Goal: Task Accomplishment & Management: Manage account settings

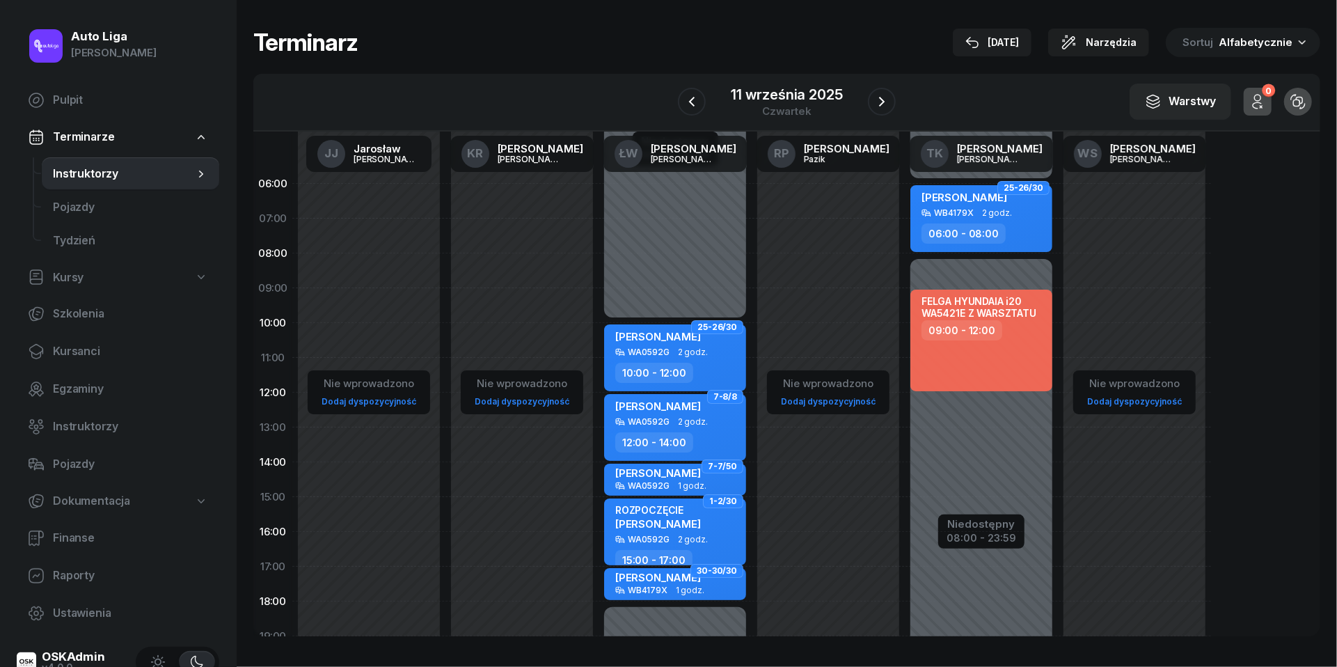
click at [887, 102] on icon "button" at bounding box center [882, 101] width 17 height 17
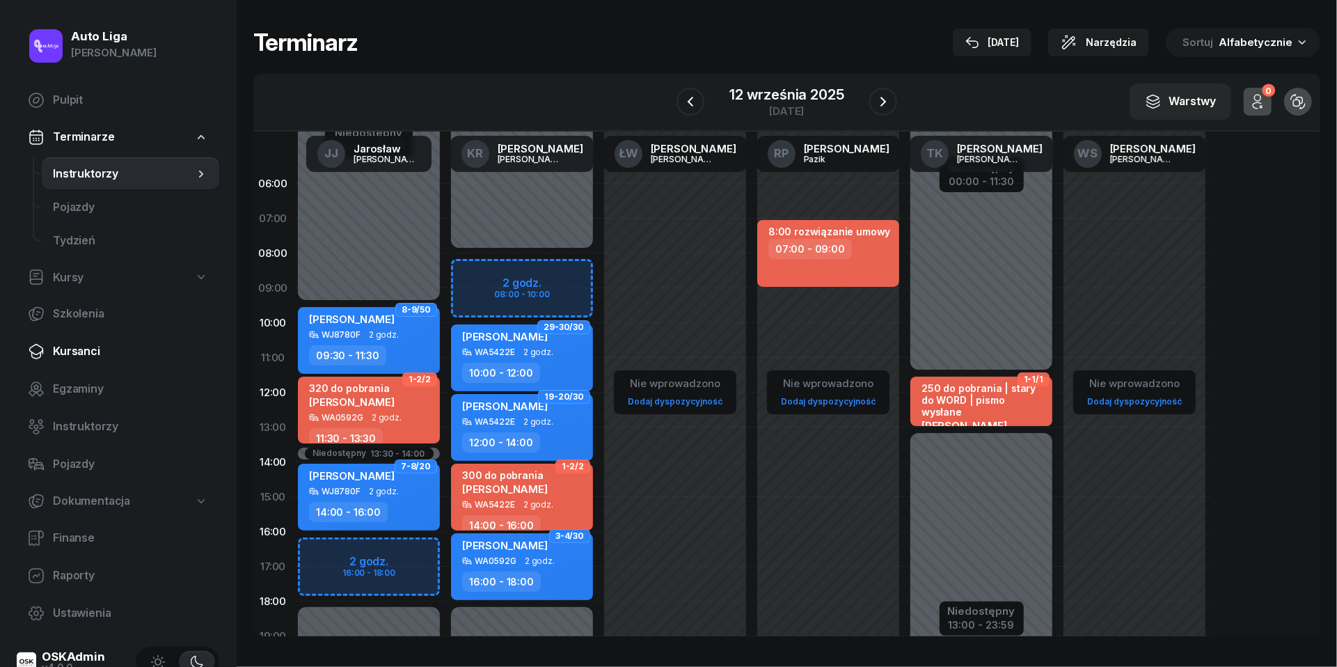
click at [88, 366] on link "Kursanci" at bounding box center [118, 351] width 203 height 33
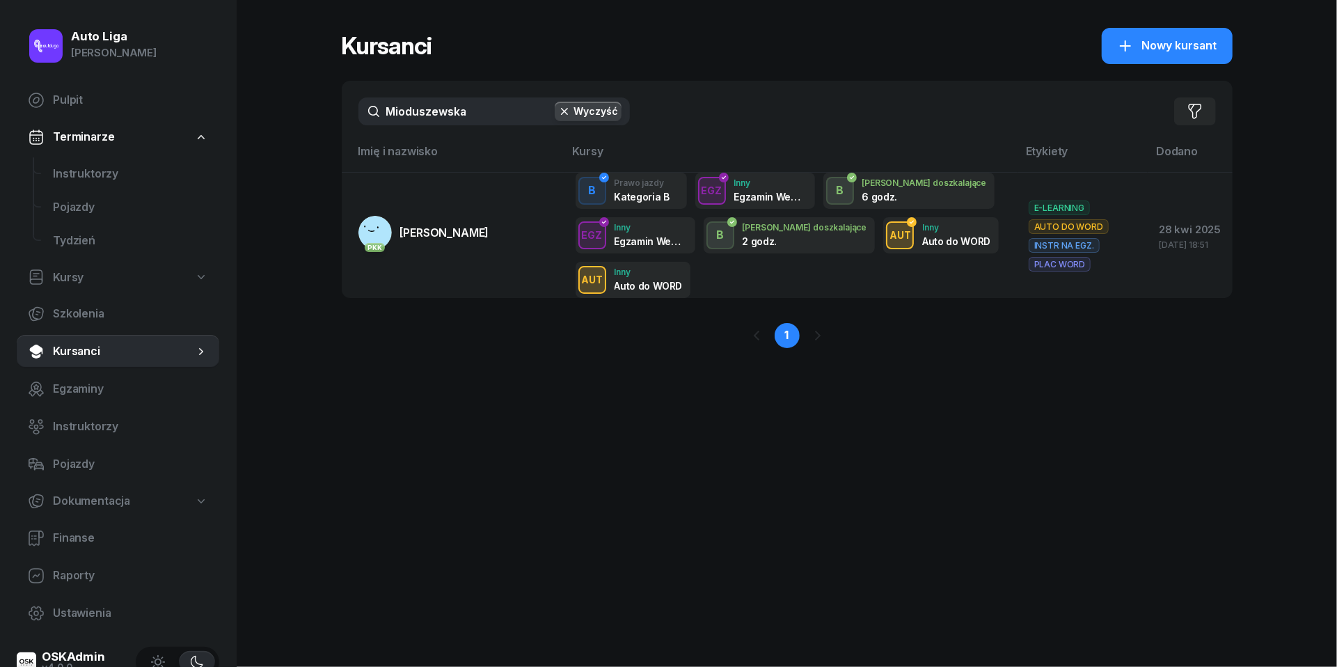
click at [488, 115] on input "Mioduszewska" at bounding box center [495, 111] width 272 height 28
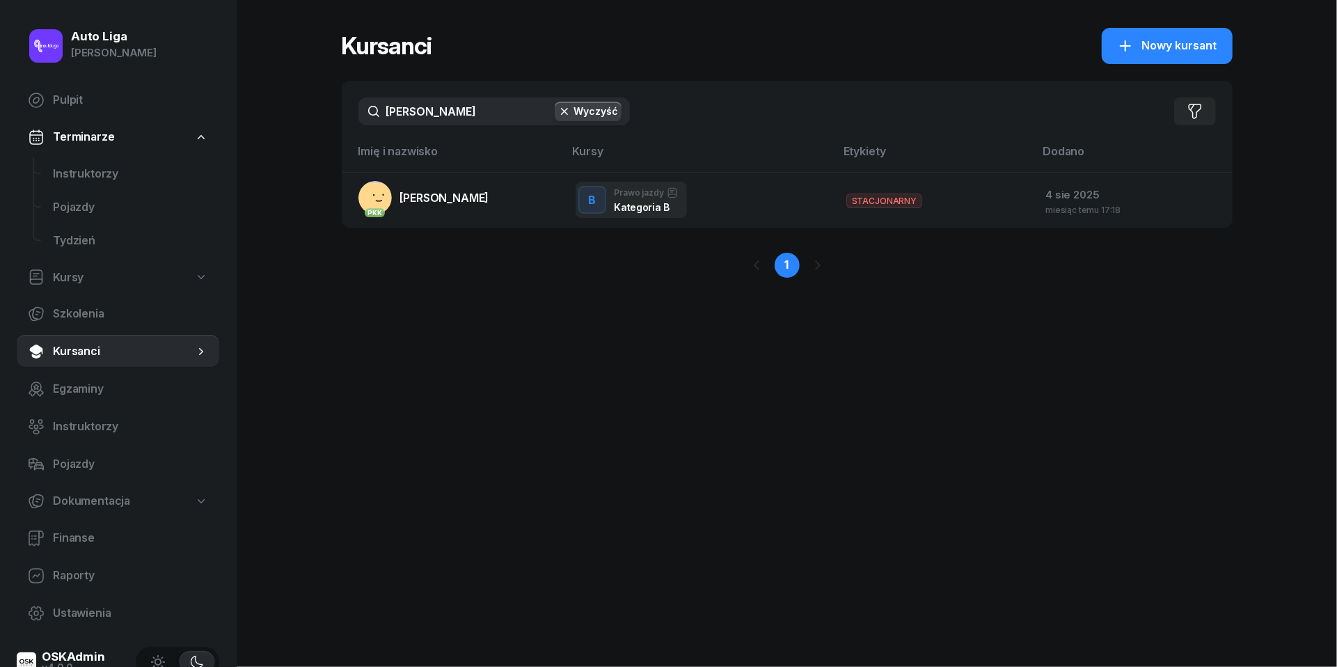
type input "Adamie"
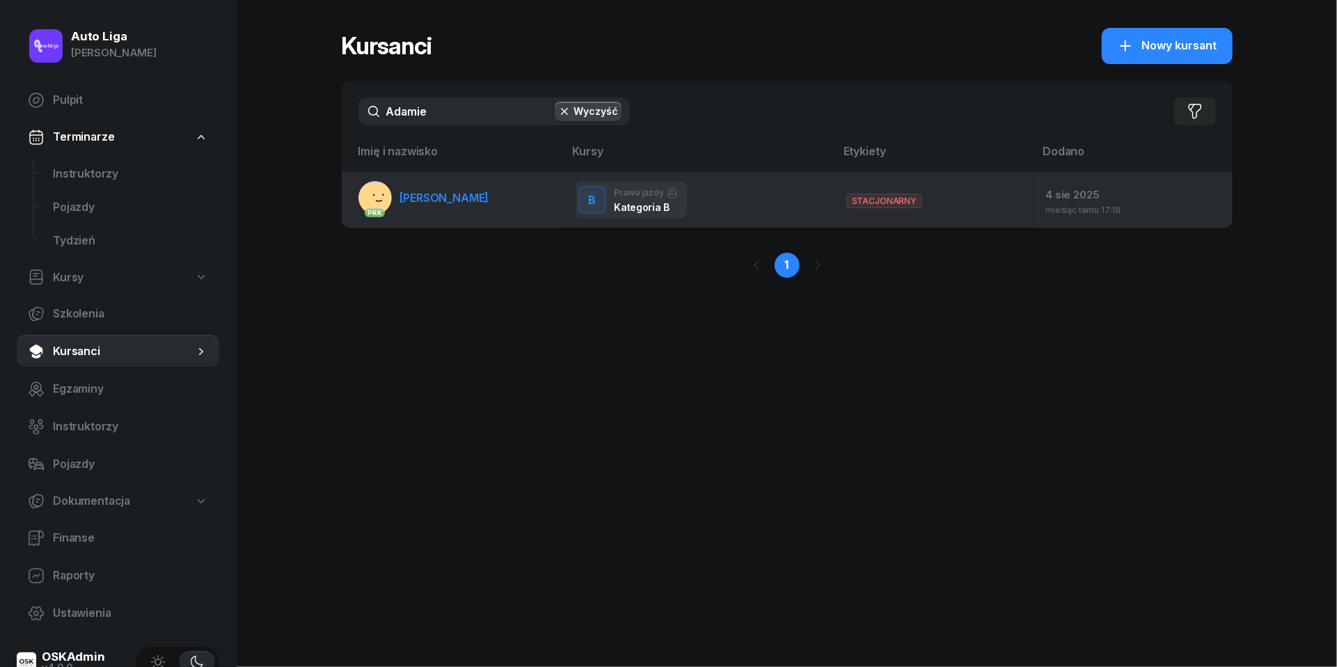
drag, startPoint x: 488, startPoint y: 115, endPoint x: 462, endPoint y: 201, distance: 90.1
click at [462, 201] on span "Weronika Adamiec" at bounding box center [444, 198] width 89 height 14
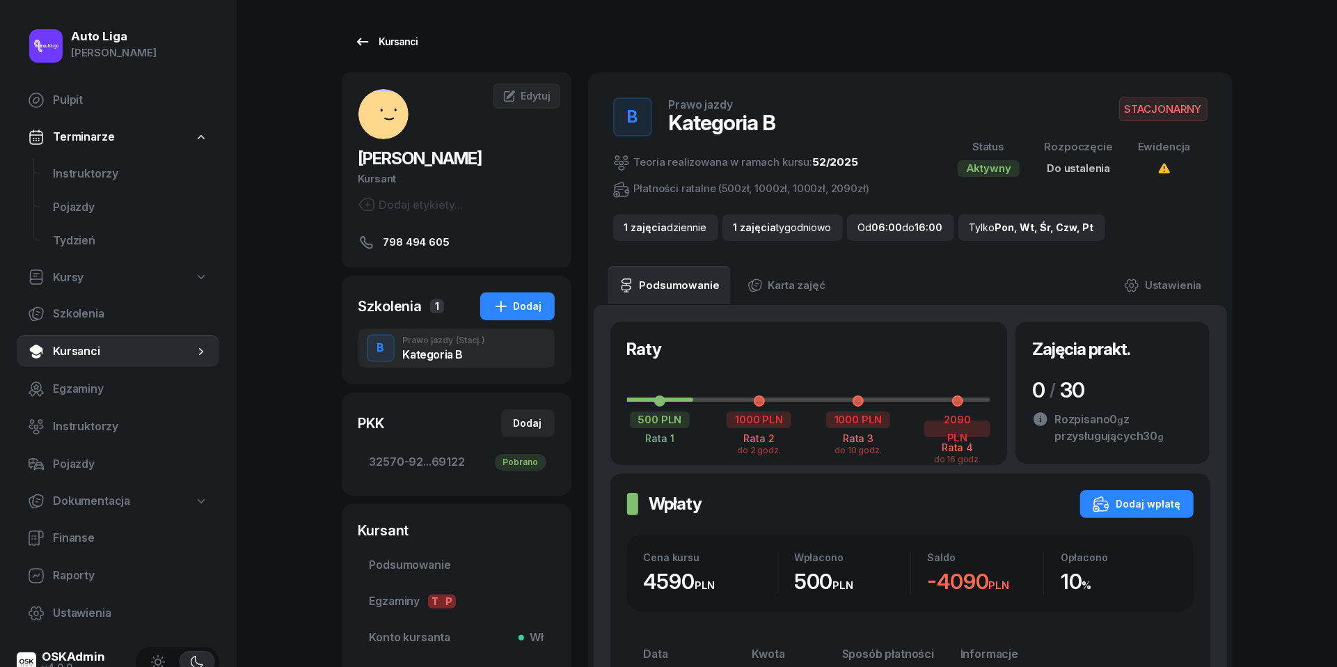
click at [400, 37] on div "Kursanci" at bounding box center [386, 41] width 64 height 17
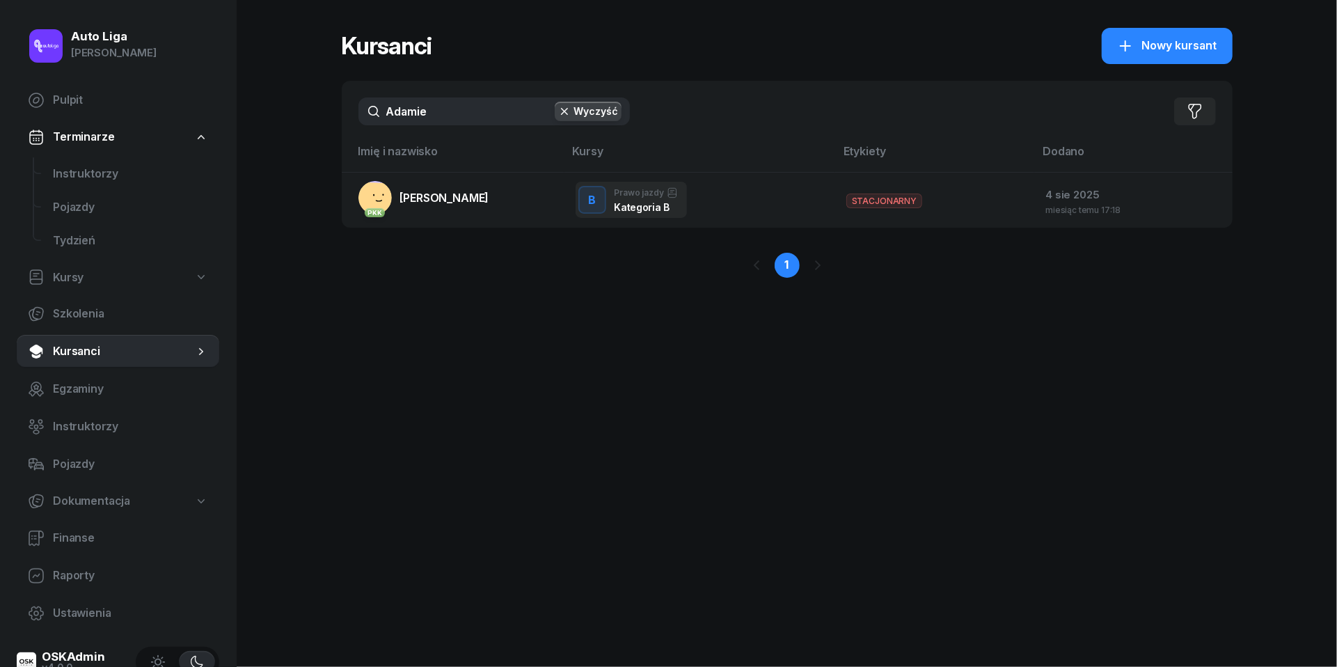
click at [425, 121] on input "Adamie" at bounding box center [495, 111] width 272 height 28
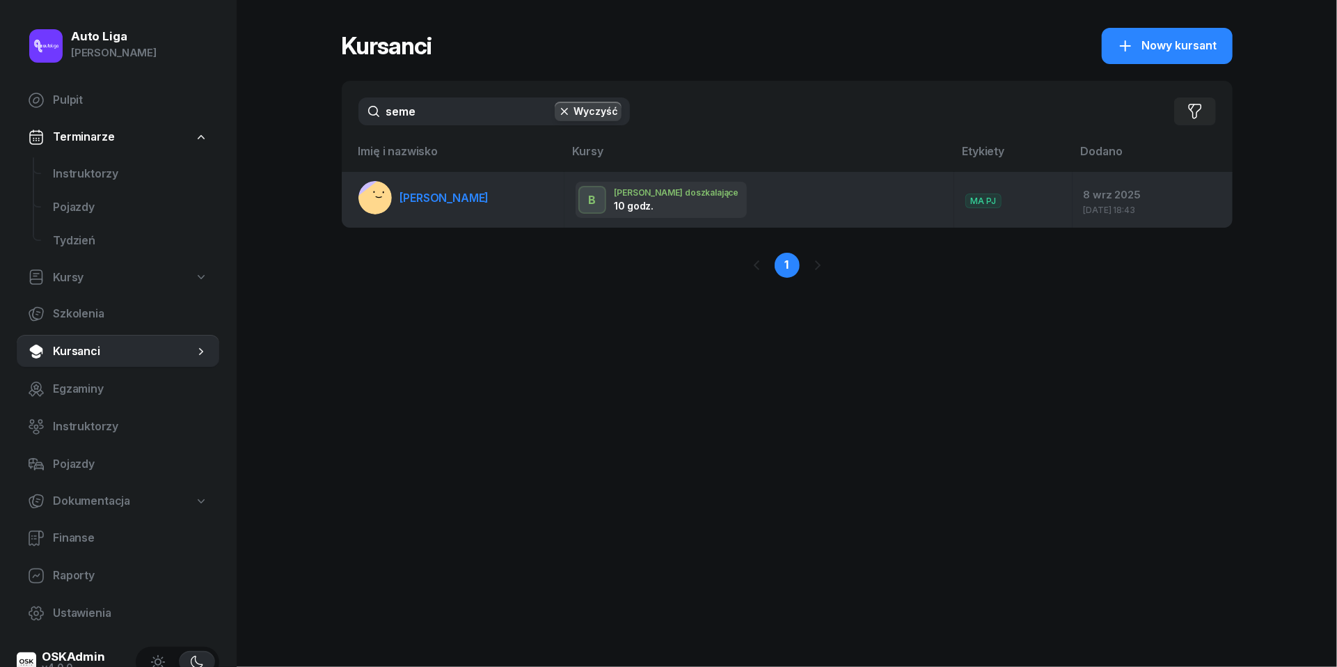
type input "seme"
click at [433, 178] on td "Maciej Semeniuk" at bounding box center [453, 200] width 223 height 56
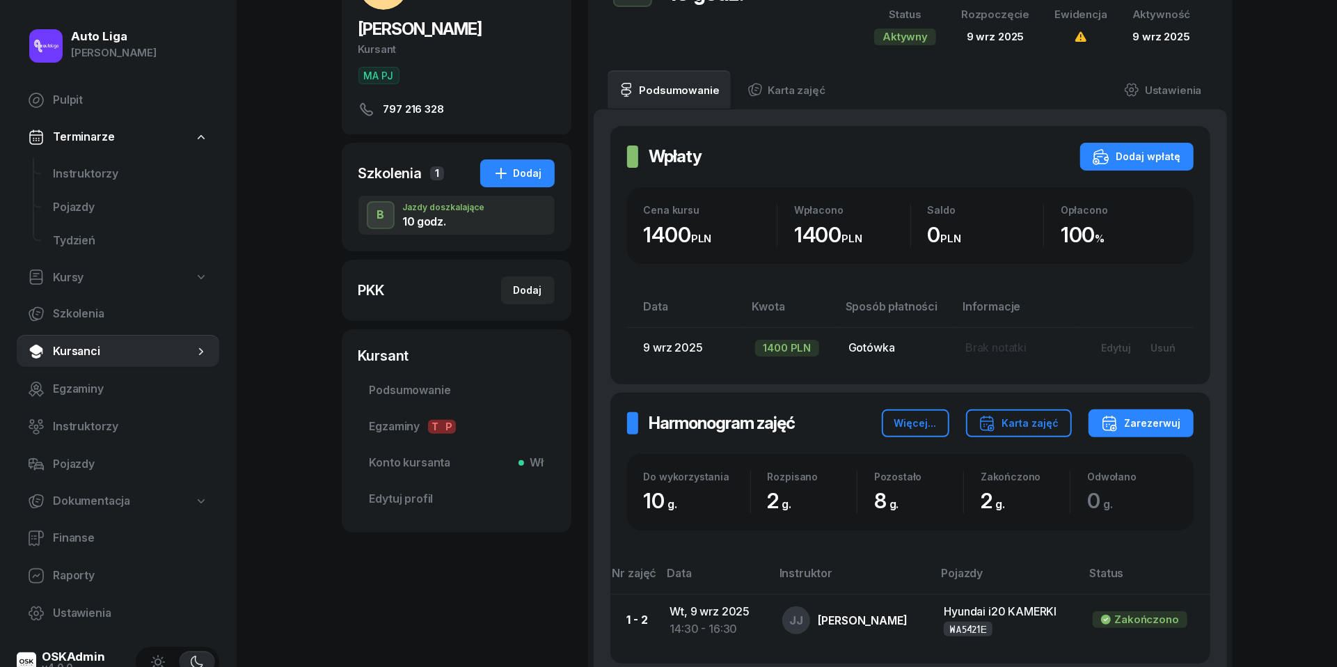
scroll to position [131, 0]
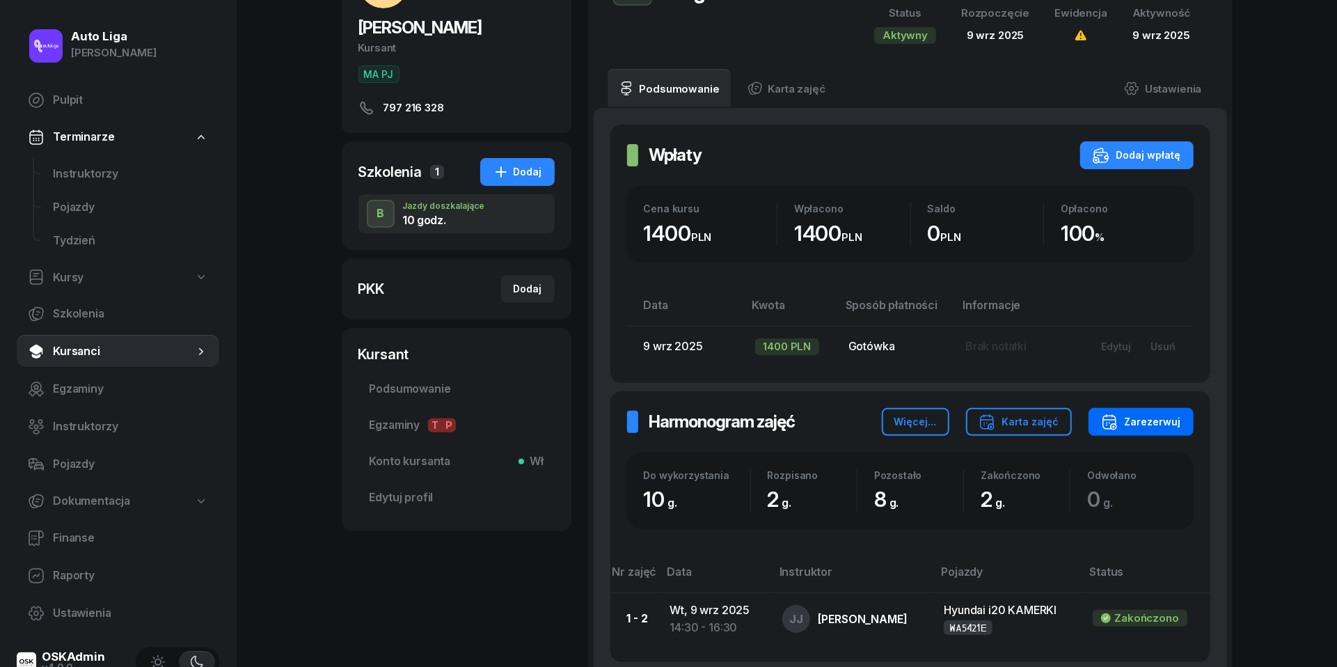
click at [1150, 416] on div "Zarezerwuj" at bounding box center [1141, 422] width 80 height 17
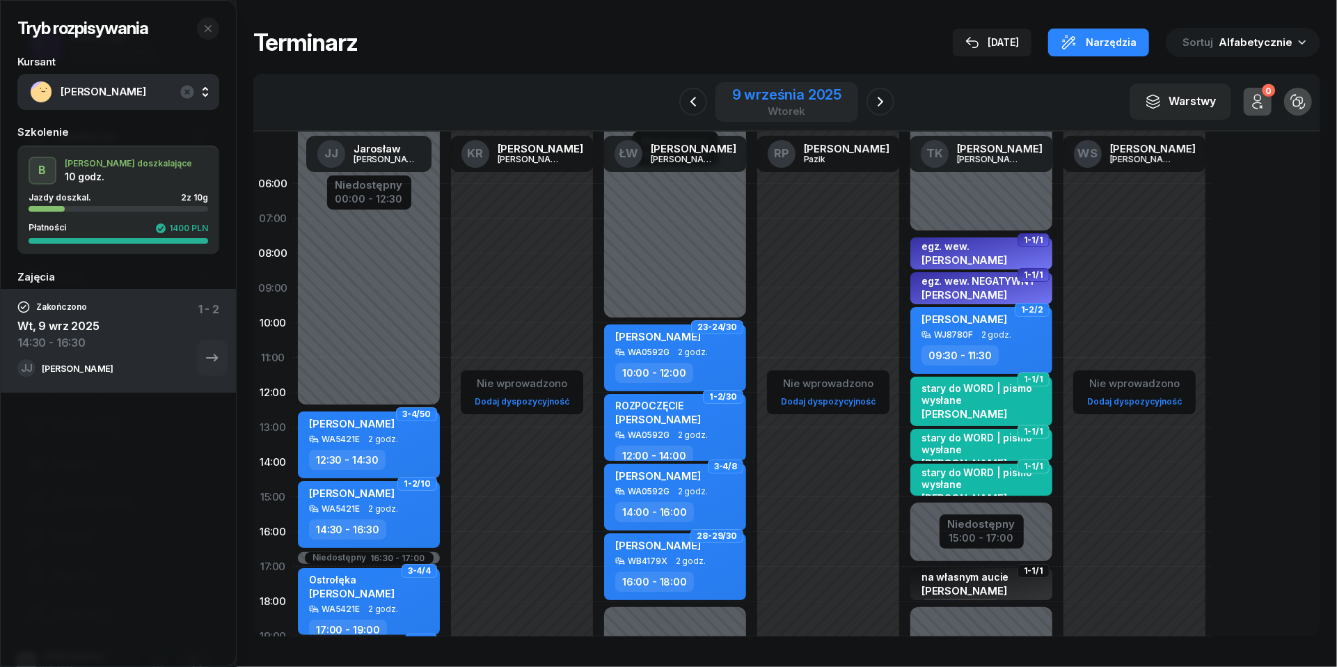
click at [794, 117] on div "9 września 2025 wtorek" at bounding box center [787, 102] width 143 height 40
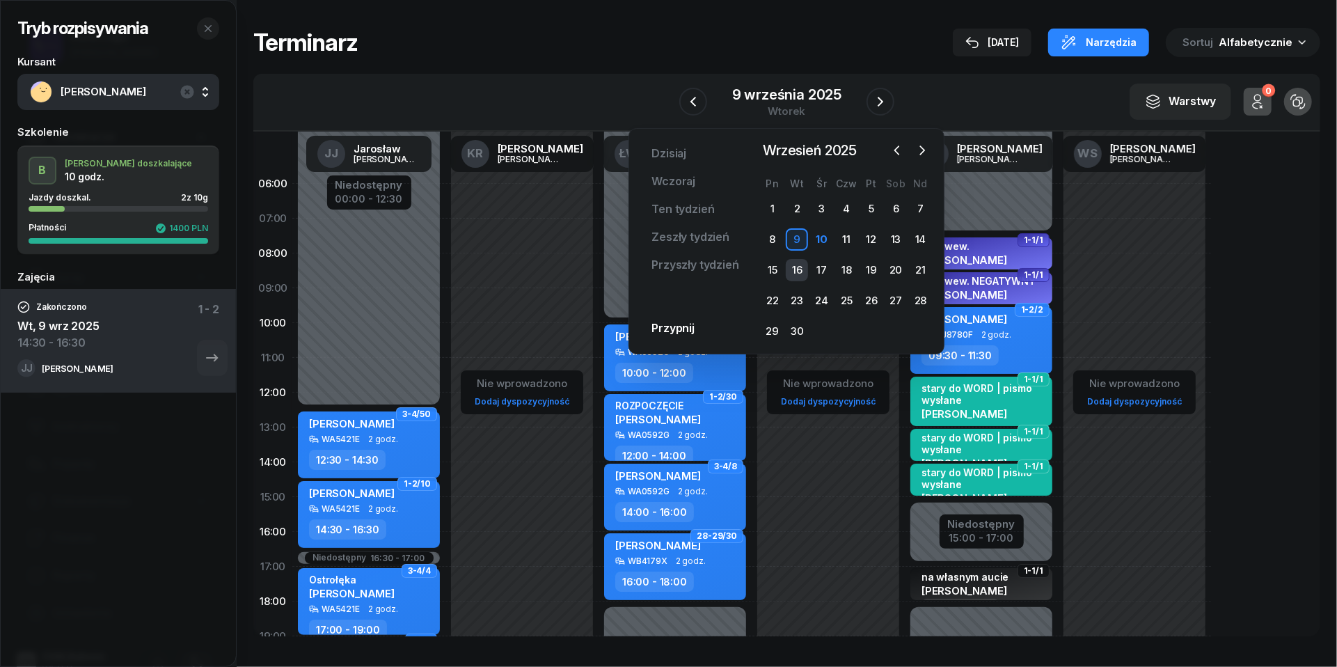
click at [797, 259] on div "16" at bounding box center [797, 270] width 22 height 22
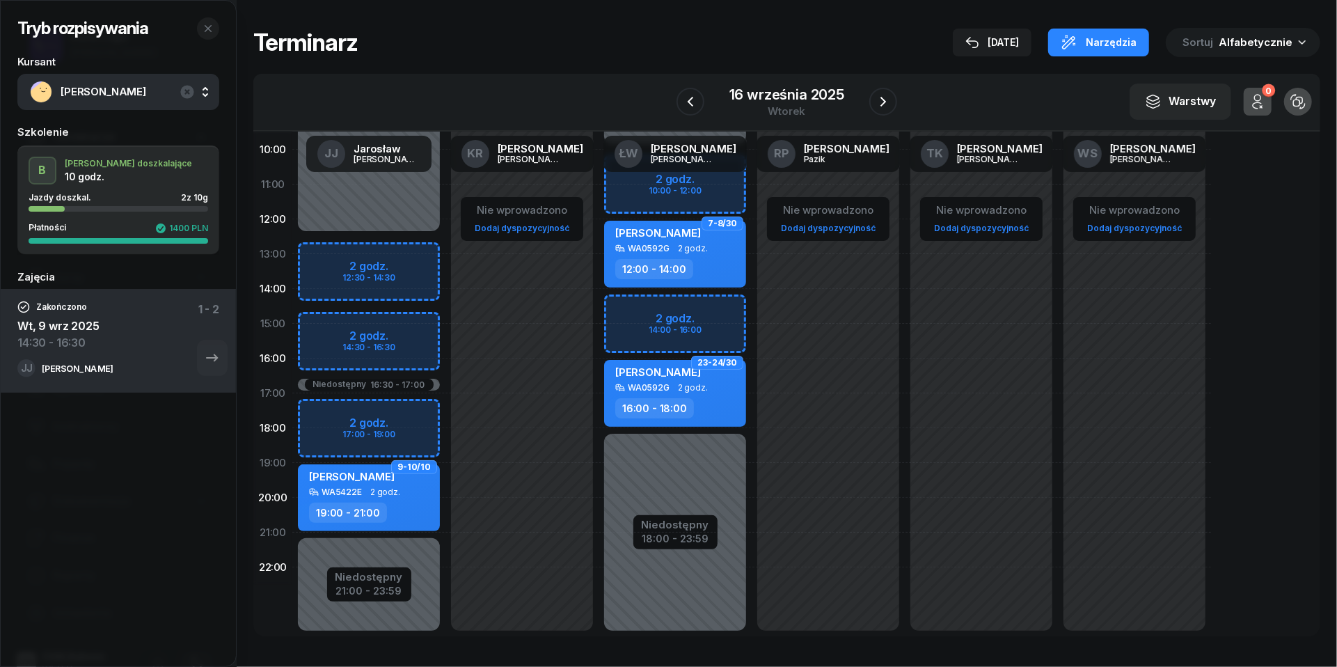
scroll to position [174, 0]
click at [886, 104] on icon "button" at bounding box center [883, 101] width 17 height 17
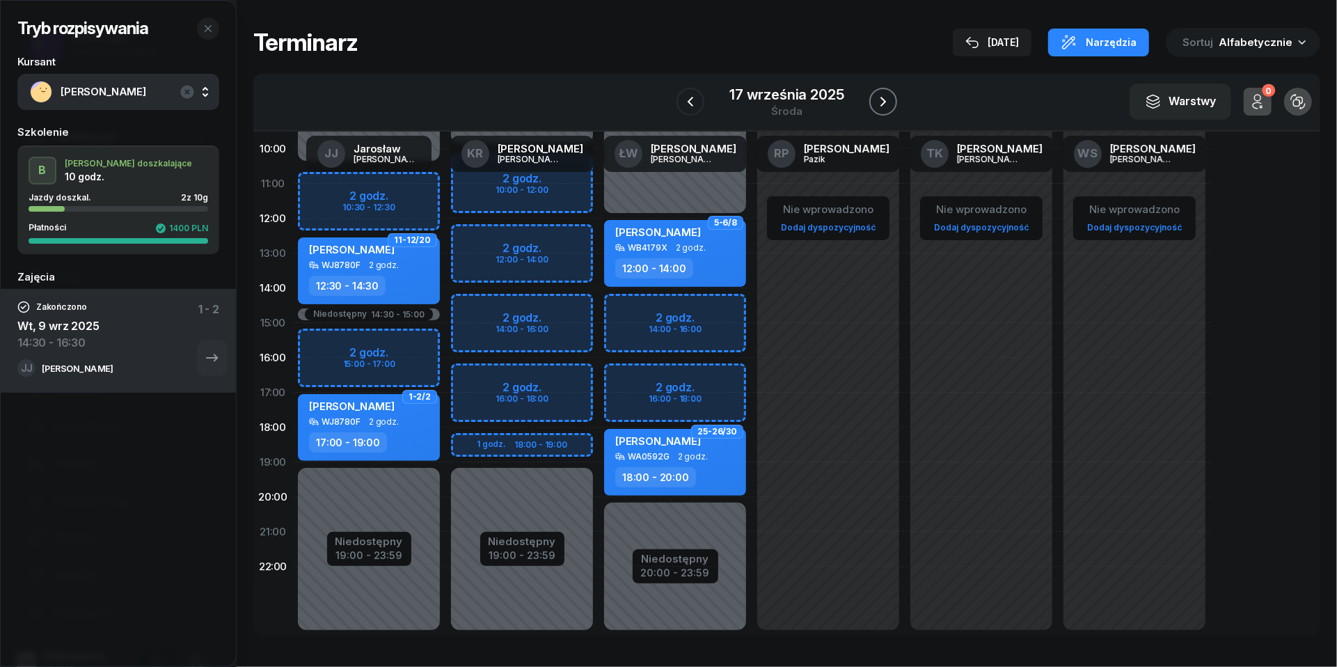
click at [886, 104] on icon "button" at bounding box center [883, 101] width 17 height 17
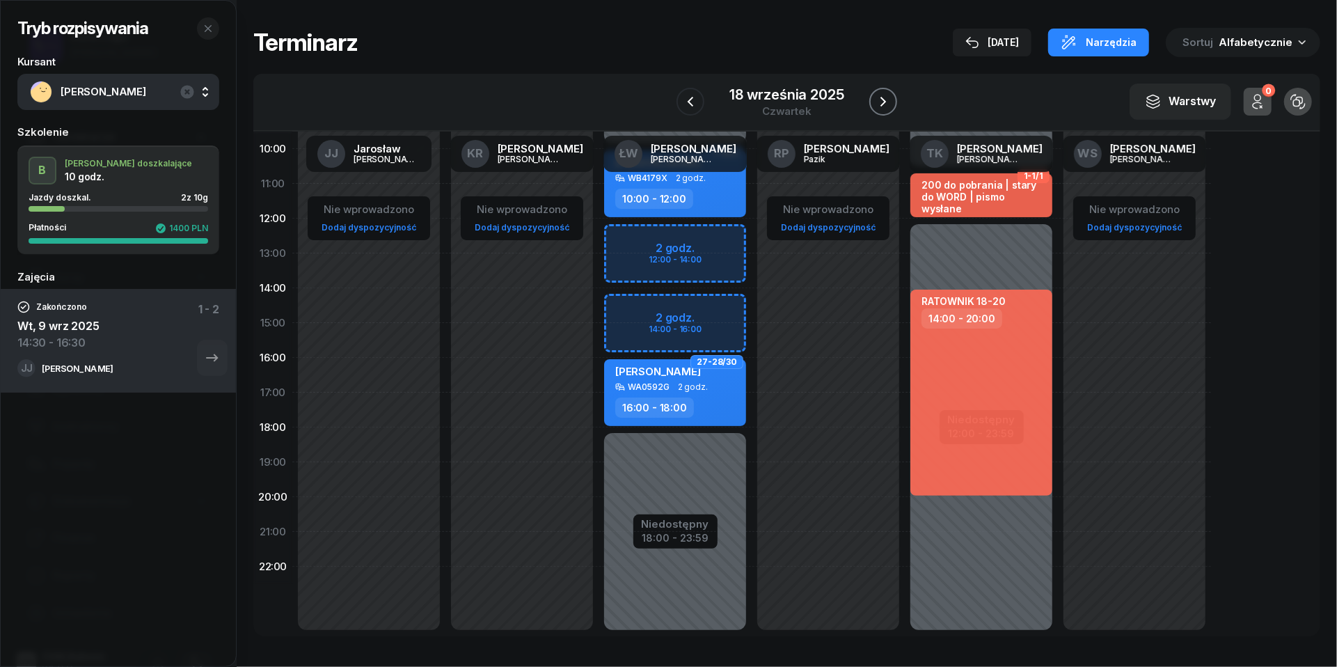
click at [886, 104] on icon "button" at bounding box center [883, 101] width 17 height 17
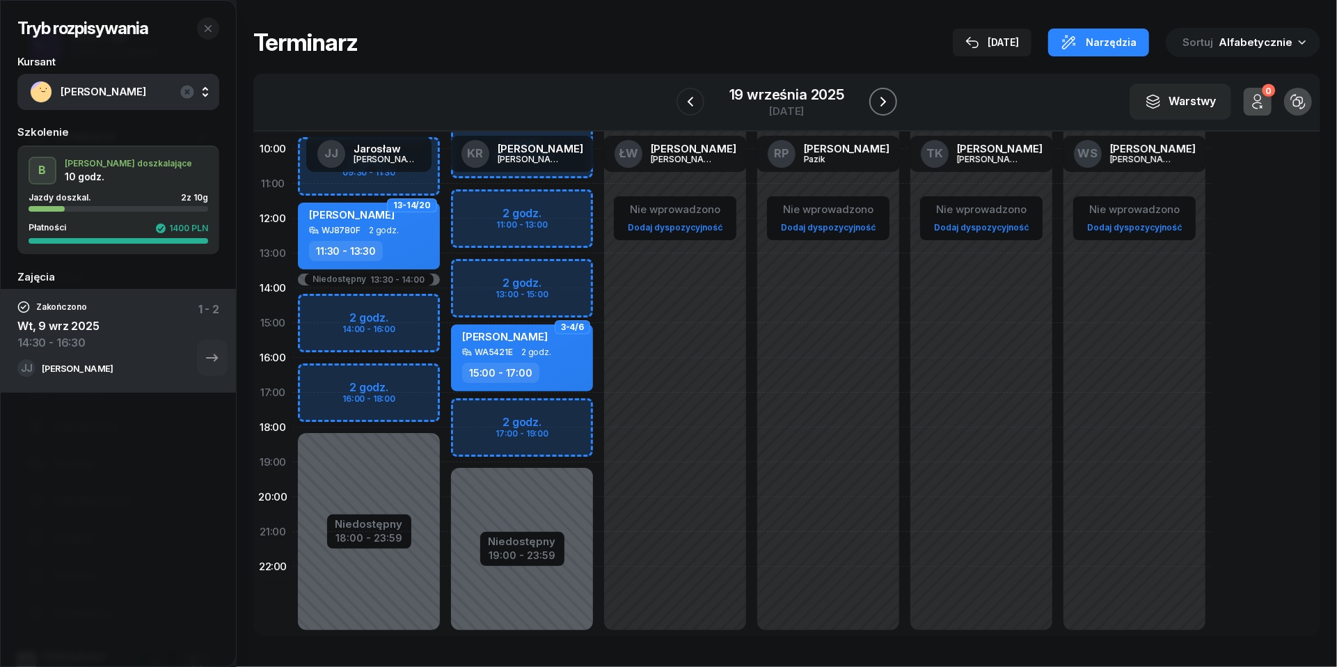
click at [886, 104] on icon "button" at bounding box center [883, 101] width 17 height 17
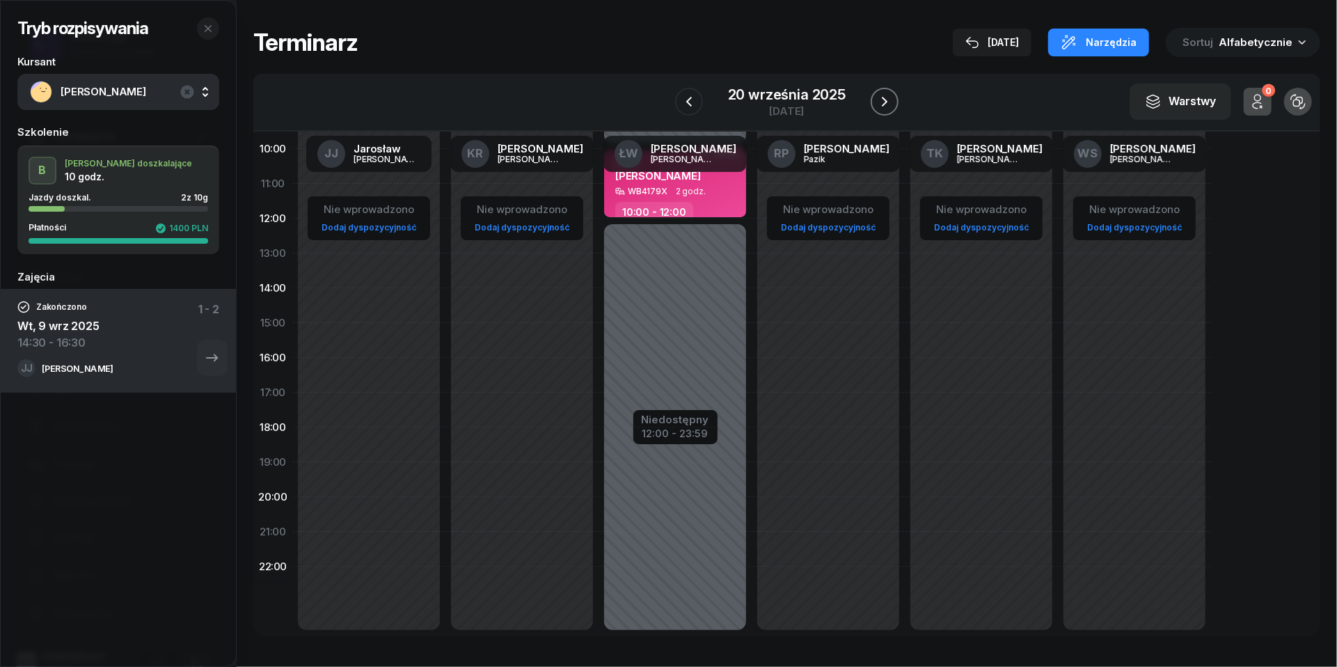
click at [886, 104] on icon "button" at bounding box center [885, 102] width 6 height 10
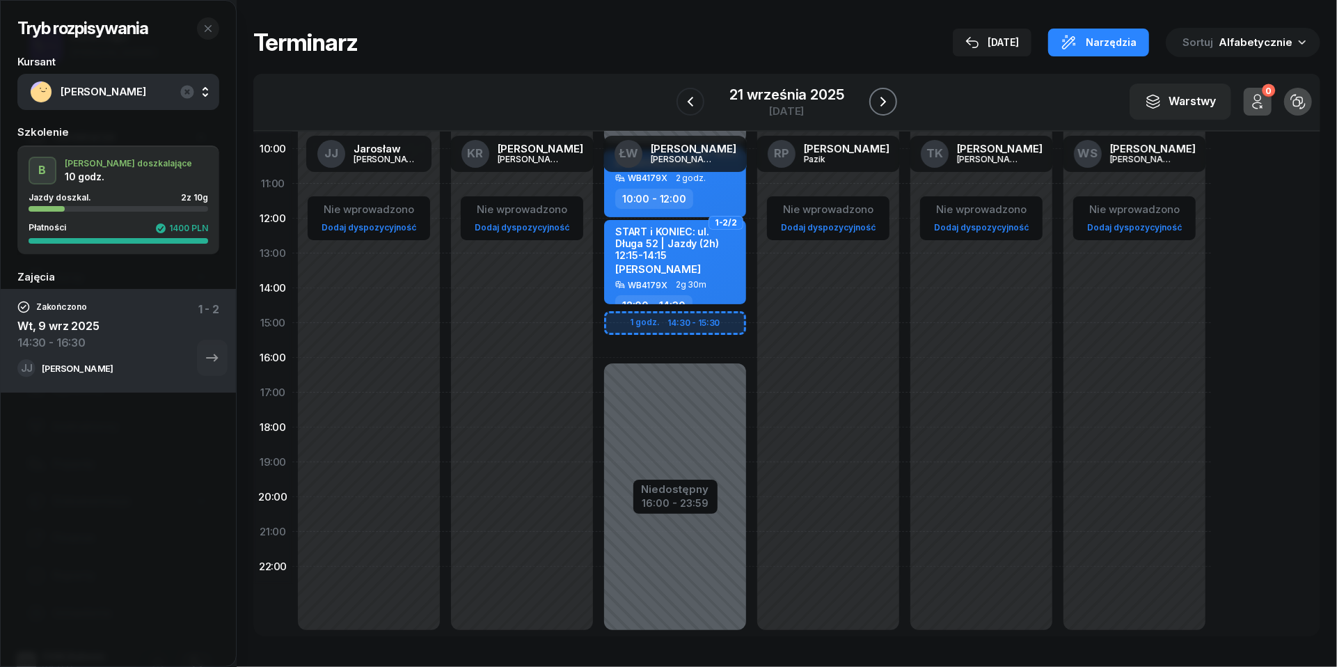
click at [886, 104] on icon "button" at bounding box center [883, 101] width 17 height 17
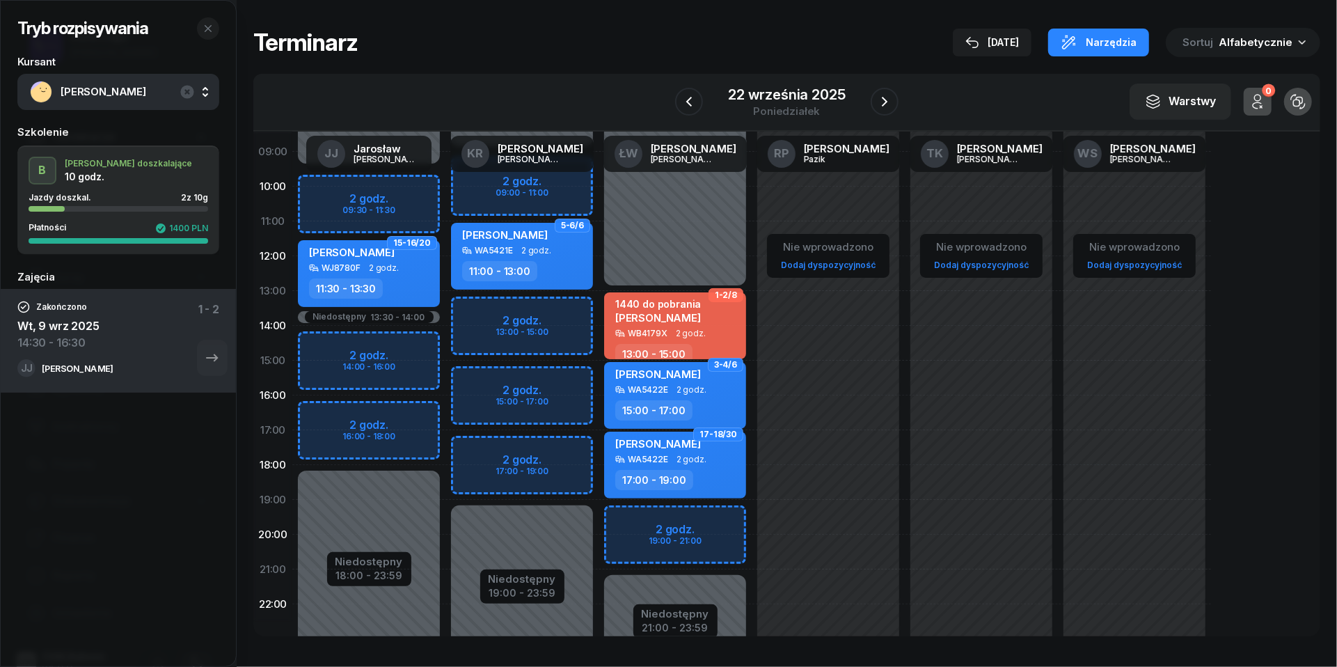
scroll to position [134, 0]
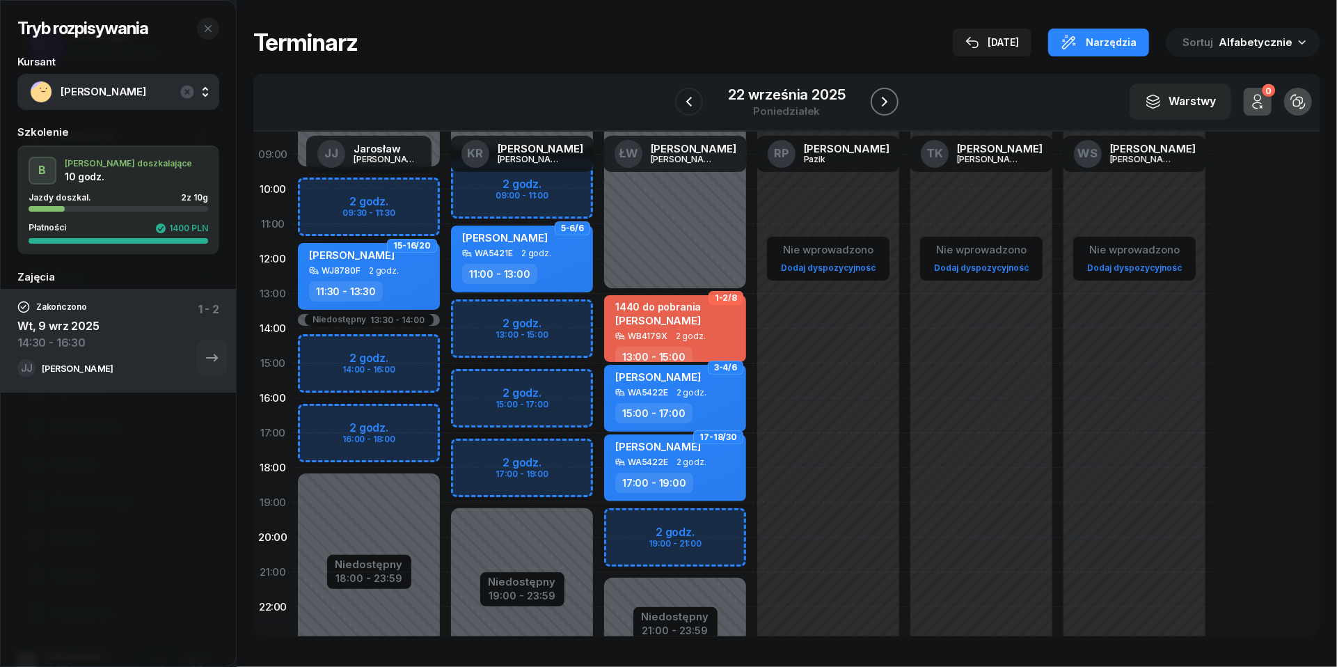
click at [895, 98] on button "button" at bounding box center [885, 102] width 28 height 28
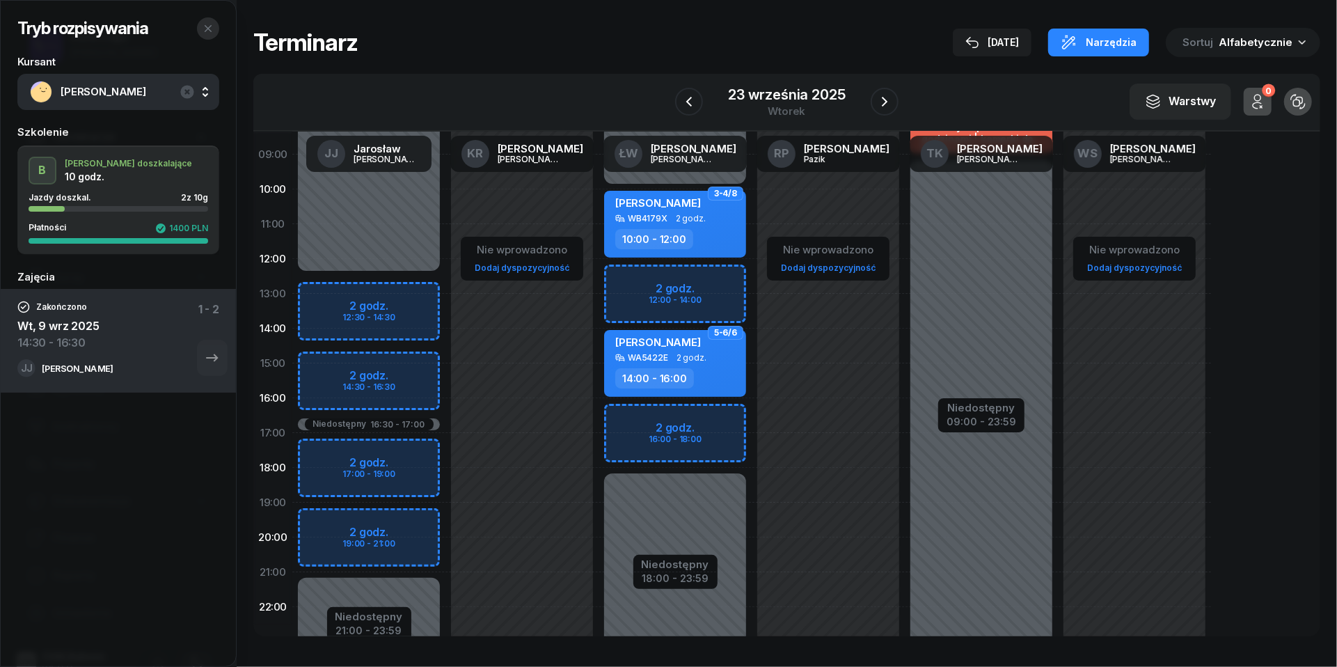
click at [206, 23] on icon "button" at bounding box center [208, 28] width 11 height 11
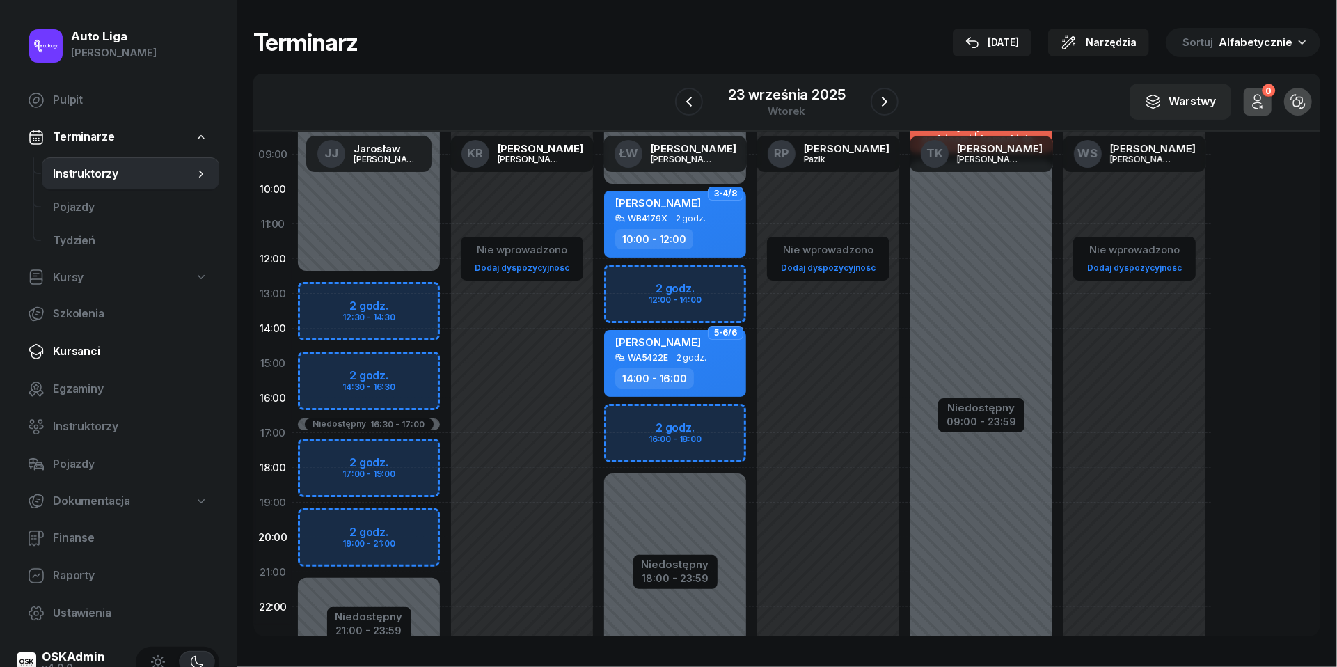
click at [81, 352] on span "Kursanci" at bounding box center [130, 352] width 155 height 18
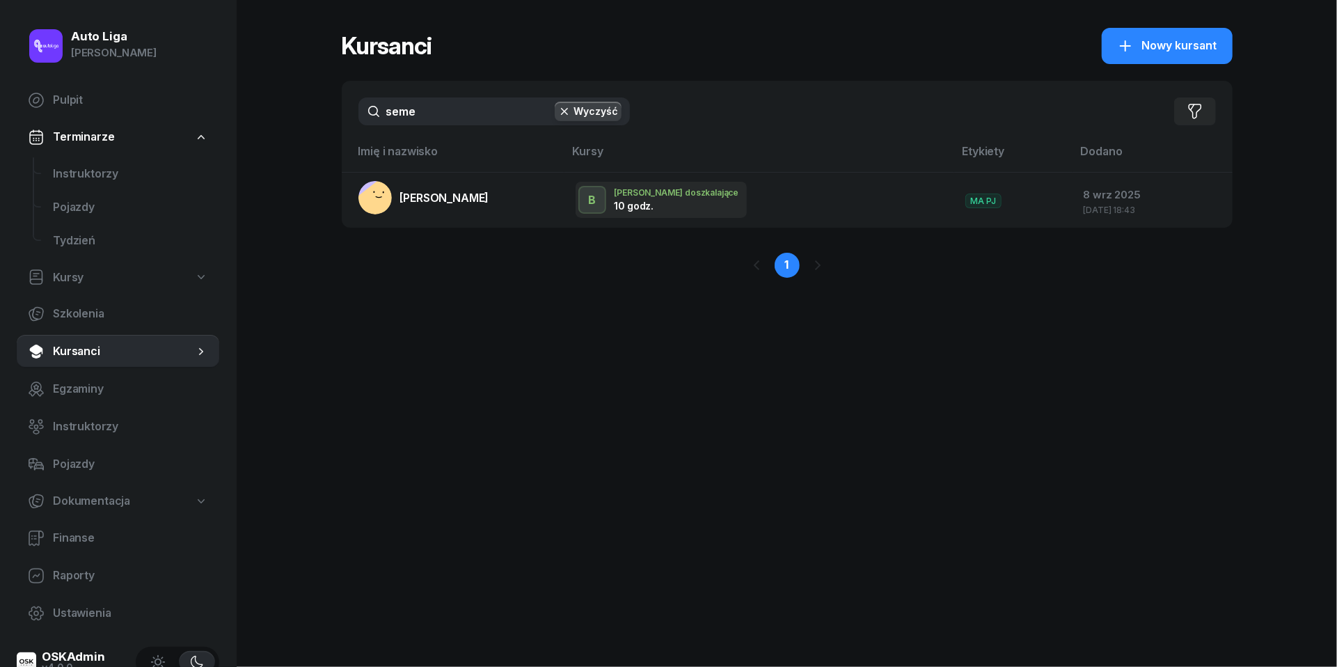
click at [447, 123] on input "seme" at bounding box center [495, 111] width 272 height 28
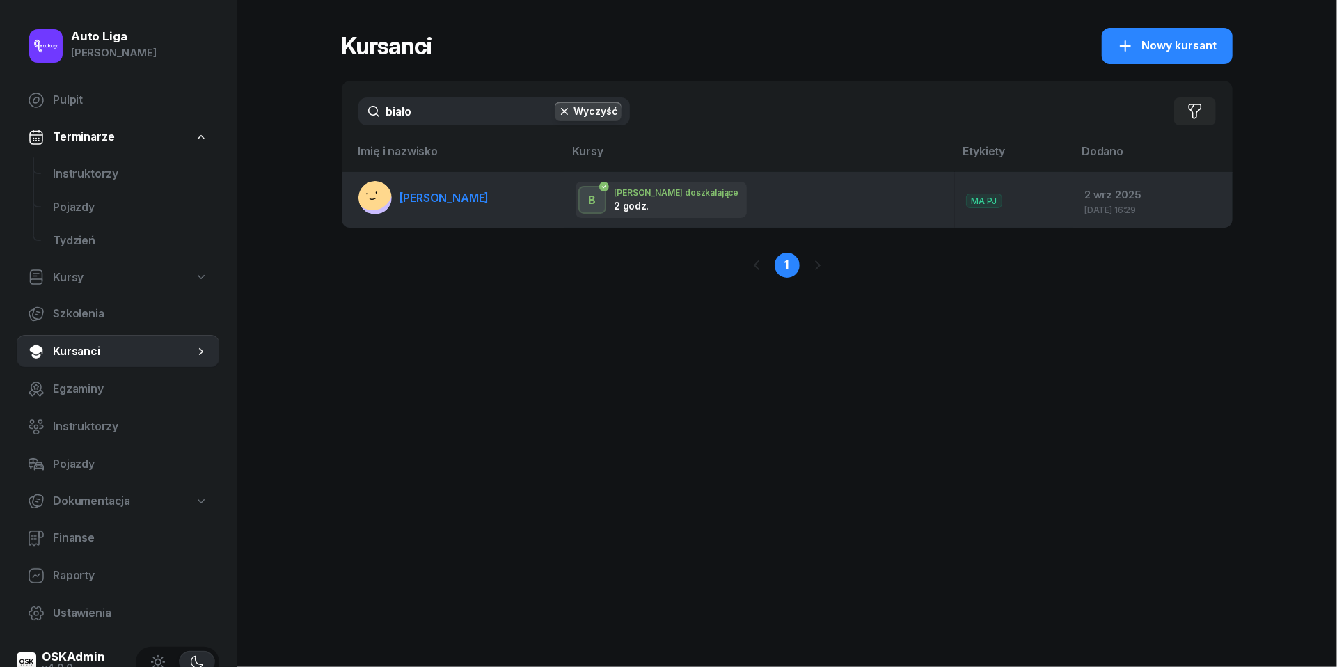
type input "biało"
click at [465, 207] on link "Katarzyna Białowąs" at bounding box center [424, 197] width 131 height 33
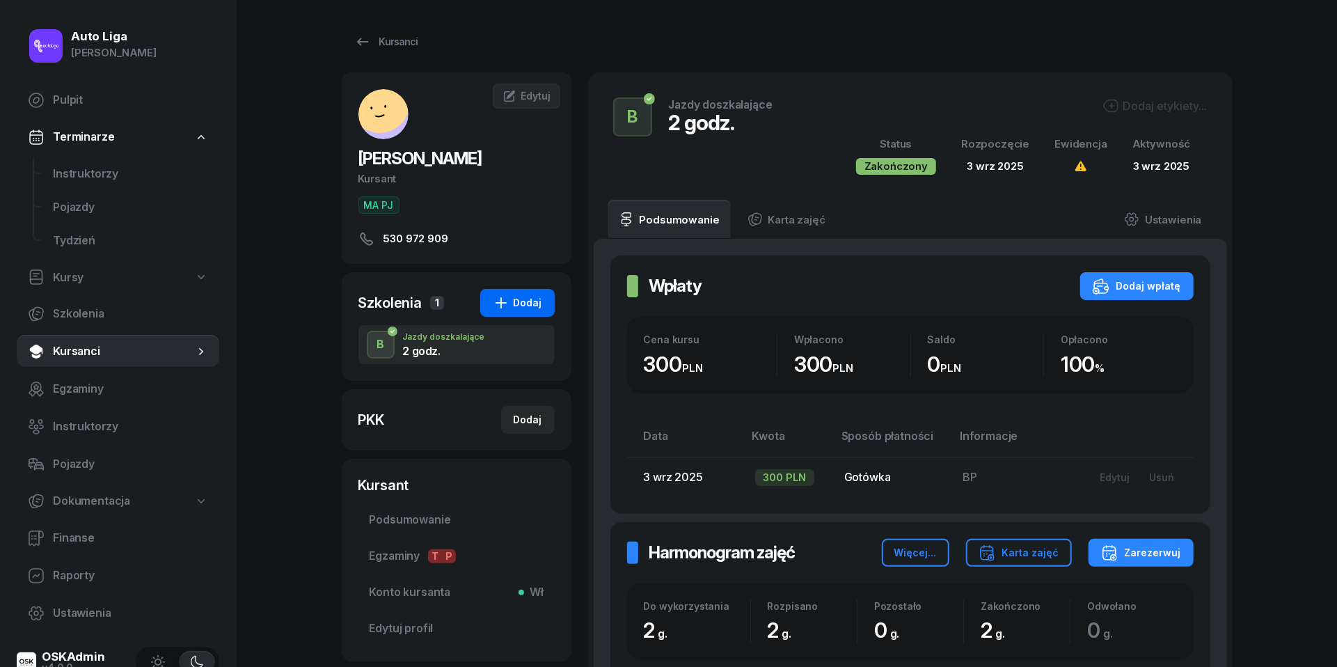
click at [522, 299] on div "Dodaj" at bounding box center [517, 302] width 49 height 17
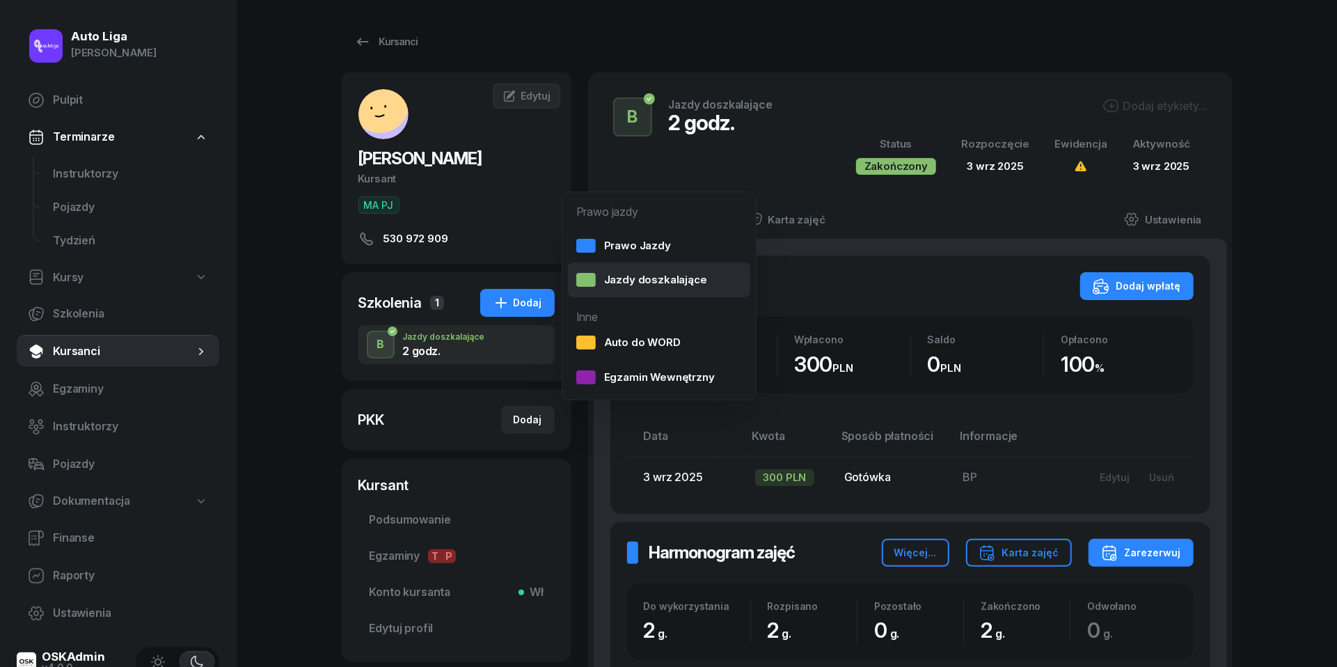
click at [638, 285] on div "Jazdy doszkalające" at bounding box center [641, 280] width 131 height 18
select select "B"
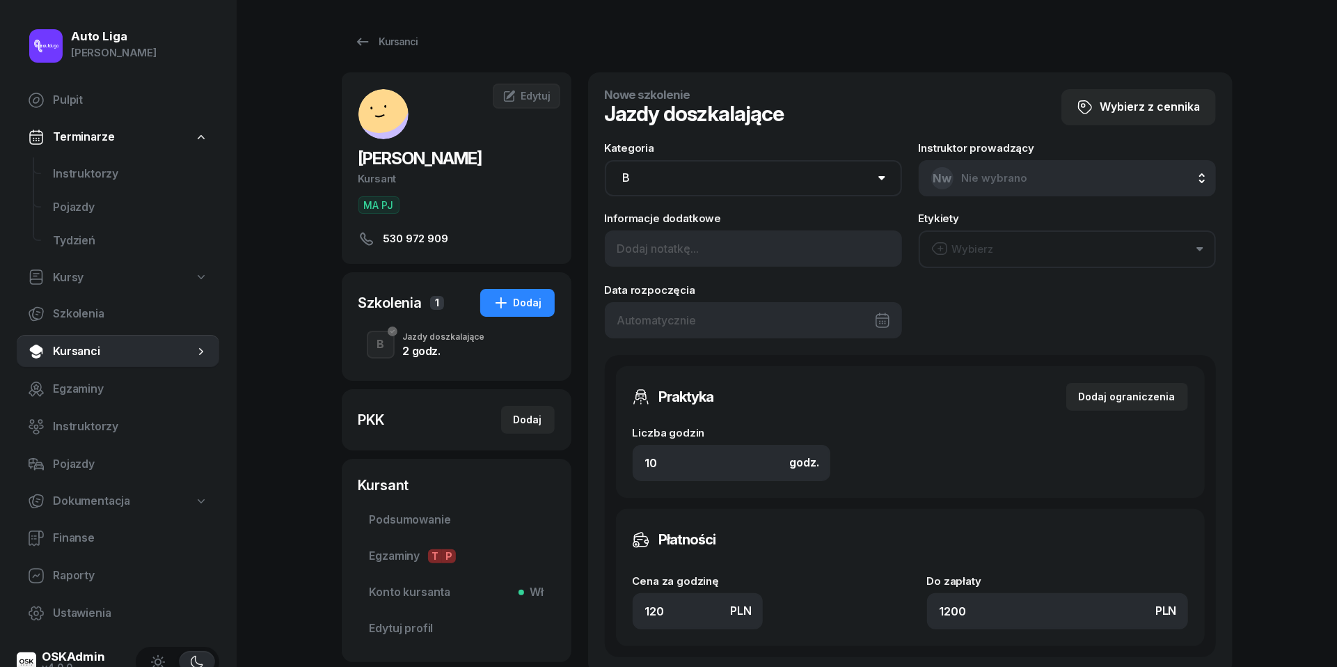
click at [666, 312] on div at bounding box center [753, 320] width 297 height 36
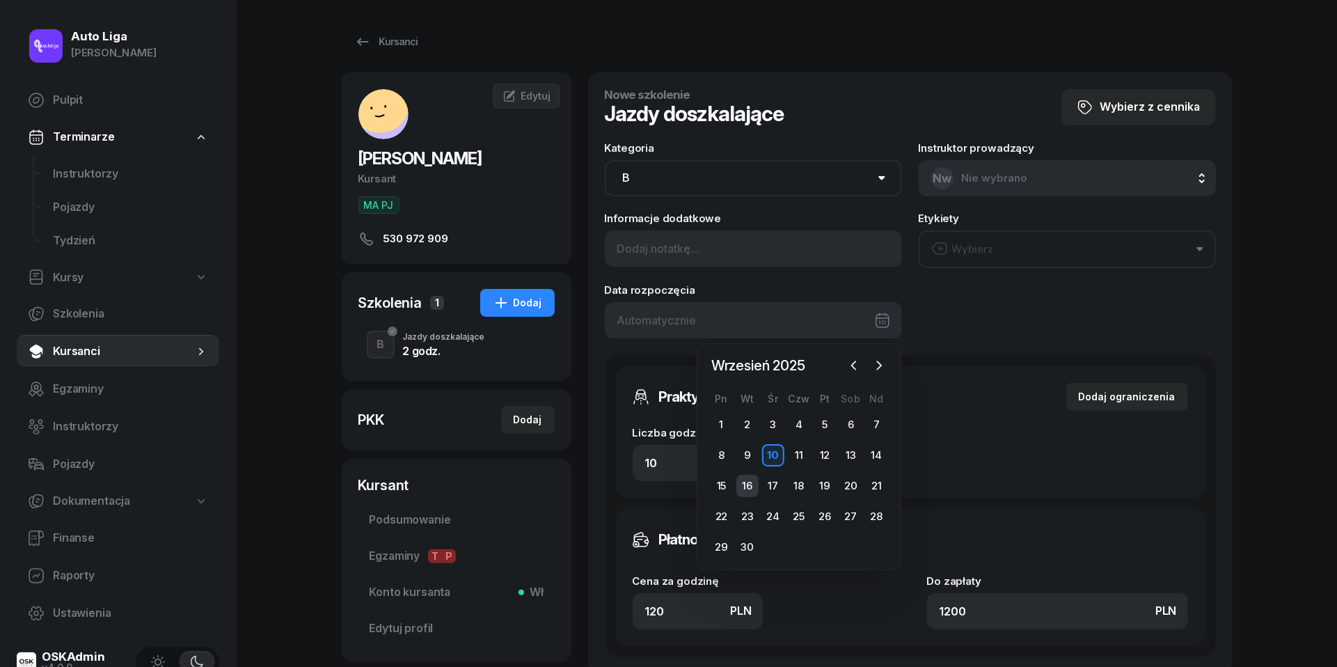
click at [749, 486] on div "16" at bounding box center [748, 486] width 22 height 22
type input "16/09/2025"
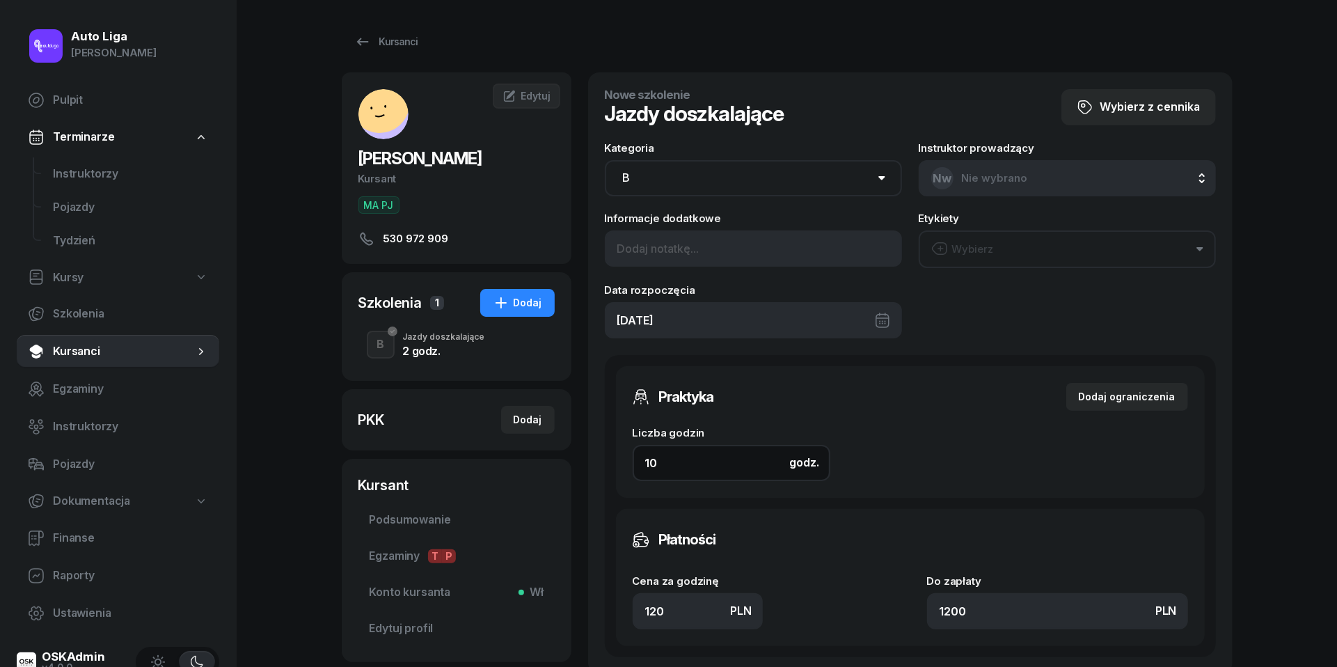
click at [705, 466] on input "10" at bounding box center [732, 463] width 198 height 36
type input "8"
type input "960"
type input "8"
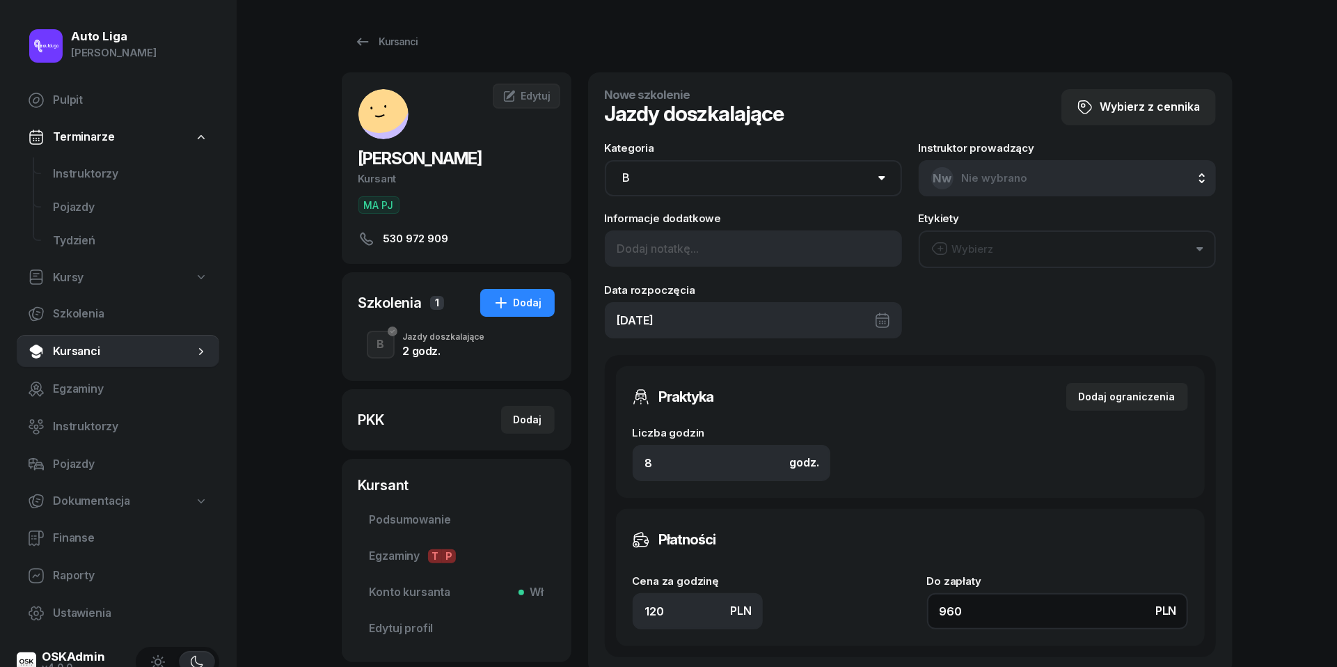
click at [975, 611] on input "960" at bounding box center [1057, 611] width 261 height 36
type input "0.13"
type input "1"
type input "1.38"
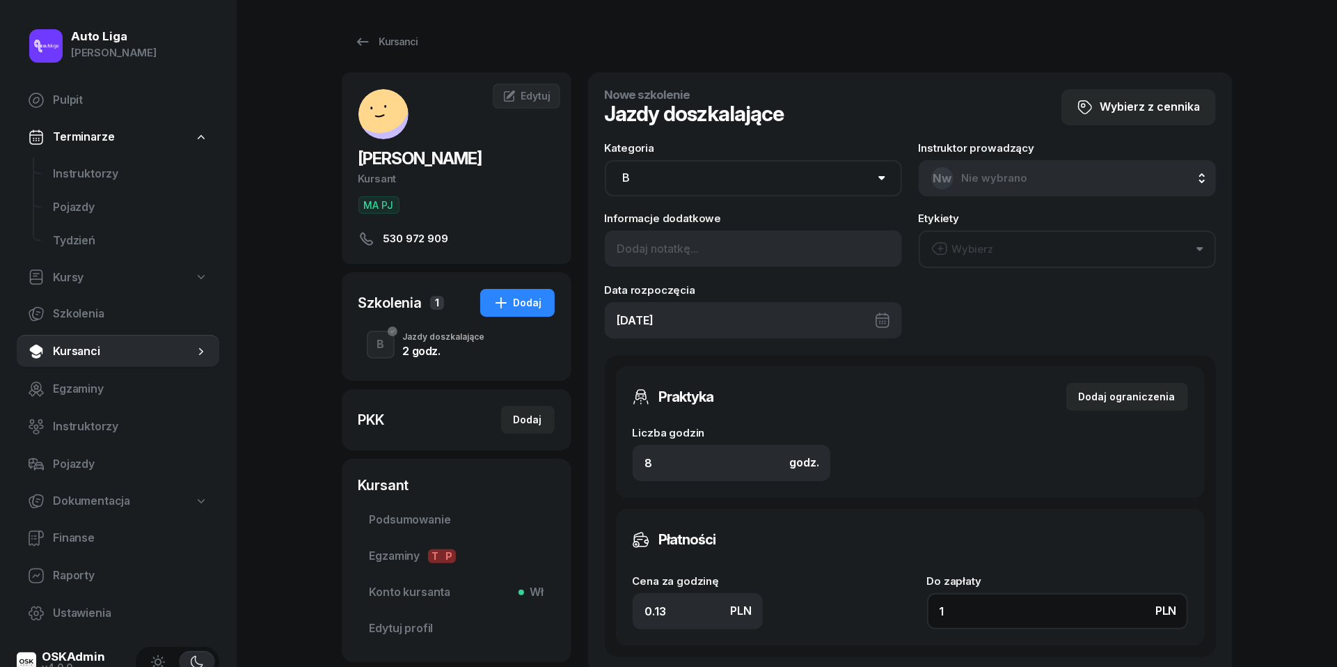
type input "11"
type input "14"
type input "112"
type input "140"
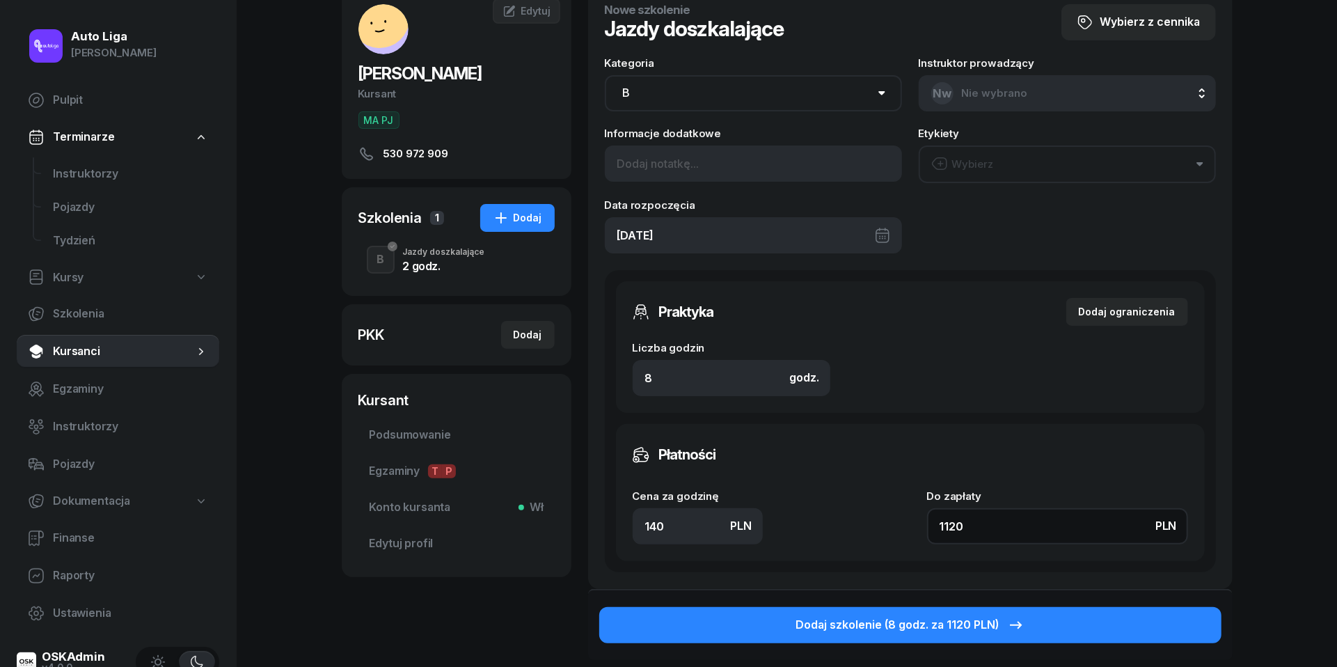
scroll to position [87, 0]
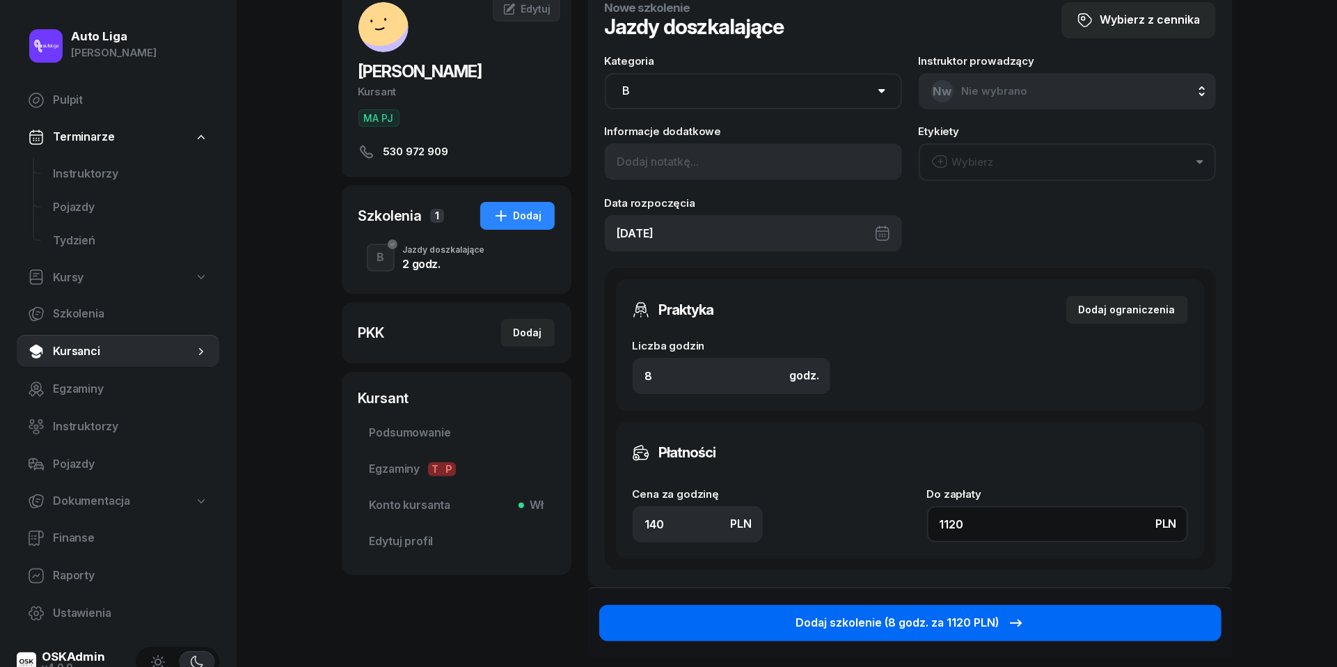
type input "1120"
click at [931, 617] on div "Dodaj szkolenie (8 godz. za 1120 PLN)" at bounding box center [910, 623] width 228 height 18
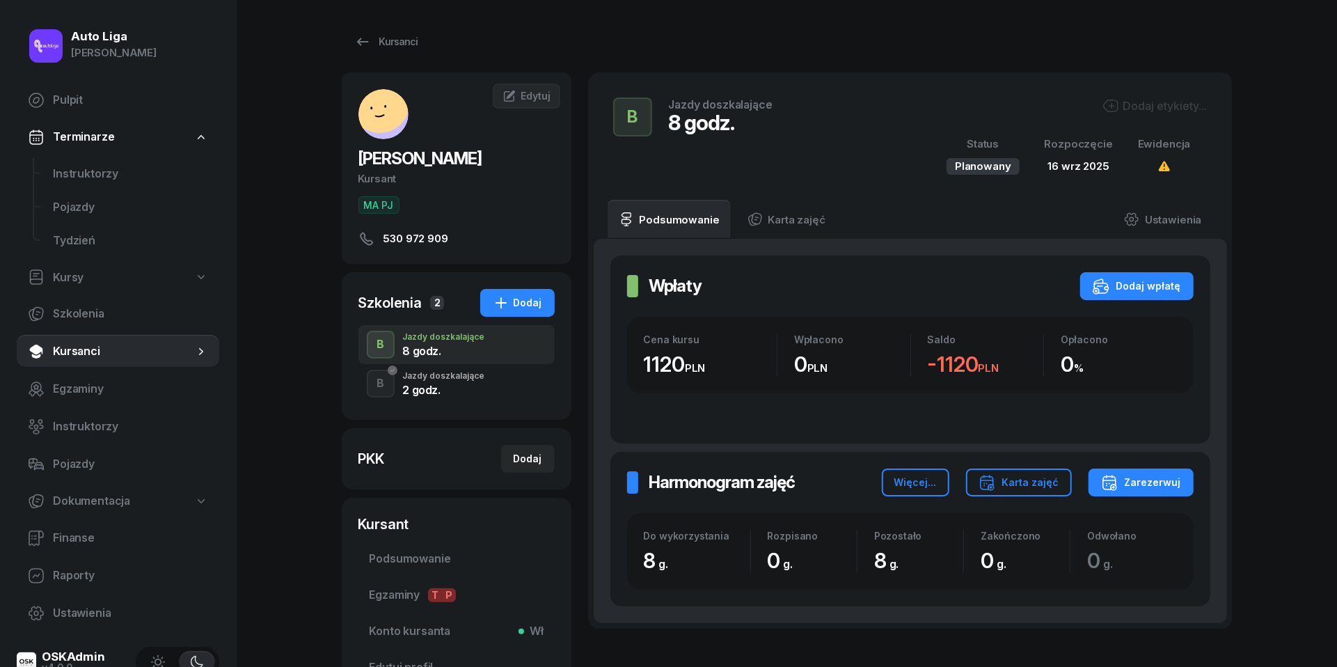
click at [457, 379] on div "Jazdy doszkalające" at bounding box center [444, 376] width 82 height 8
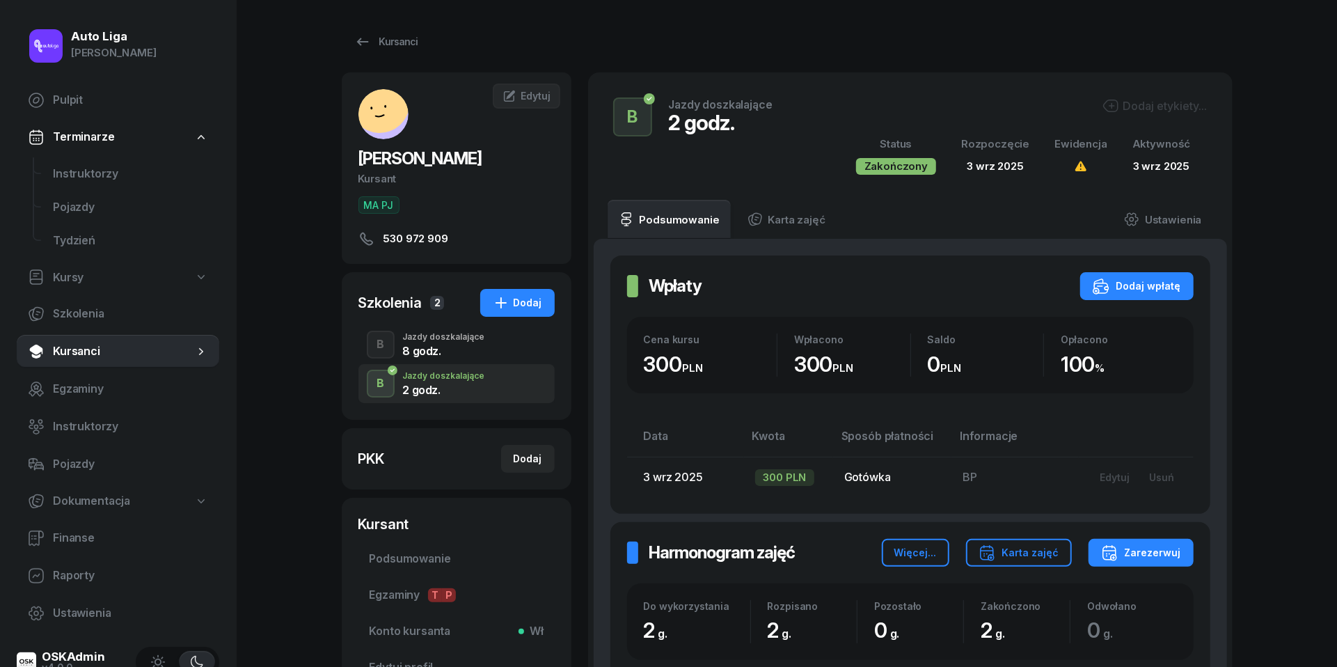
click at [466, 343] on div "8 godz." at bounding box center [444, 348] width 82 height 15
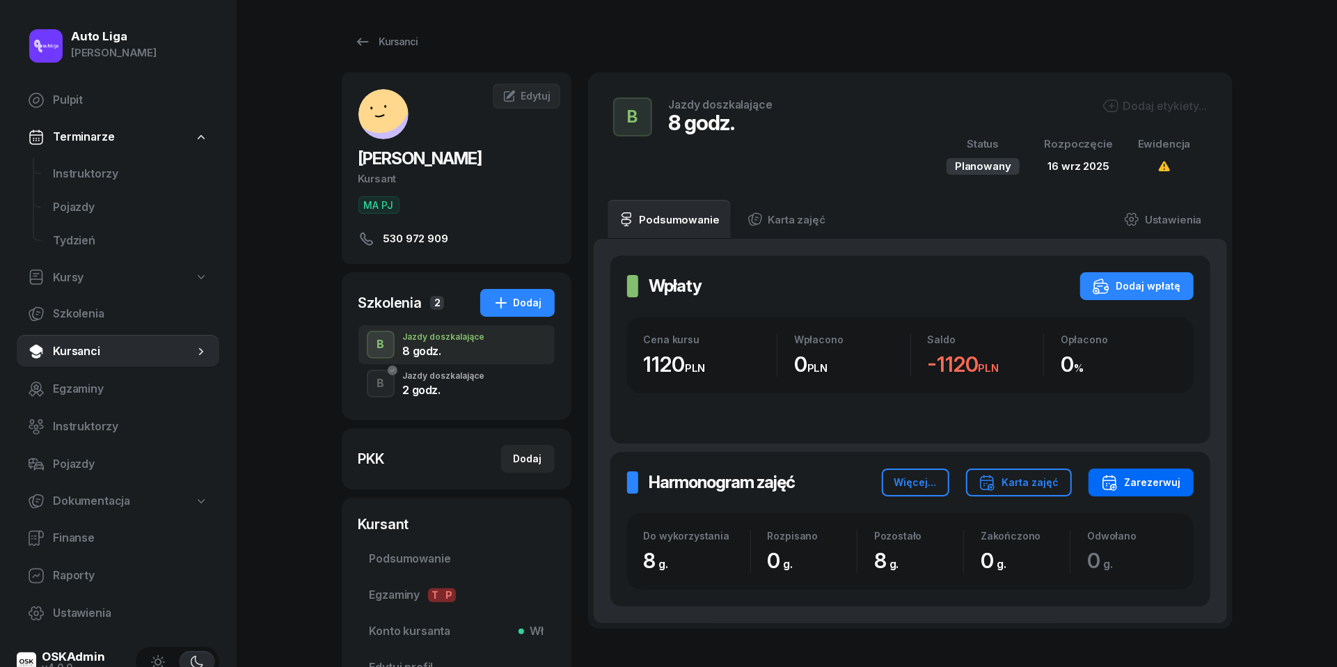
click at [1165, 488] on div "Zarezerwuj" at bounding box center [1141, 482] width 80 height 17
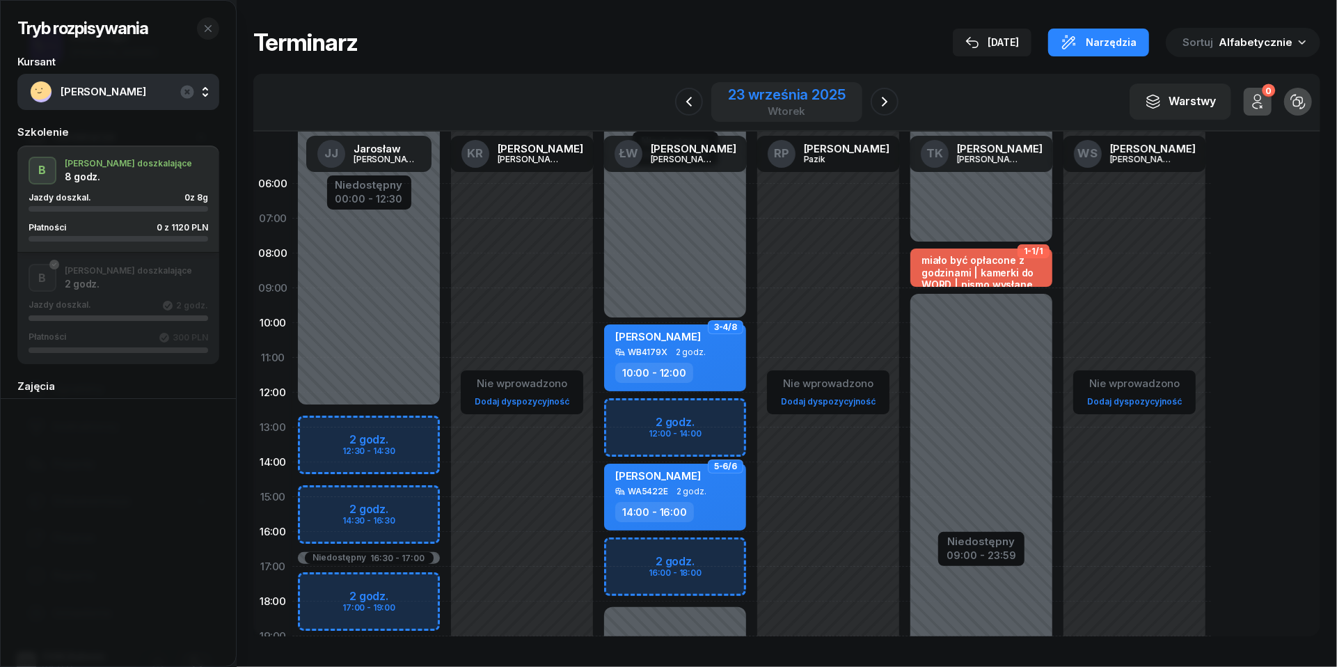
click at [772, 107] on div "wtorek" at bounding box center [786, 111] width 117 height 10
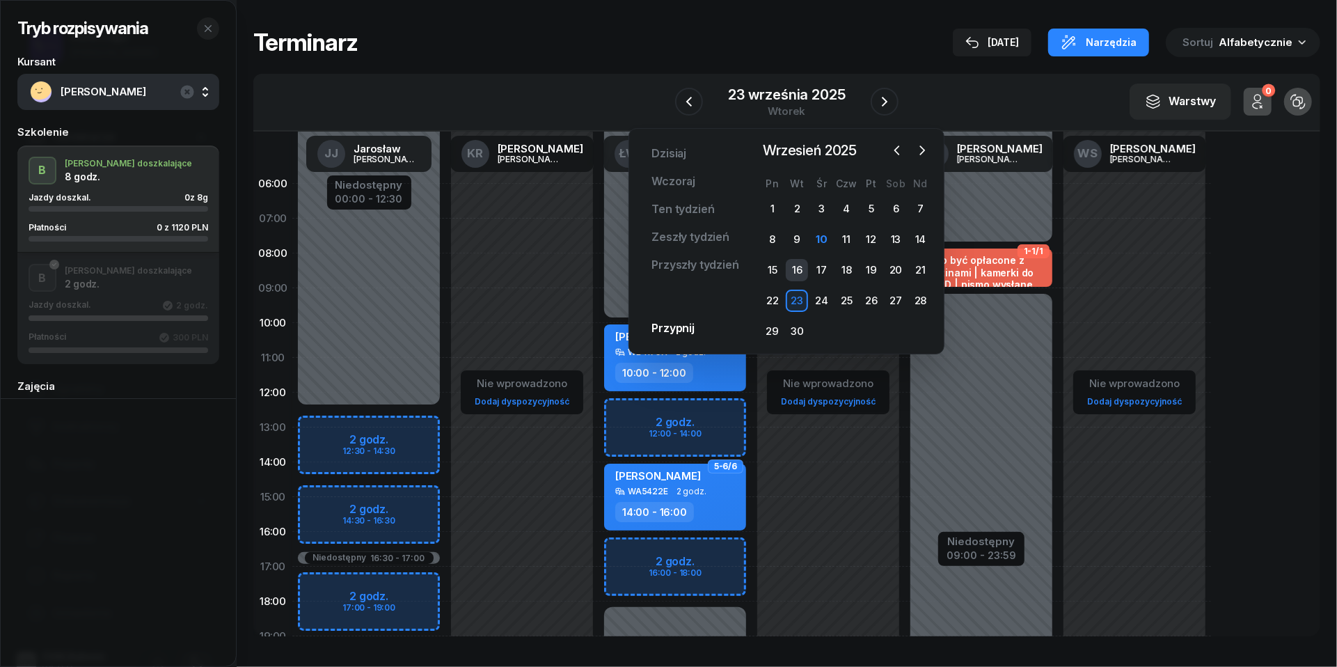
click at [797, 265] on div "16" at bounding box center [797, 270] width 22 height 22
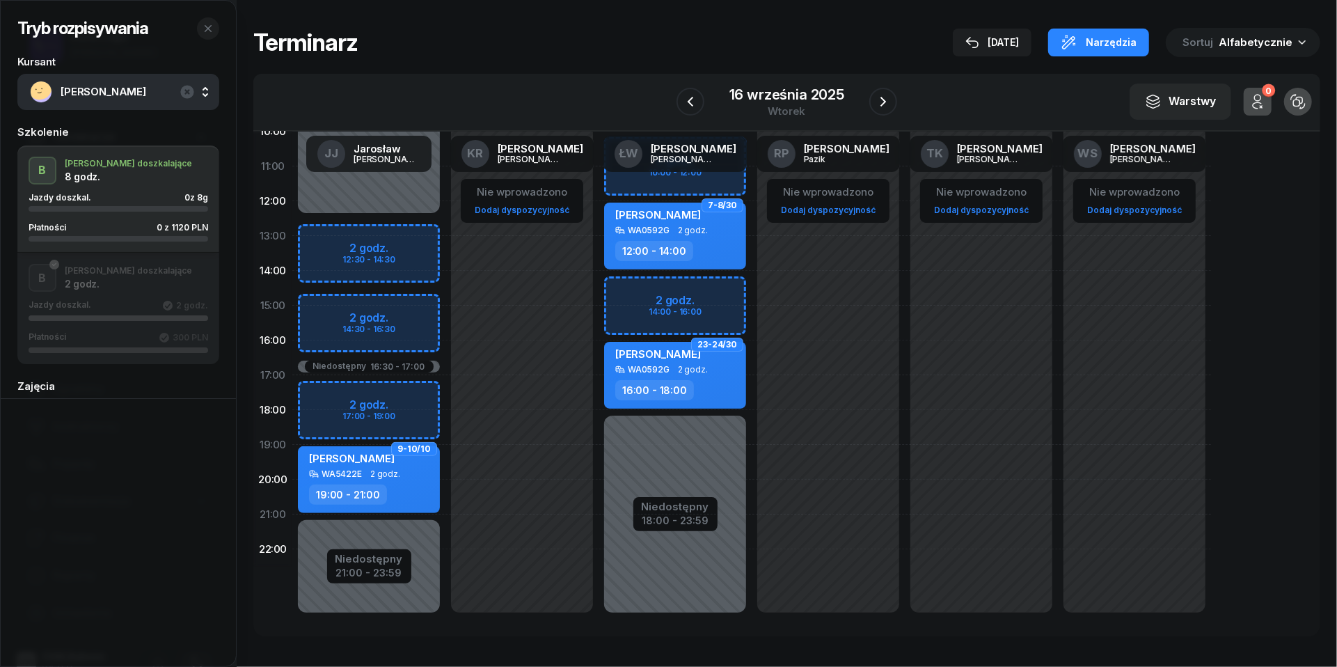
scroll to position [191, 0]
click at [319, 402] on div "Niedostępny 00:00 - 12:30 Niedostępny 21:00 - 23:59 Niedostępny 16:30 - 17:00 2…" at bounding box center [368, 306] width 153 height 661
select select "17"
select select "19"
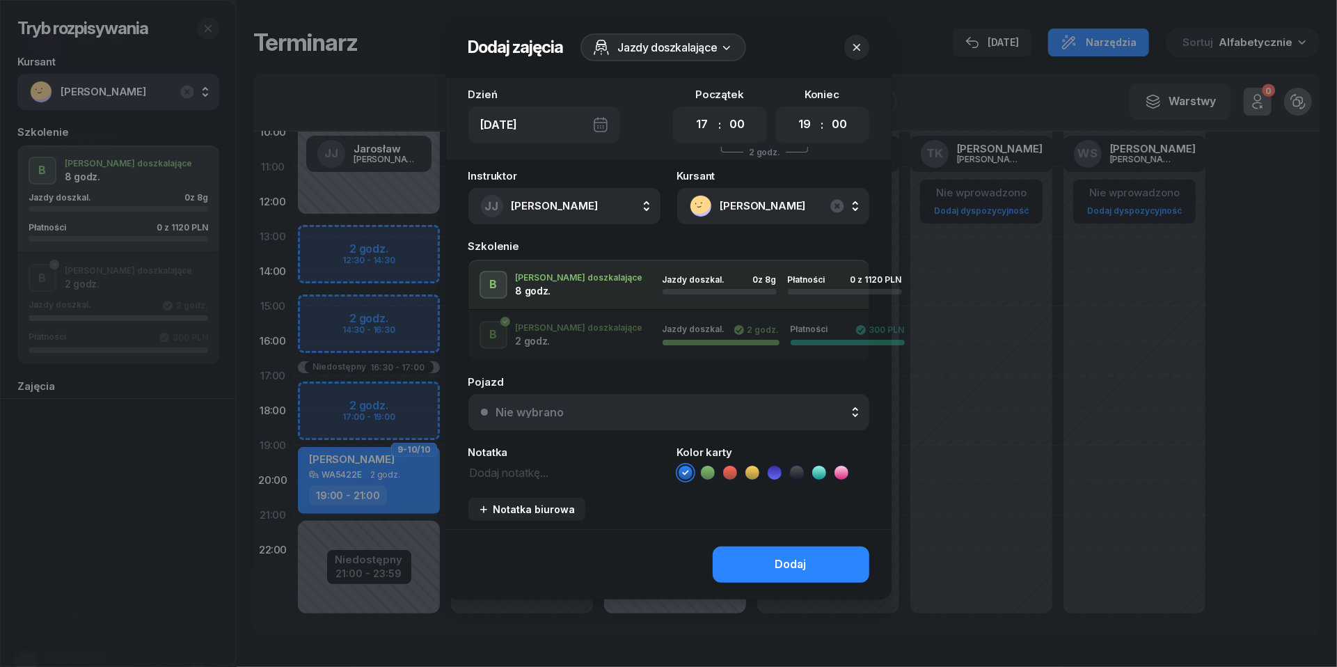
click at [496, 466] on textarea at bounding box center [565, 471] width 192 height 17
type textarea "1120 do pobrania"
click at [553, 412] on div "Nie wybrano" at bounding box center [530, 412] width 68 height 11
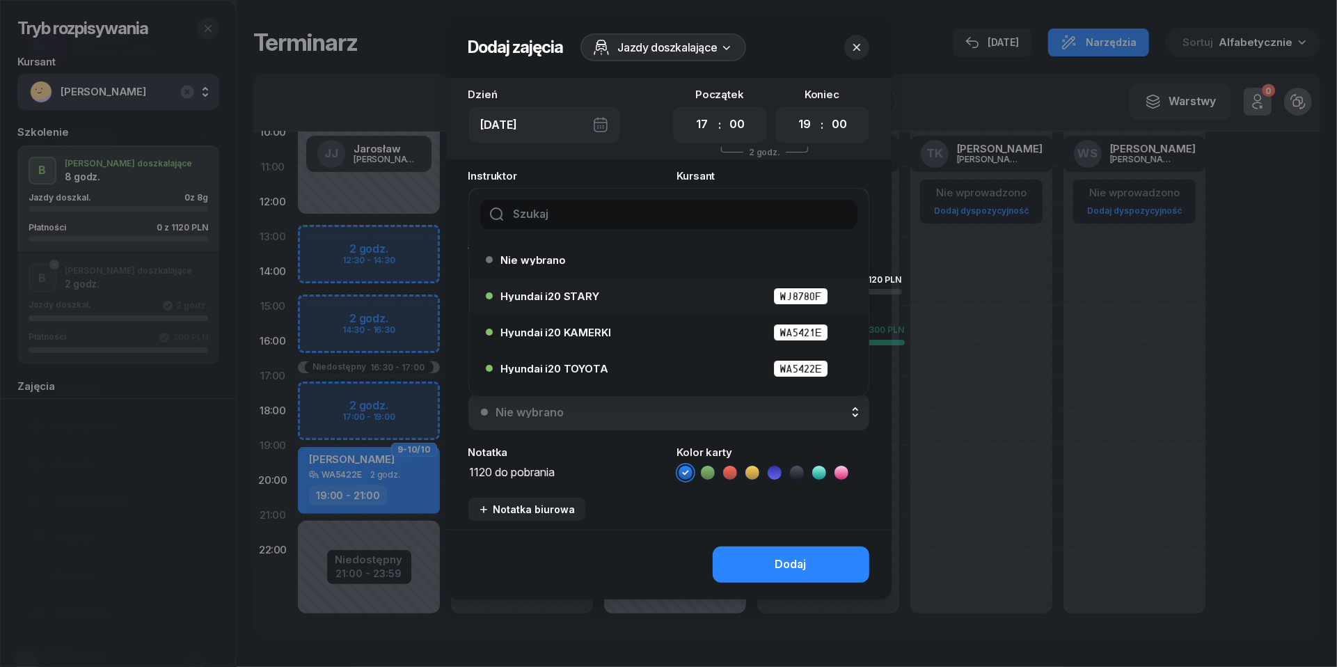
click at [564, 295] on span "Hyundai i20 STARY" at bounding box center [550, 296] width 98 height 10
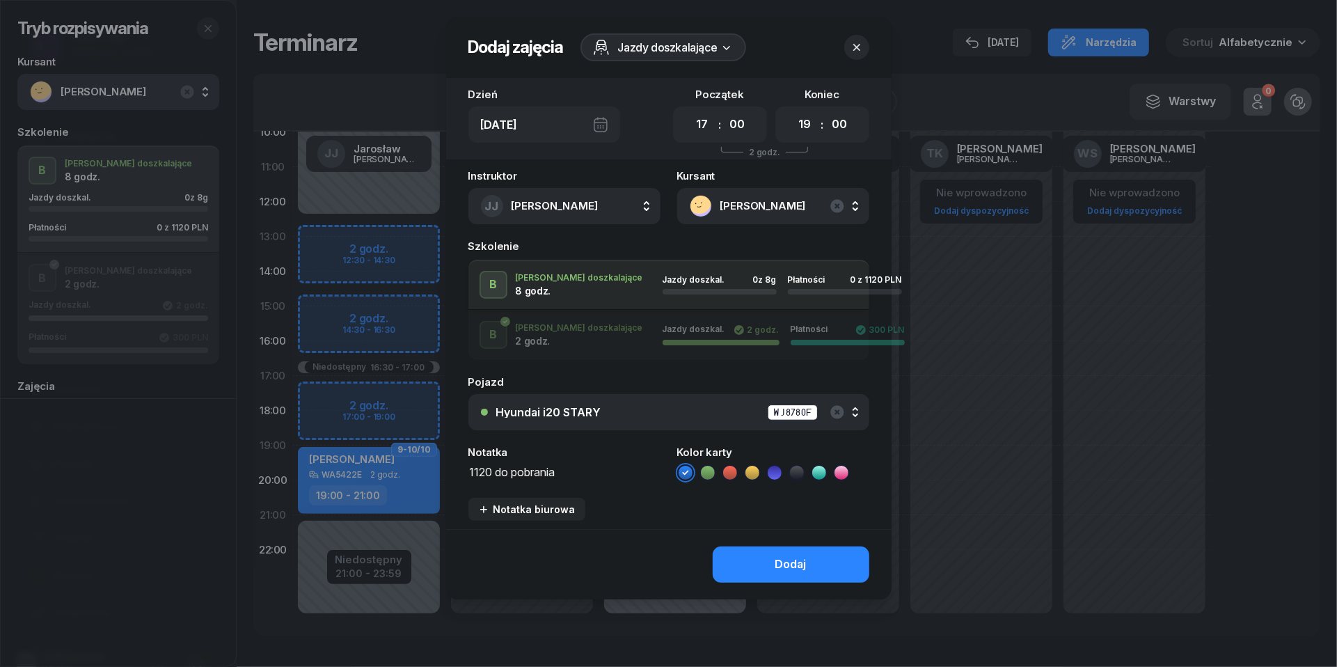
click at [708, 415] on div "Hyundai i20 STARY WJ8780F" at bounding box center [676, 412] width 361 height 17
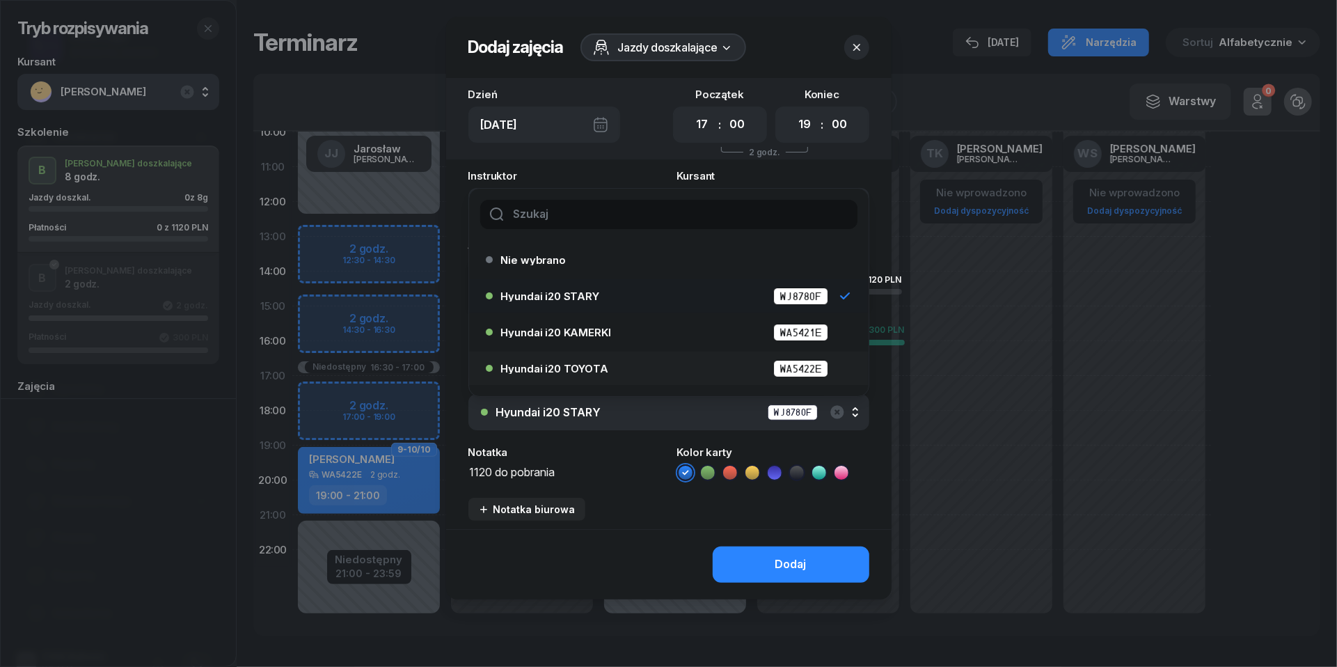
click at [658, 366] on div "Hyundai i20 TOYOTA WA5422E" at bounding box center [672, 368] width 343 height 17
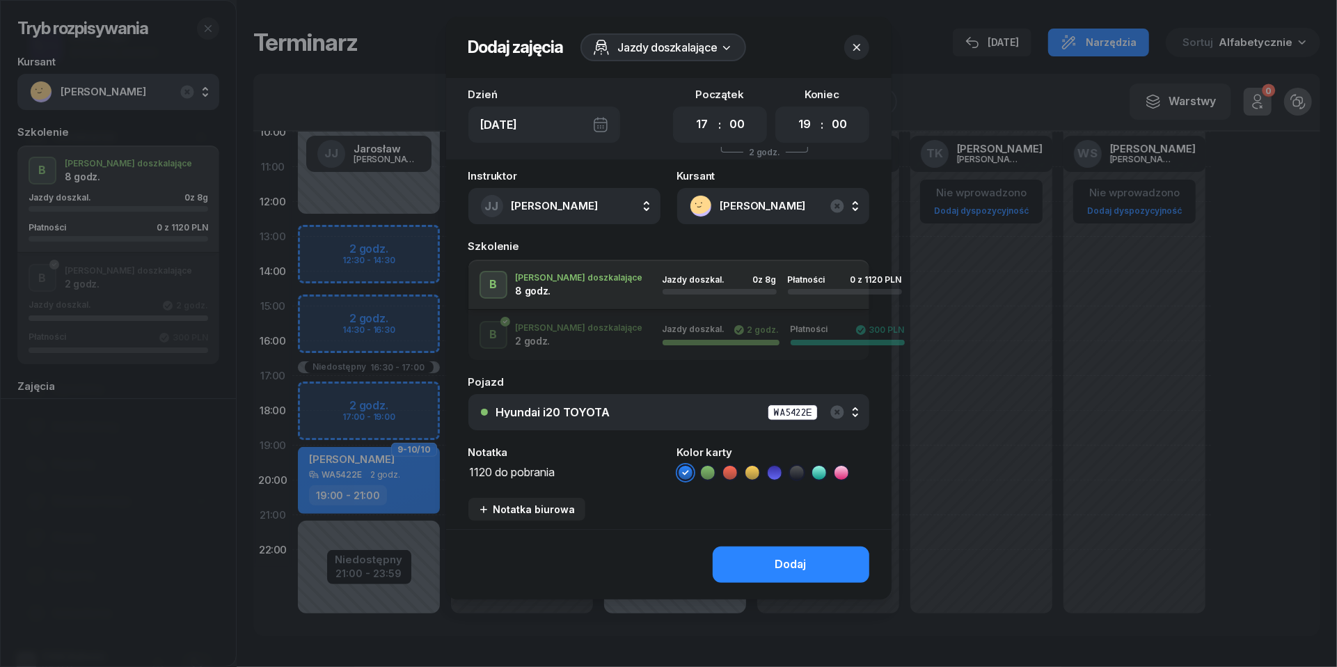
click at [728, 473] on icon at bounding box center [730, 472] width 6 height 5
click at [767, 555] on button "Dodaj" at bounding box center [791, 565] width 157 height 36
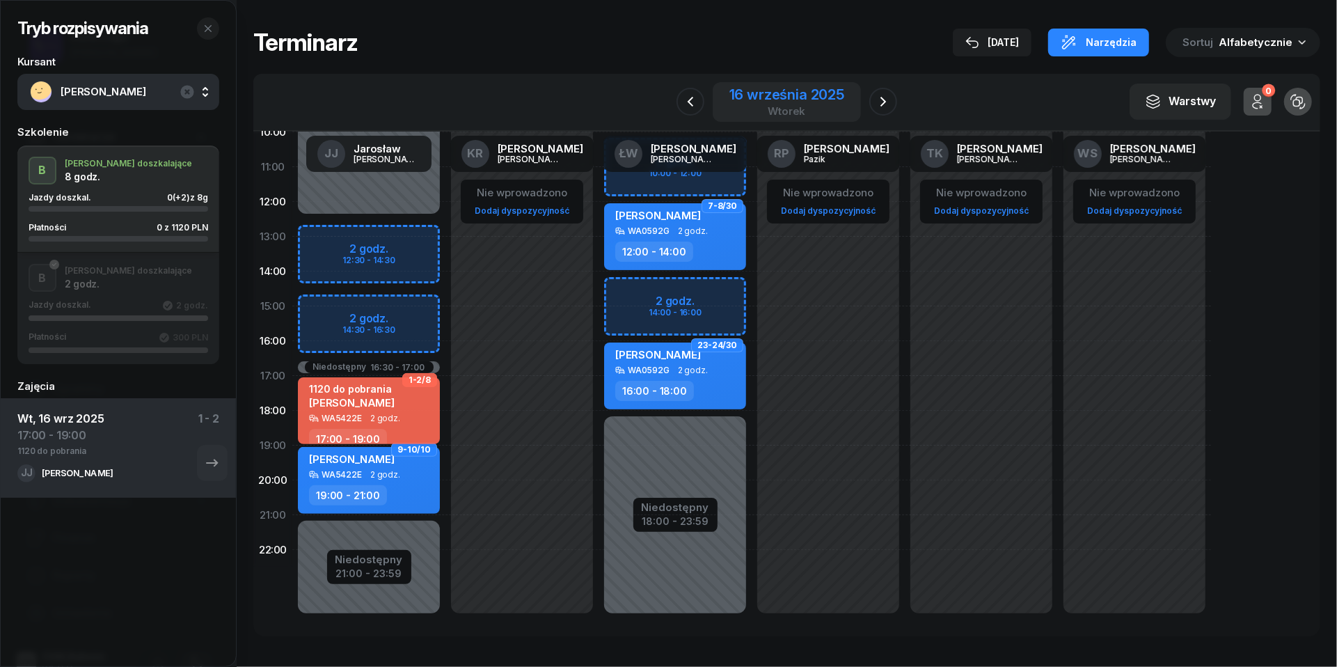
click at [803, 110] on div "wtorek" at bounding box center [787, 111] width 115 height 10
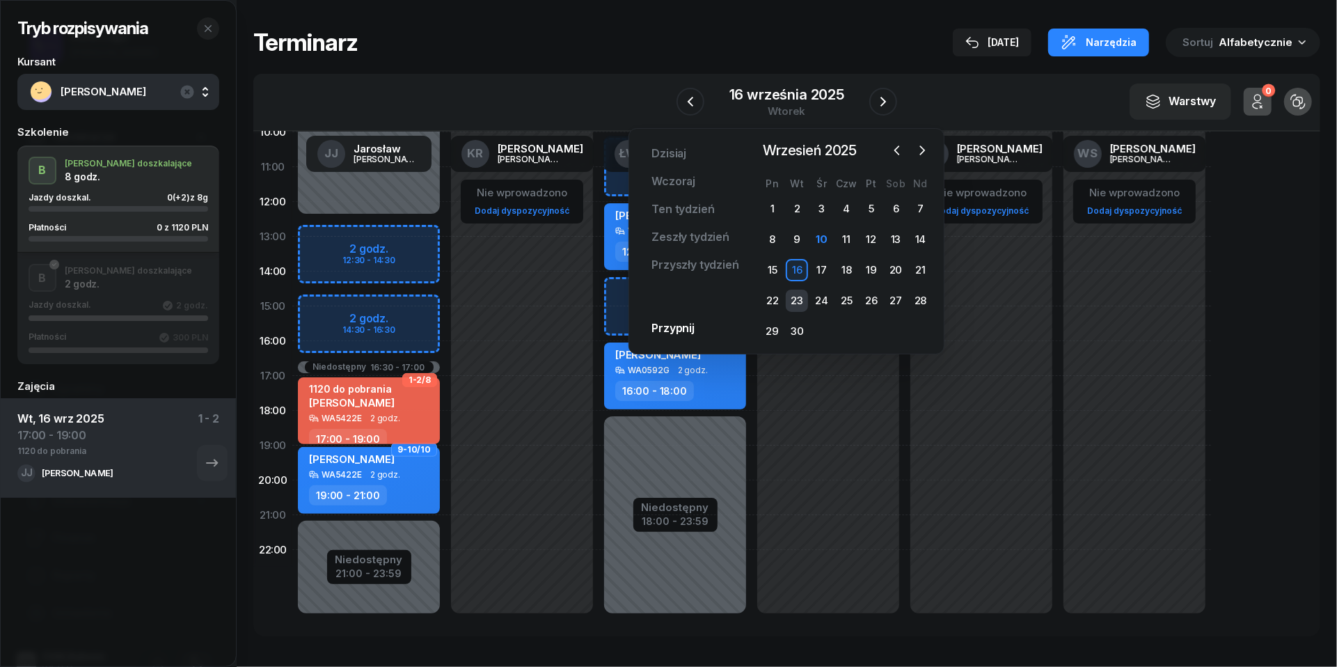
click at [803, 299] on div "23" at bounding box center [797, 301] width 22 height 22
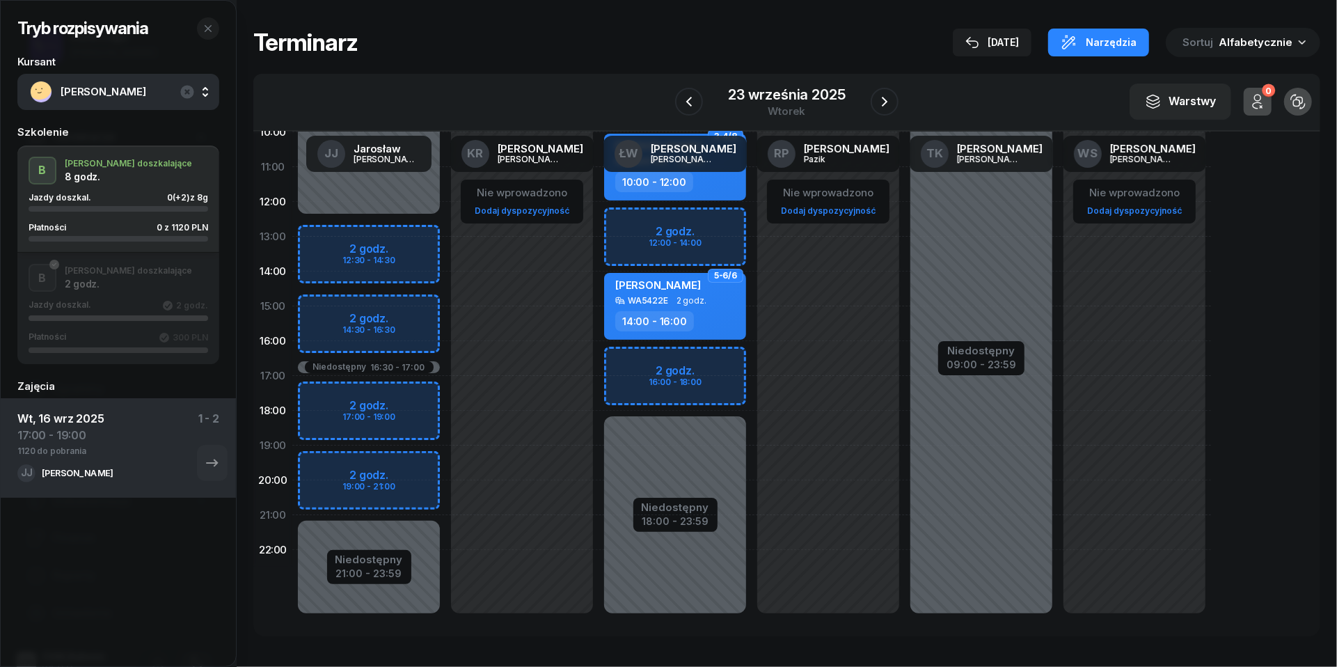
click at [318, 397] on div "Niedostępny 00:00 - 12:30 Niedostępny 21:00 - 23:59 Niedostępny 16:30 - 17:00 2…" at bounding box center [368, 306] width 153 height 661
select select "17"
select select "19"
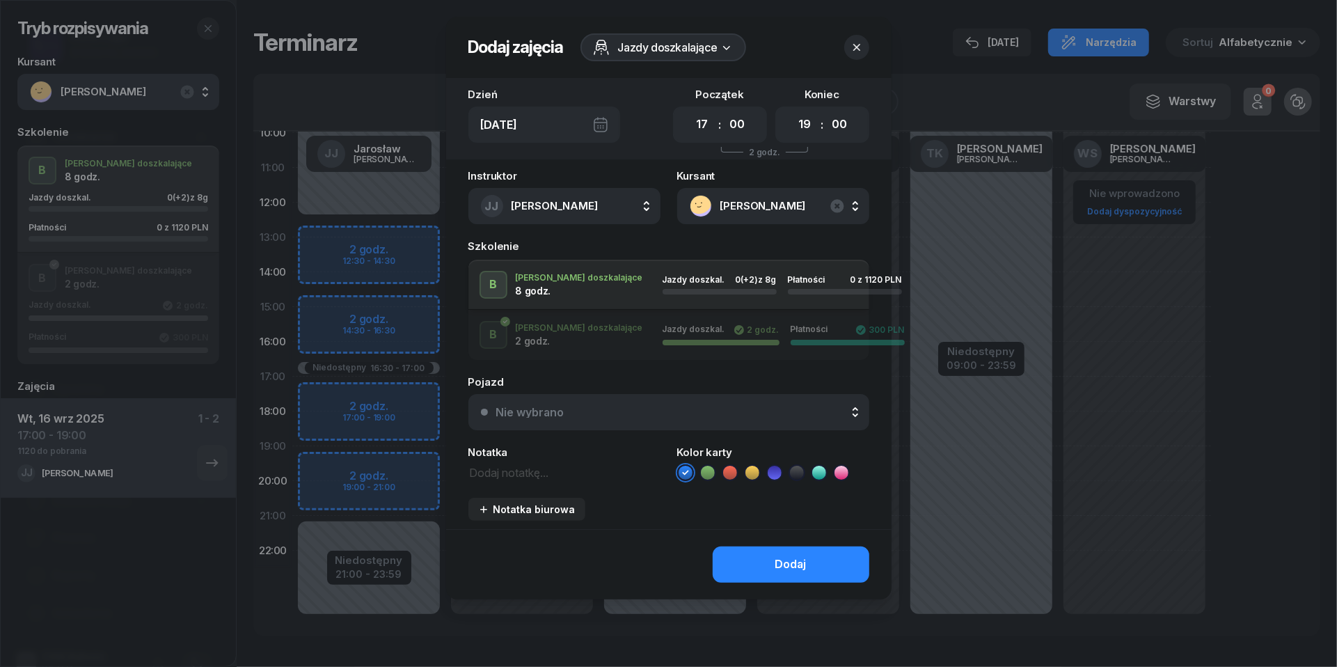
click at [731, 414] on div "Nie wybrano" at bounding box center [676, 412] width 361 height 11
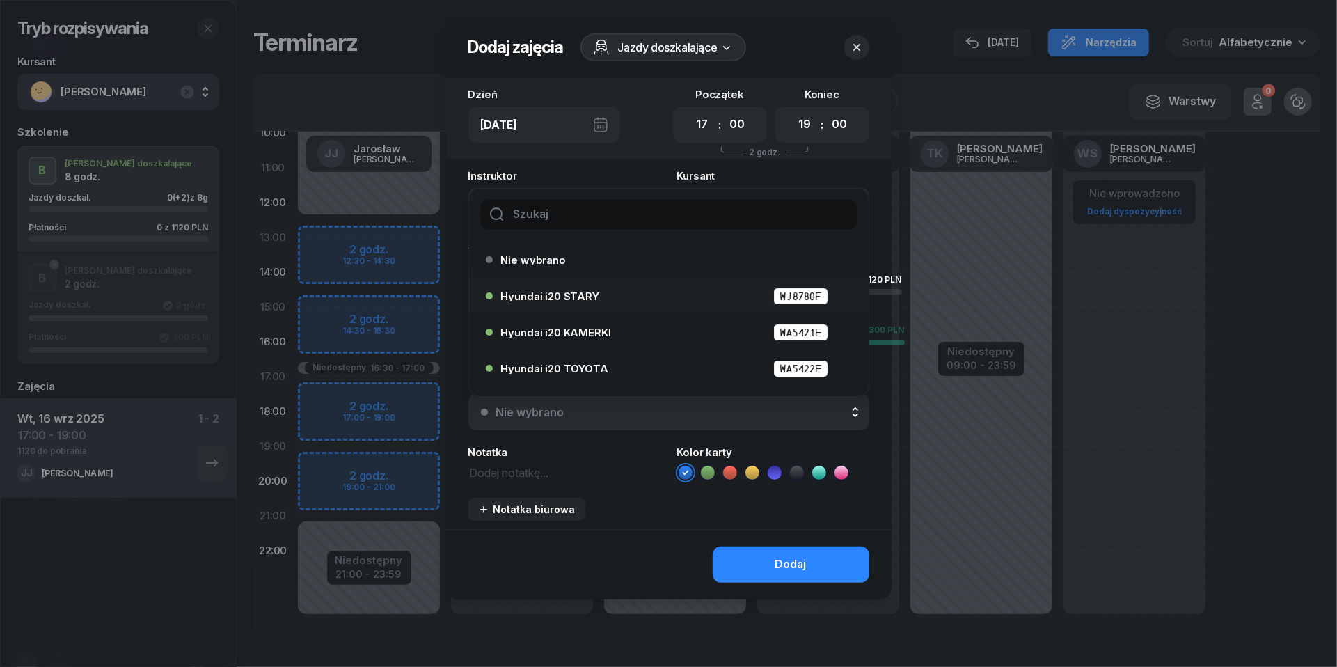
click at [656, 290] on div "Hyundai i20 STARY WJ8780F" at bounding box center [672, 296] width 343 height 17
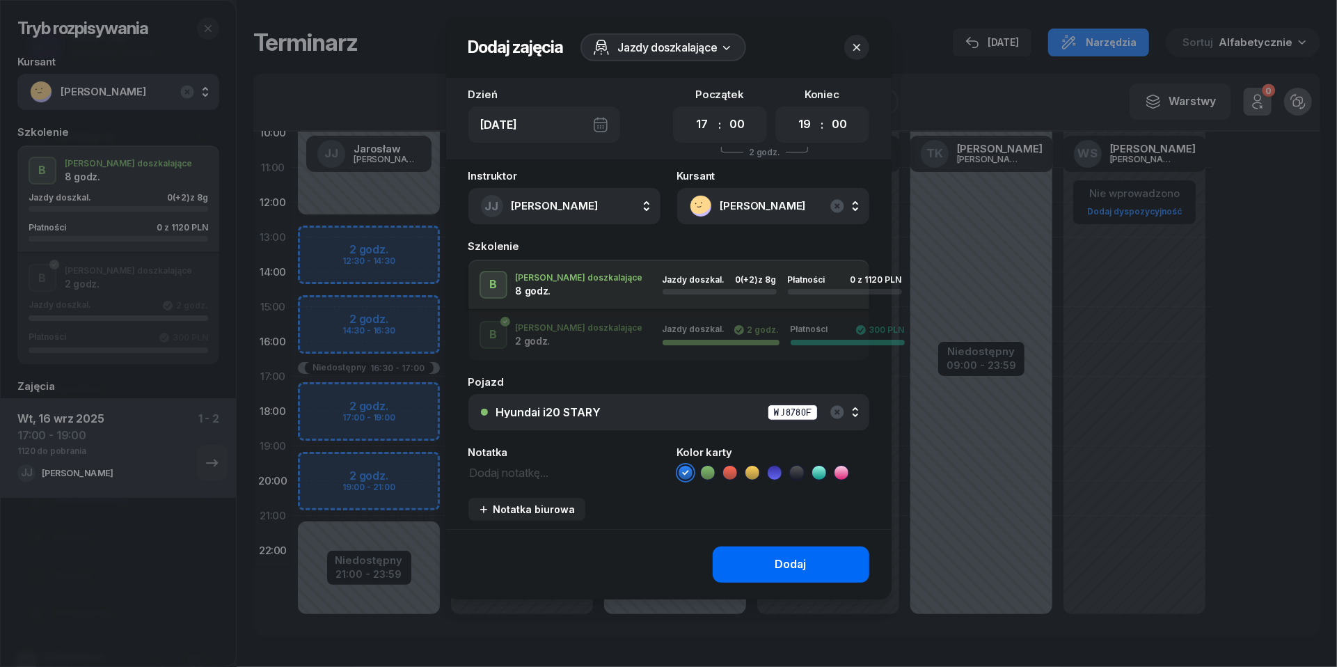
click at [778, 557] on div "Dodaj" at bounding box center [791, 565] width 31 height 18
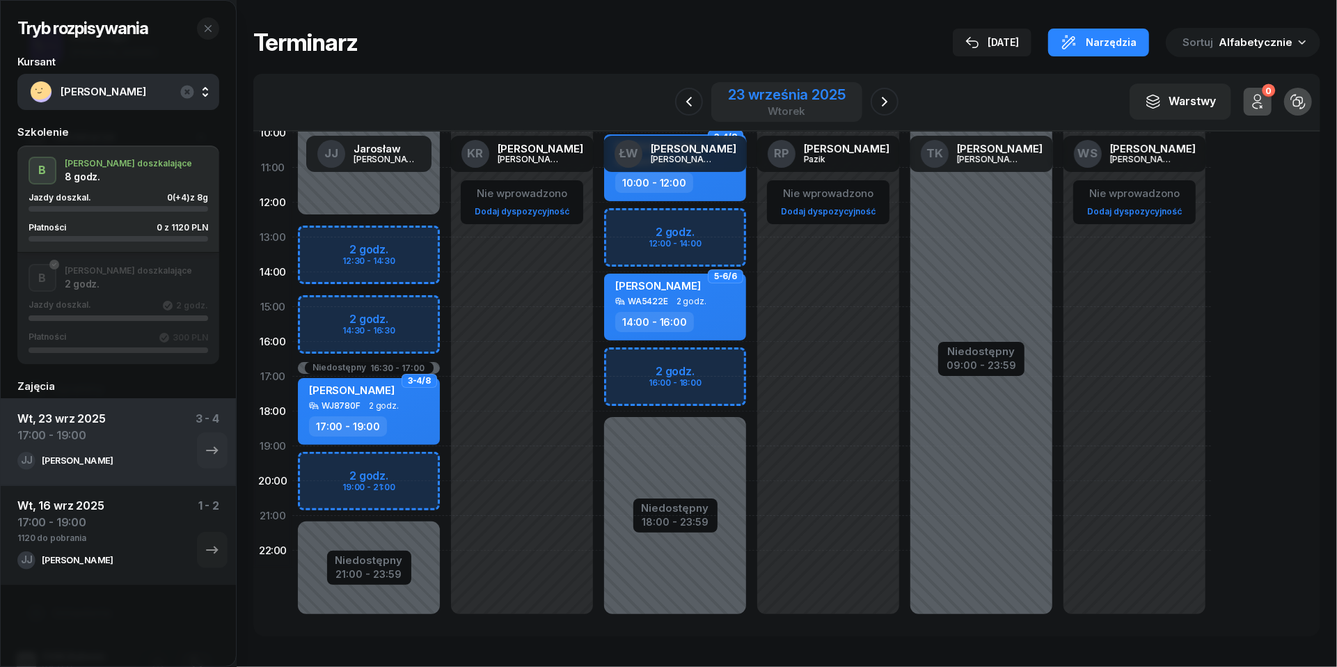
click at [806, 99] on div "23 września 2025" at bounding box center [786, 95] width 117 height 14
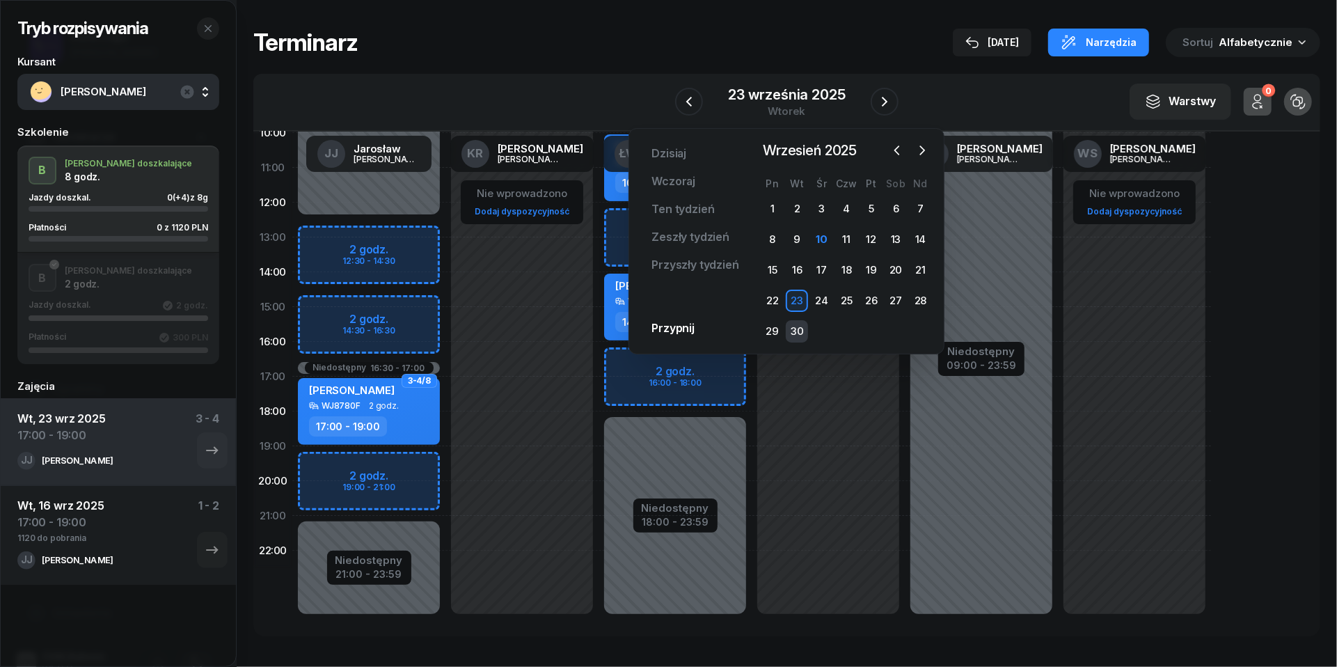
click at [798, 323] on div "30" at bounding box center [797, 331] width 22 height 22
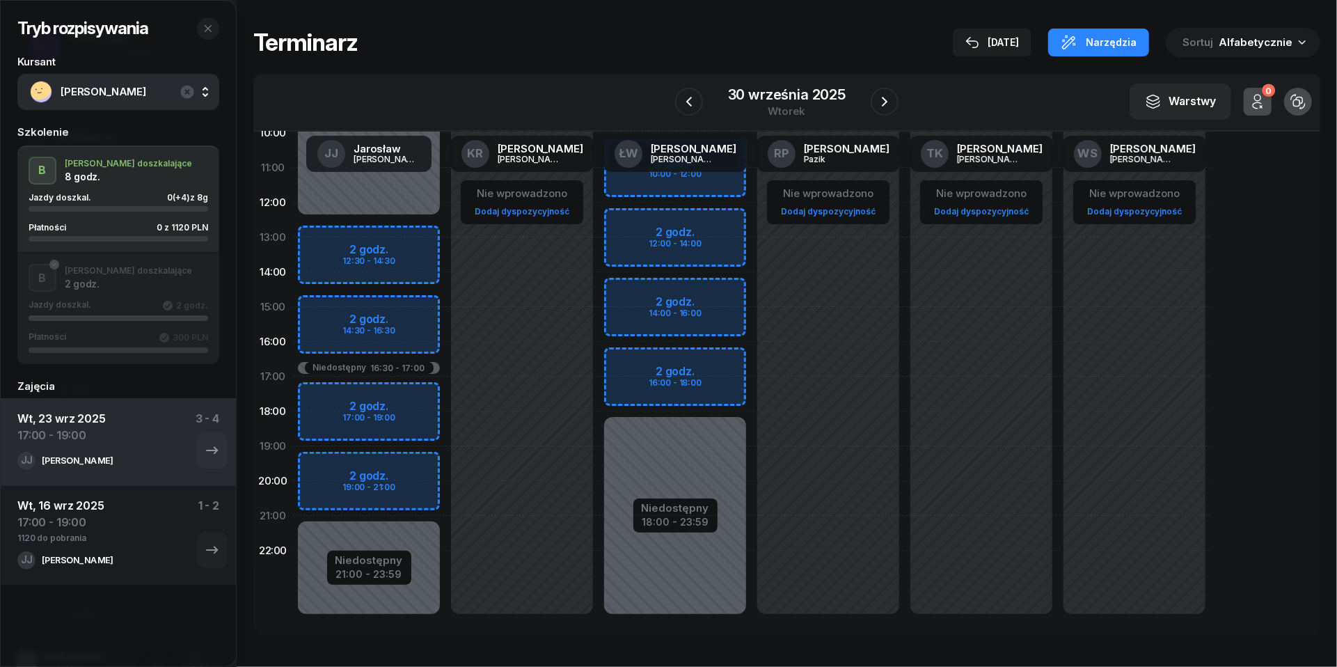
click at [340, 393] on div "Niedostępny 00:00 - 12:30 Niedostępny 21:00 - 23:59 Niedostępny 16:30 - 17:00 2…" at bounding box center [368, 306] width 153 height 661
select select "17"
select select "19"
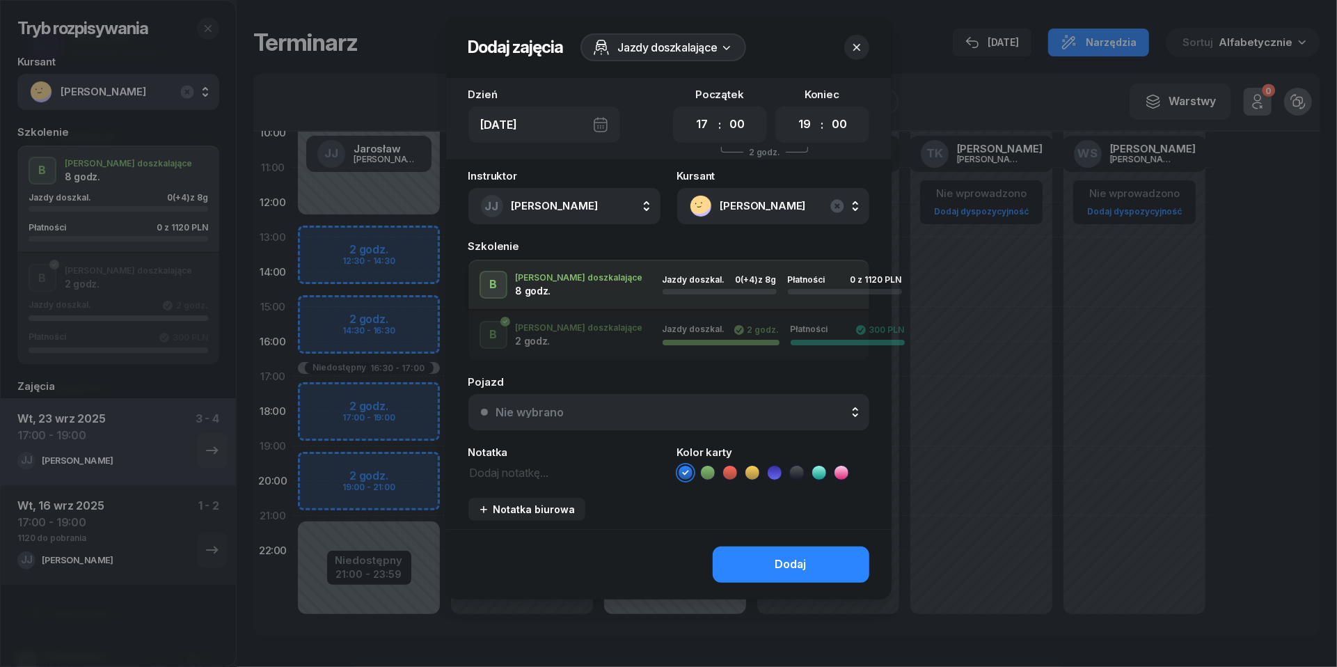
click at [671, 407] on div "Nie wybrano" at bounding box center [676, 412] width 361 height 11
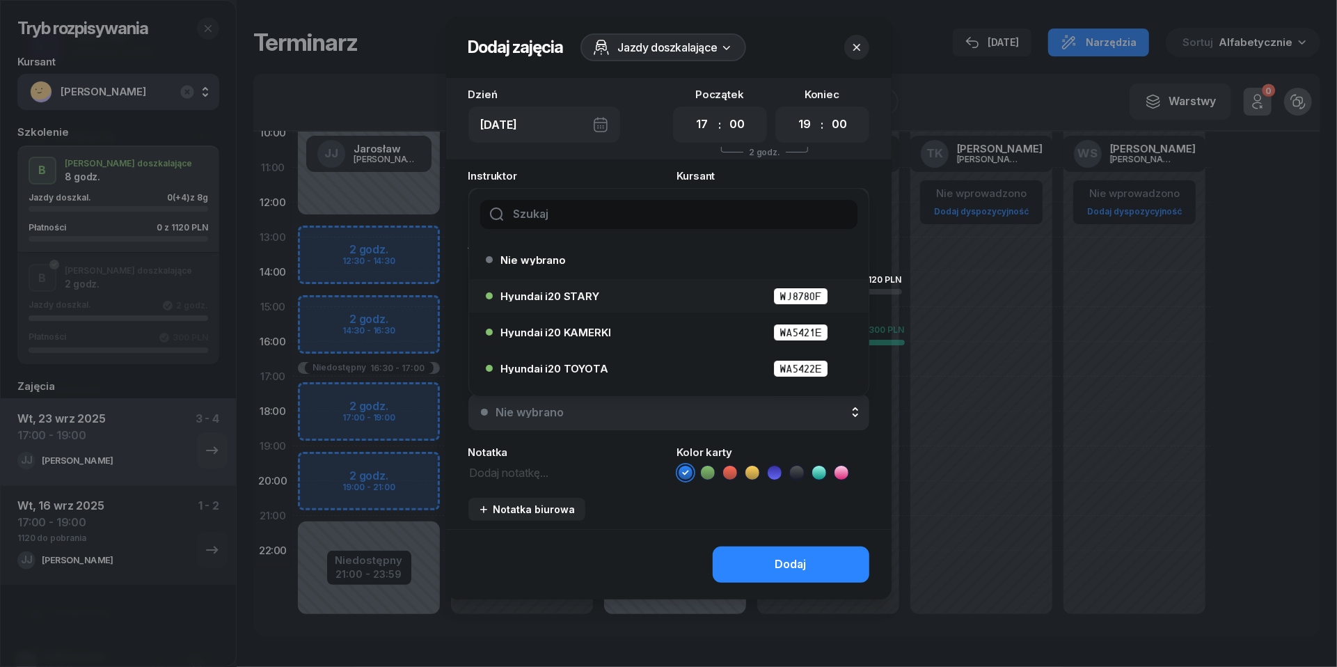
click at [614, 299] on div "Hyundai i20 STARY WJ8780F" at bounding box center [672, 296] width 343 height 17
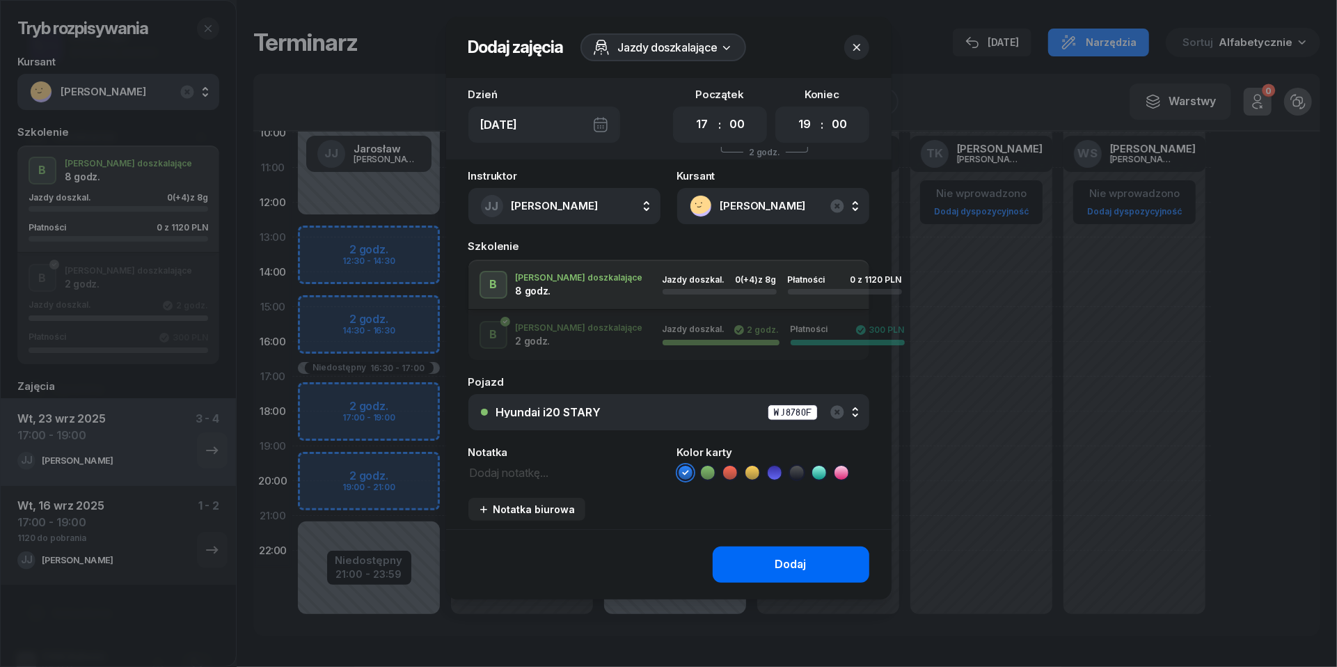
click at [794, 560] on div "Dodaj" at bounding box center [791, 565] width 31 height 18
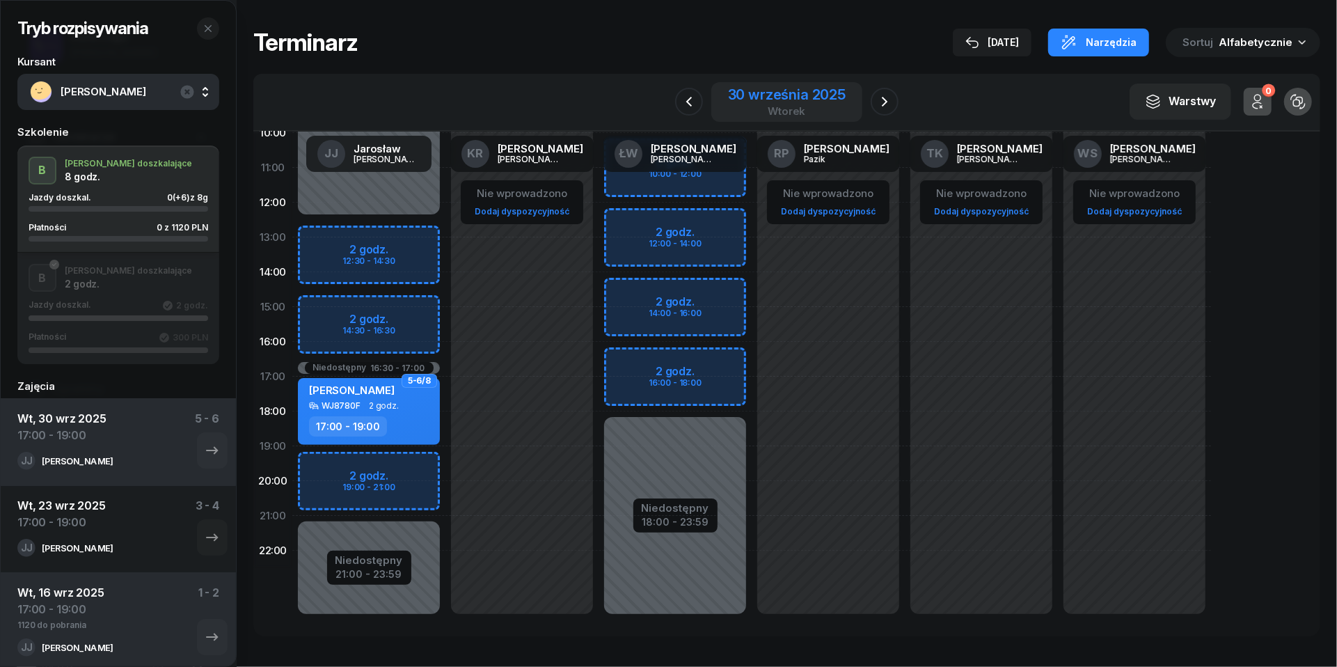
click at [802, 110] on div "wtorek" at bounding box center [787, 111] width 118 height 10
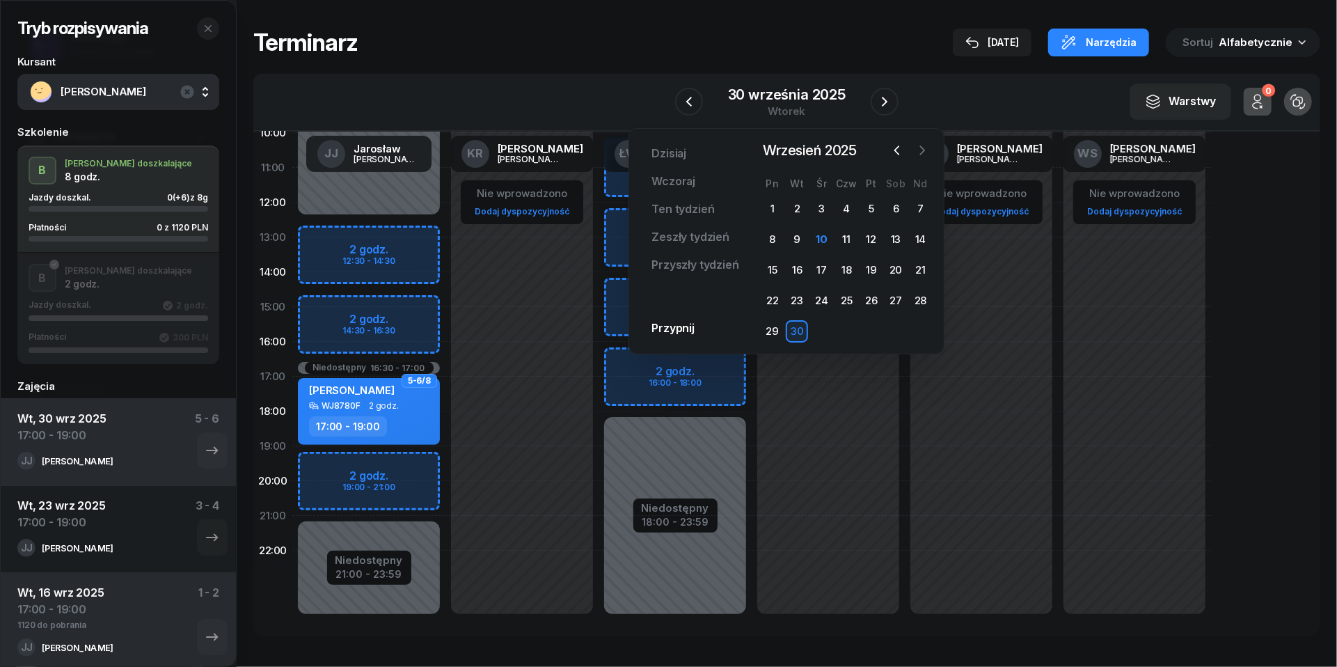
click at [925, 151] on icon "button" at bounding box center [923, 150] width 4 height 8
click at [797, 238] on div "7" at bounding box center [797, 239] width 22 height 22
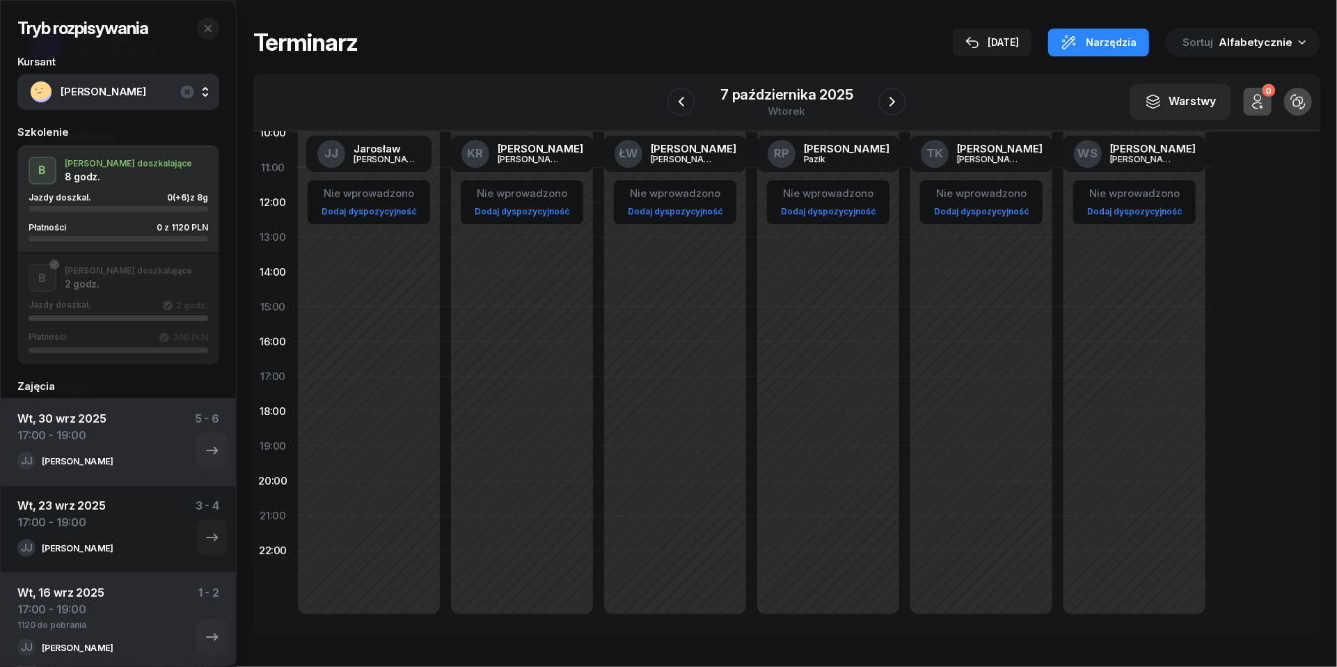
click at [363, 207] on link "Dodaj dyspozycyjność" at bounding box center [369, 211] width 106 height 16
select select "08"
select select "16"
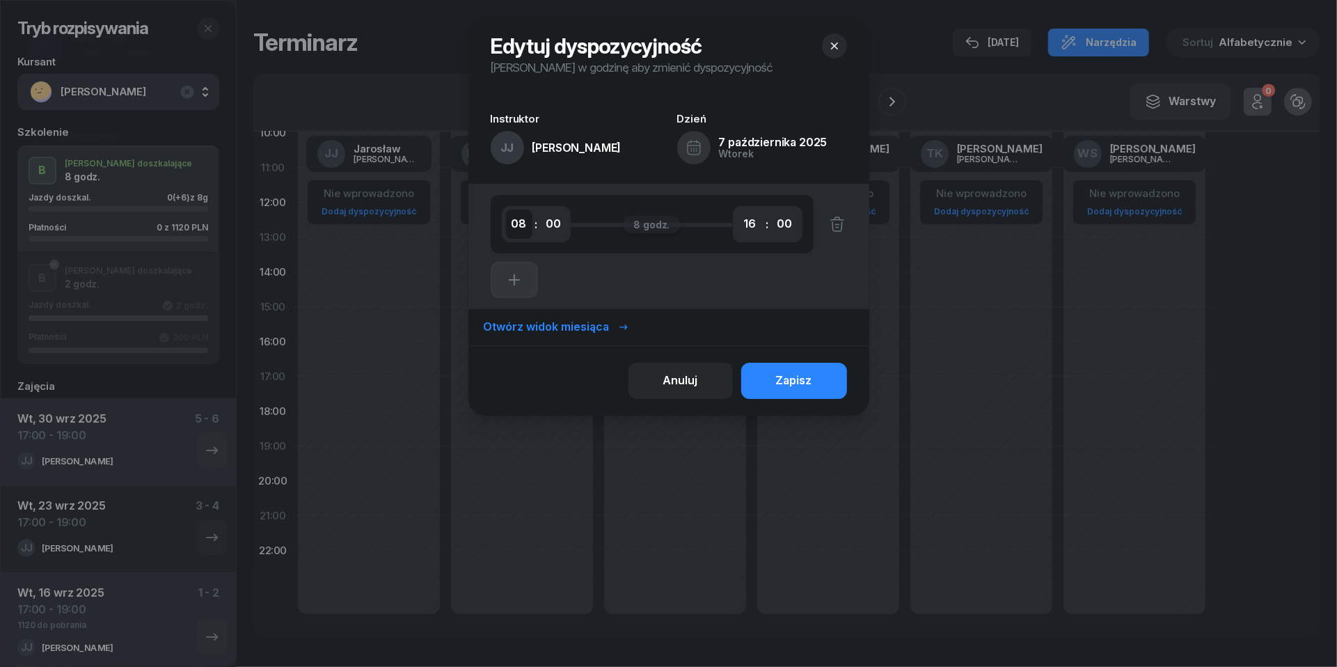
select select "12"
select select "30"
click at [518, 280] on icon "button" at bounding box center [514, 280] width 17 height 17
select select "16"
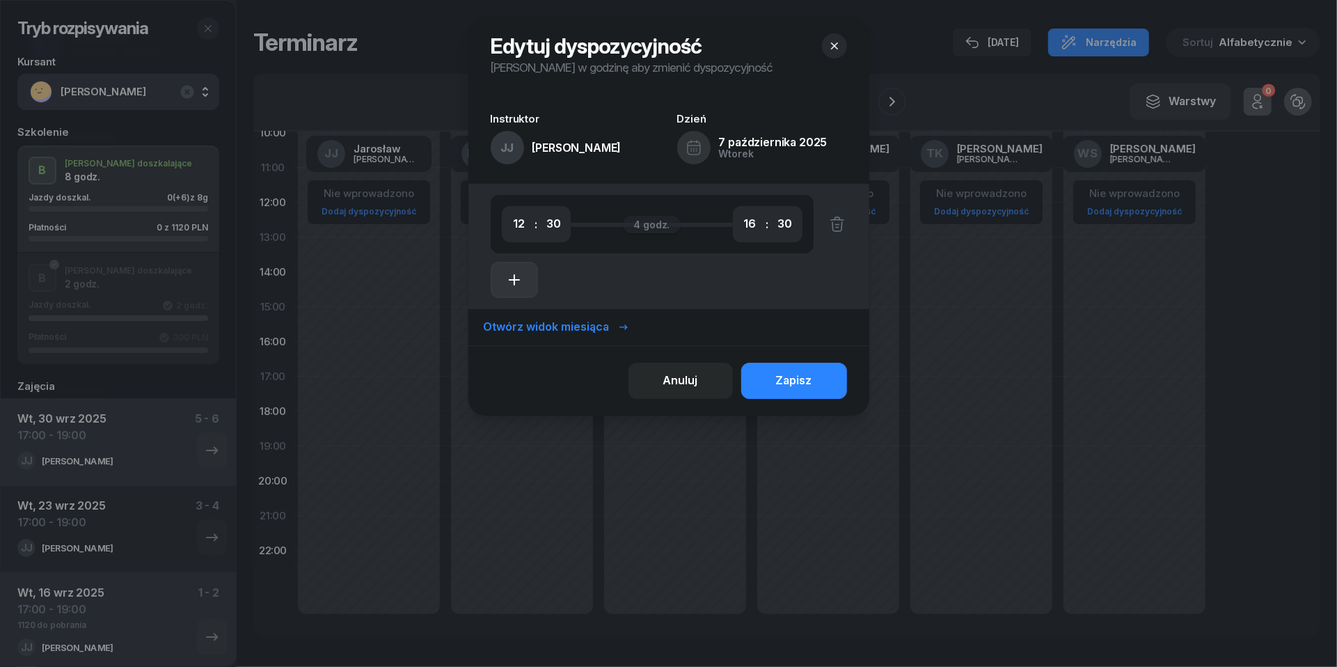
select select "30"
select select "18"
select select "30"
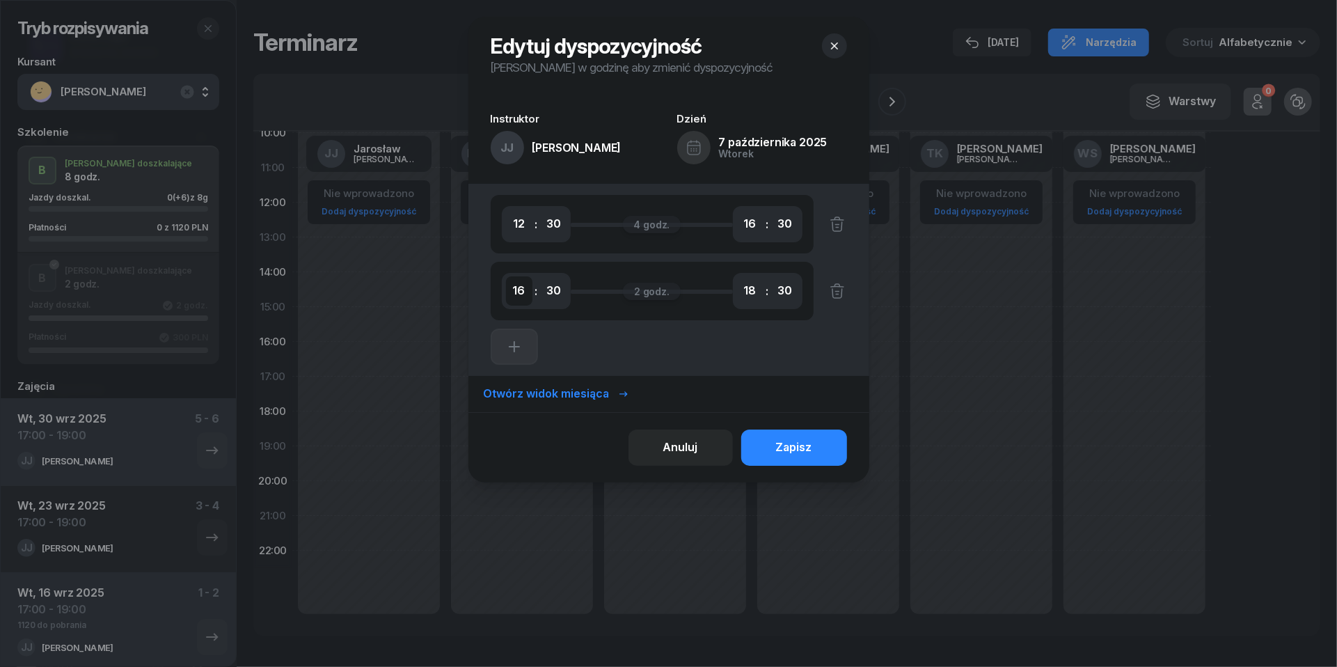
select select "17"
select select "00"
select select "21"
select select "00"
click at [806, 455] on div "Zapisz" at bounding box center [794, 448] width 36 height 18
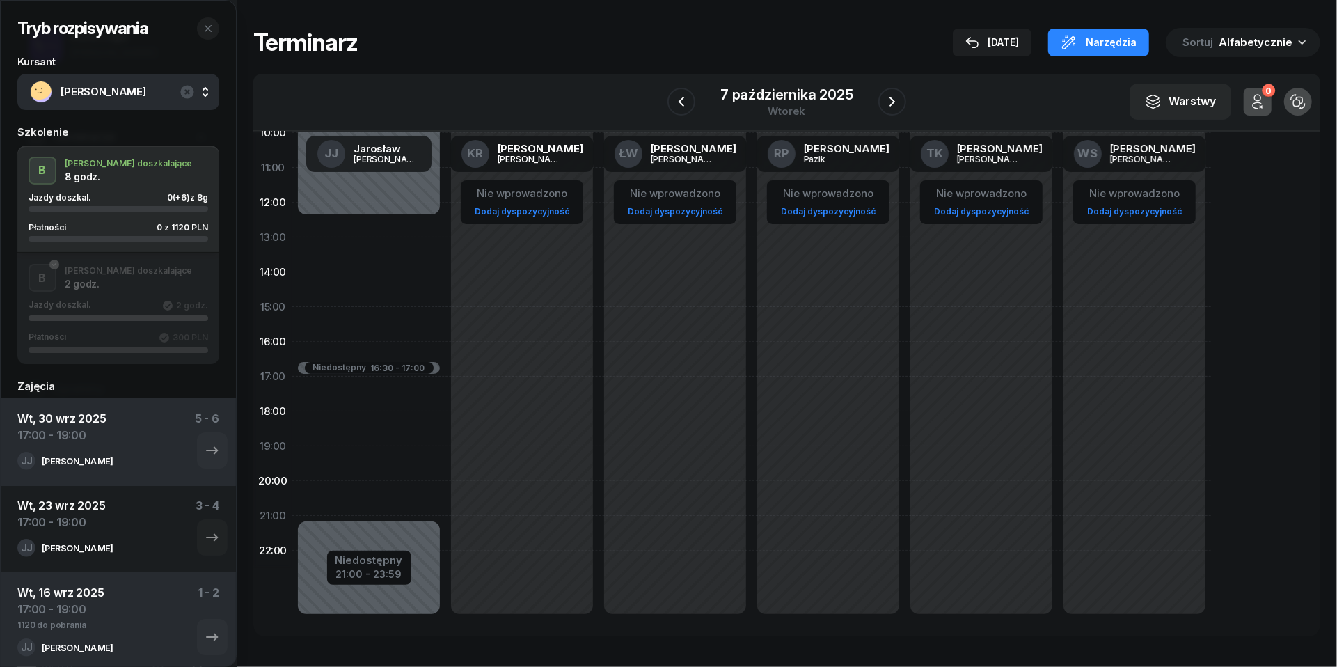
click at [327, 390] on div "Niedostępny 00:00 - 12:30 Niedostępny 21:00 - 23:59 Niedostępny 16:30 - 17:00" at bounding box center [368, 306] width 153 height 661
select select "17"
select select "19"
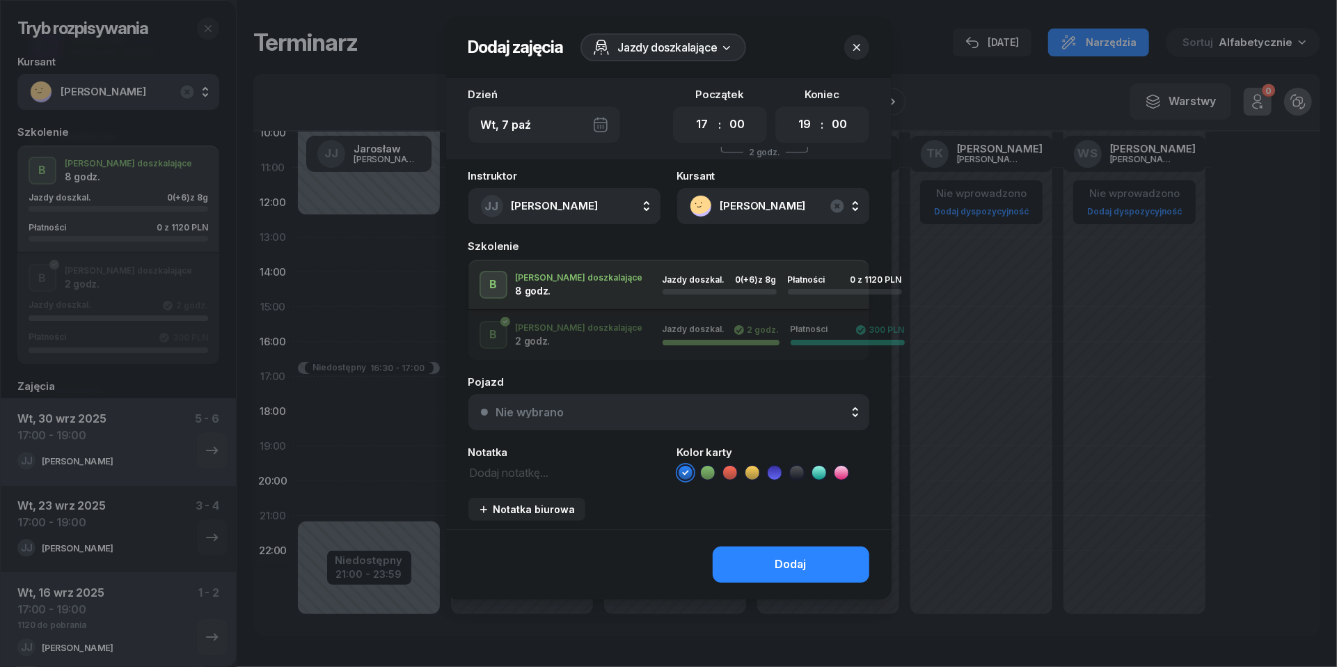
click at [769, 418] on button "Nie wybrano" at bounding box center [669, 412] width 401 height 36
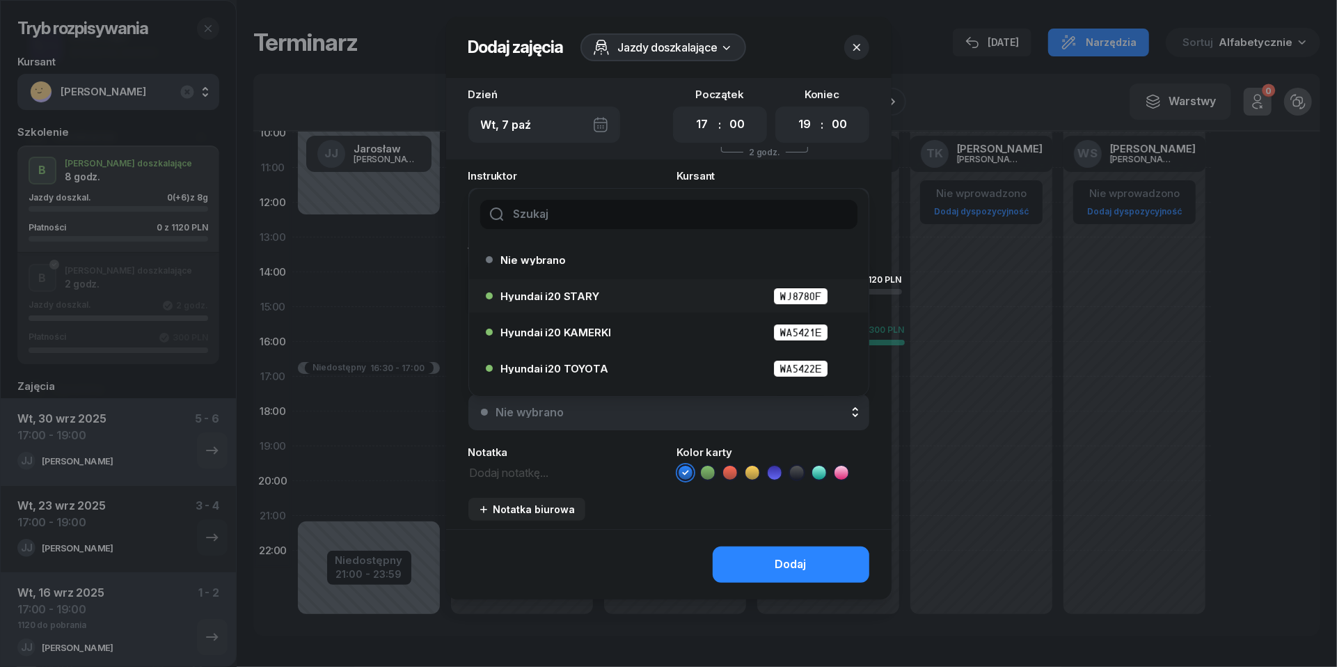
click at [634, 304] on div "Hyundai i20 STARY WJ8780F" at bounding box center [665, 296] width 358 height 22
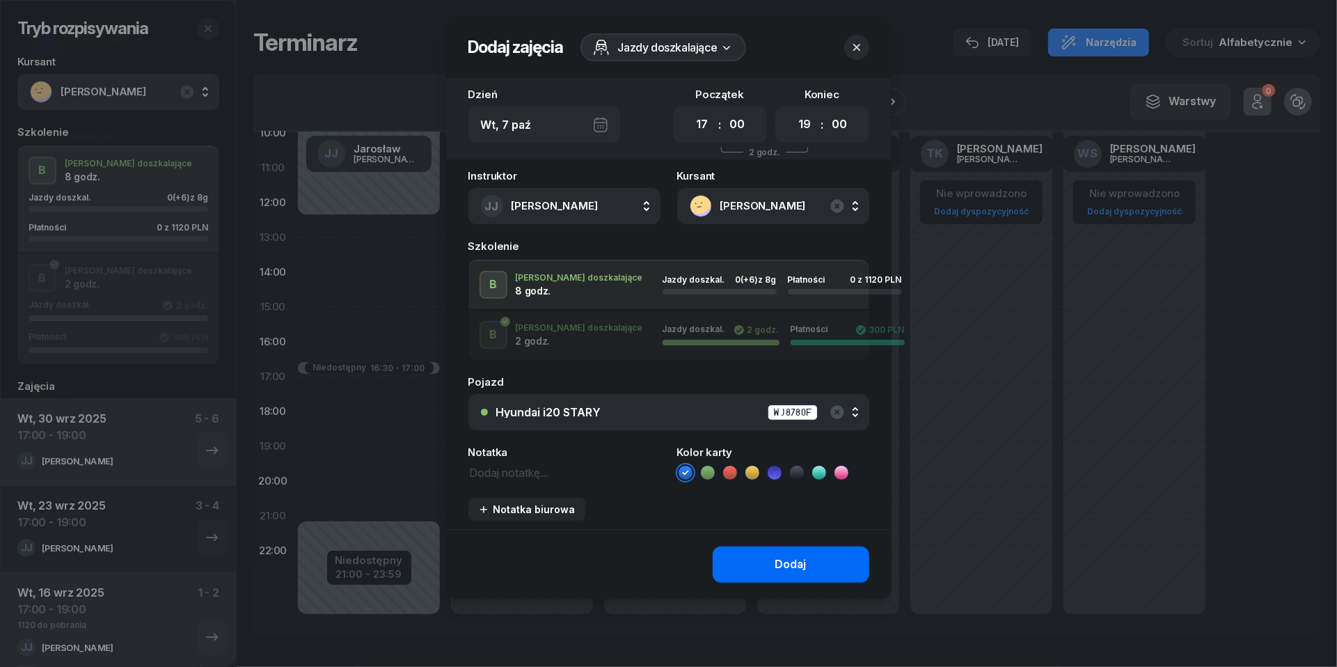
click at [813, 563] on button "Dodaj" at bounding box center [791, 565] width 157 height 36
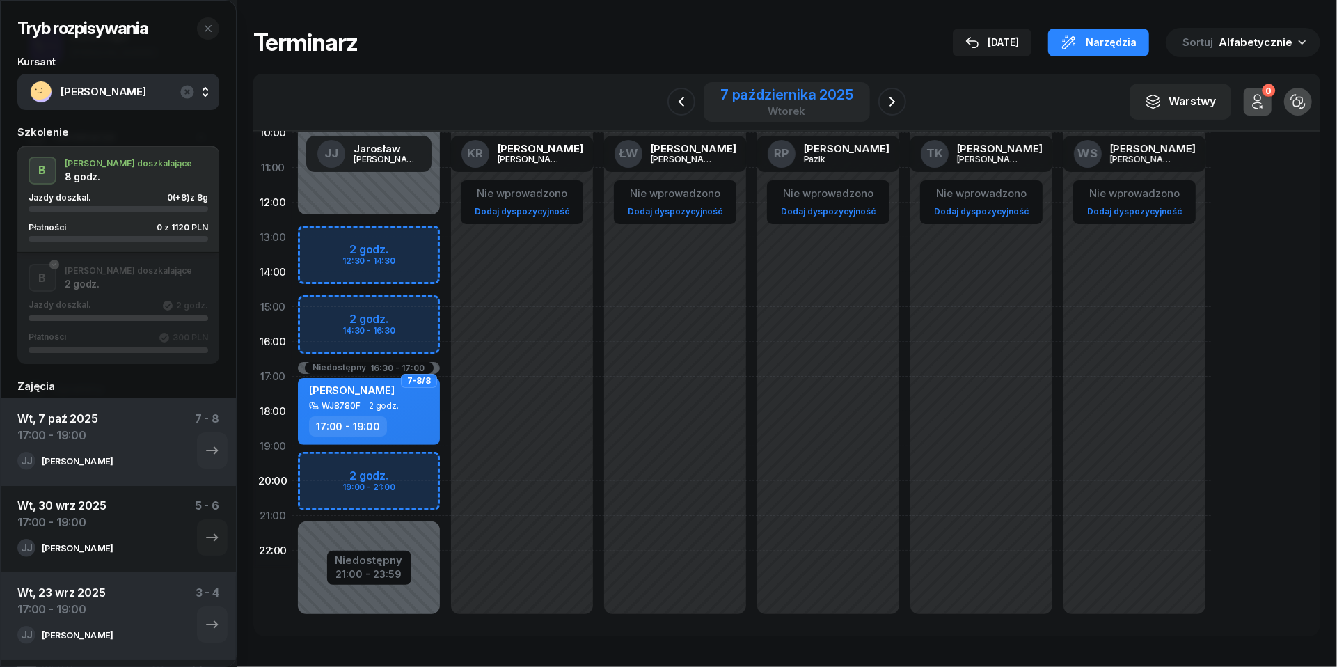
click at [799, 95] on div "7 października 2025" at bounding box center [787, 95] width 133 height 14
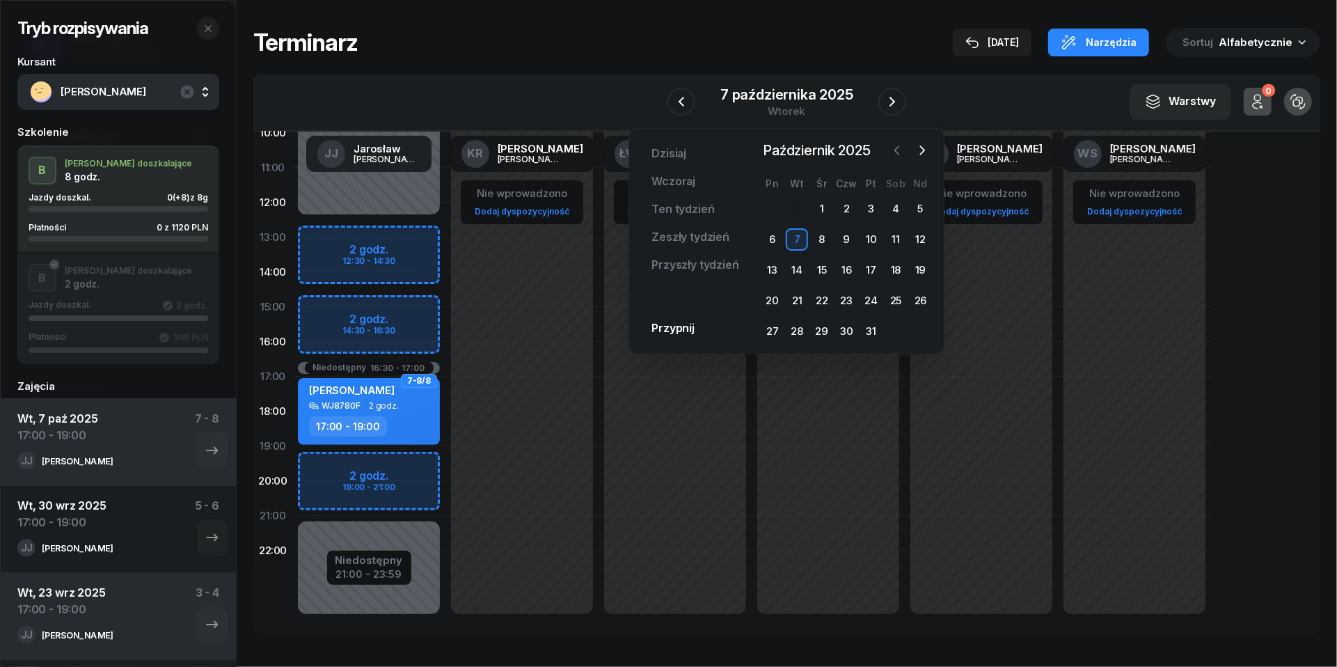
click at [904, 150] on icon "button" at bounding box center [897, 150] width 14 height 14
click at [817, 241] on div "10" at bounding box center [822, 239] width 22 height 22
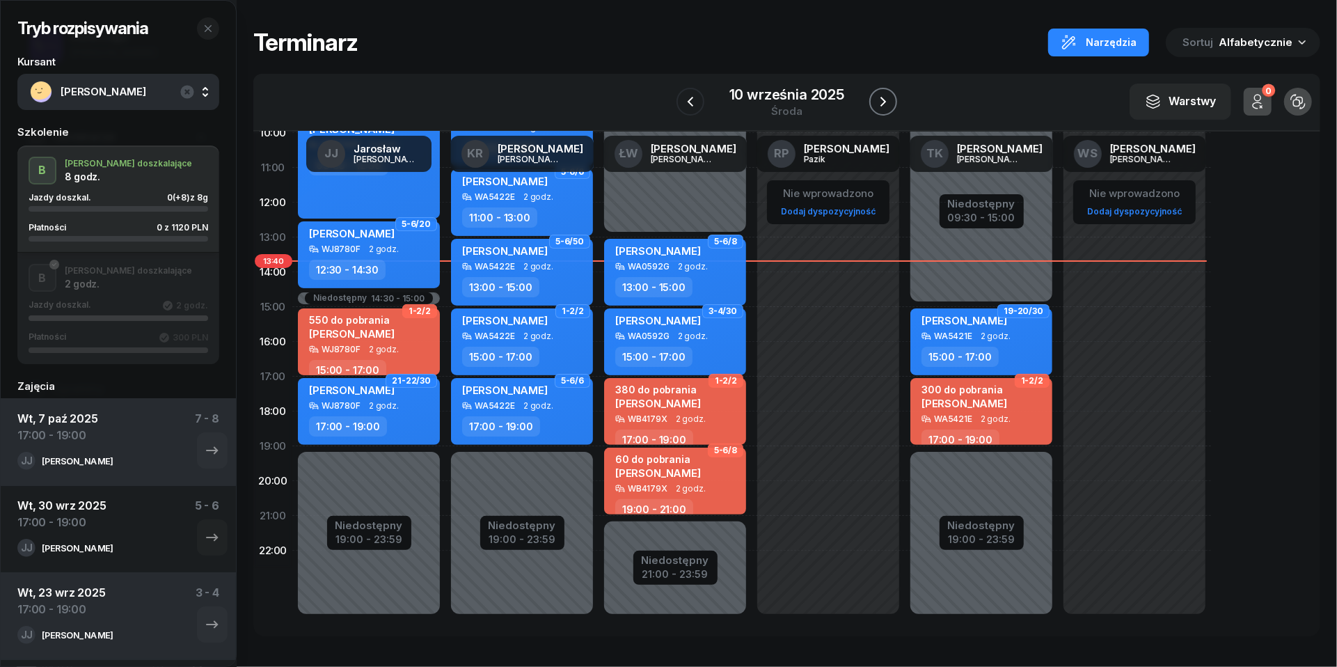
click at [890, 107] on icon "button" at bounding box center [883, 101] width 17 height 17
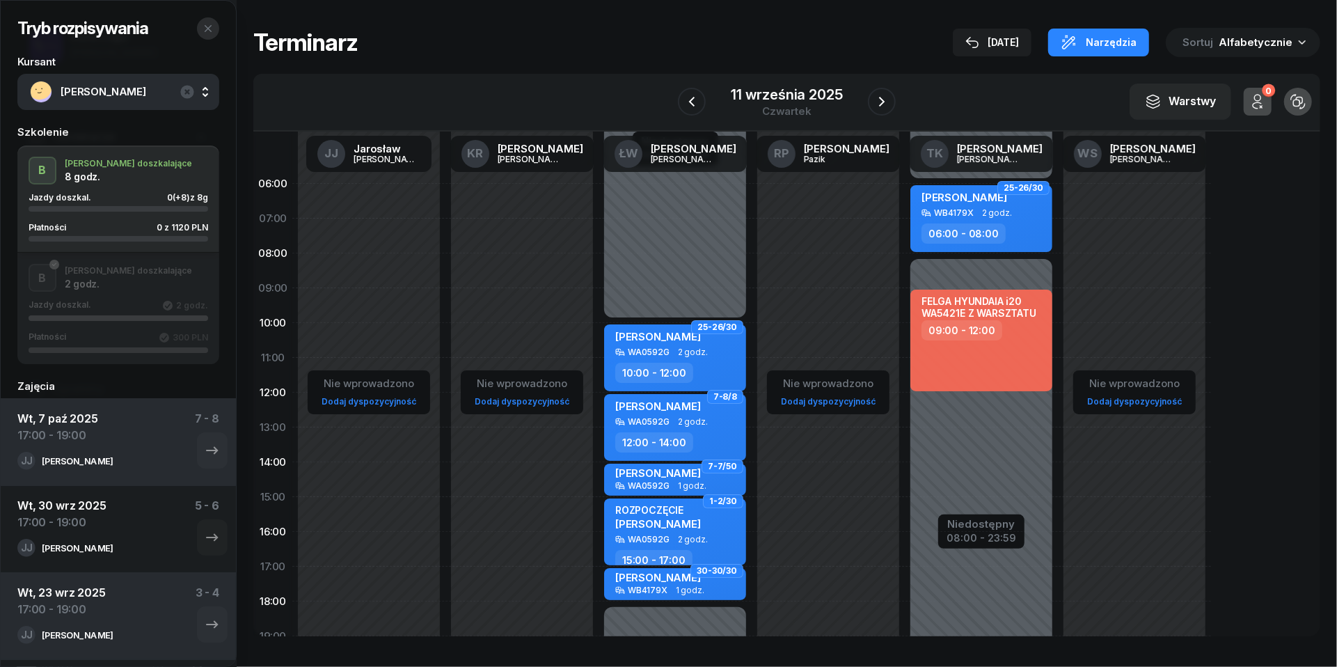
click at [216, 24] on button "button" at bounding box center [208, 28] width 22 height 22
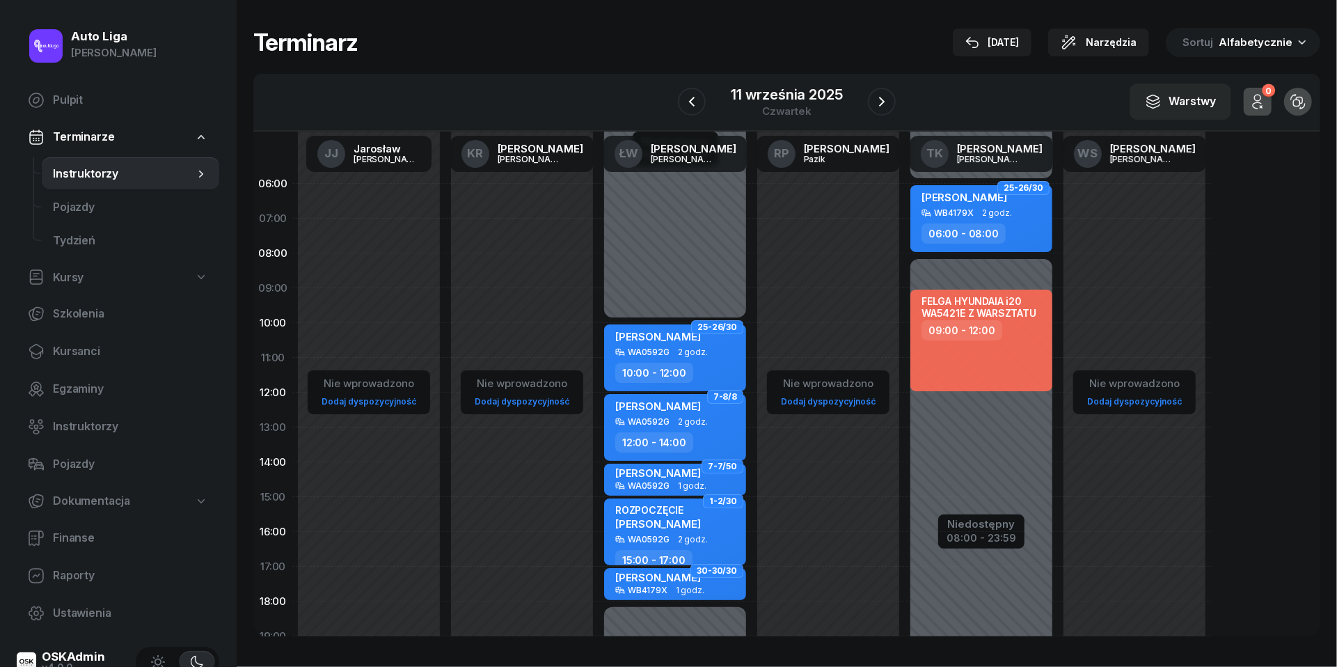
click at [674, 101] on div "W Wybierz JJ Jarosław Jakubczak KR Katarzyna Rakowska ŁW Łukasz Wołosz RP Rafał…" at bounding box center [786, 103] width 1067 height 58
click at [686, 101] on icon "button" at bounding box center [692, 101] width 17 height 17
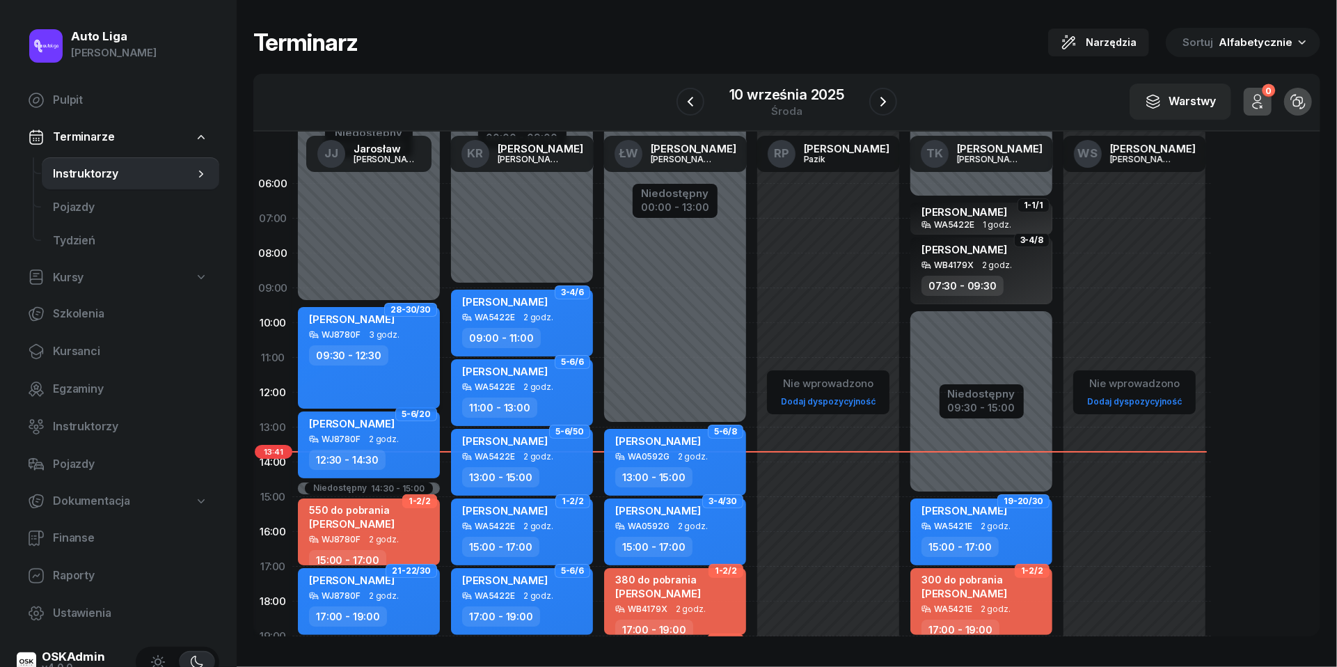
click at [357, 341] on div "Bartosz Markowski WJ8780F 3 godz. 09:30 - 12:30" at bounding box center [369, 358] width 142 height 102
select select "09"
select select "30"
select select "12"
select select "30"
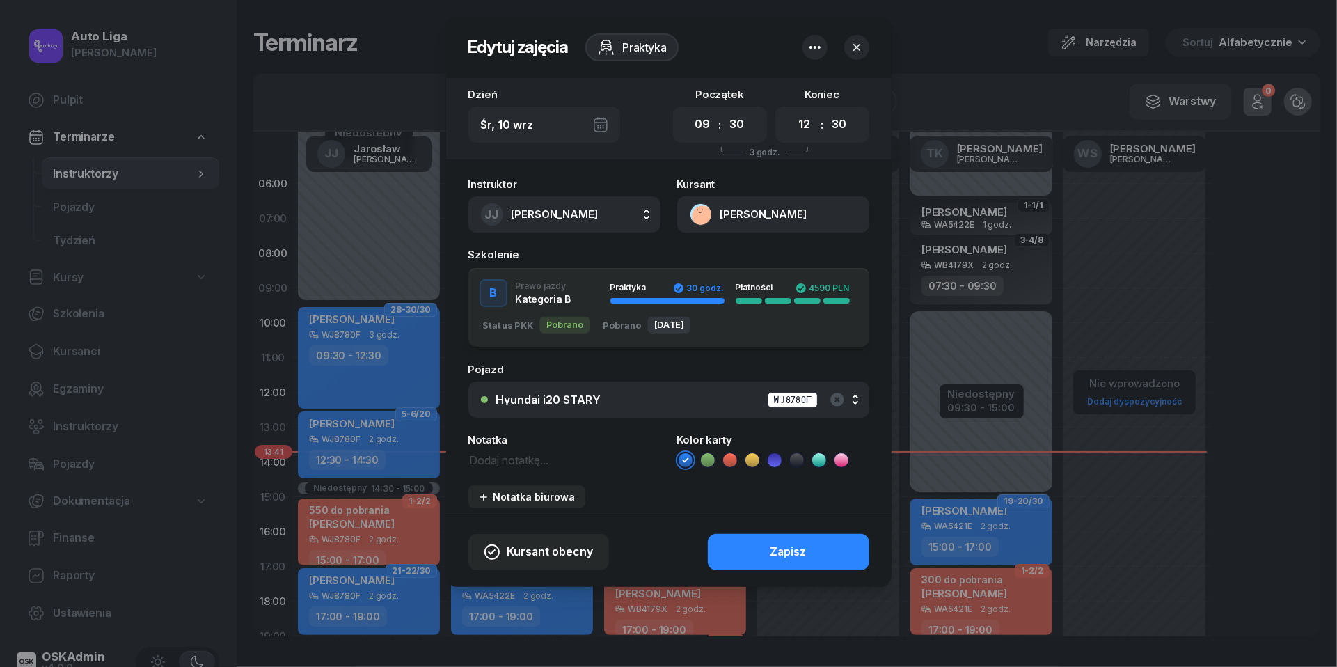
click at [706, 210] on button "[PERSON_NAME]" at bounding box center [773, 214] width 192 height 36
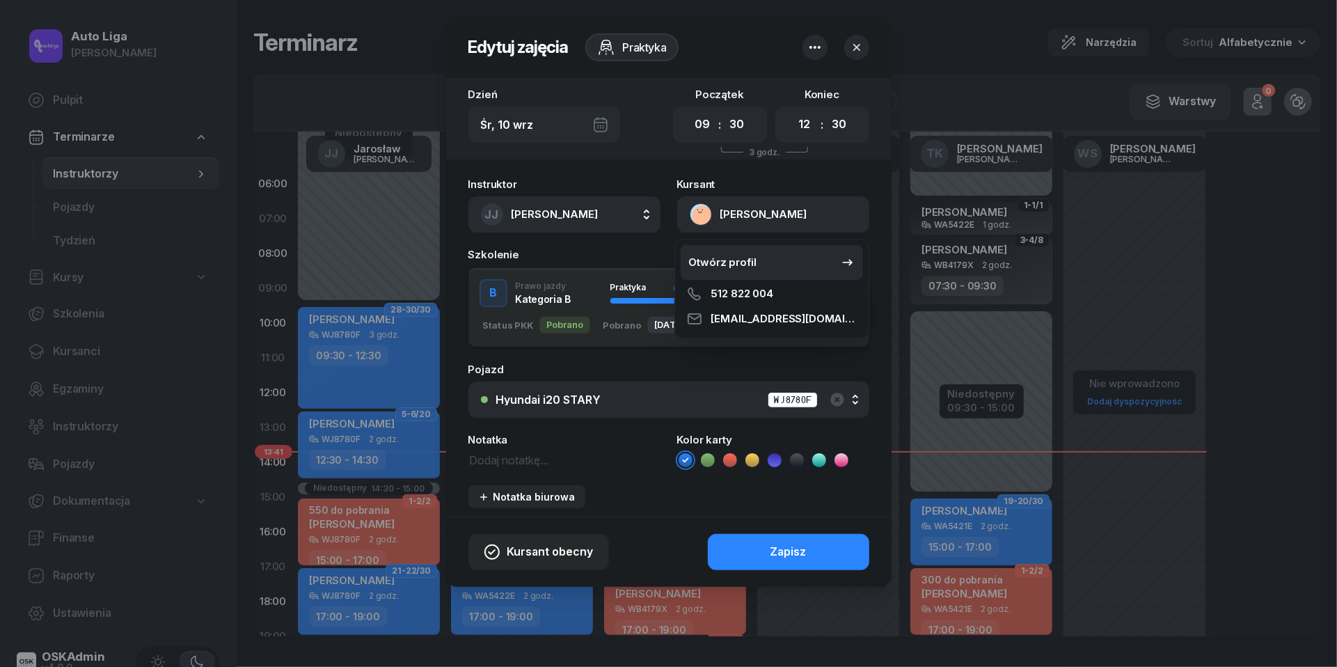
click at [706, 253] on div "Otwórz profil" at bounding box center [723, 262] width 68 height 18
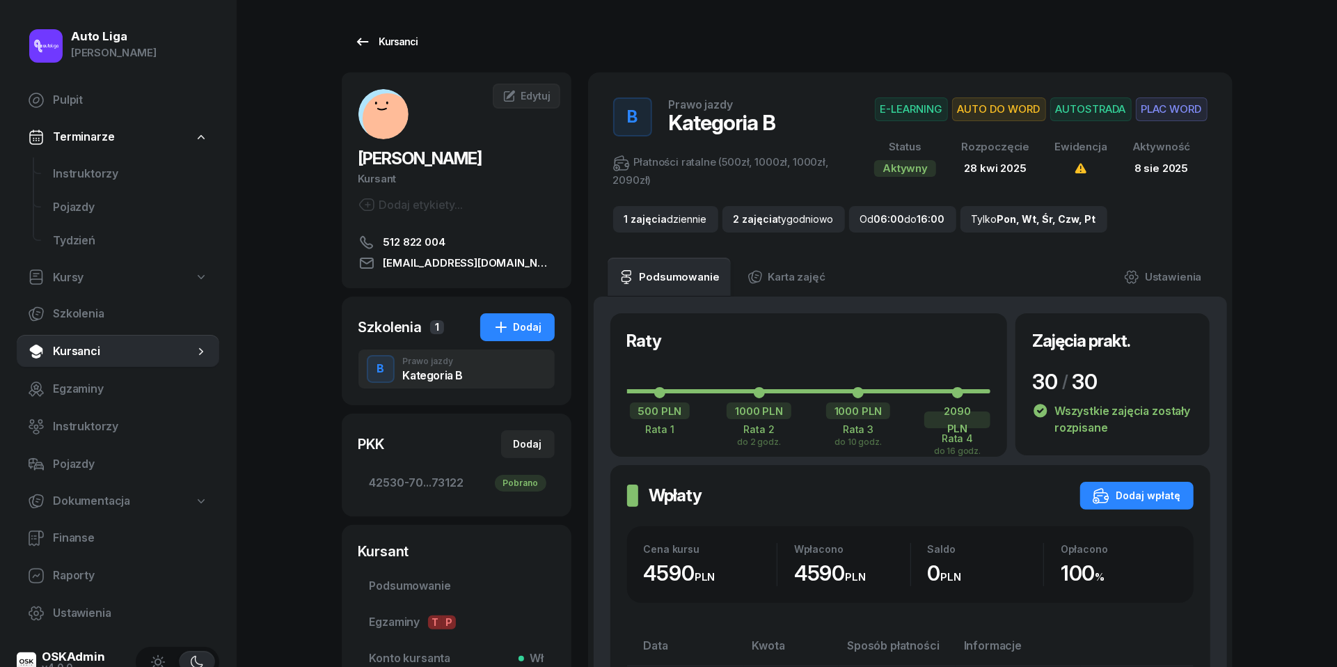
click at [371, 45] on div "Kursanci" at bounding box center [386, 41] width 64 height 17
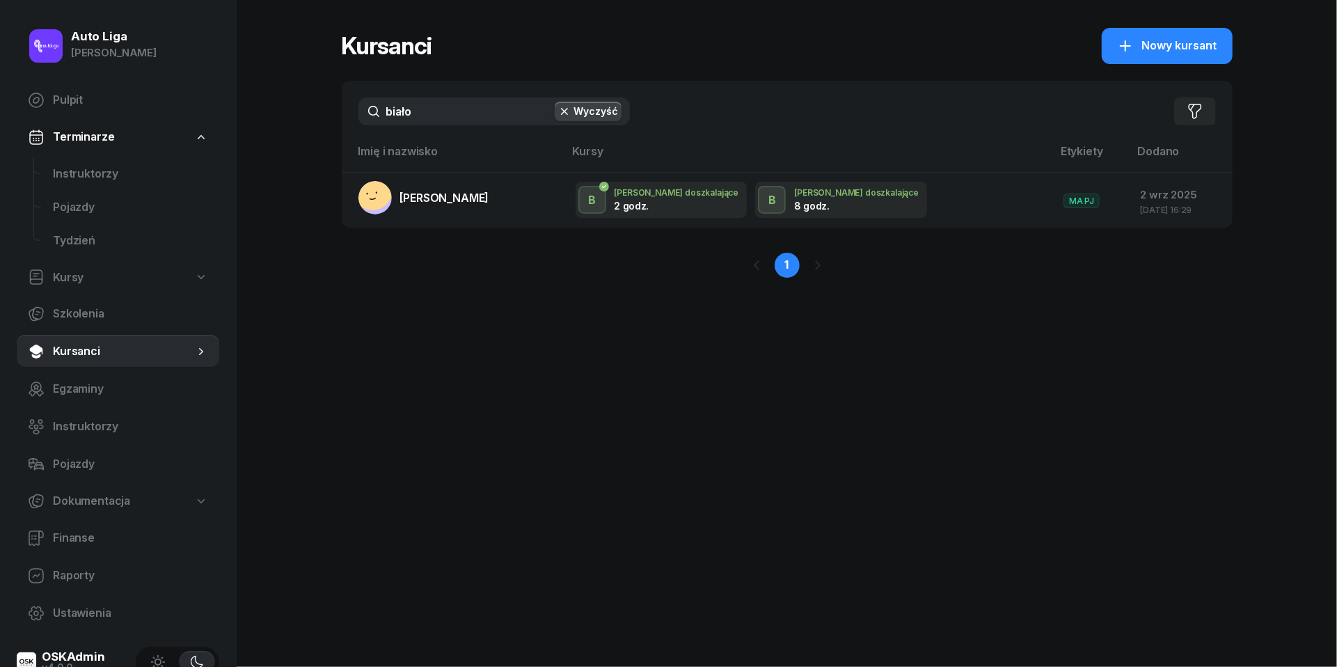
click at [429, 106] on input "biało" at bounding box center [495, 111] width 272 height 28
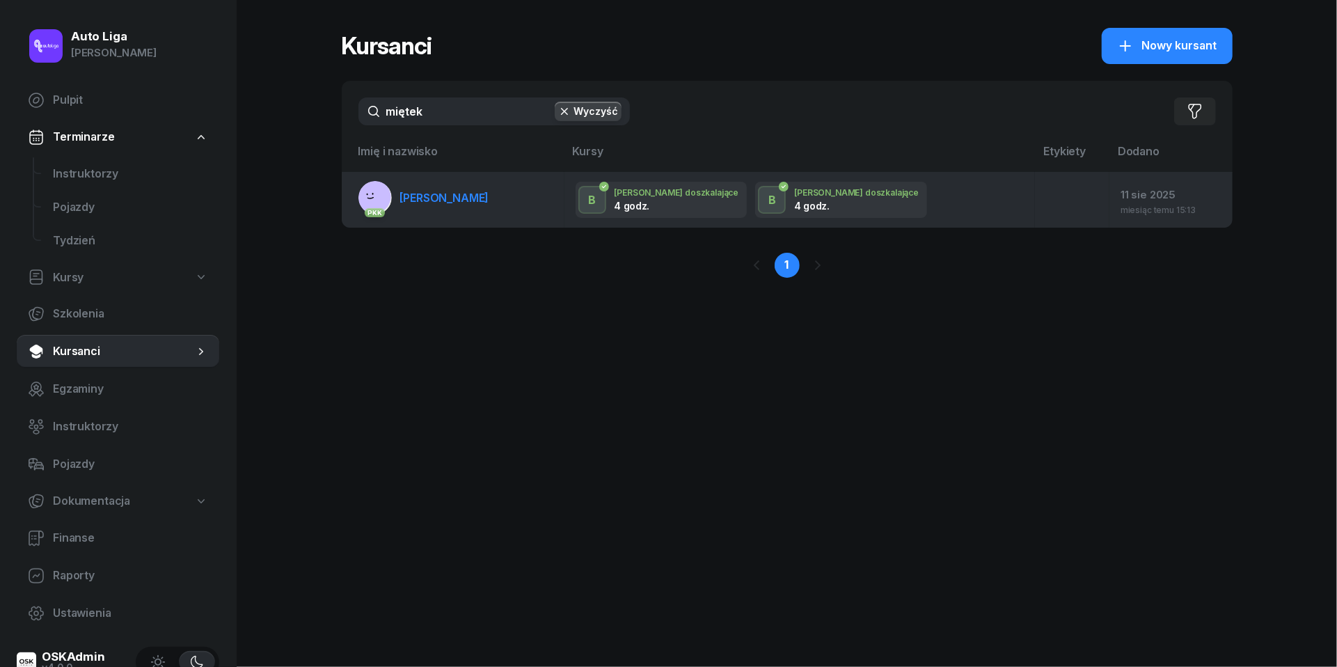
type input "miętek"
click at [422, 207] on link "PKK Dominika Miętek" at bounding box center [424, 197] width 131 height 33
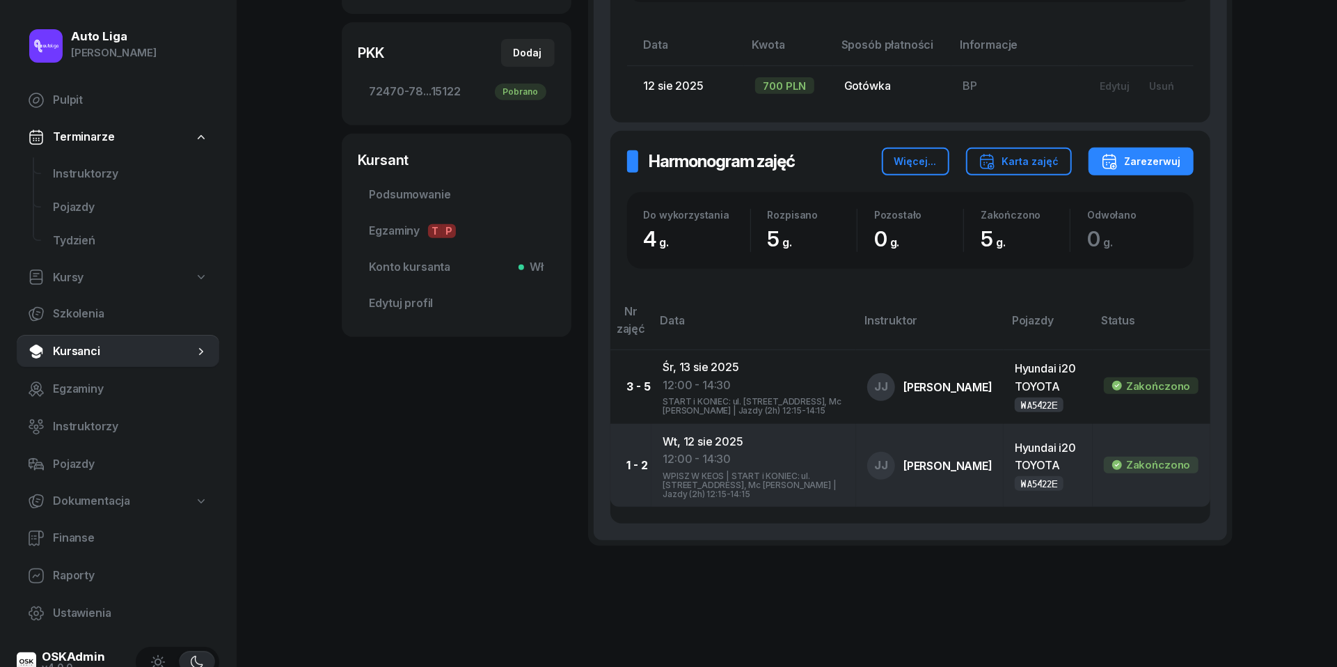
scroll to position [408, 0]
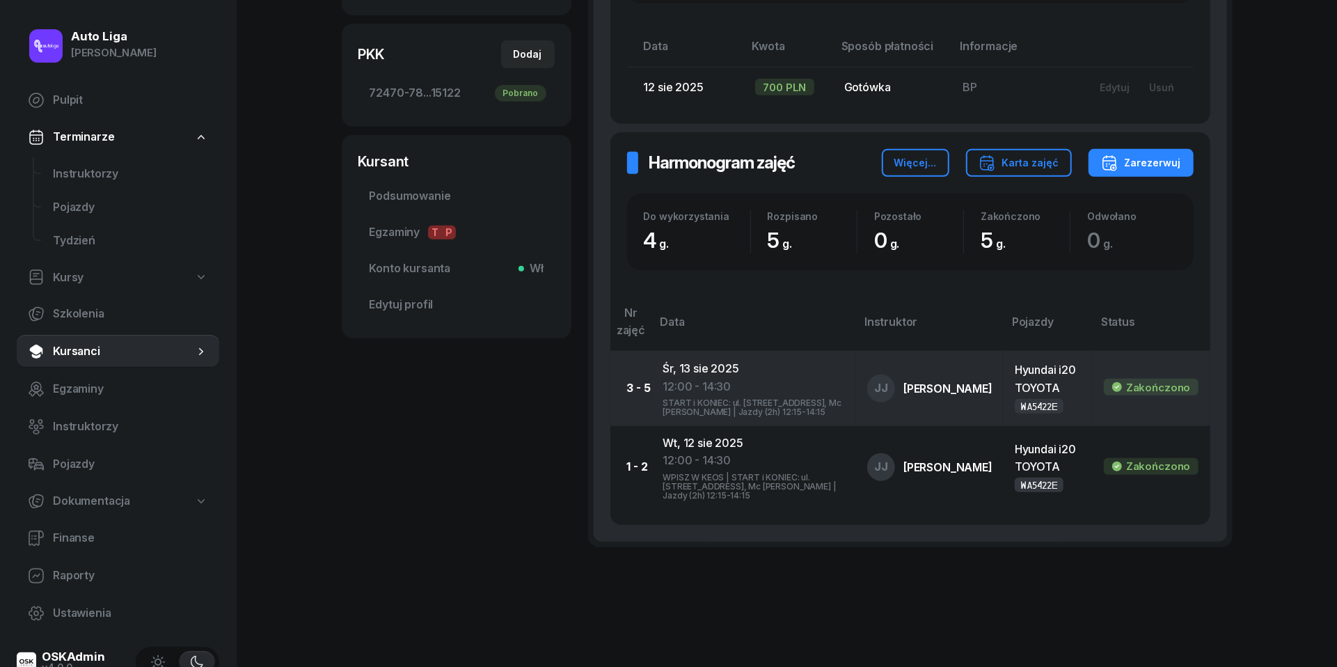
click at [709, 400] on div "START i KONIEC: ul. Modlińska 29, Mc Donald's | Jazdy (2h) 12:15-14:15" at bounding box center [754, 405] width 182 height 21
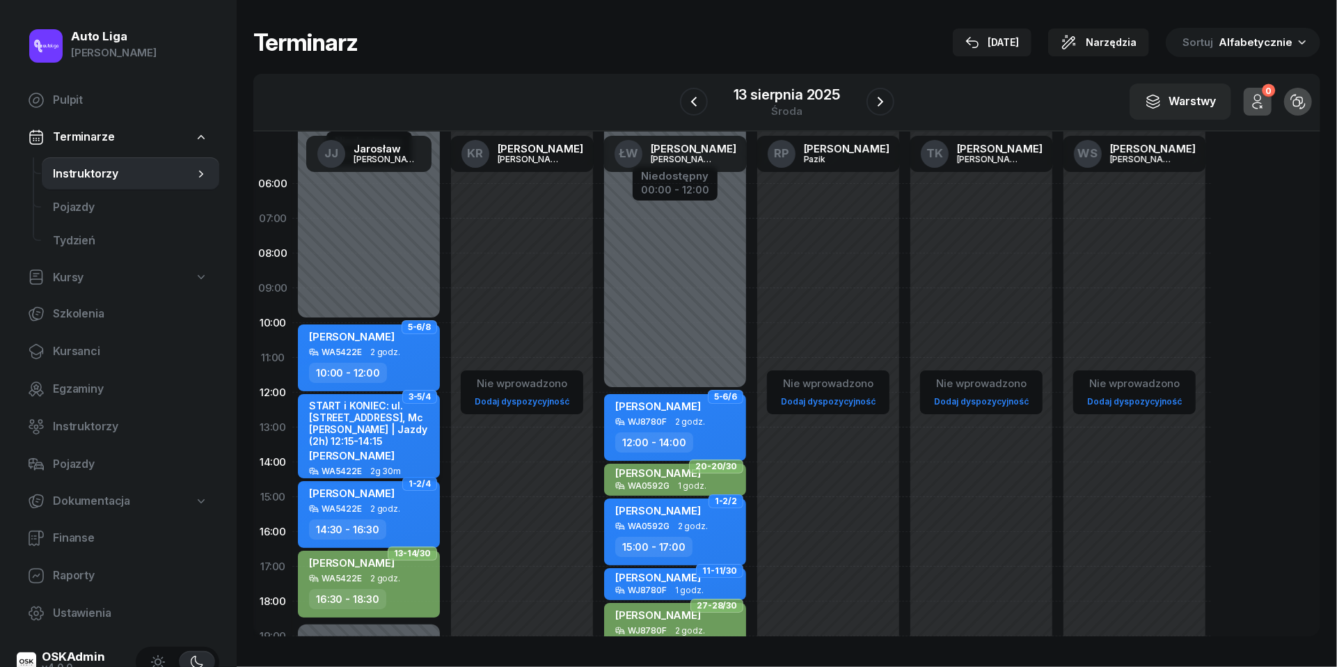
click at [362, 443] on div "START i KONIEC: ul. Modlińska 29, Mc Donald's | Jazdy (2h) 12:15-14:15 Dominika…" at bounding box center [370, 433] width 123 height 67
select select "12"
select select "14"
select select "30"
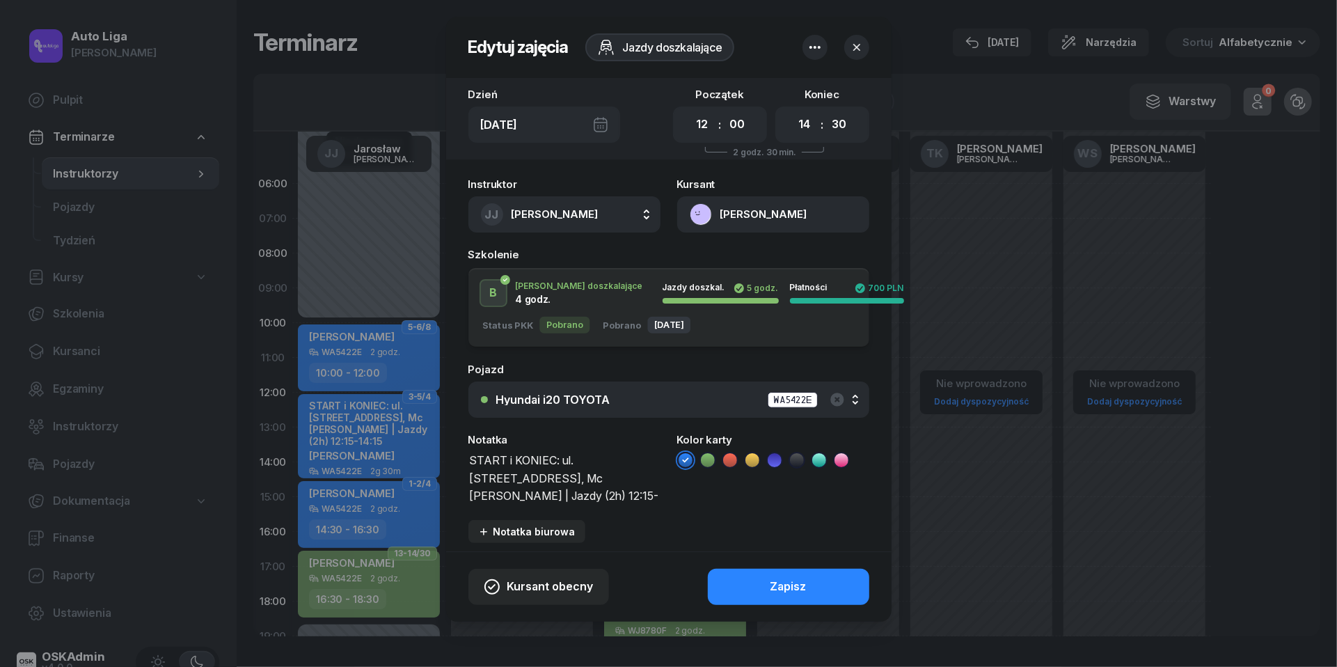
drag, startPoint x: 546, startPoint y: 491, endPoint x: 413, endPoint y: 457, distance: 137.3
click at [413, 457] on div "Edytuj zajęcia Jazdy doszkalające Dzień Śr, 13 sie Początek 00 01 02 03 04 05 0…" at bounding box center [668, 333] width 1337 height 667
click at [864, 56] on button "button" at bounding box center [857, 47] width 25 height 25
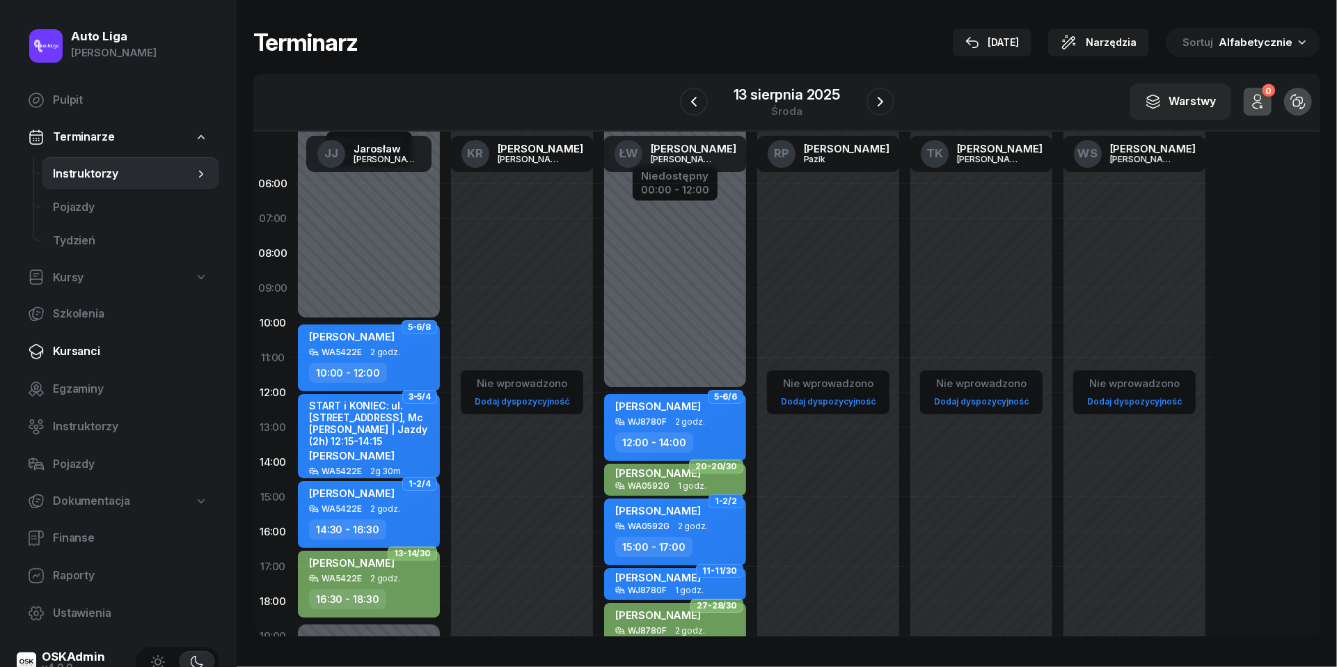
click at [56, 362] on link "Kursanci" at bounding box center [118, 351] width 203 height 33
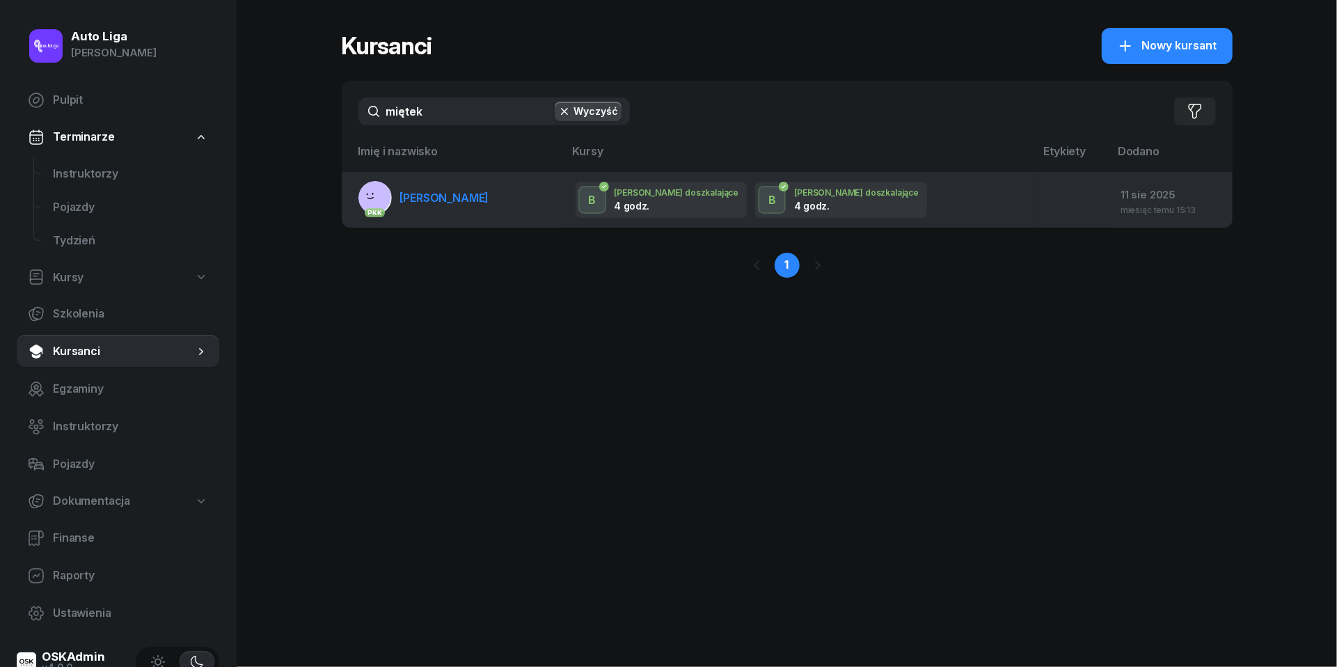
click at [447, 187] on link "PKK Dominika Miętek" at bounding box center [424, 197] width 131 height 33
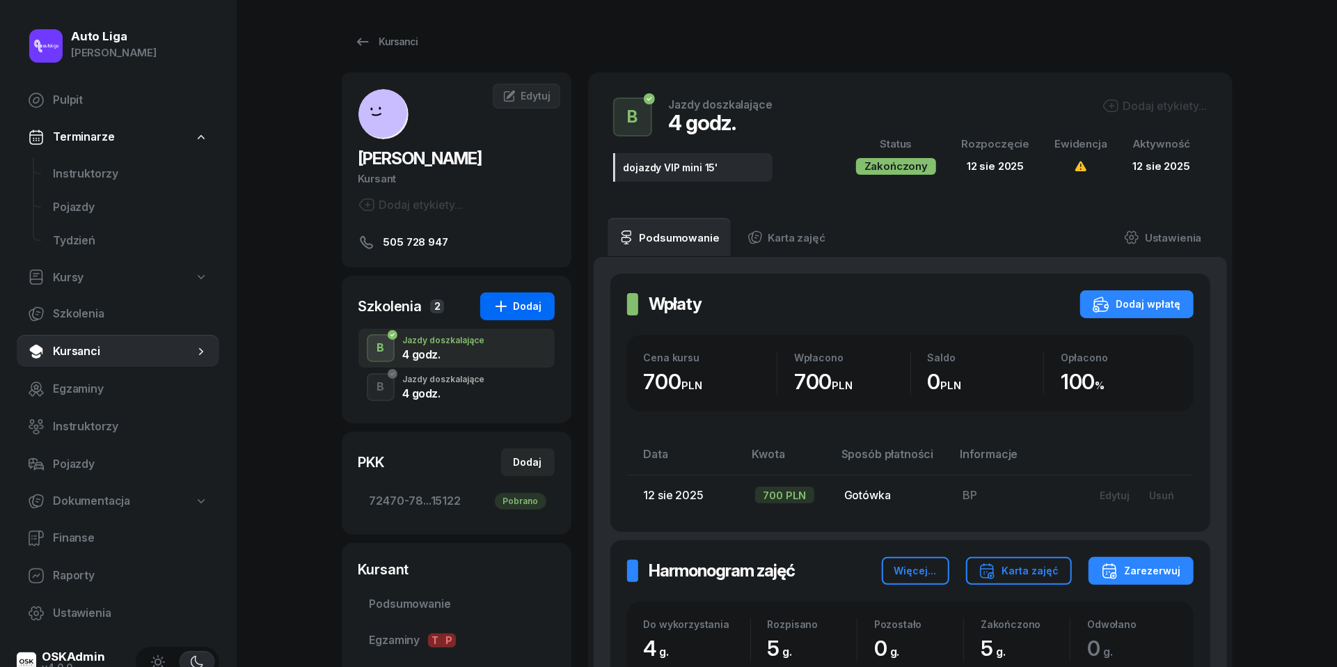
click at [508, 302] on icon "button" at bounding box center [501, 306] width 17 height 17
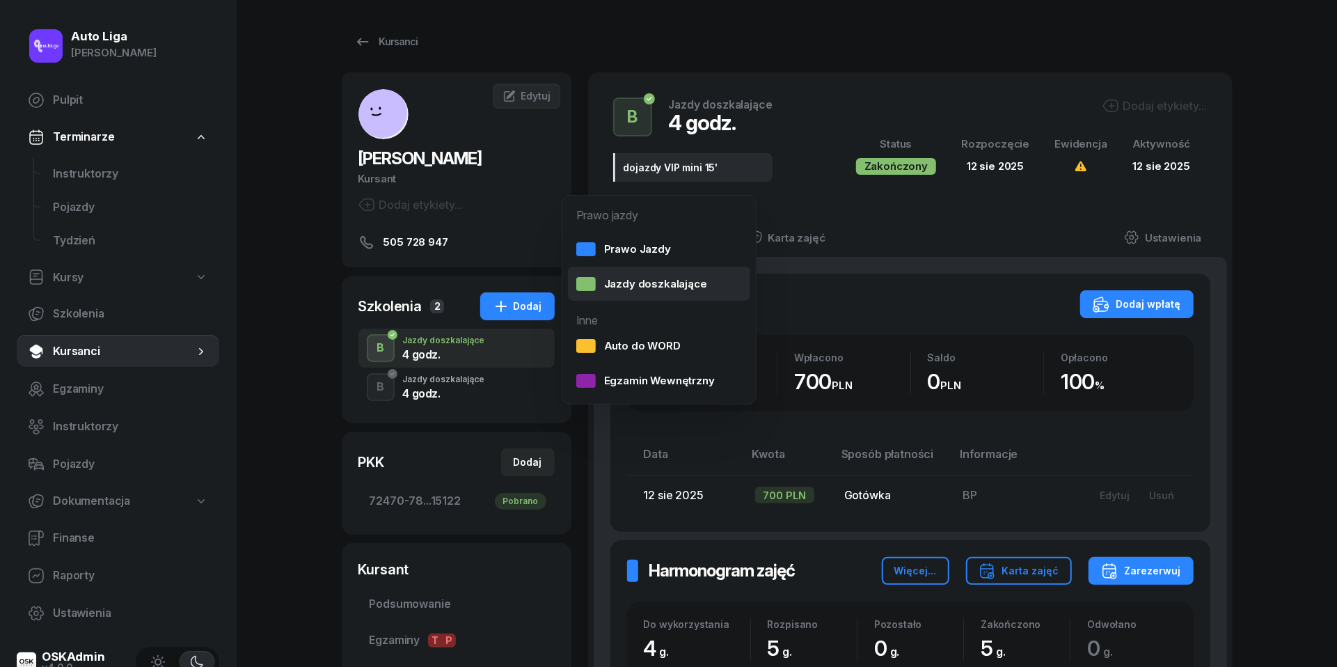
click at [620, 288] on div "Jazdy doszkalające" at bounding box center [641, 284] width 131 height 18
select select "B"
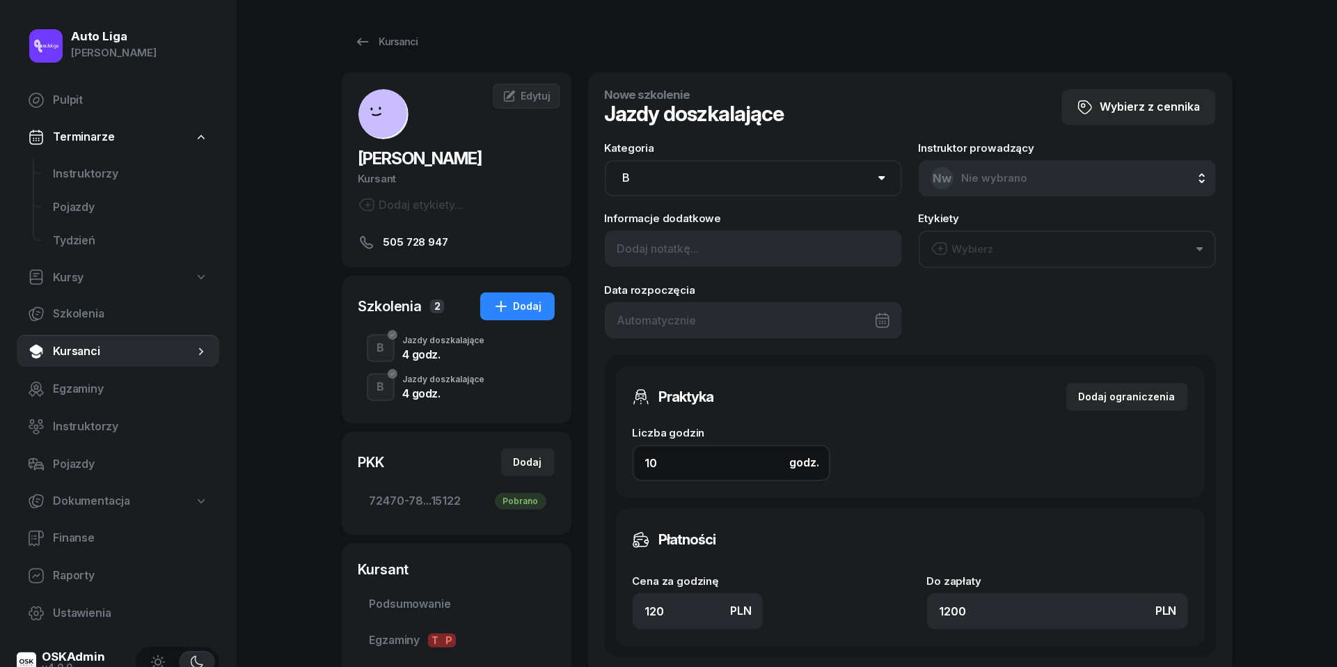
click at [677, 459] on input "10" at bounding box center [732, 463] width 198 height 36
type input "4"
type input "480"
type input "4"
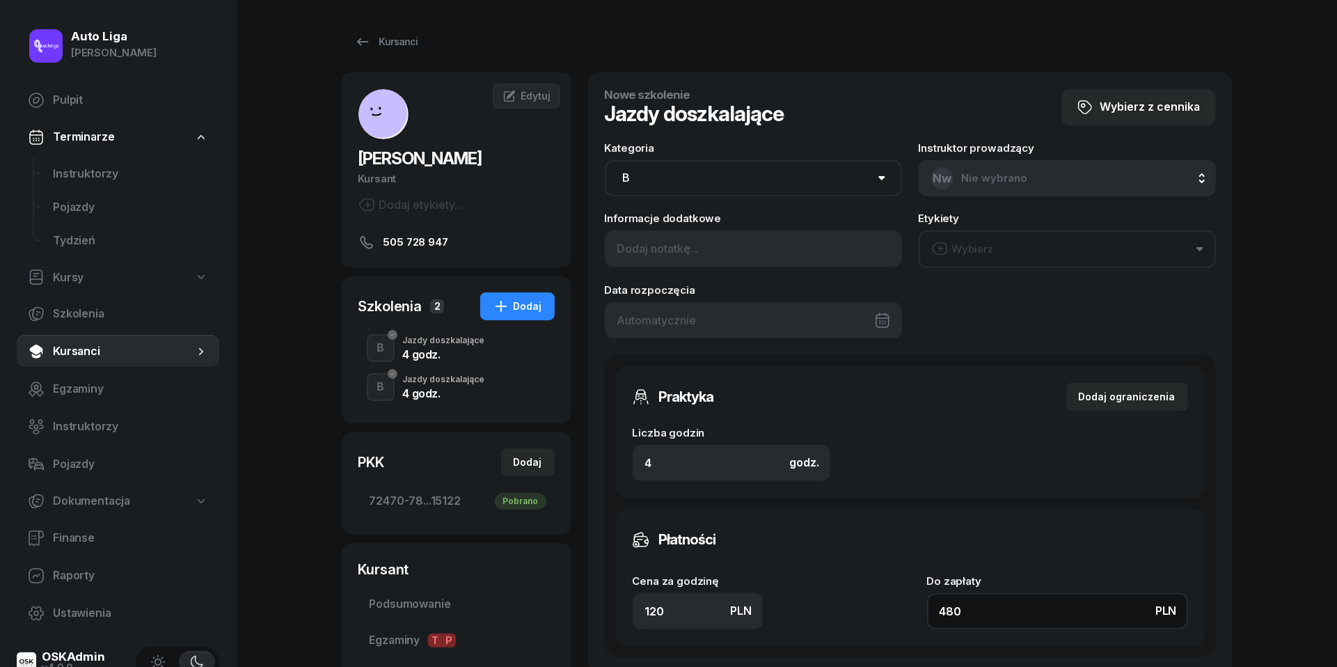
click at [1045, 622] on input "480" at bounding box center [1057, 611] width 261 height 36
type input "1.75"
type input "7"
type input "17.50"
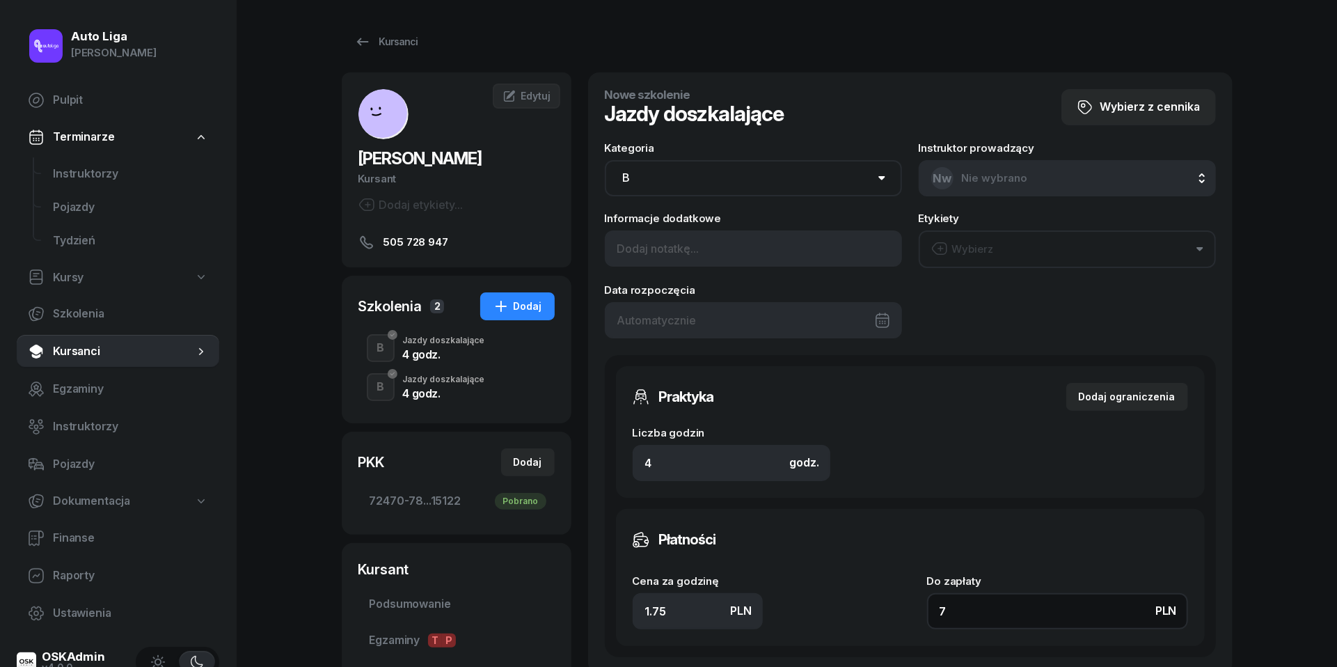
type input "70"
type input "175"
type input "700"
click at [666, 312] on div at bounding box center [753, 320] width 297 height 36
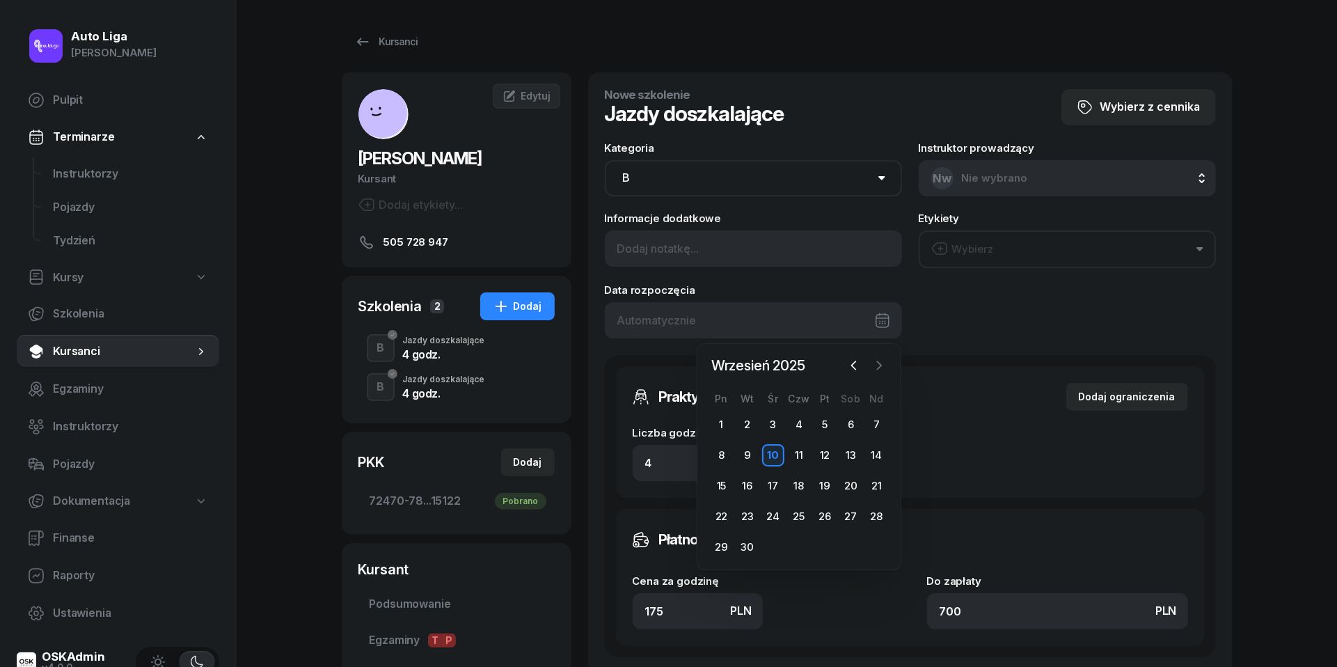
click at [872, 362] on icon "button" at bounding box center [879, 366] width 14 height 14
click at [725, 482] on div "13" at bounding box center [722, 486] width 22 height 22
type input "13/10/2025"
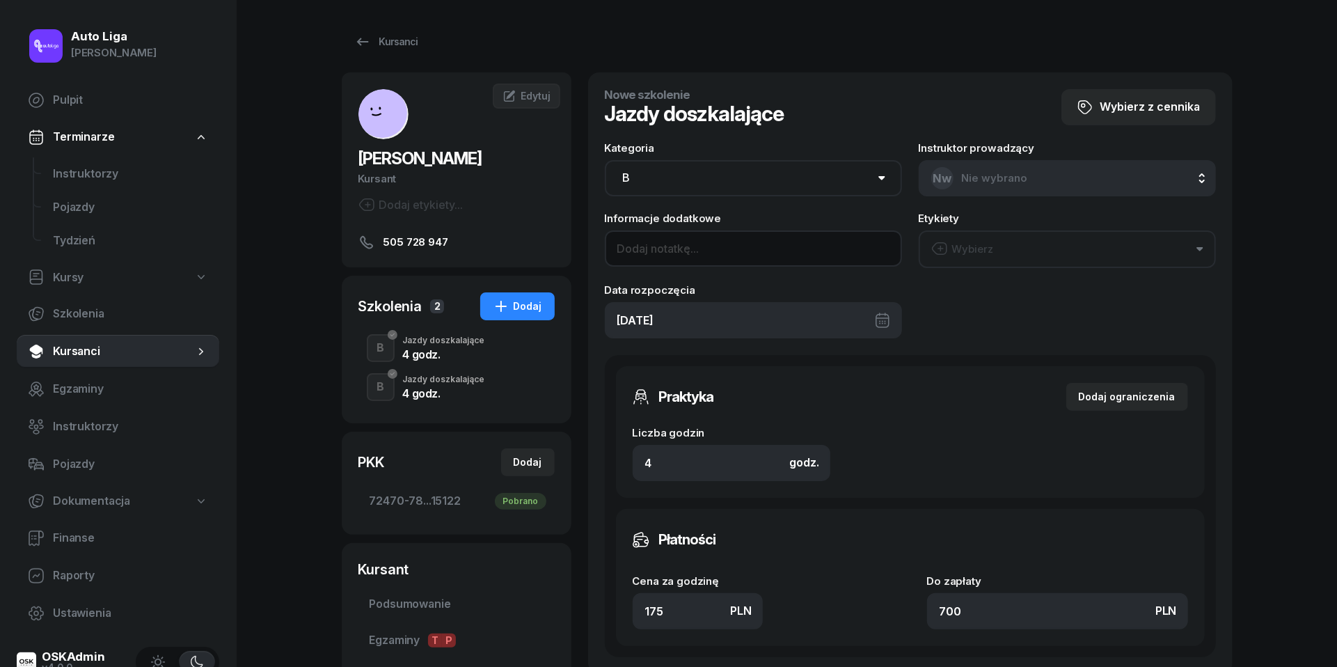
click at [669, 245] on input at bounding box center [753, 248] width 297 height 36
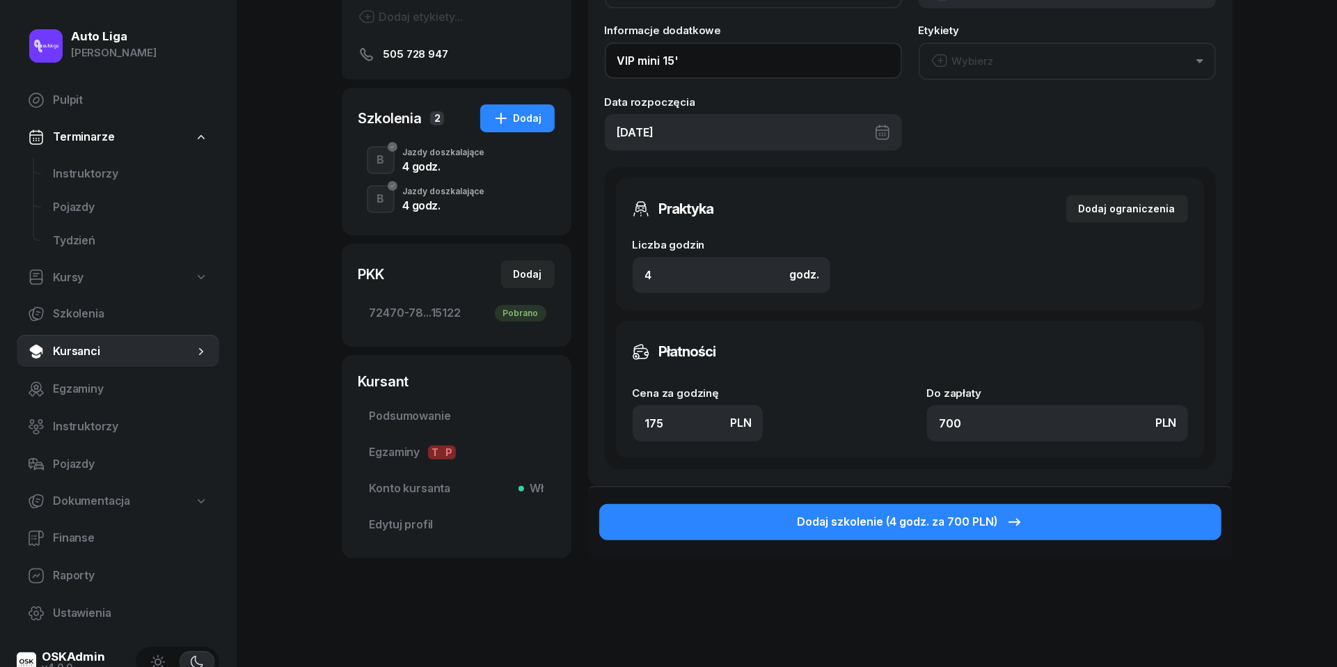
scroll to position [192, 0]
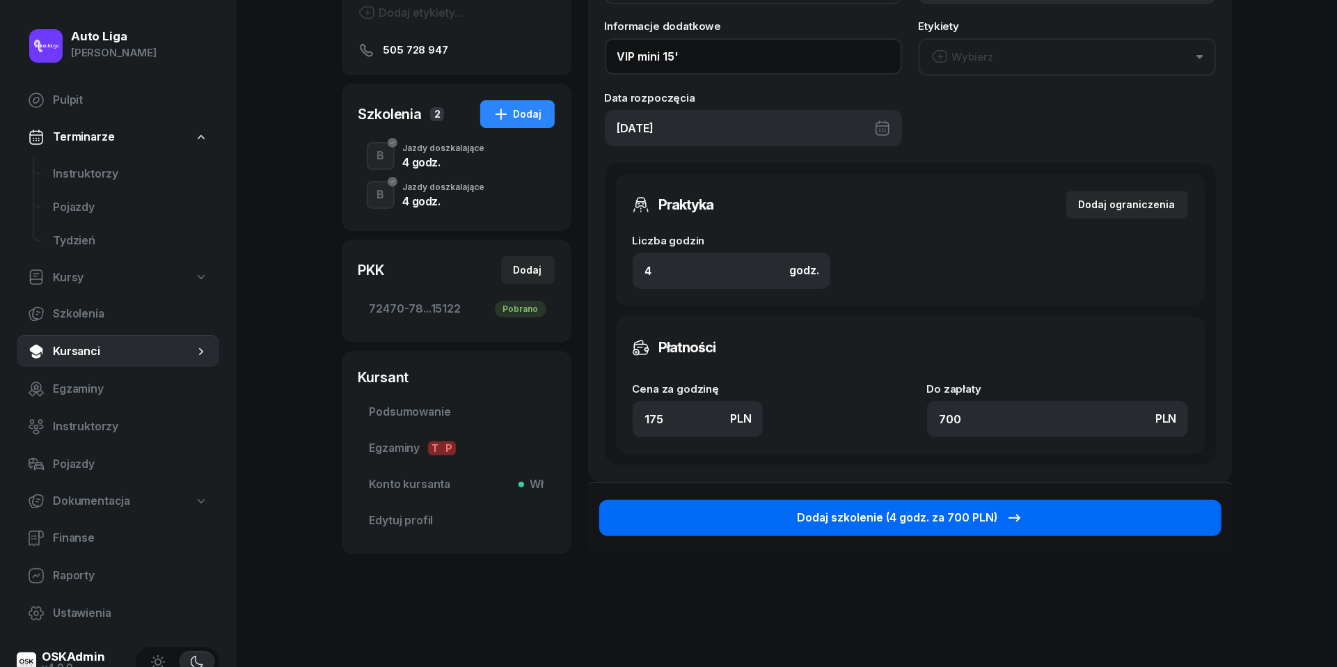
type input "VIP mini 15'"
click at [970, 528] on button "Dodaj szkolenie (4 godz. za 700 PLN)" at bounding box center [910, 518] width 622 height 36
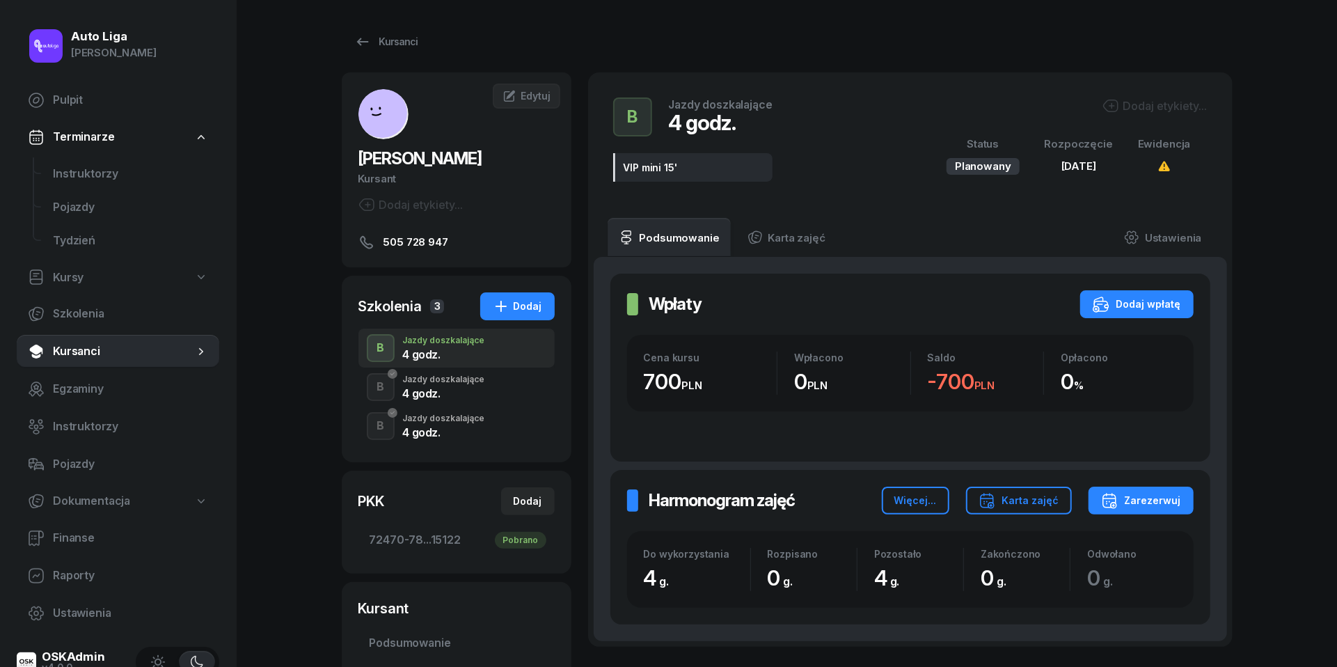
click at [451, 382] on div "Jazdy doszkalające" at bounding box center [444, 379] width 82 height 8
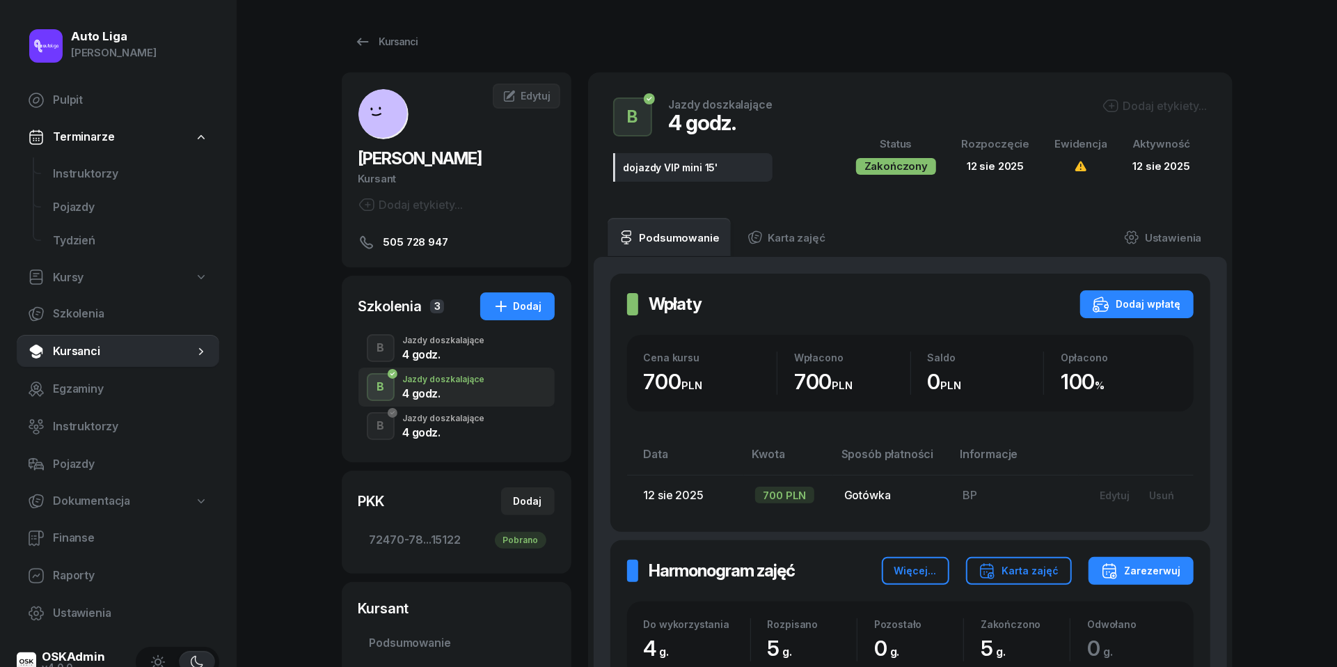
click at [450, 427] on div "4 godz." at bounding box center [444, 432] width 82 height 11
click at [435, 391] on div "4 godz." at bounding box center [444, 393] width 82 height 11
click at [421, 349] on div "4 godz." at bounding box center [444, 354] width 82 height 11
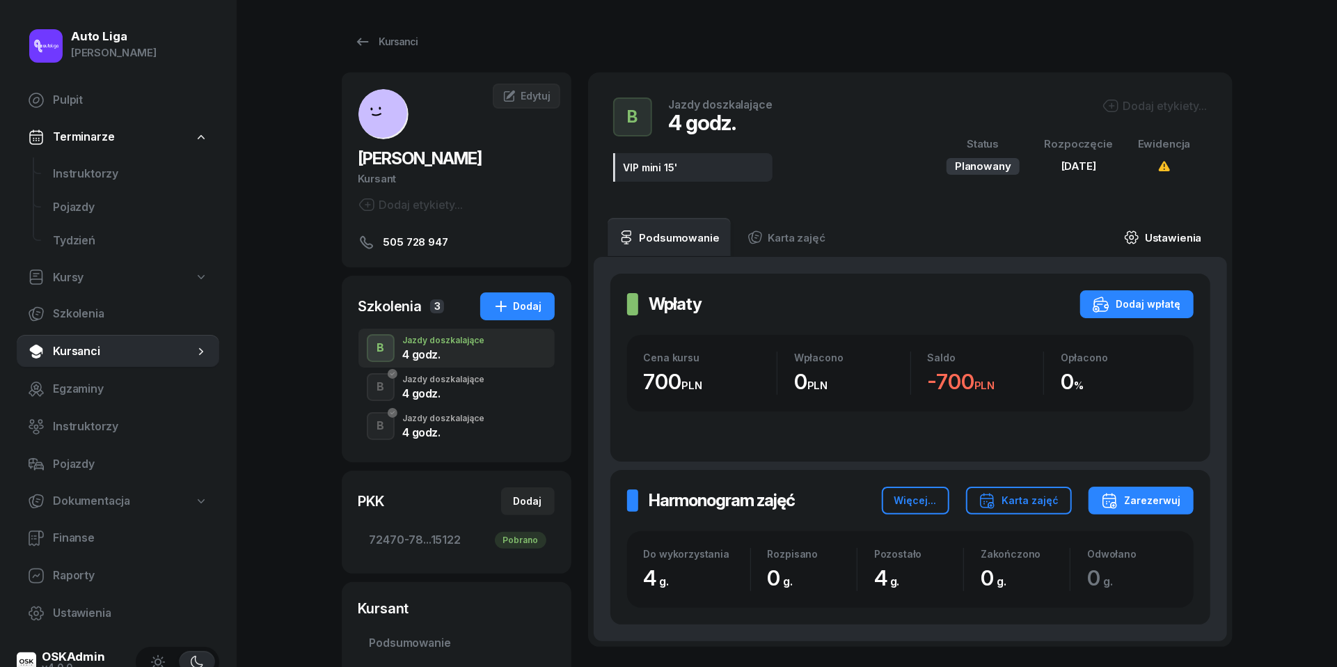
click at [1151, 237] on link "Ustawienia" at bounding box center [1163, 237] width 100 height 39
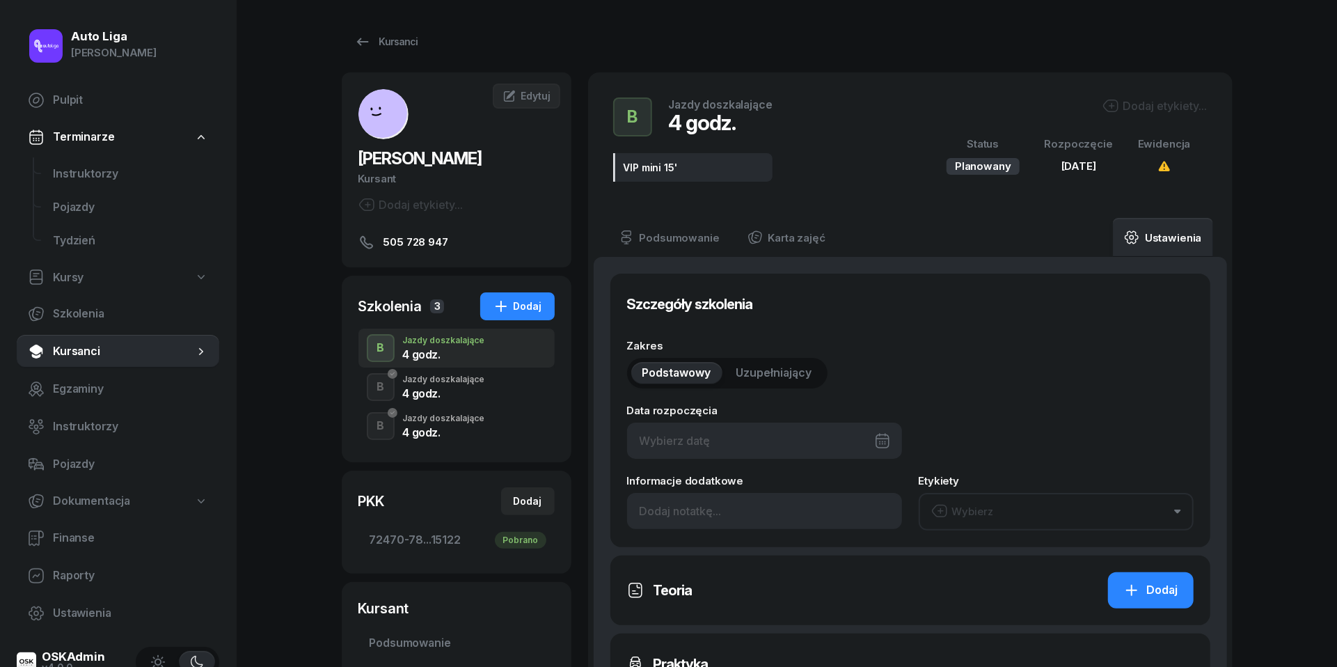
type input "13/10/2025"
type input "VIP mini 15'"
type input "4"
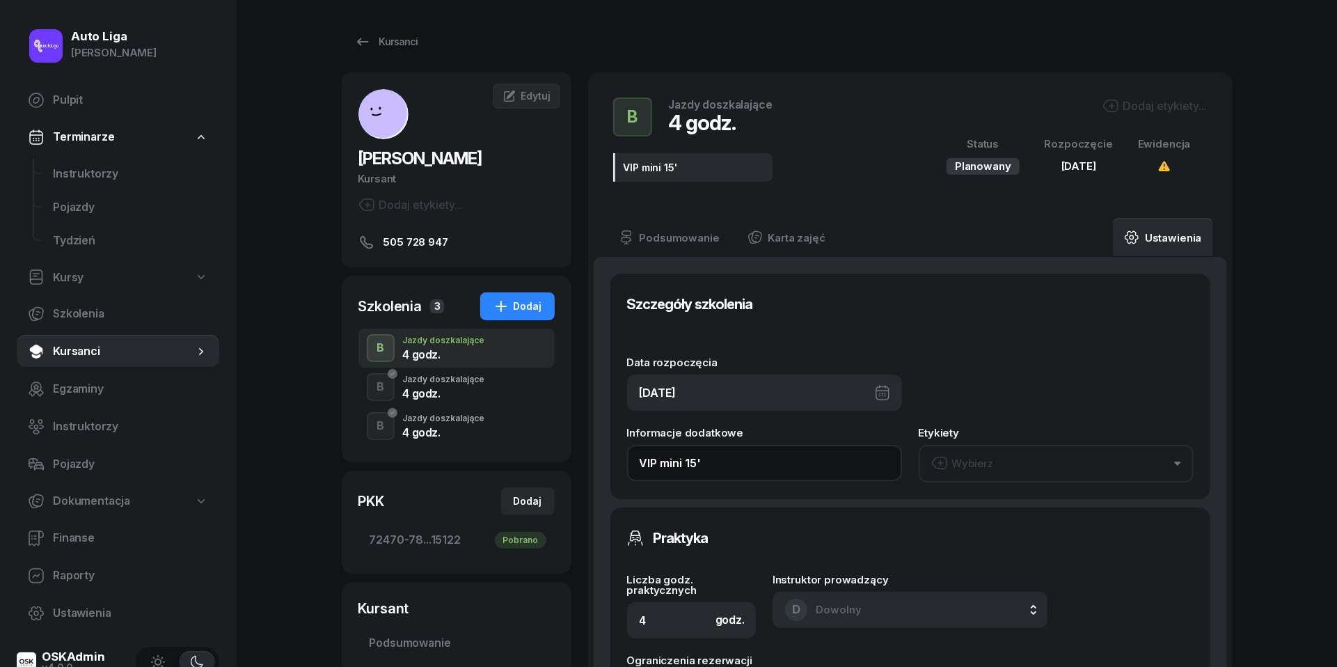
click at [634, 461] on input "VIP mini 15'" at bounding box center [764, 463] width 275 height 36
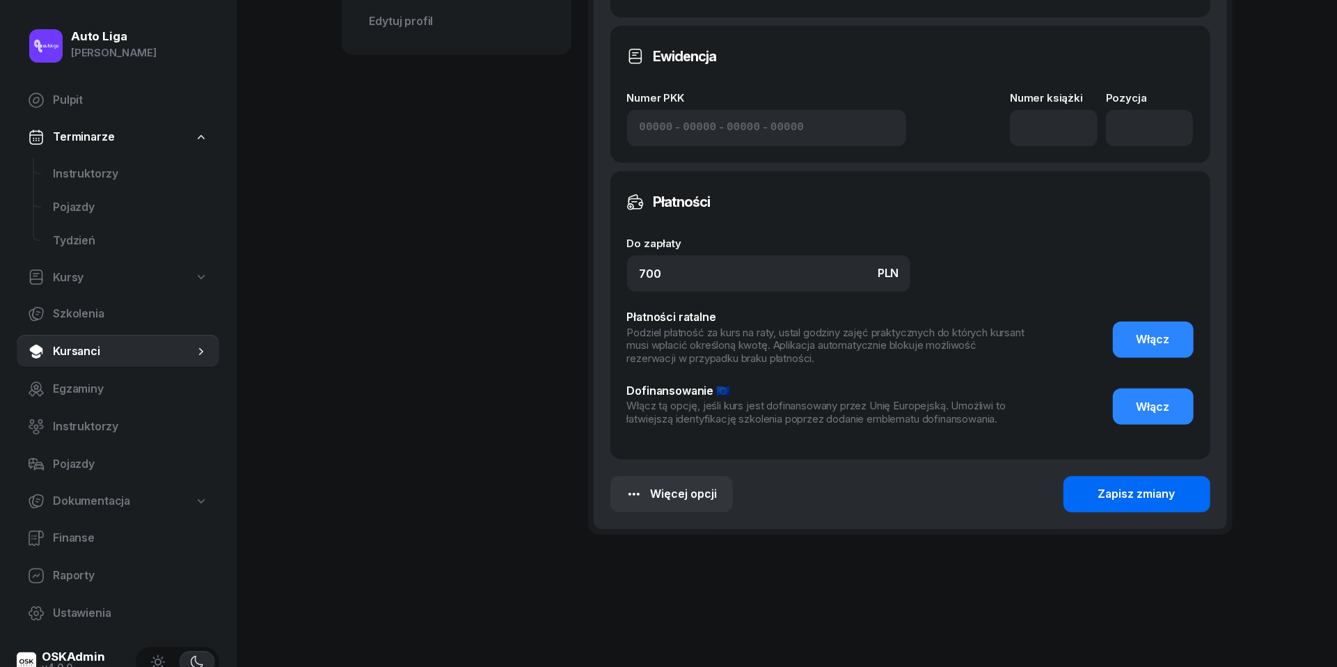
type input "dojazdy VIP mini 15'"
click at [1103, 477] on button "Zapisz zmiany" at bounding box center [1137, 494] width 147 height 36
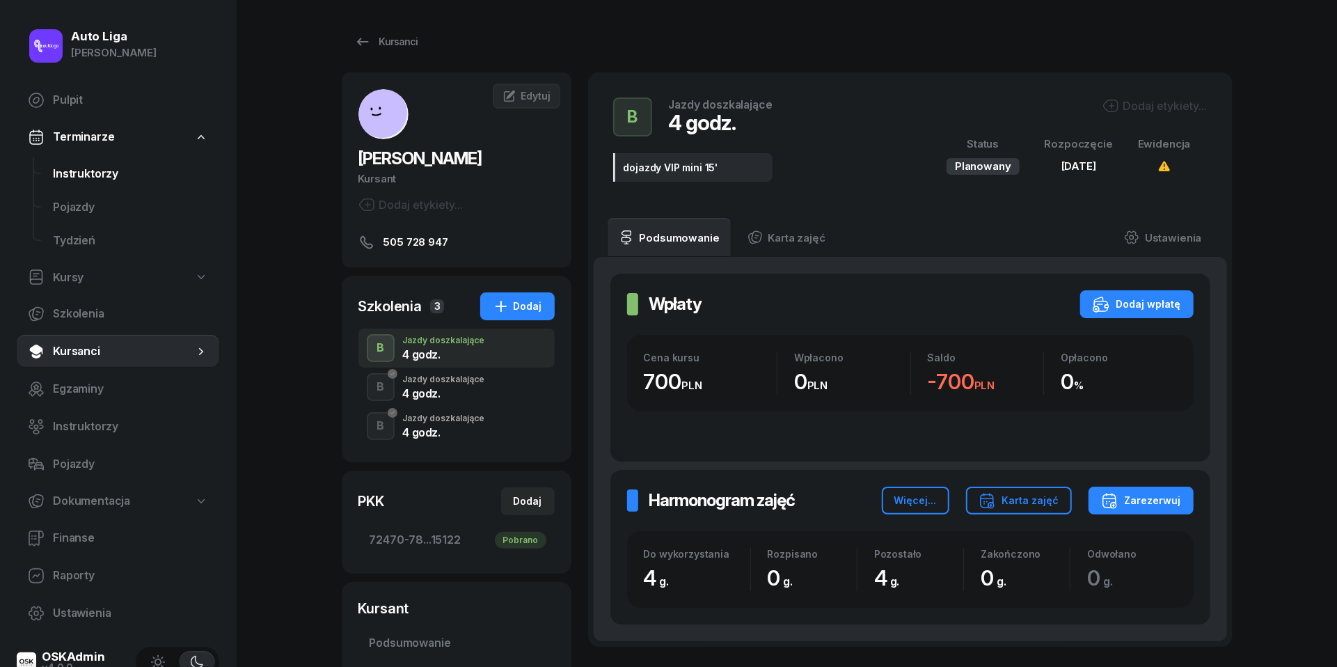
click at [81, 173] on span "Instruktorzy" at bounding box center [130, 174] width 155 height 18
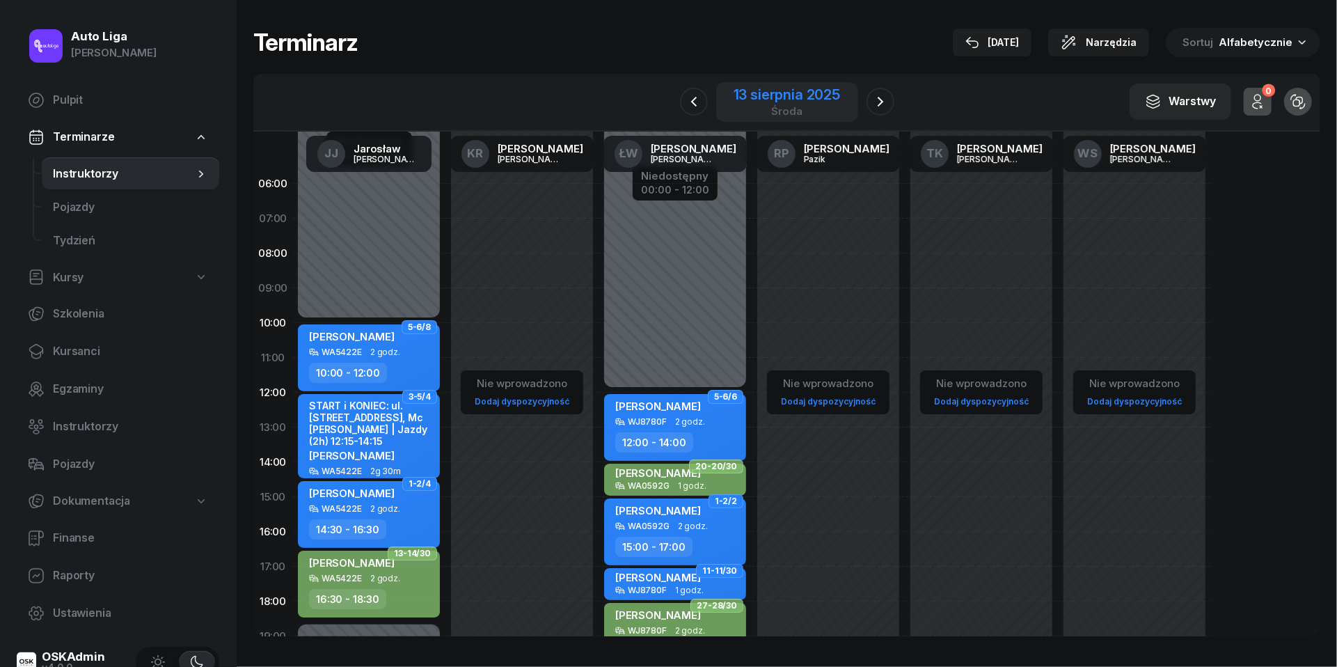
click at [771, 97] on div "13 sierpnia 2025" at bounding box center [787, 95] width 107 height 14
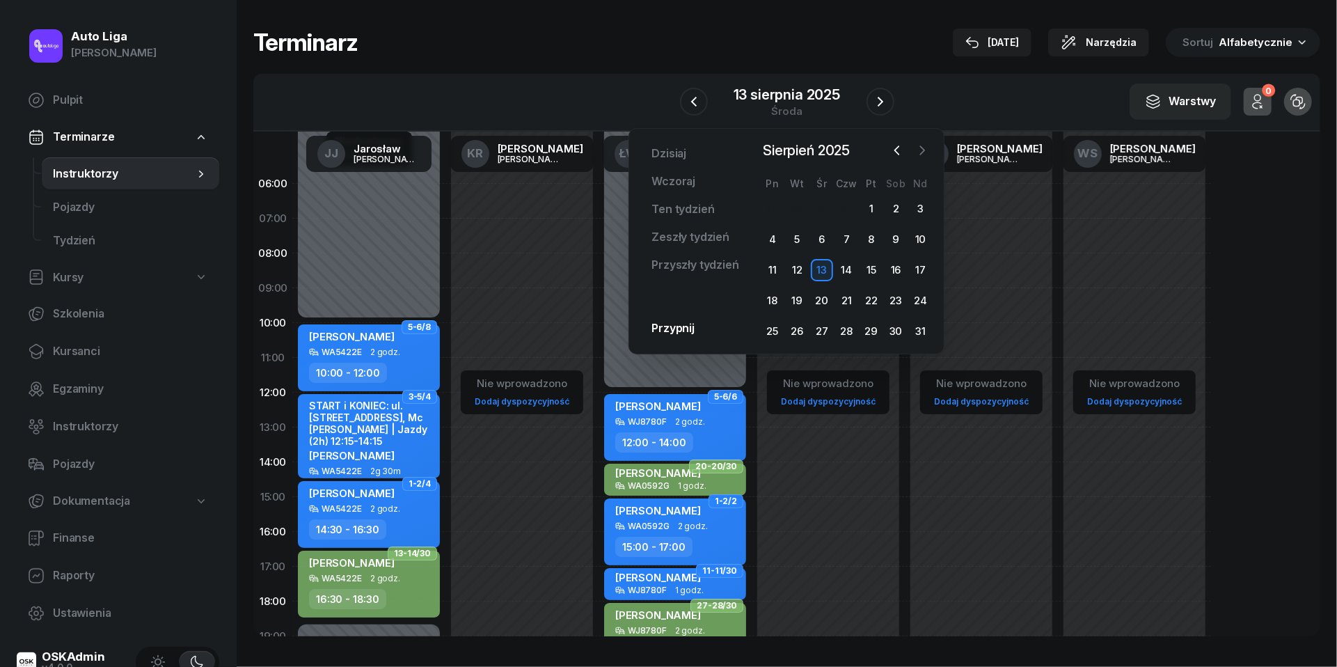
click at [919, 153] on icon "button" at bounding box center [923, 150] width 14 height 14
click at [777, 234] on div "8" at bounding box center [773, 239] width 22 height 22
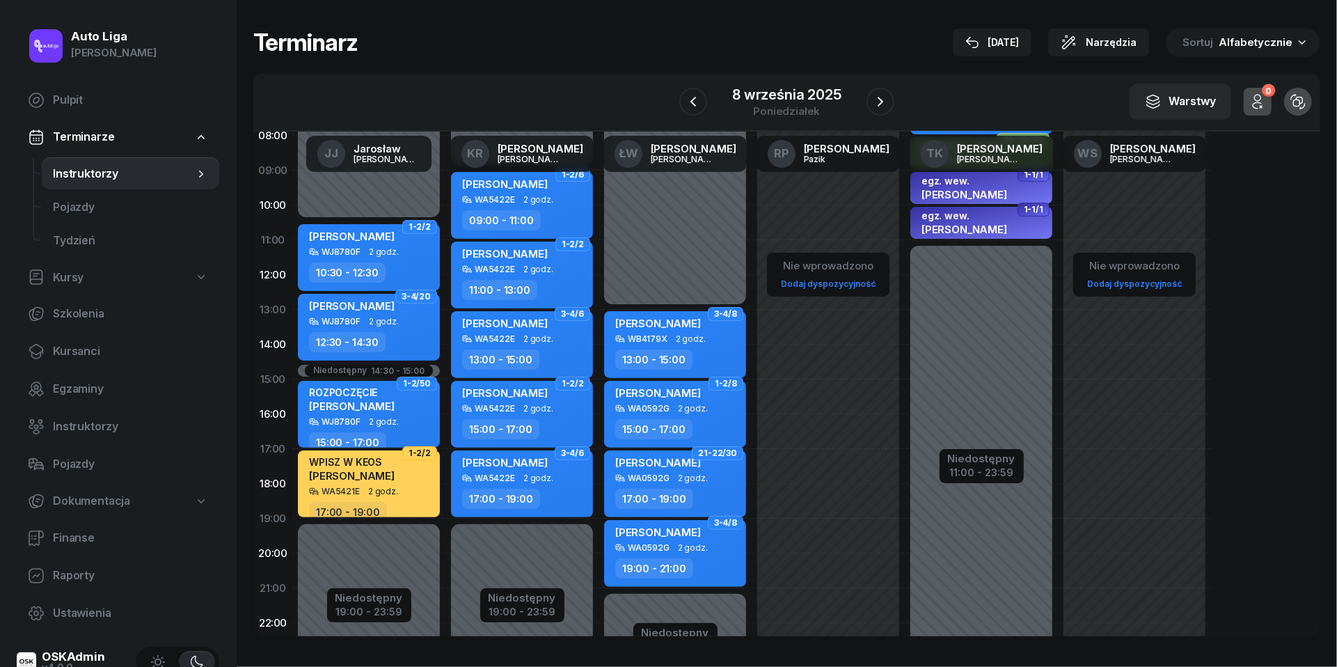
scroll to position [126, 0]
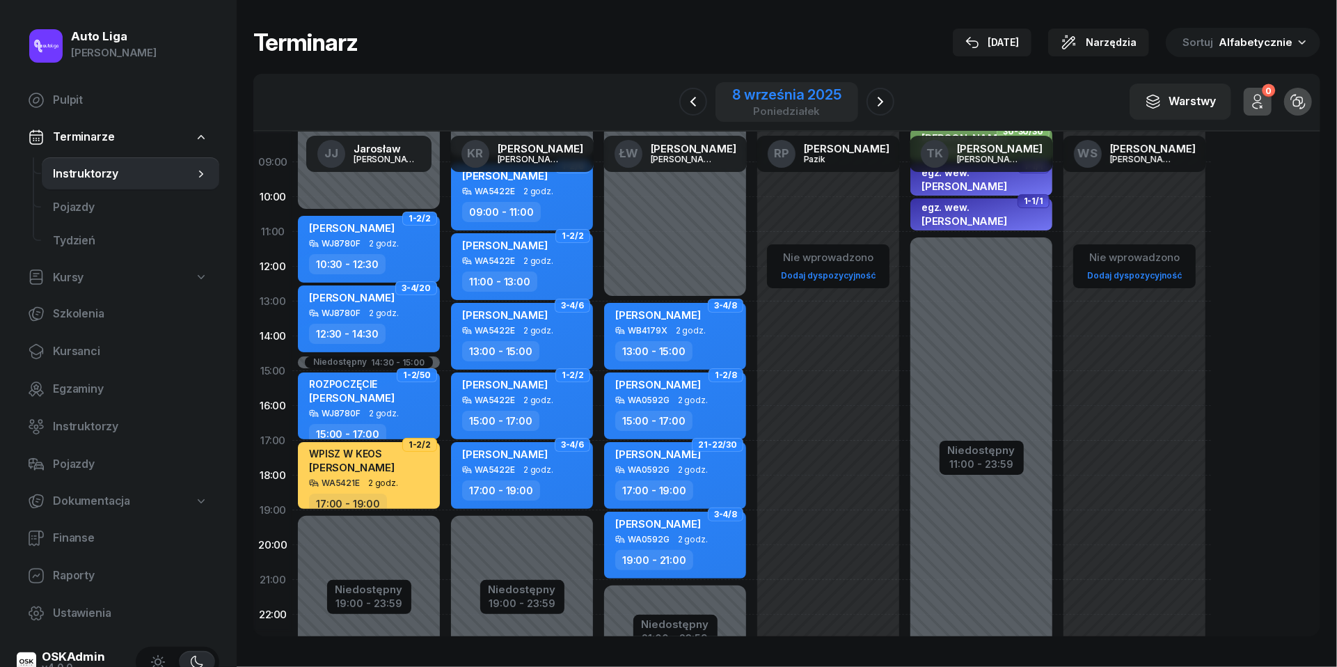
click at [803, 98] on div "8 września 2025" at bounding box center [786, 95] width 109 height 14
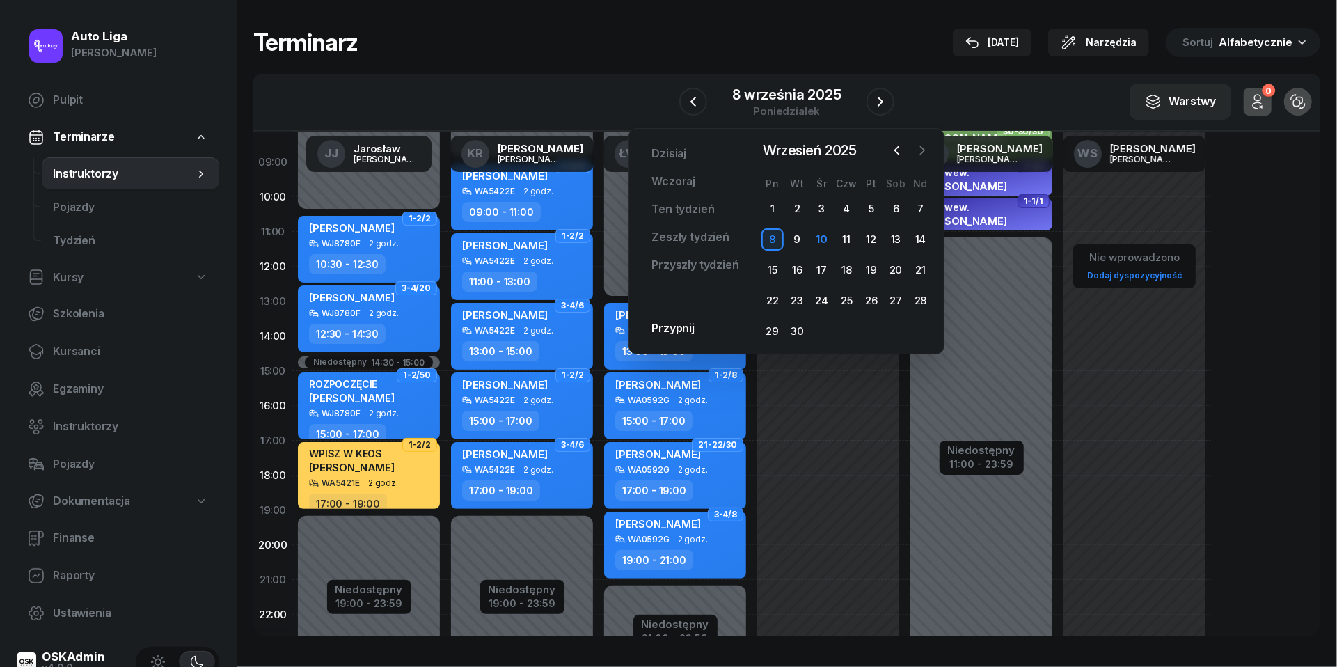
click at [929, 143] on icon "button" at bounding box center [923, 150] width 14 height 14
click at [772, 271] on div "13" at bounding box center [773, 270] width 22 height 22
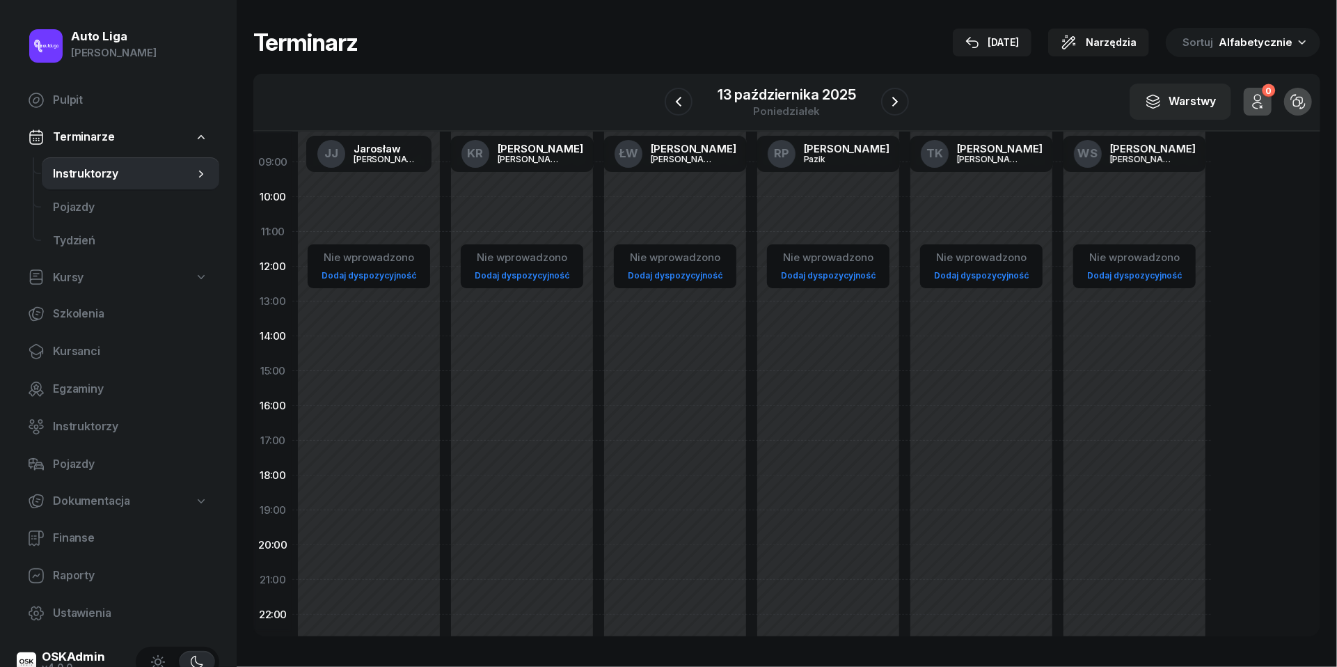
click at [404, 281] on link "Dodaj dyspozycyjność" at bounding box center [369, 275] width 106 height 16
select select "08"
select select "16"
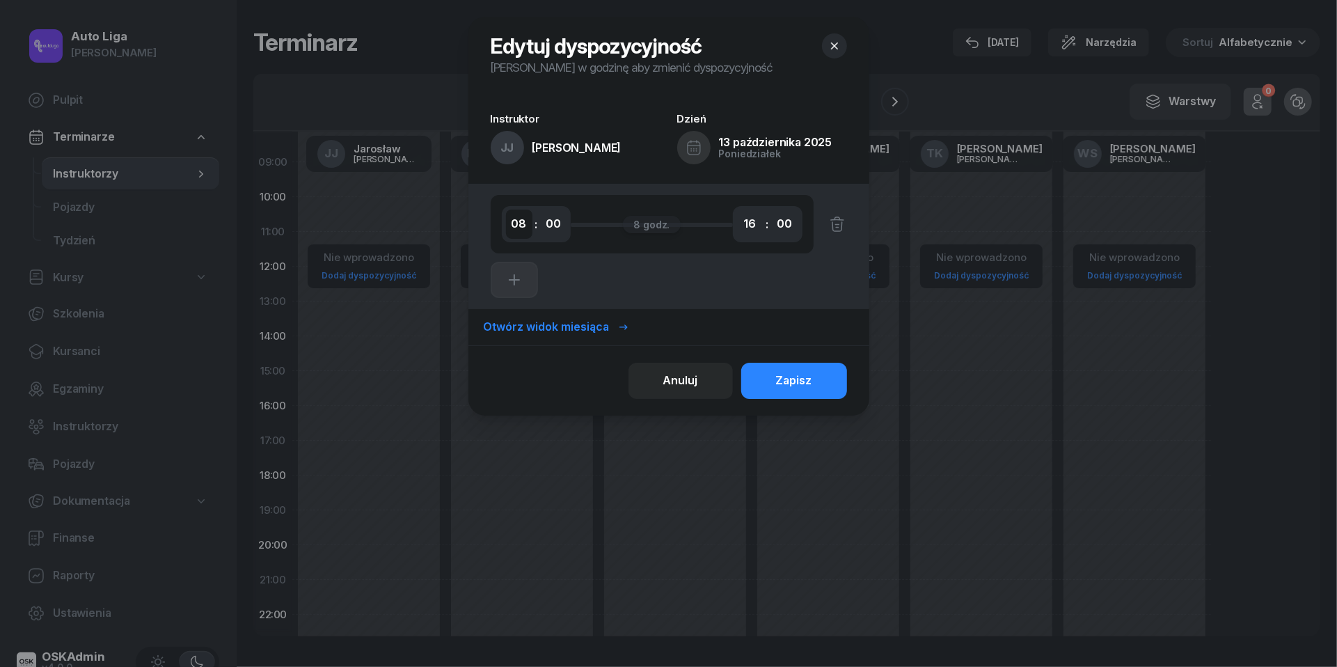
select select "10"
select select "30"
select select "14"
select select "30"
click at [517, 273] on icon "button" at bounding box center [514, 280] width 17 height 17
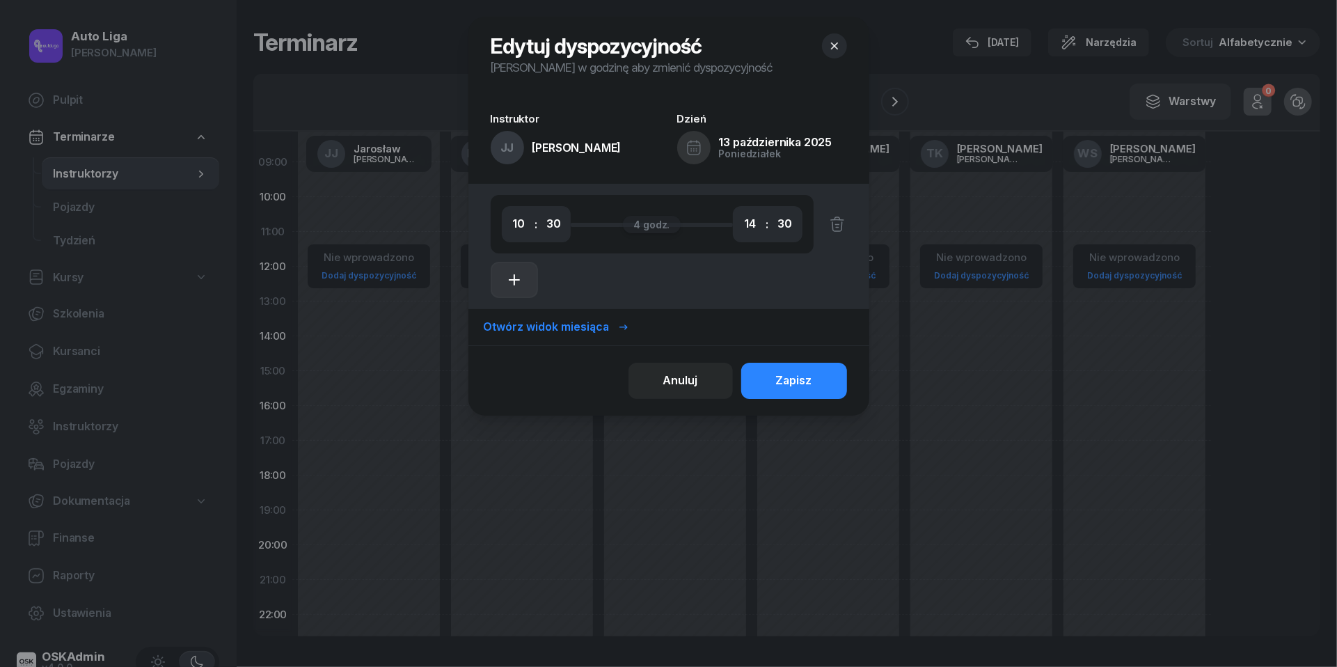
select select "14"
select select "30"
select select "16"
select select "30"
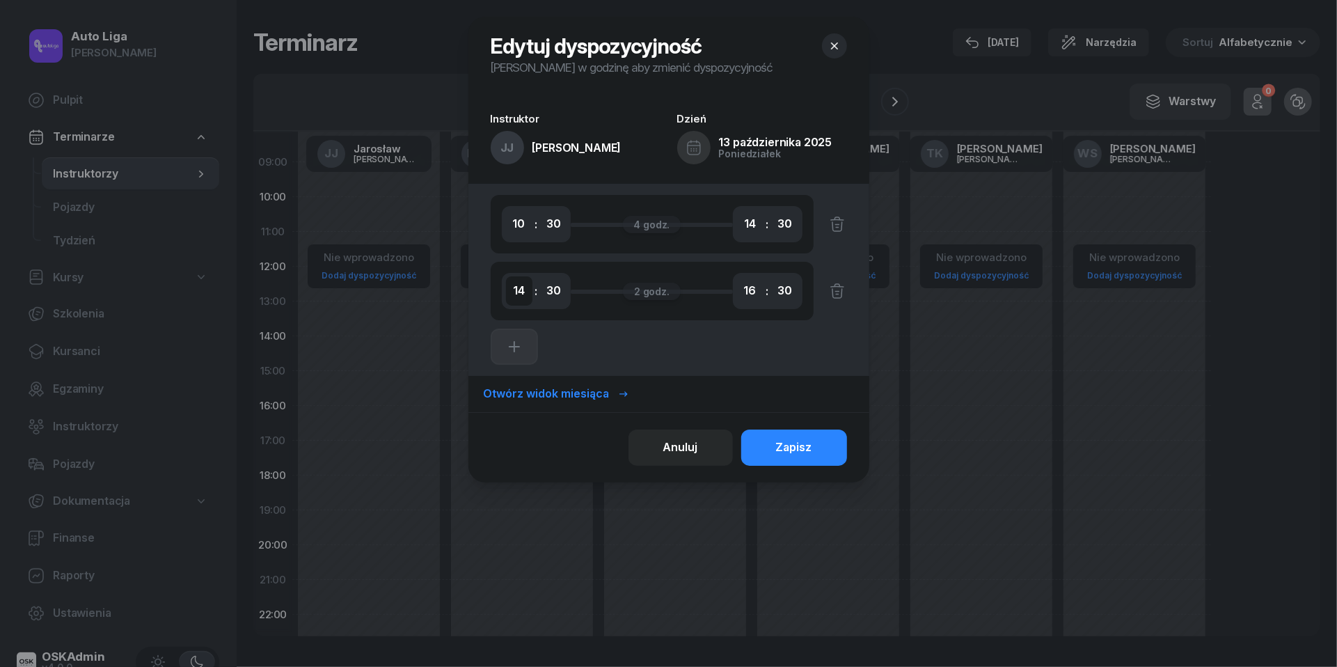
select select "15"
select select "00"
select select "19"
select select "00"
click at [806, 453] on div "Zapisz" at bounding box center [794, 448] width 36 height 18
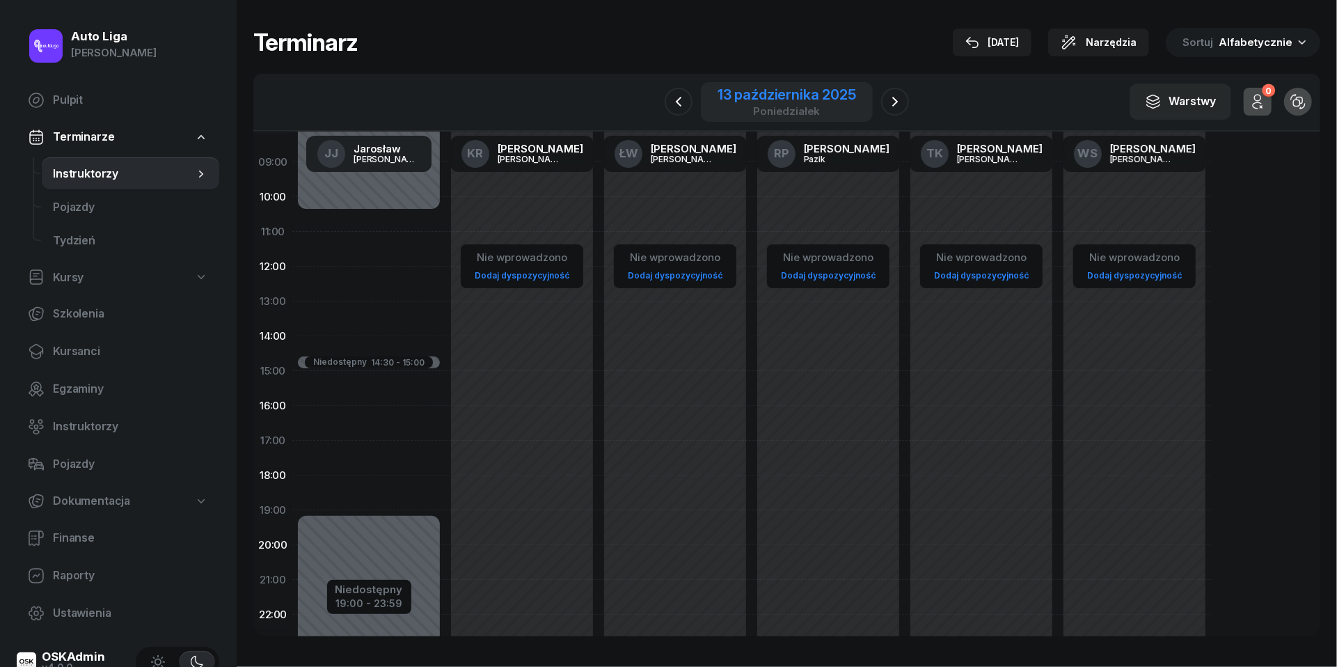
click at [733, 95] on div "13 października 2025" at bounding box center [787, 95] width 139 height 14
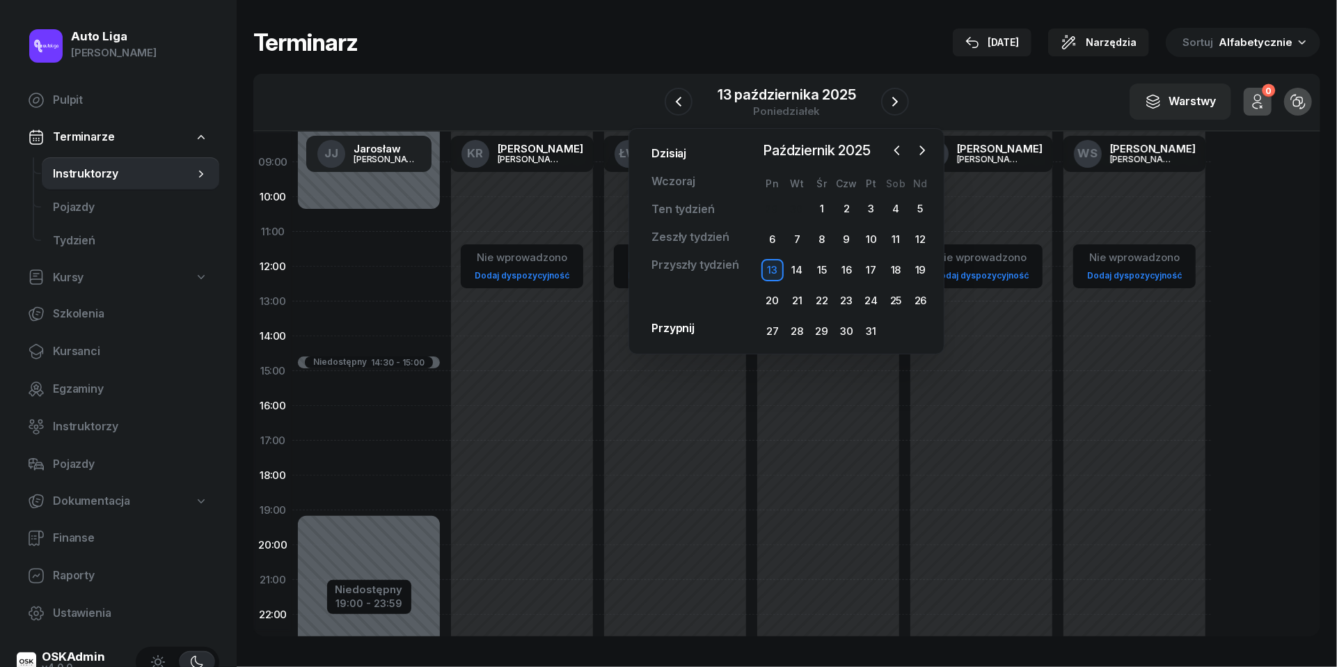
click at [666, 148] on link "Dzisiaj" at bounding box center [669, 154] width 57 height 28
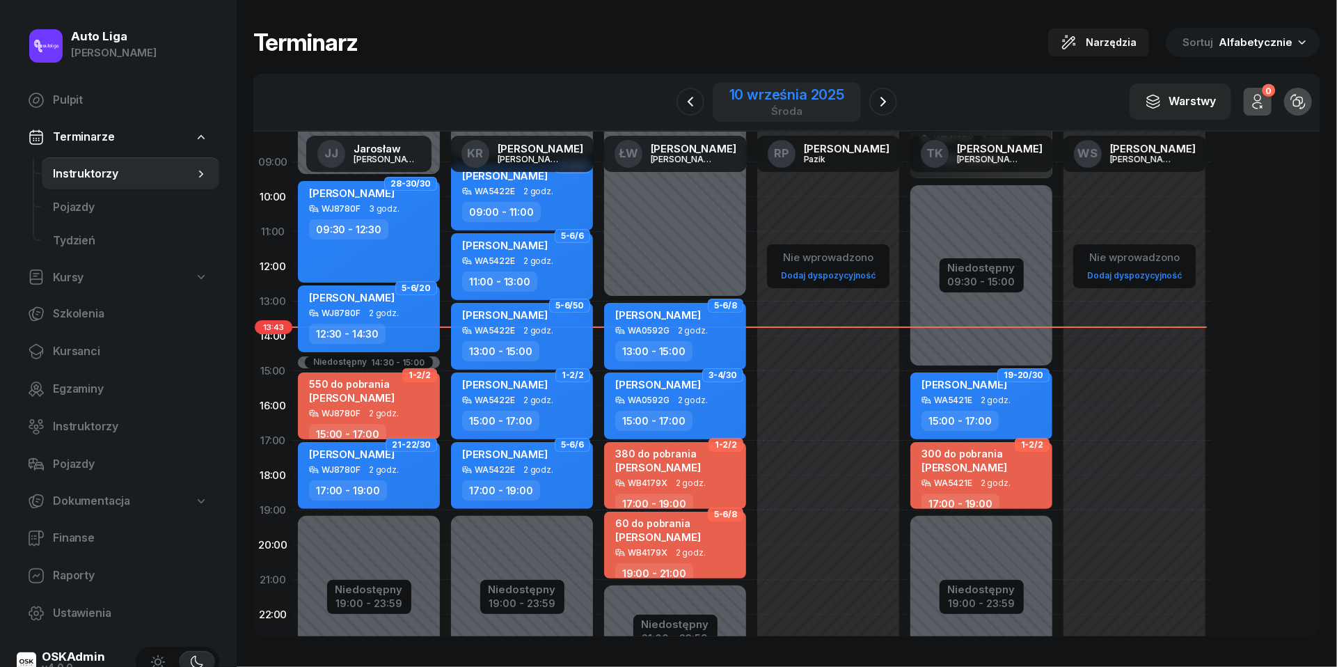
click at [777, 92] on div "10 września 2025" at bounding box center [787, 95] width 115 height 14
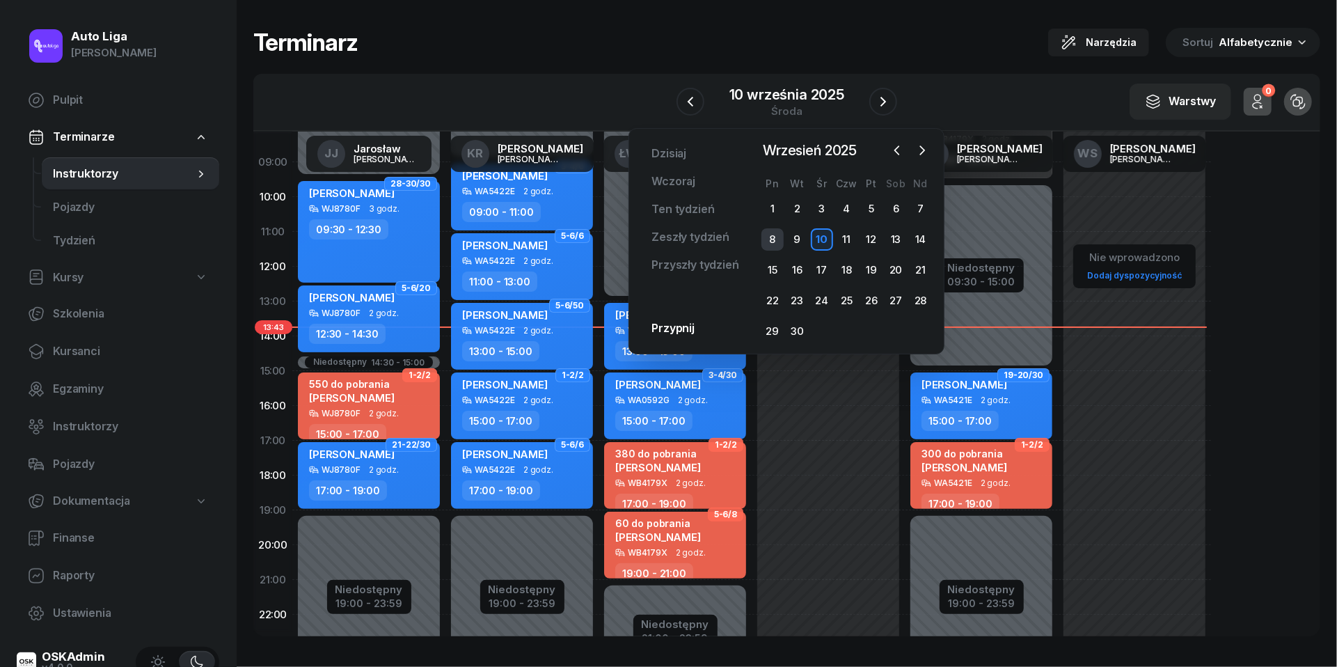
click at [774, 239] on div "8" at bounding box center [773, 239] width 22 height 22
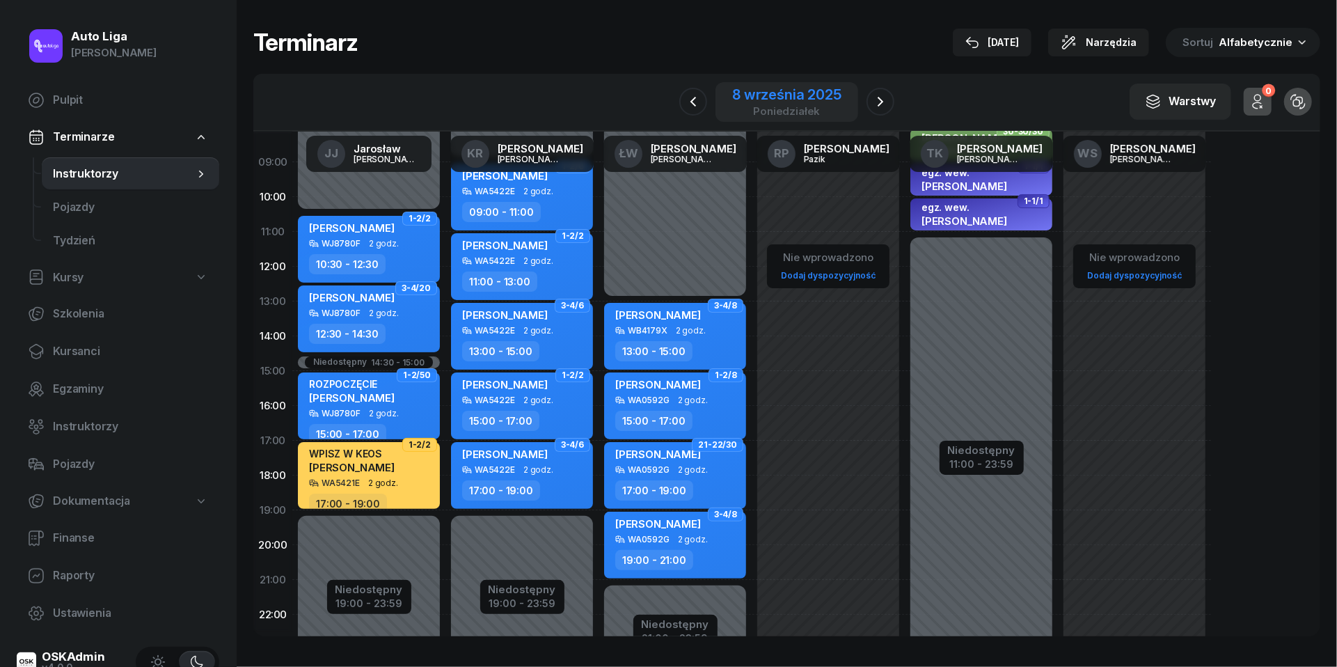
click at [788, 95] on div "8 września 2025" at bounding box center [786, 95] width 109 height 14
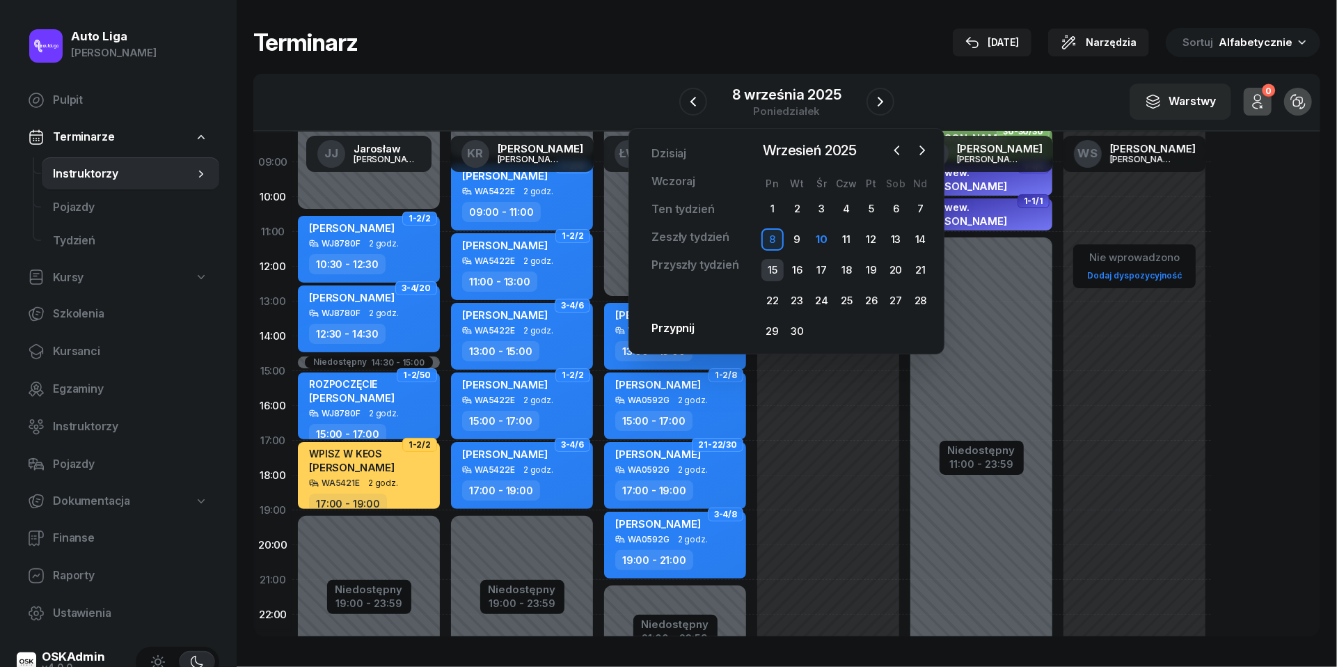
click at [771, 265] on div "15" at bounding box center [773, 270] width 22 height 22
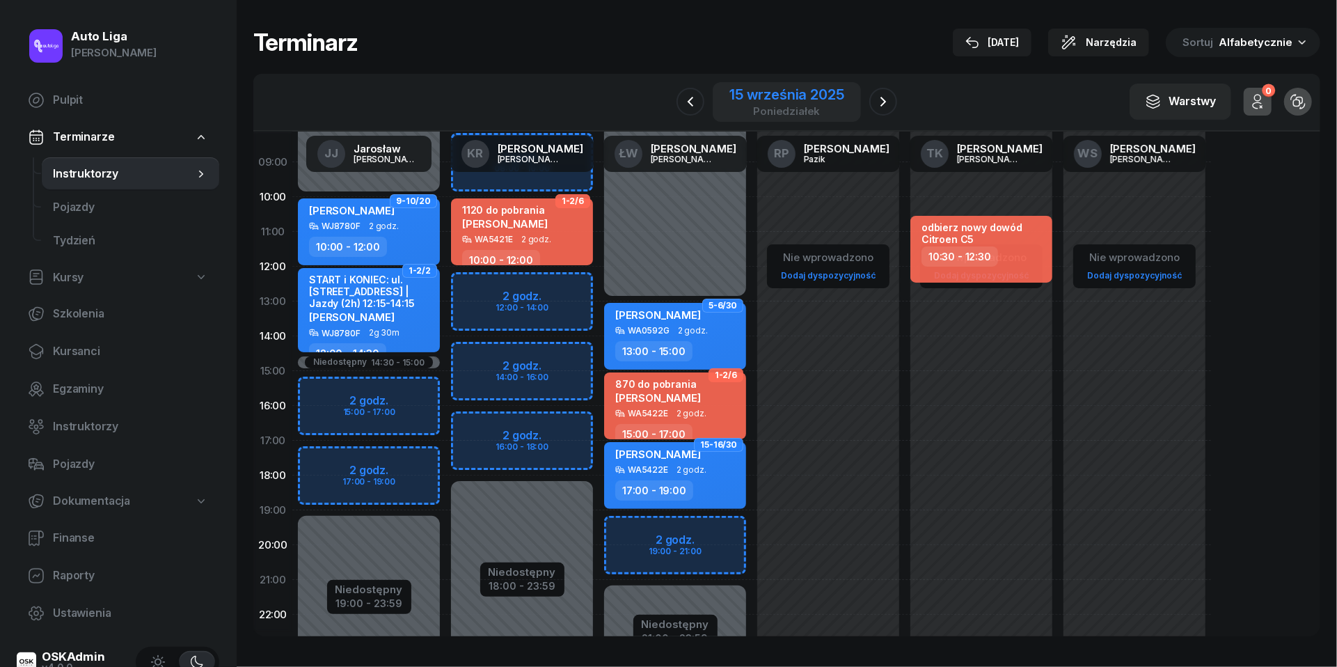
click at [776, 93] on div "15 września 2025" at bounding box center [787, 95] width 114 height 14
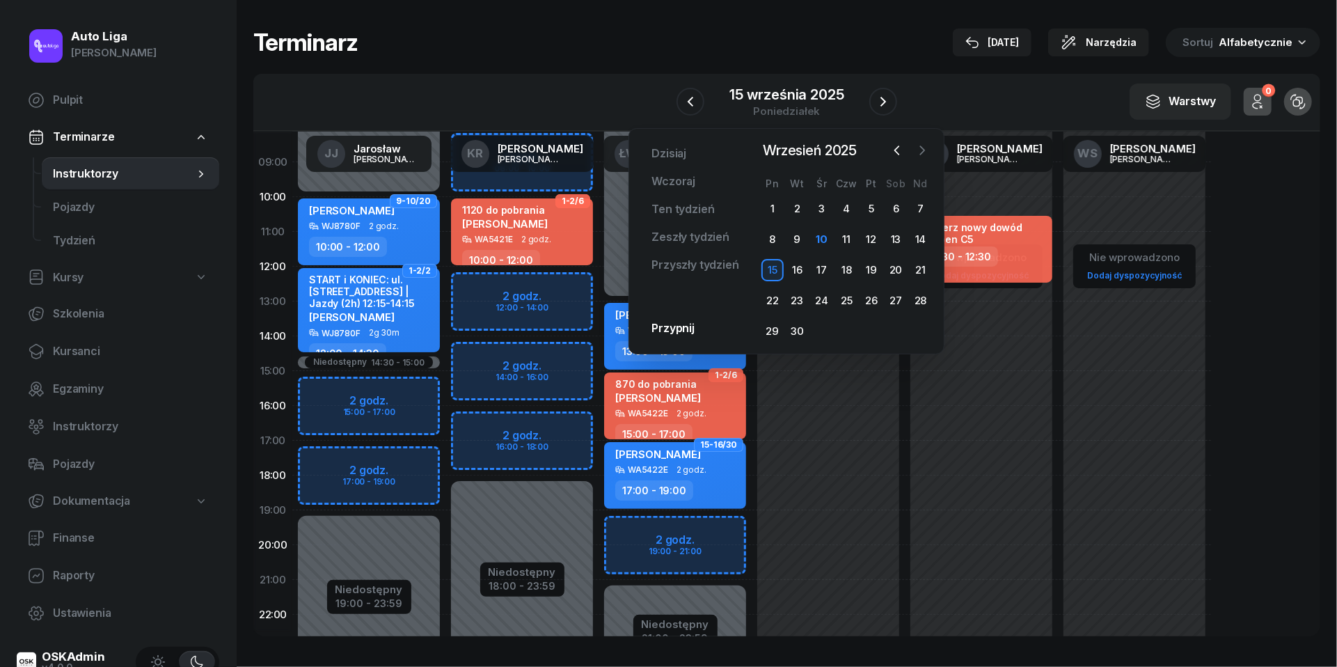
click at [920, 149] on icon "button" at bounding box center [923, 150] width 14 height 14
click at [774, 262] on div "13" at bounding box center [773, 270] width 22 height 22
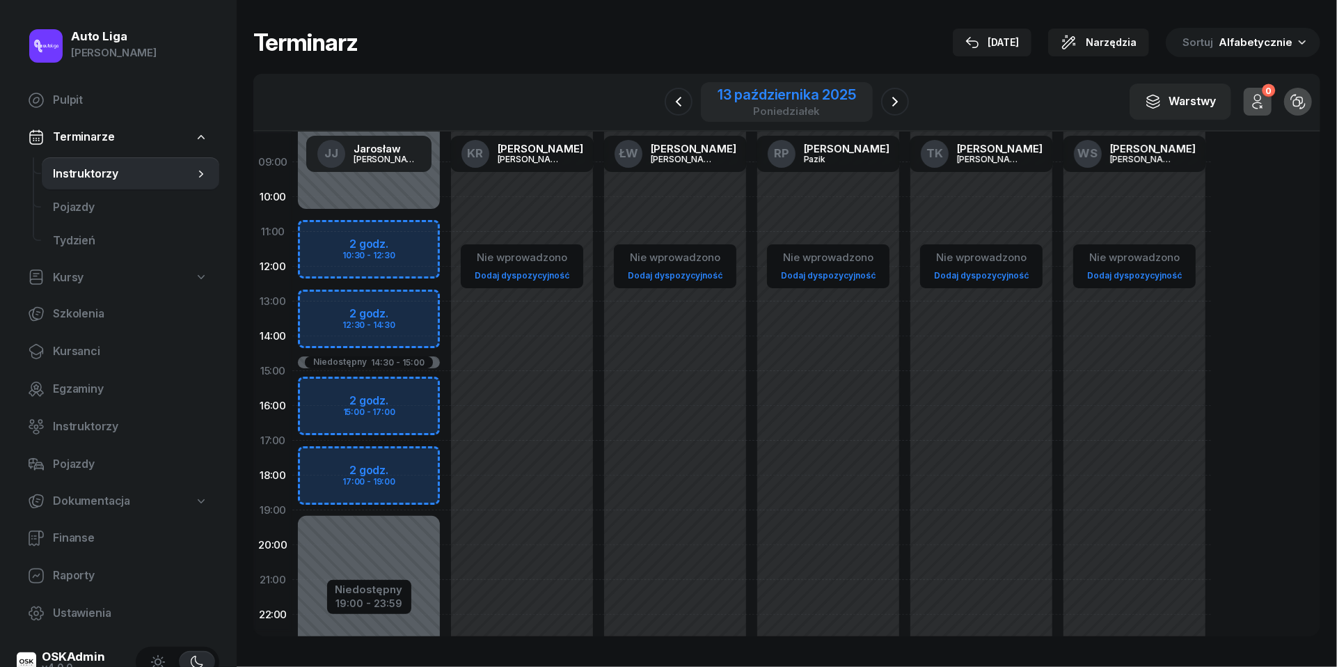
click at [783, 93] on div "13 października 2025" at bounding box center [787, 95] width 139 height 14
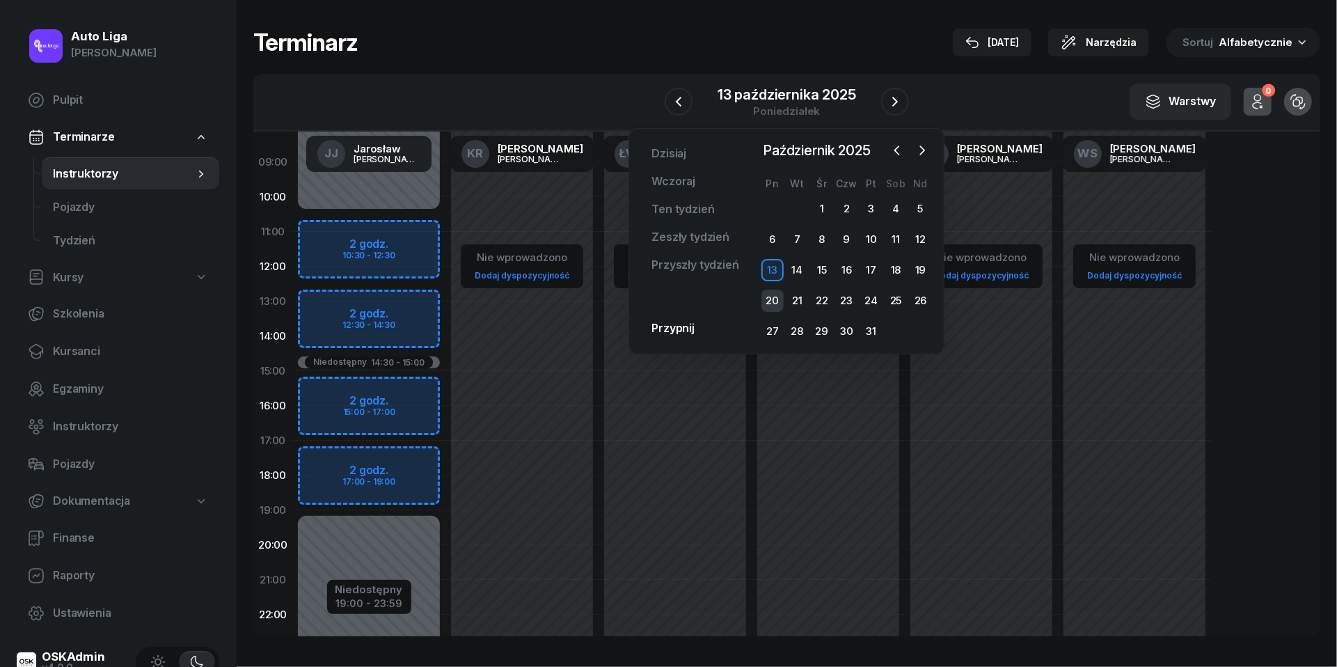
click at [776, 307] on div "20" at bounding box center [773, 301] width 22 height 22
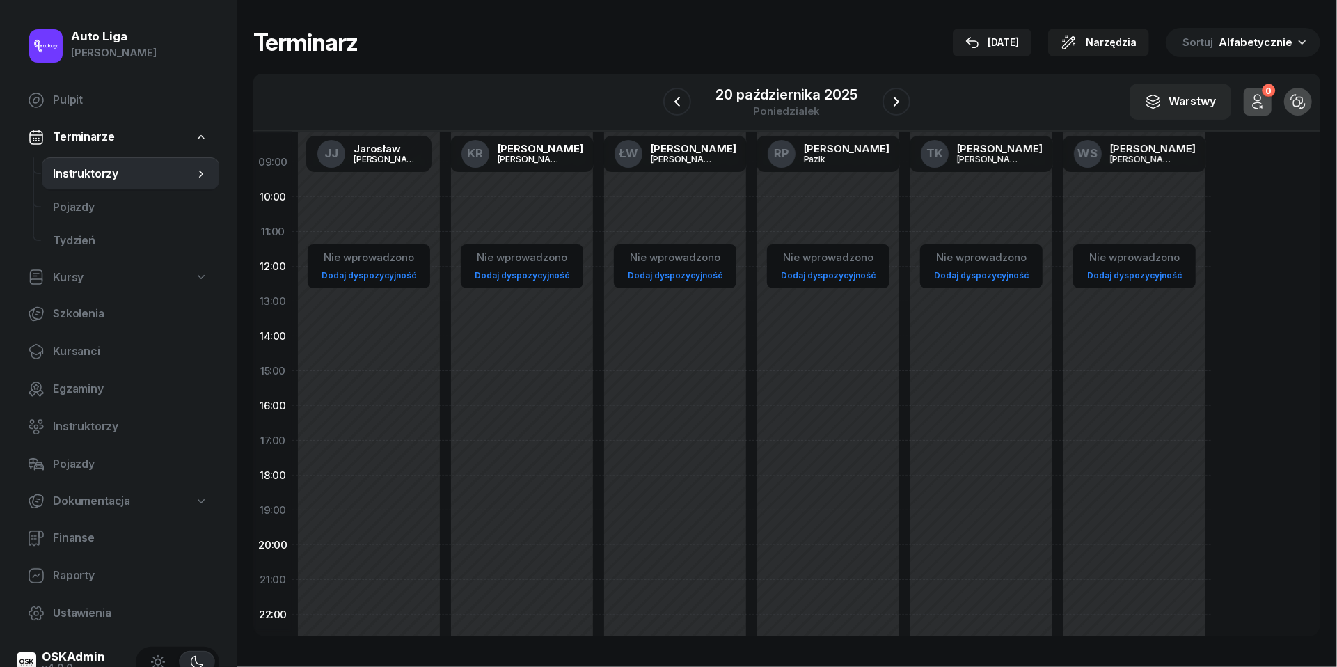
click at [369, 272] on link "Dodaj dyspozycyjność" at bounding box center [369, 275] width 106 height 16
select select "08"
select select "16"
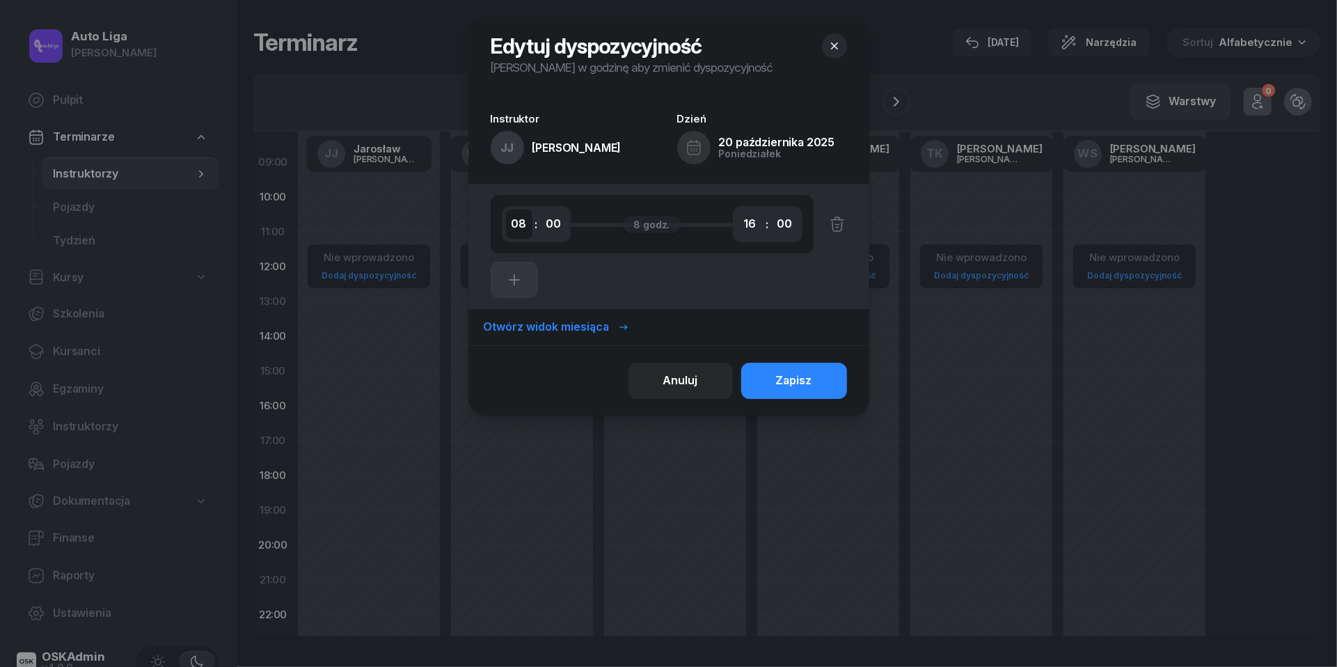
select select "10"
select select "30"
select select "14"
select select "30"
click at [516, 283] on icon "button" at bounding box center [514, 280] width 17 height 17
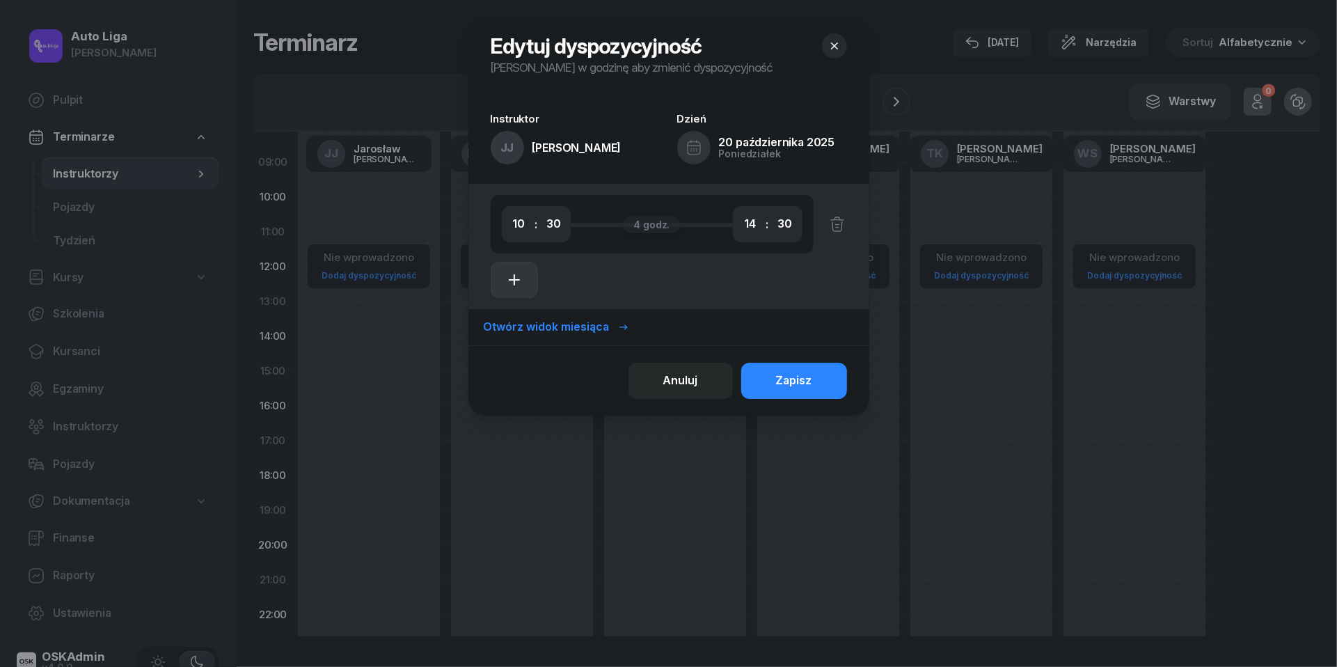
select select "14"
select select "30"
select select "16"
select select "30"
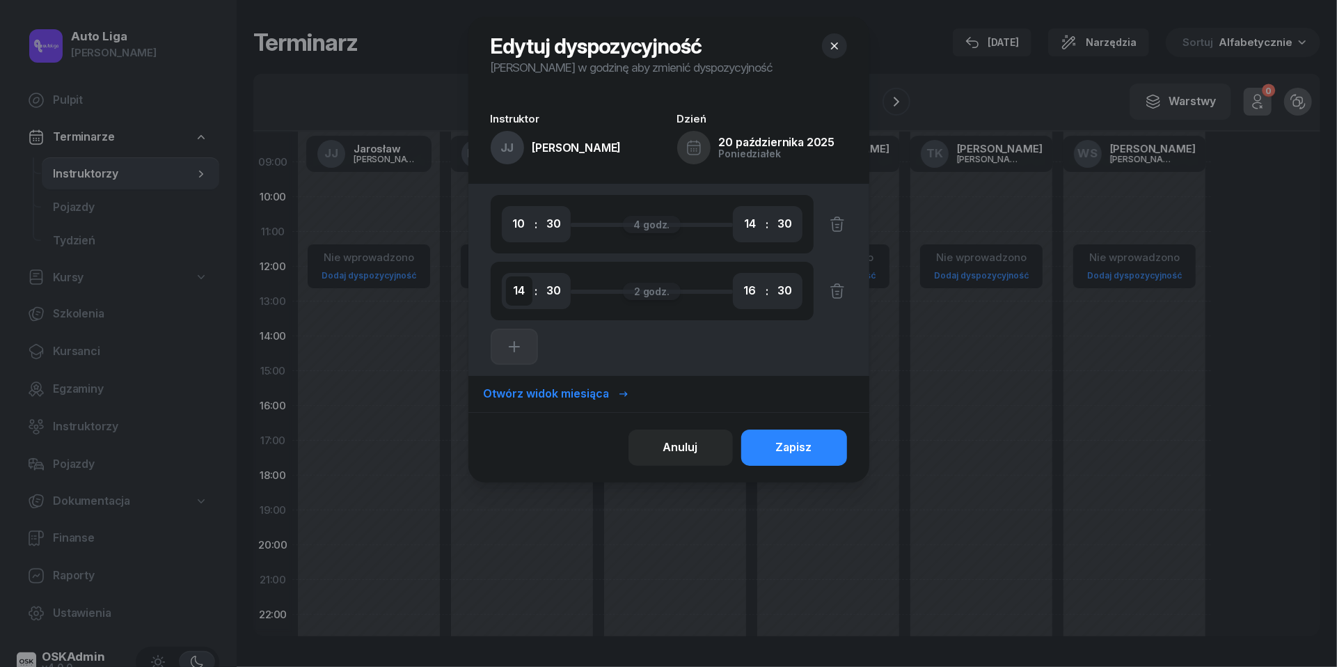
select select "15"
select select "00"
select select "19"
select select "00"
click at [799, 446] on div "Zapisz" at bounding box center [794, 448] width 36 height 18
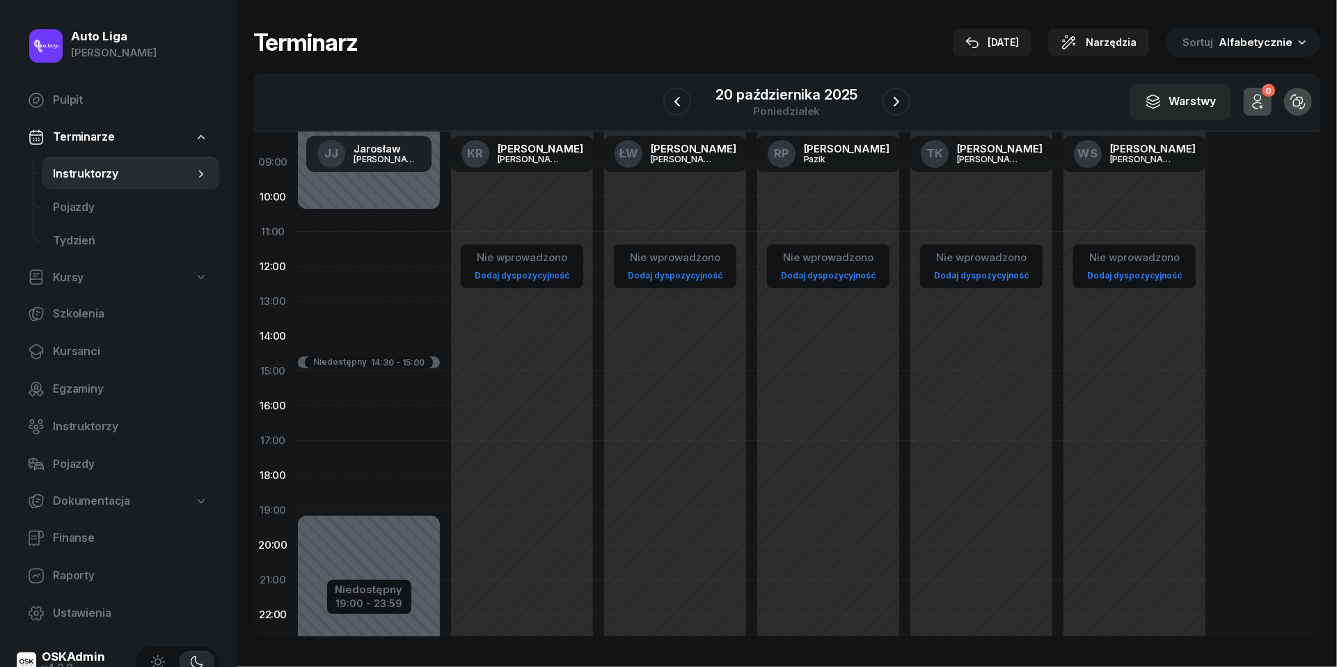
click at [322, 278] on div "Niedostępny 00:00 - 10:30 Niedostępny 19:00 - 23:59 Niedostępny 14:30 - 15:00" at bounding box center [368, 370] width 153 height 661
select select "12"
select select "14"
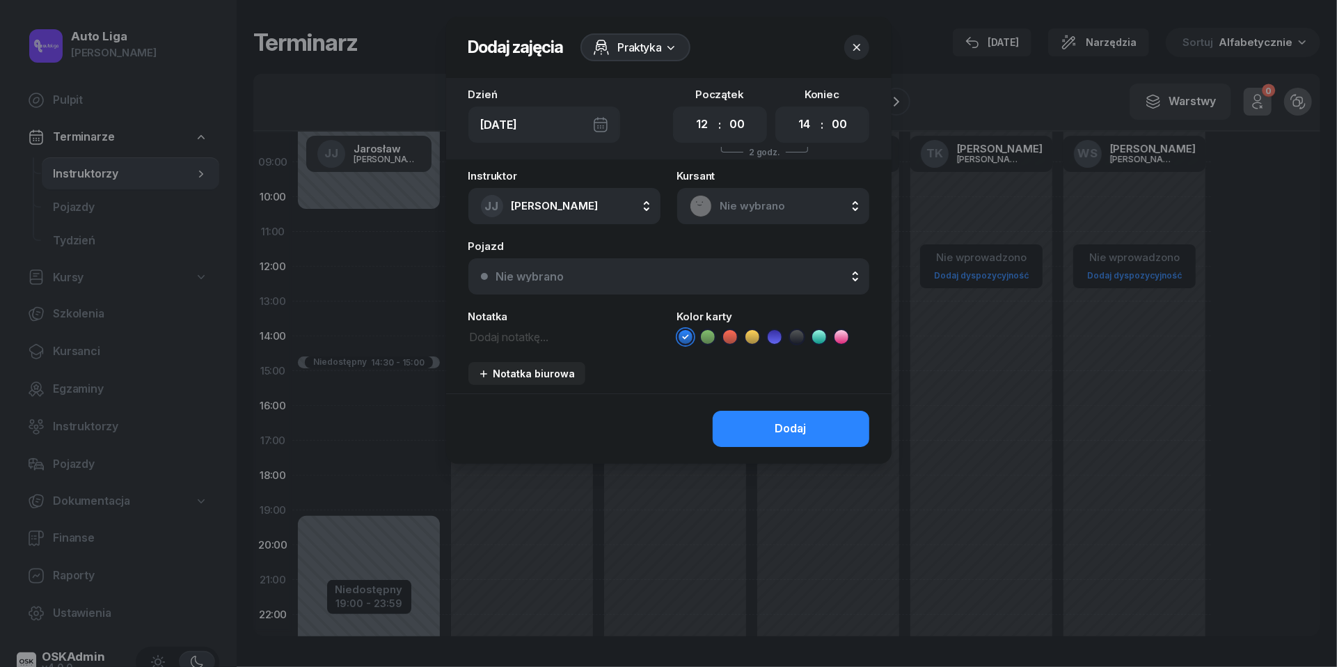
click at [741, 209] on span "Nie wybrano" at bounding box center [789, 206] width 136 height 18
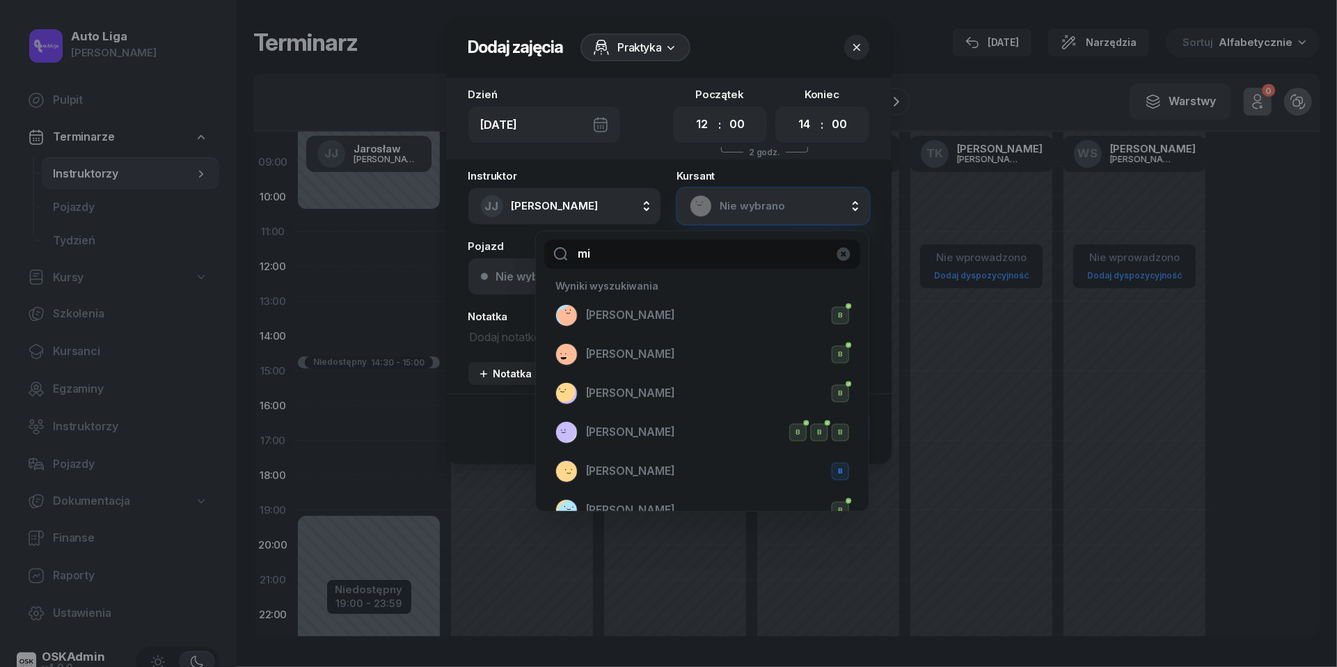
type input "mi"
click at [855, 63] on header "Dodaj zajęcia Praktyka" at bounding box center [669, 47] width 446 height 61
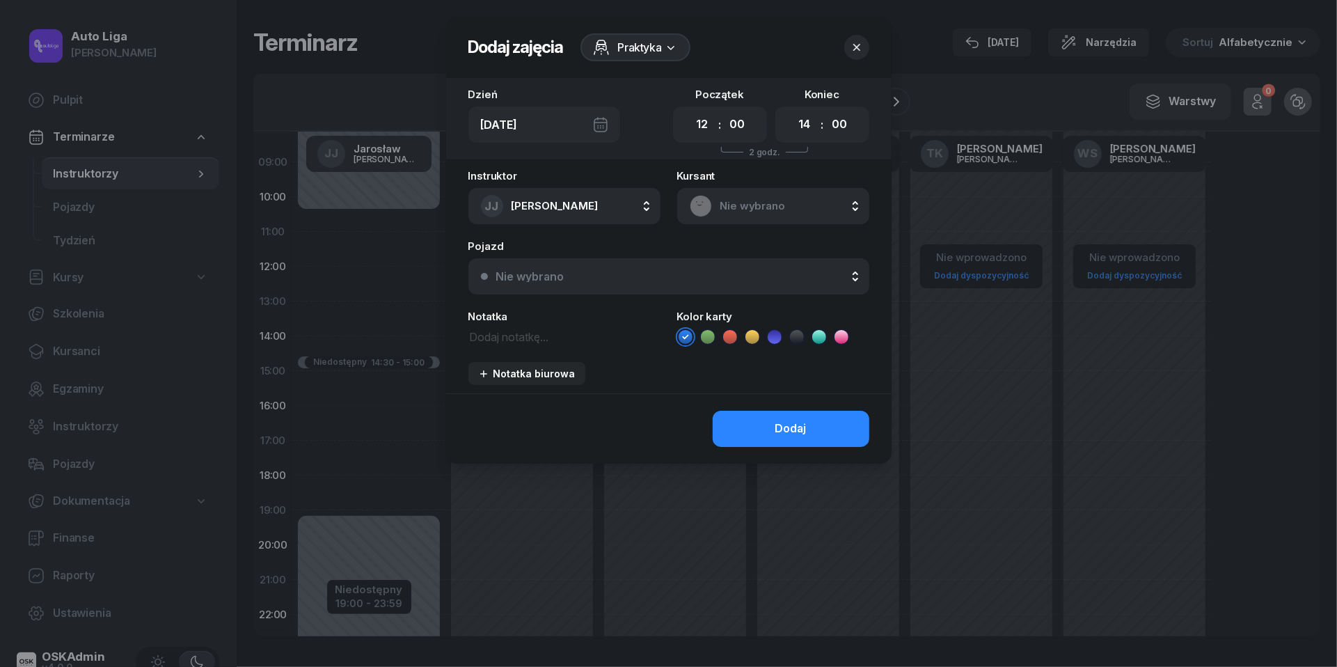
click at [855, 49] on icon "button" at bounding box center [856, 47] width 7 height 7
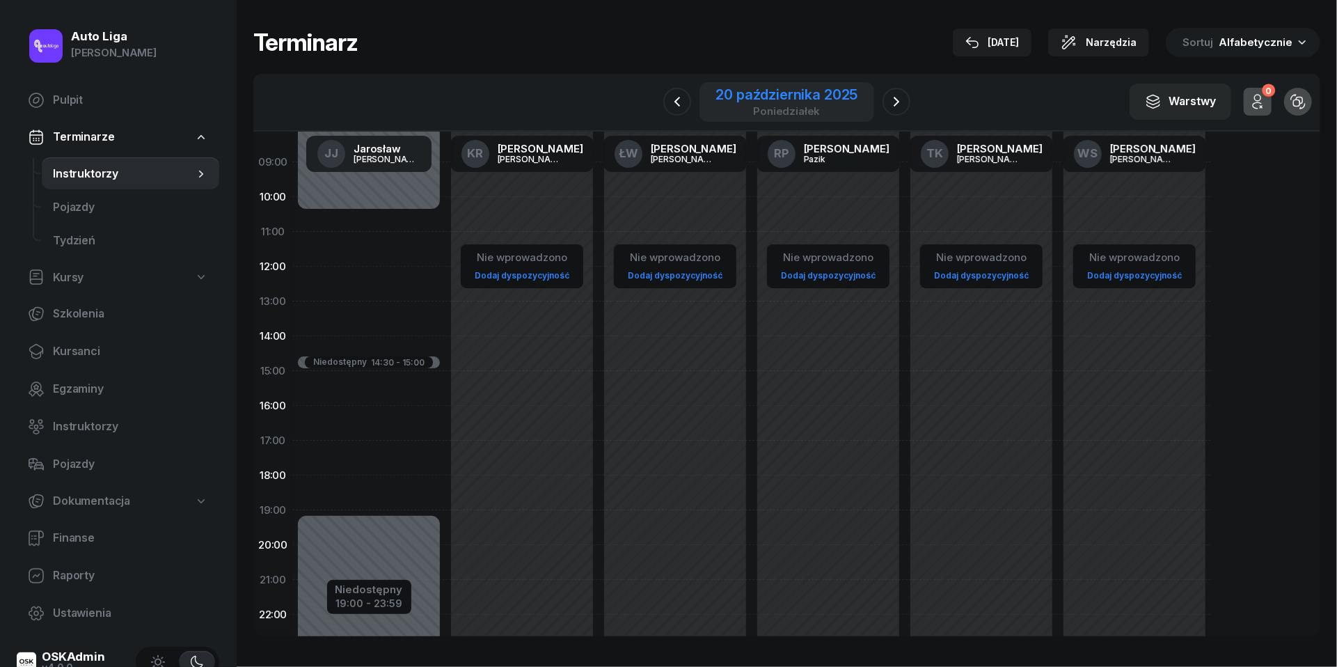
click at [780, 102] on div "20 października 2025" at bounding box center [787, 95] width 142 height 14
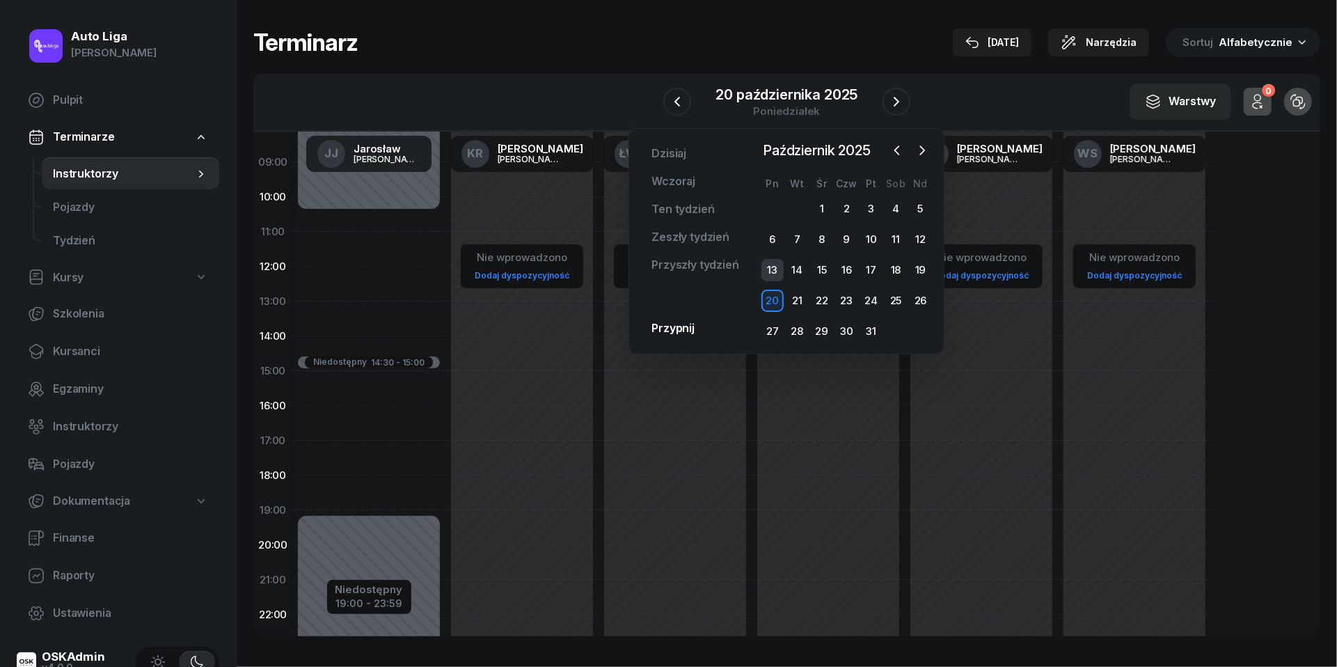
click at [780, 271] on div "13" at bounding box center [773, 270] width 22 height 22
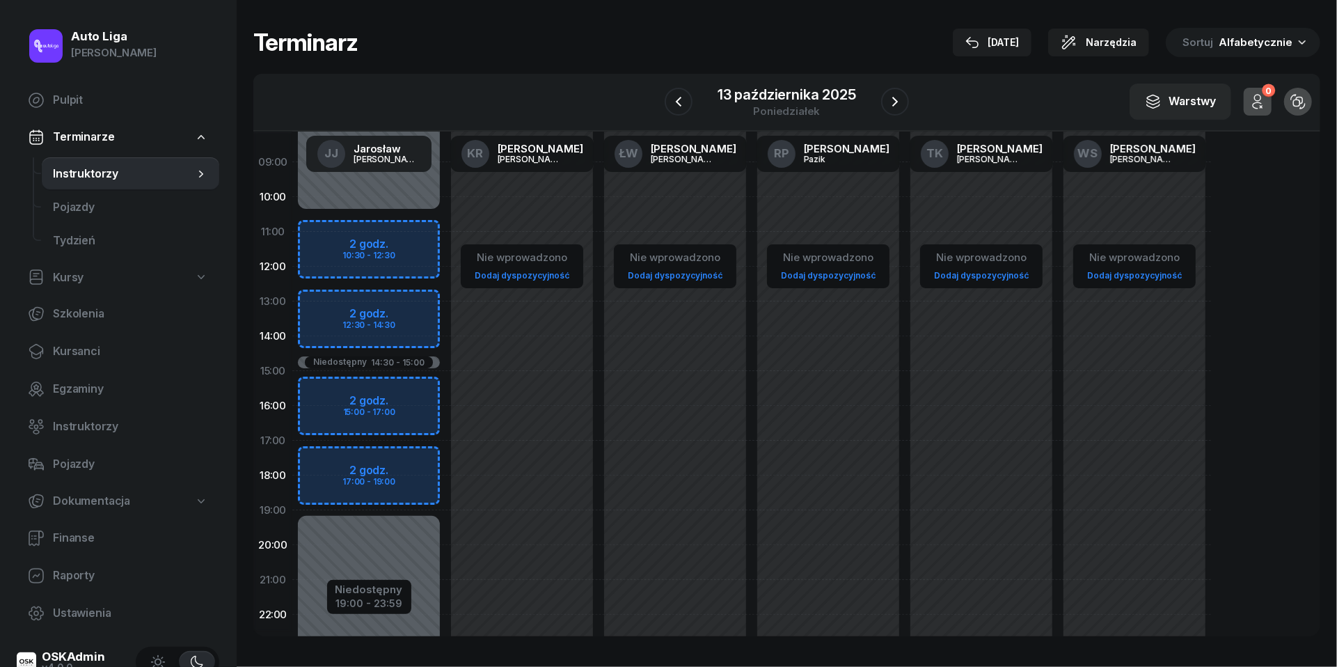
click at [317, 271] on div "Niedostępny 00:00 - 10:30 Niedostępny 19:00 - 23:59 Niedostępny 14:30 - 15:00 2…" at bounding box center [368, 370] width 153 height 661
select select "12"
select select "14"
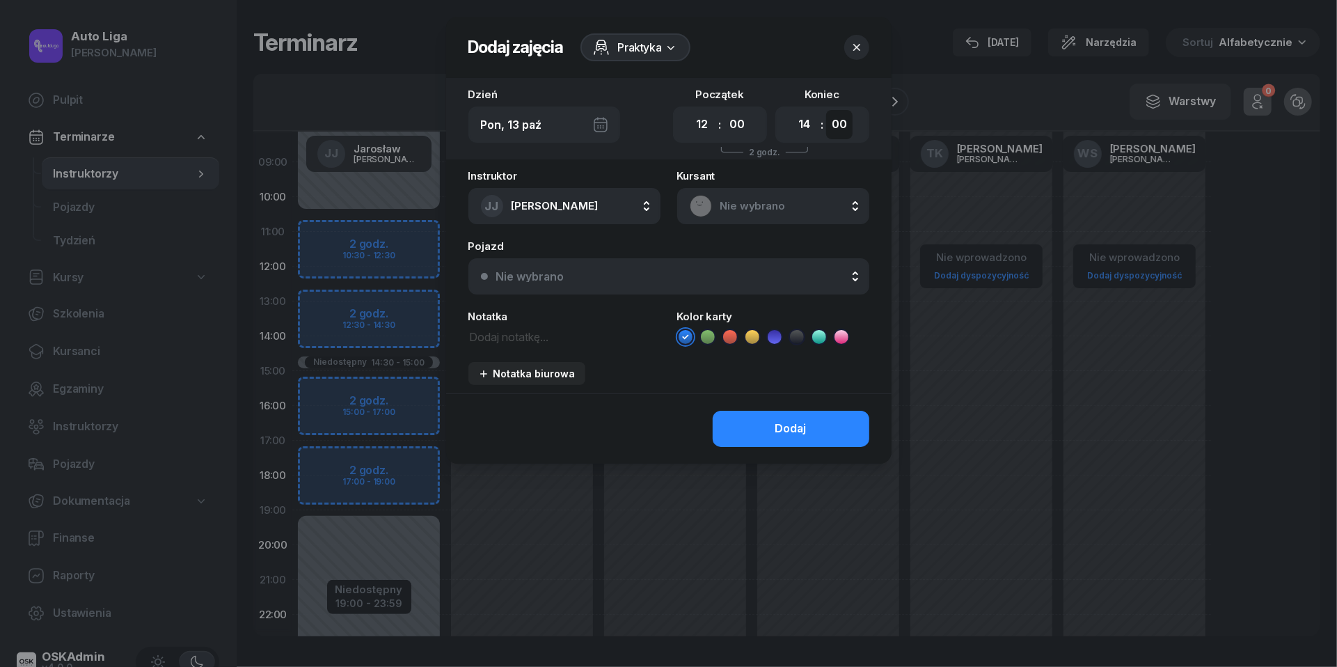
select select "30"
click at [544, 331] on textarea at bounding box center [565, 335] width 192 height 17
paste textarea "START i KONIEC: ul. Modlińska 29, Mc Donald's | Jazdy (2h) 12:15-14:15"
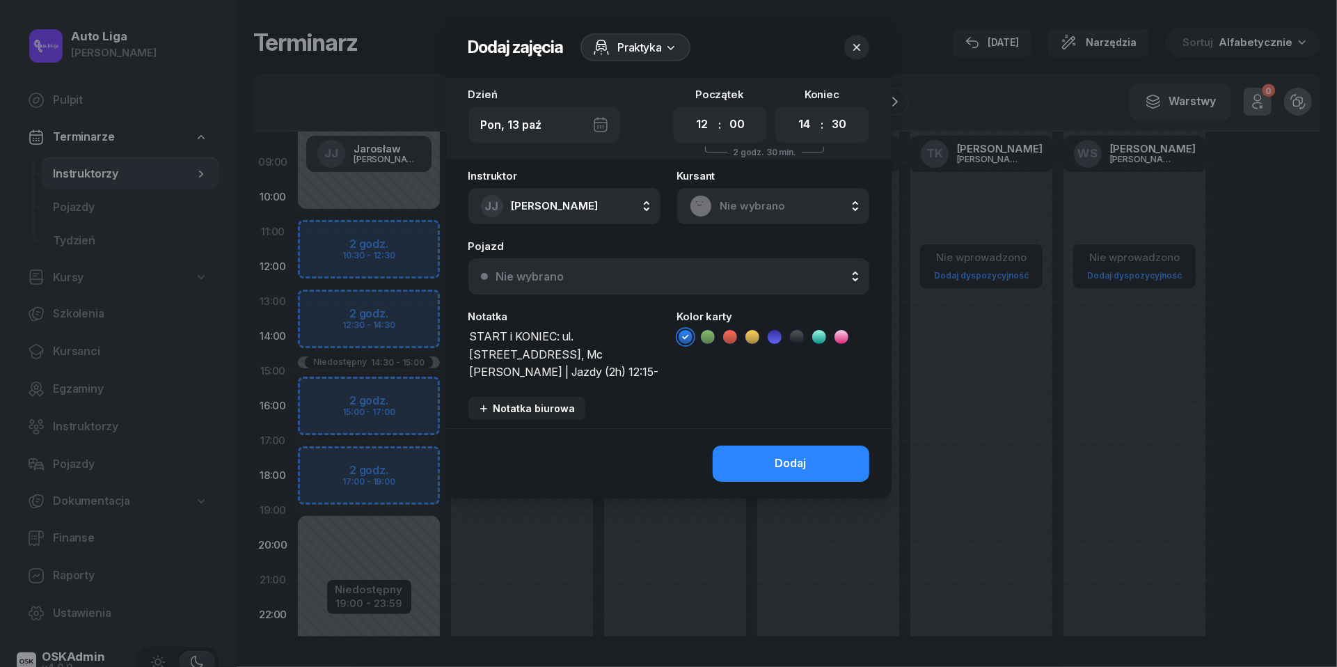
type textarea "START i KONIEC: ul. Modlińska 29, Mc Donald's | Jazdy (2h) 12:15-14:15"
click at [736, 197] on span "Nie wybrano" at bounding box center [789, 206] width 136 height 18
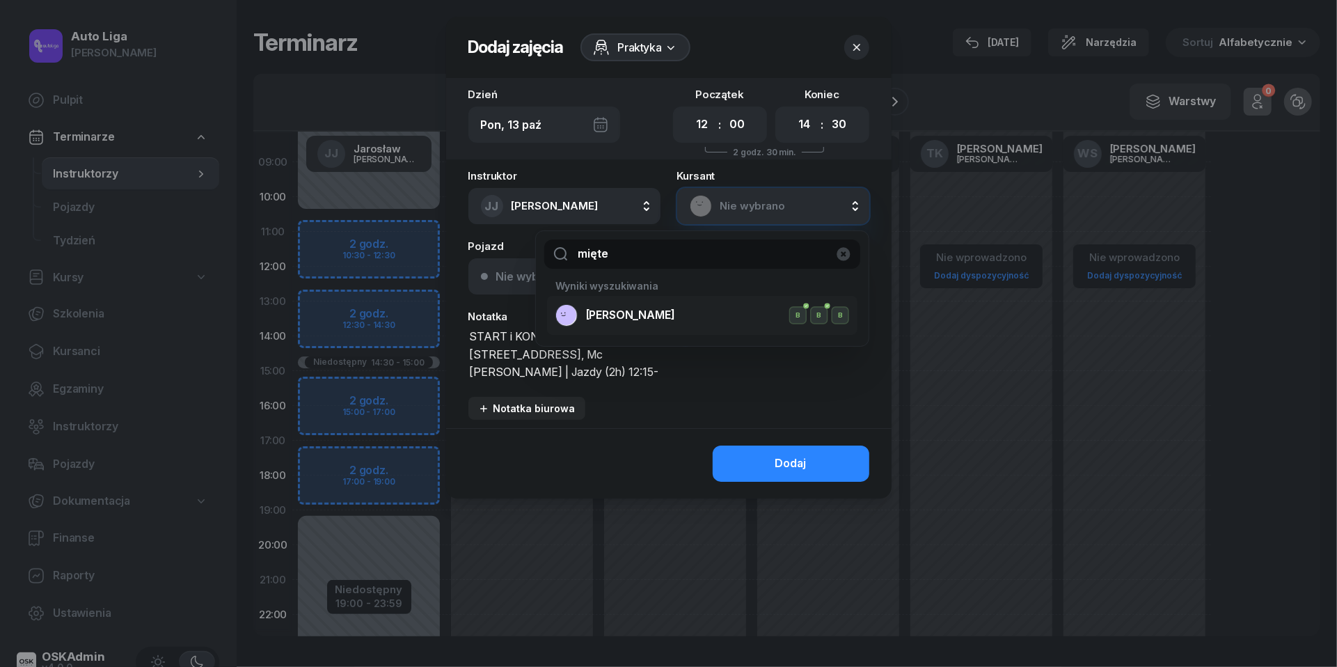
type input "mięte"
click at [646, 321] on span "Dominika Miętek" at bounding box center [630, 315] width 89 height 18
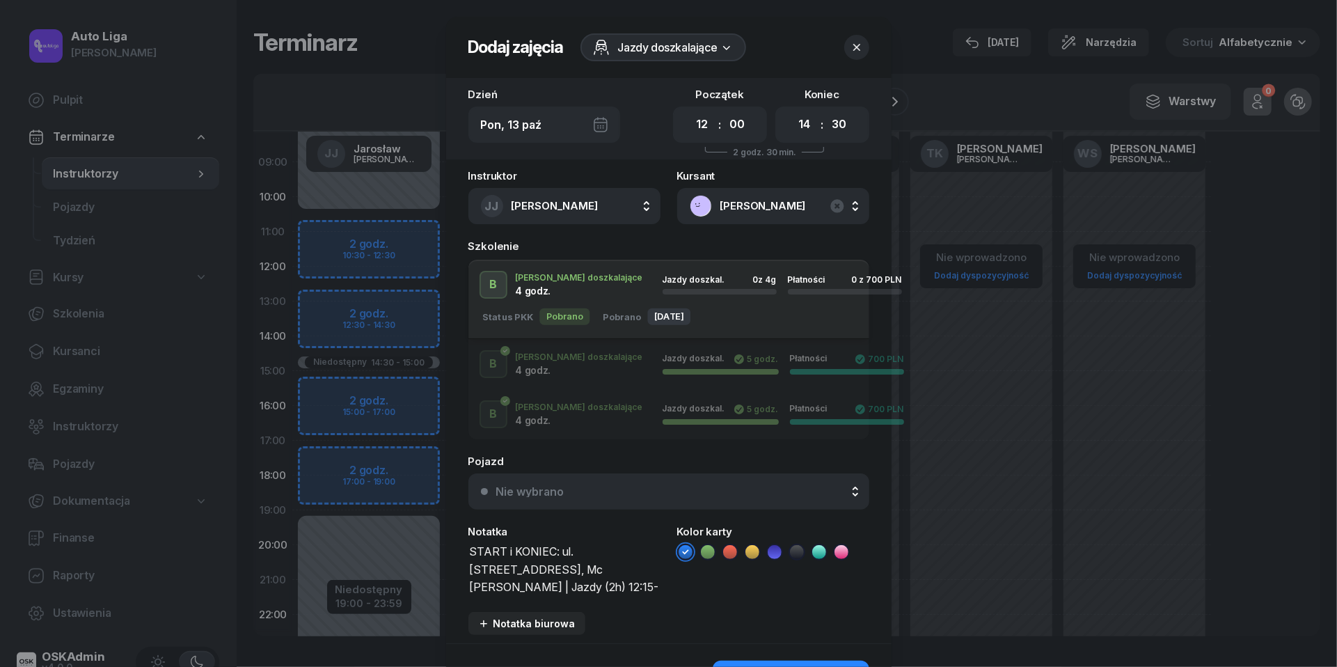
click at [471, 556] on textarea "START i KONIEC: ul. Modlińska 29, Mc Donald's | Jazdy (2h) 12:15-14:15" at bounding box center [565, 568] width 192 height 53
type textarea "700 do pobrania | START i KONIEC: ul. Modlińska 29, Mc Donald's | Jazdy (2h) 12…"
click at [727, 552] on icon at bounding box center [730, 552] width 14 height 14
click at [714, 501] on button "Nie wybrano" at bounding box center [669, 491] width 401 height 36
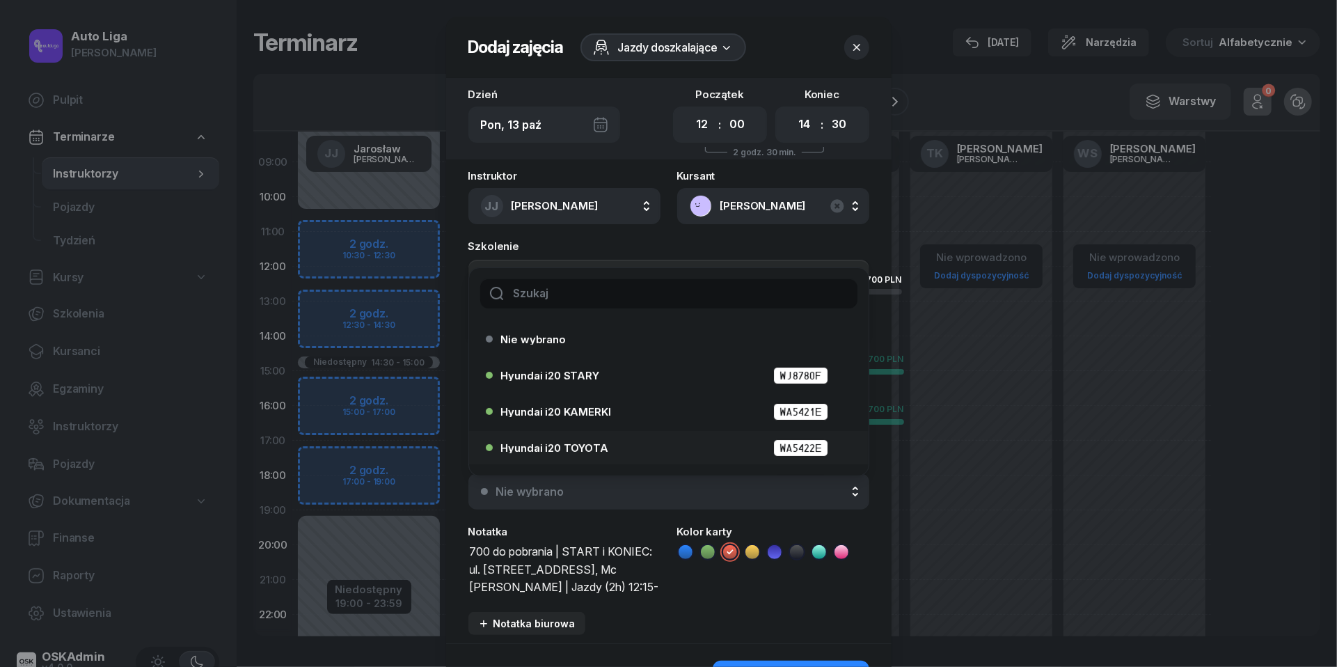
click at [624, 443] on div "Hyundai i20 TOYOTA WA5422E" at bounding box center [672, 447] width 343 height 17
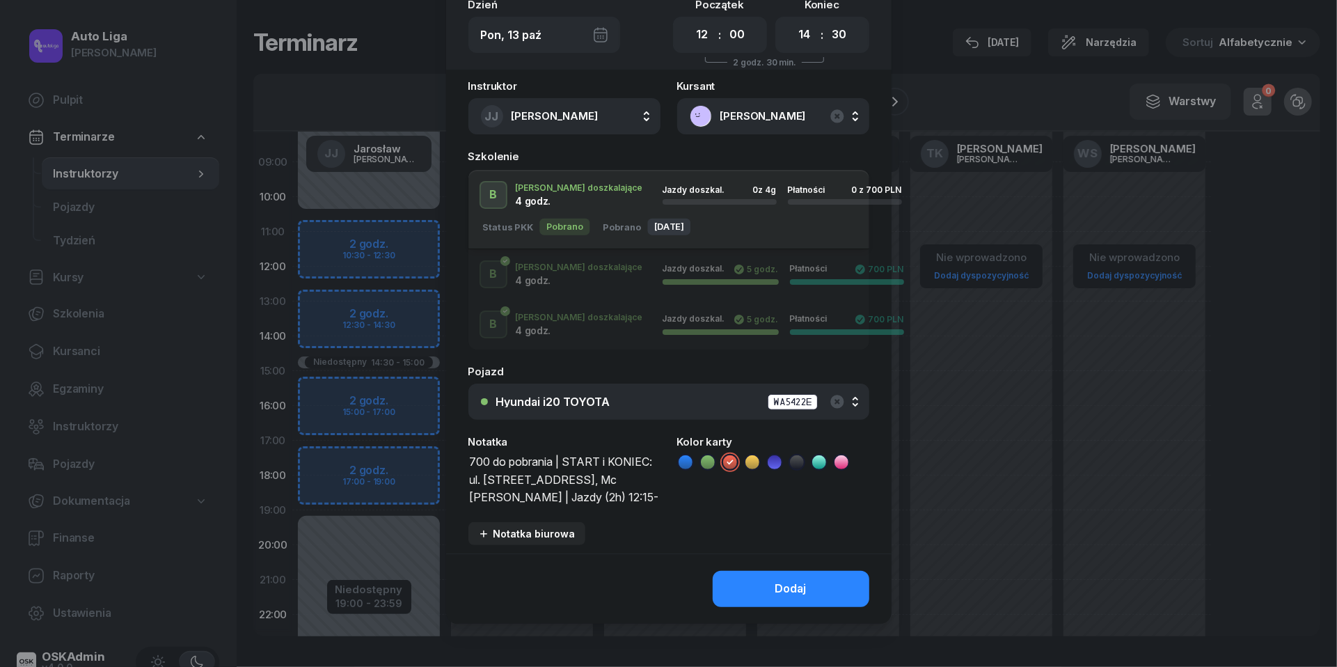
scroll to position [89, 0]
click at [766, 603] on button "Dodaj" at bounding box center [791, 590] width 157 height 36
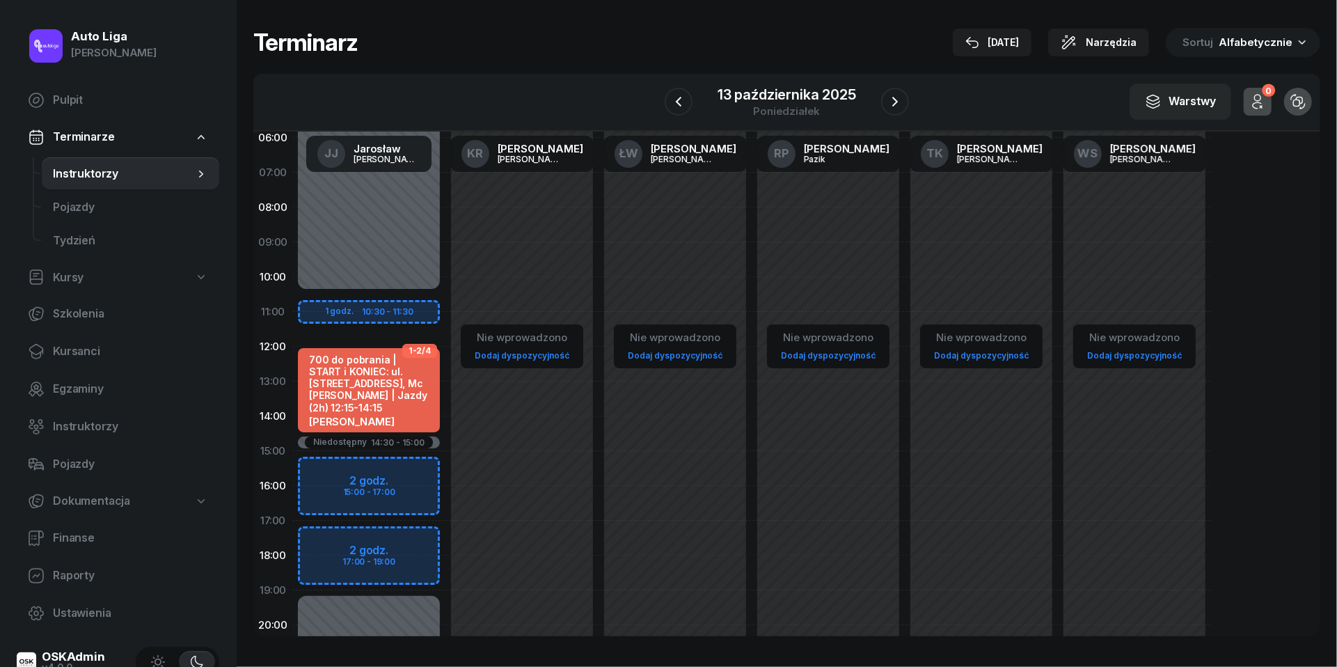
scroll to position [191, 0]
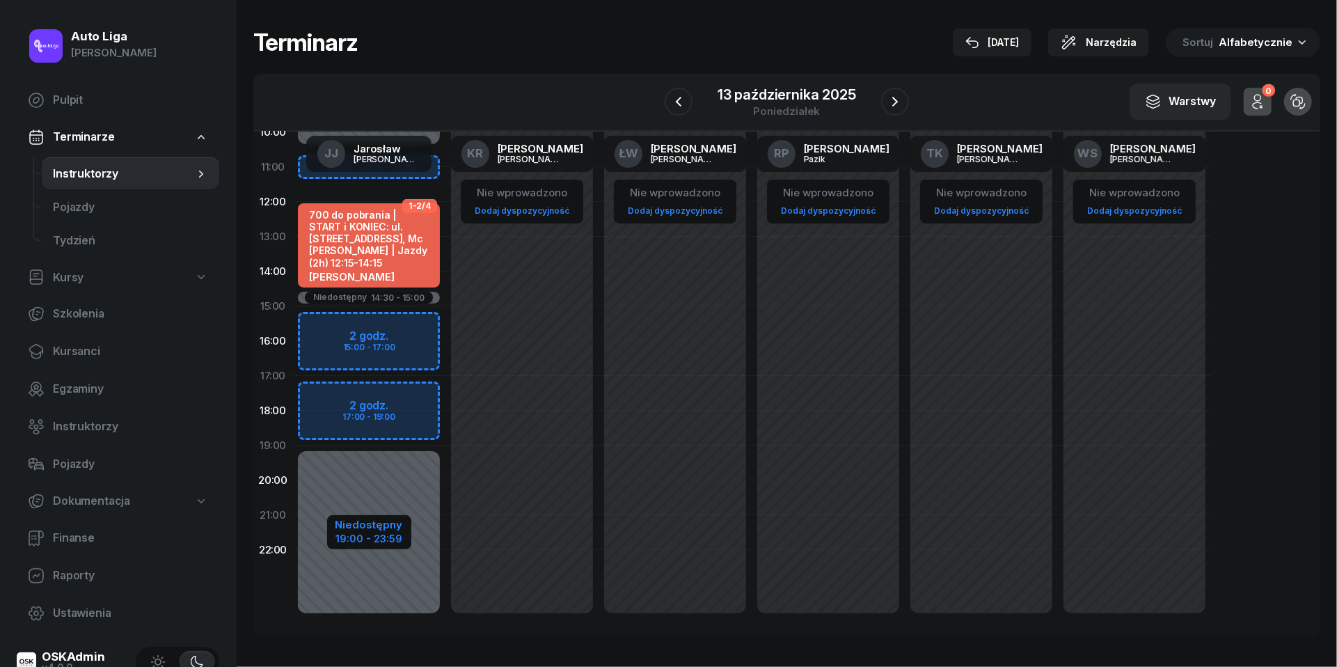
click at [380, 533] on div "19:00 - 23:59" at bounding box center [370, 537] width 68 height 15
select select "10"
select select "30"
select select "14"
select select "30"
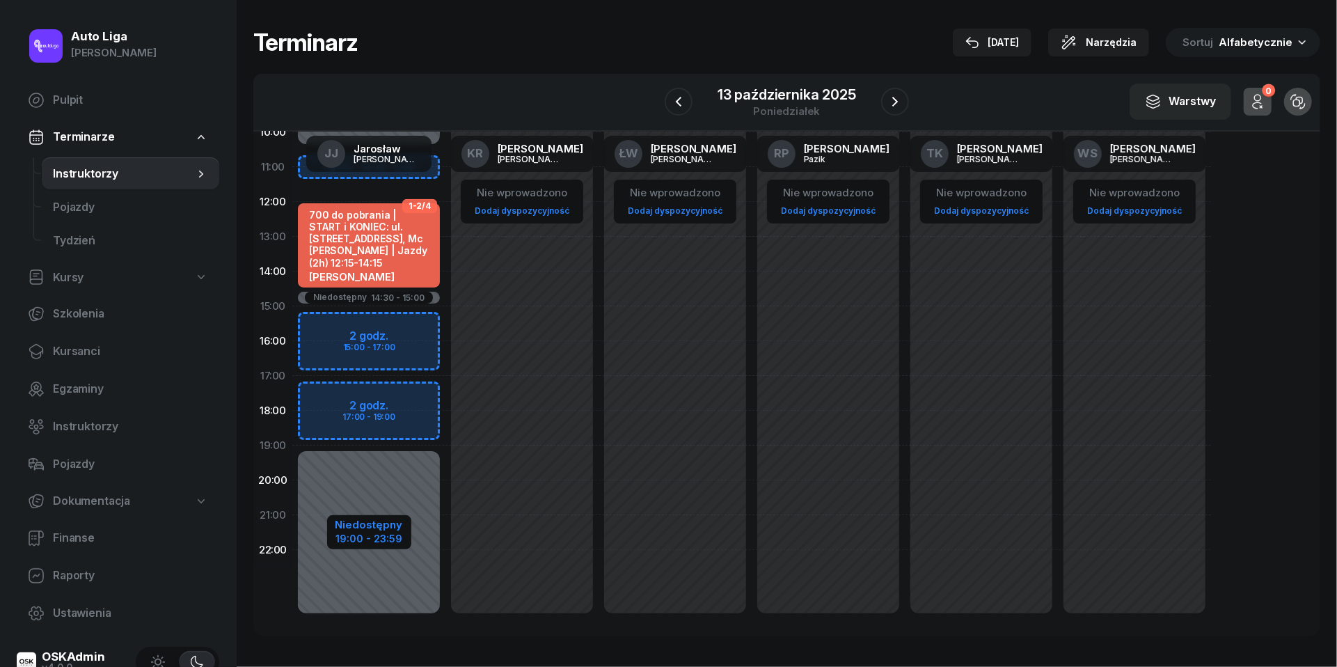
select select "15"
select select "19"
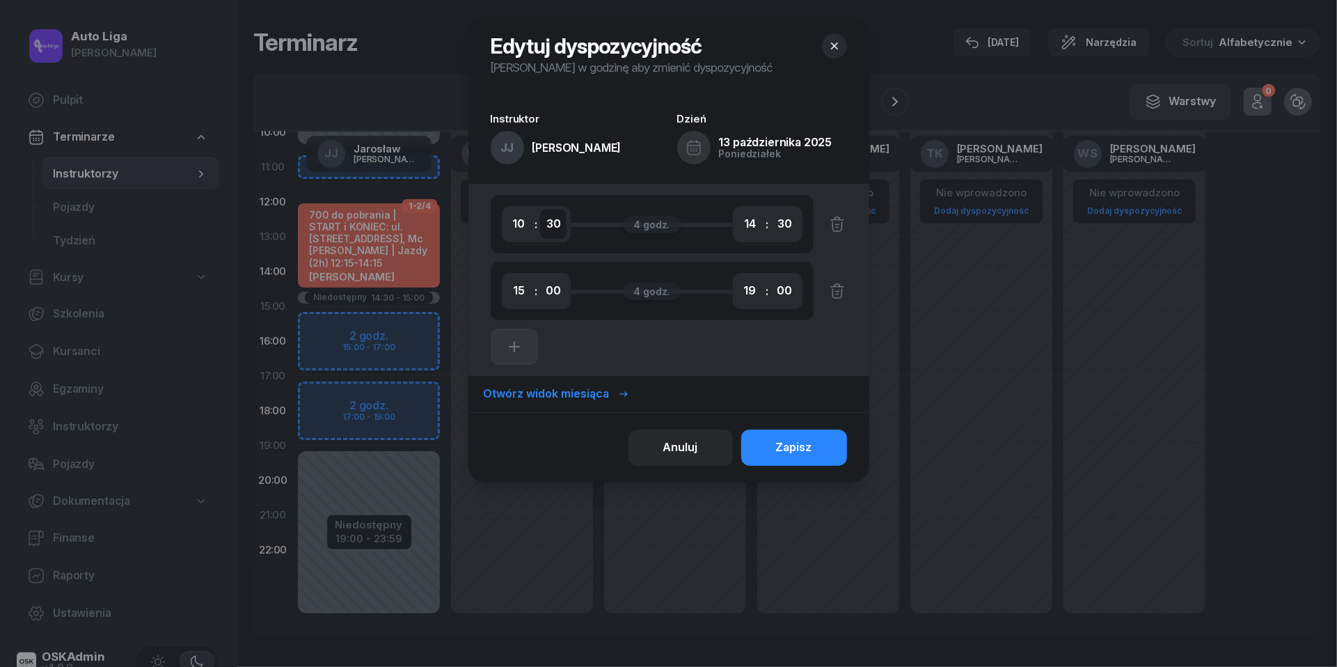
select select "00"
click at [819, 441] on button "Zapisz" at bounding box center [794, 448] width 106 height 36
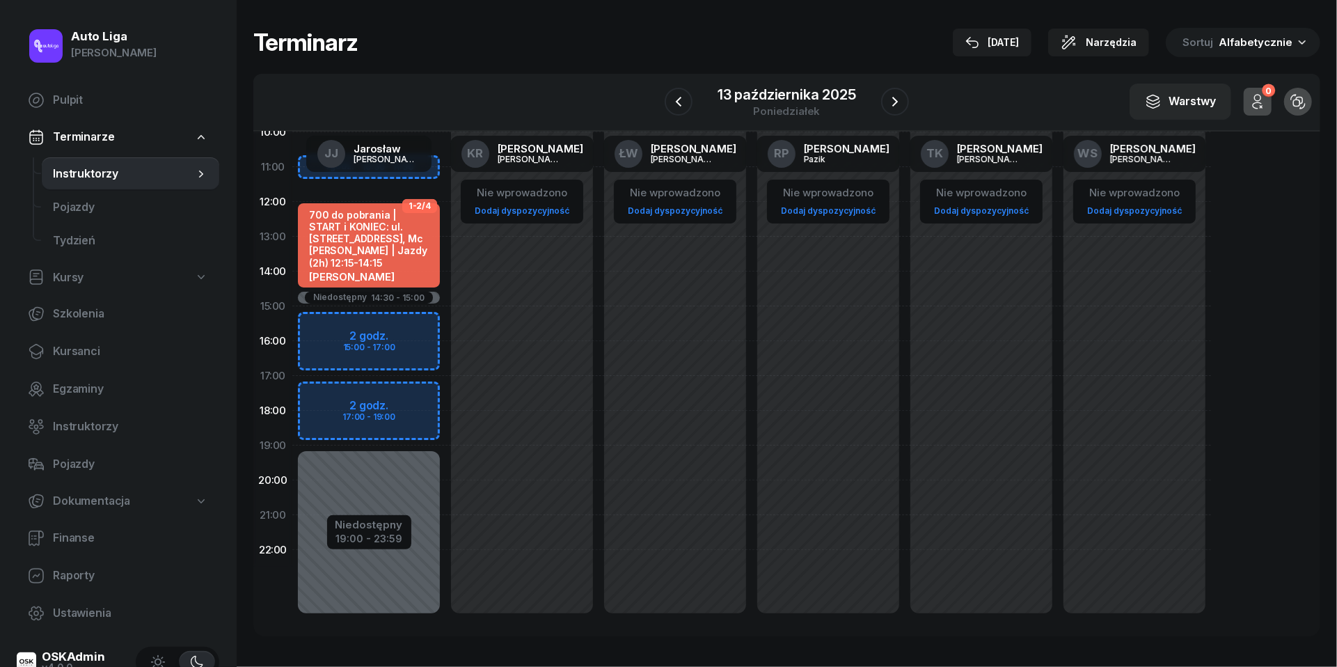
scroll to position [52, 0]
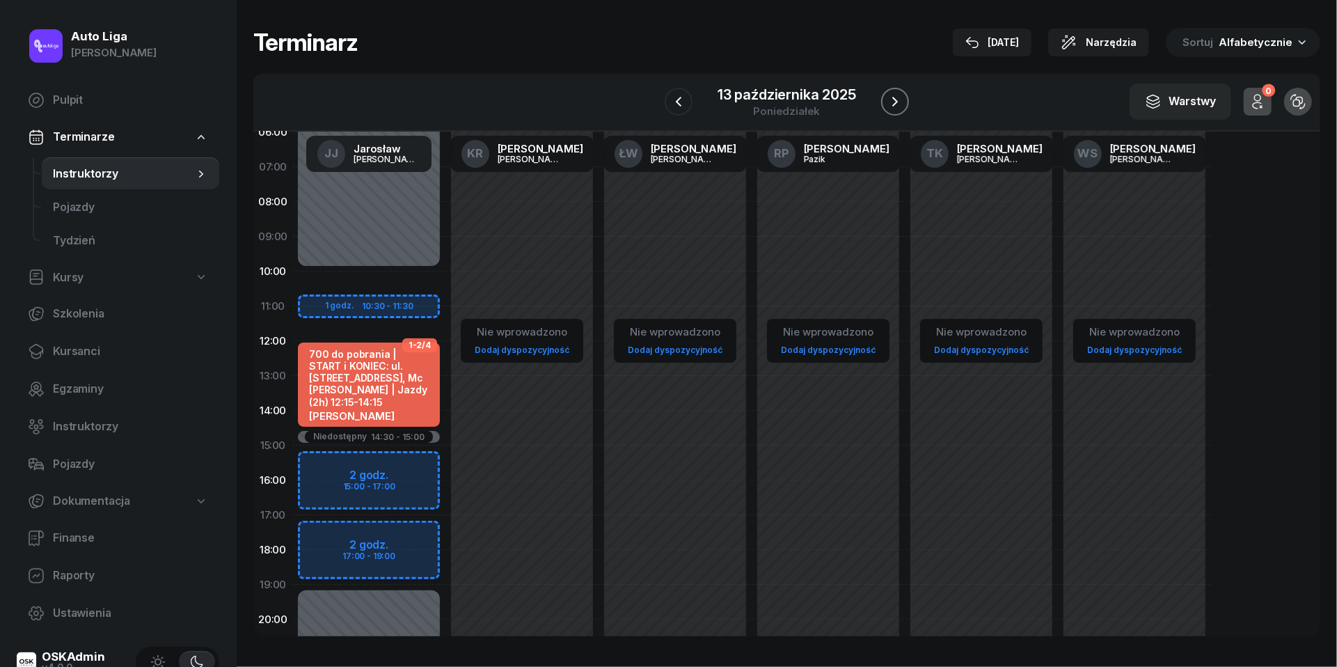
click at [900, 99] on icon "button" at bounding box center [895, 101] width 17 height 17
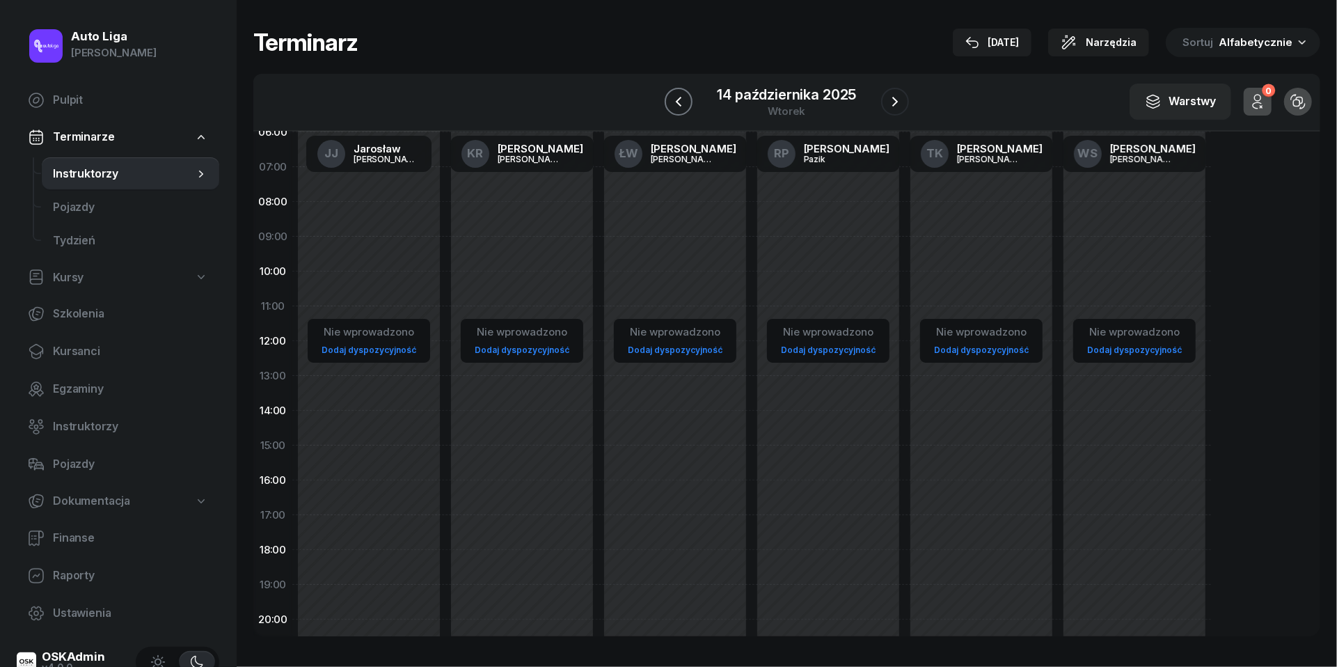
click at [688, 97] on button "button" at bounding box center [679, 102] width 28 height 28
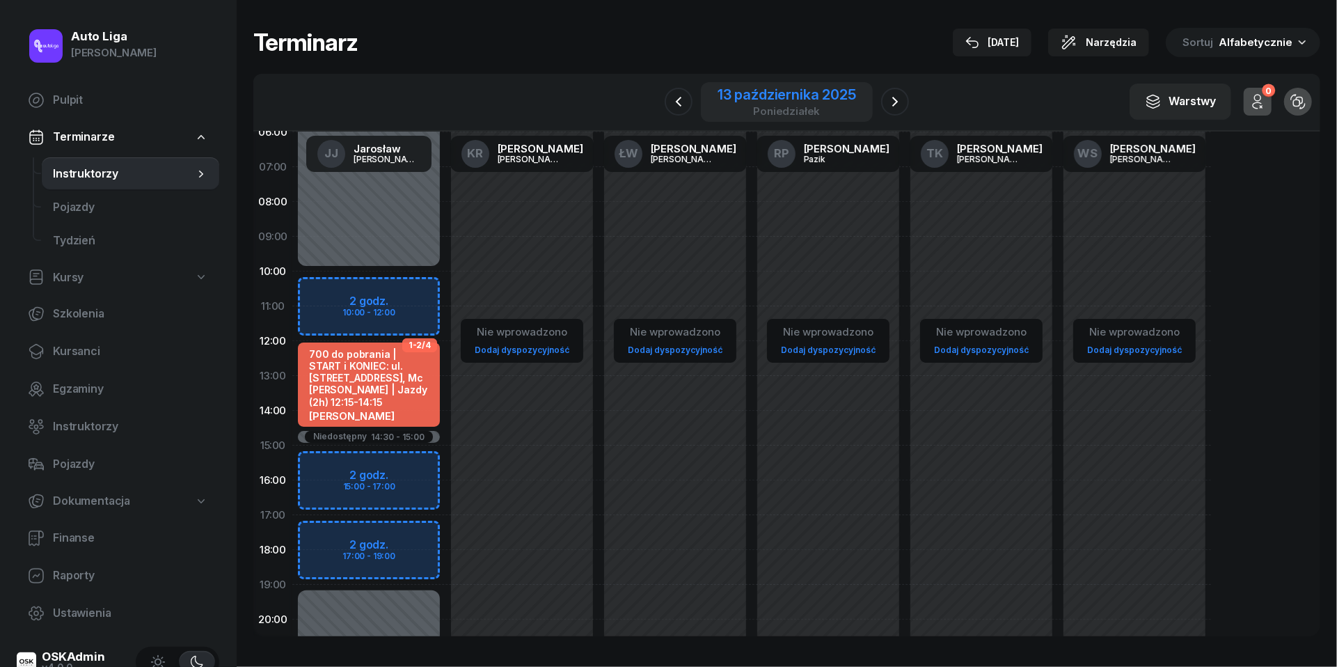
click at [790, 107] on div "poniedziałek" at bounding box center [787, 111] width 139 height 10
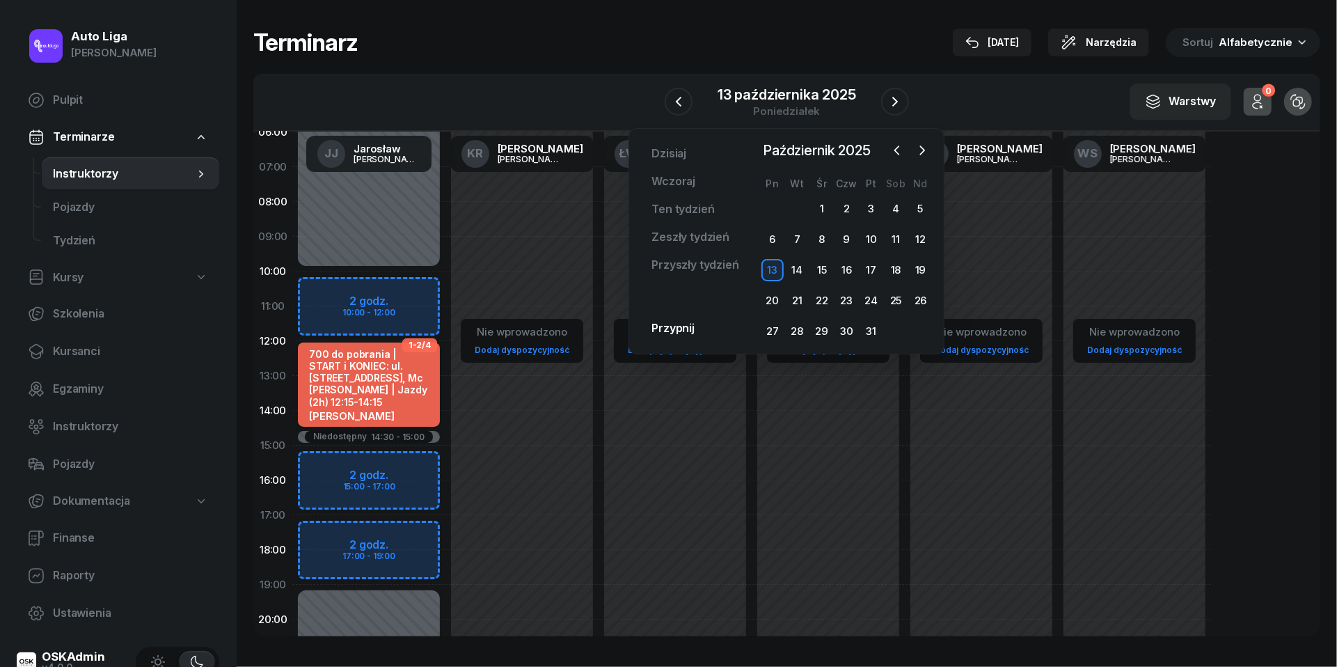
click at [387, 379] on div "700 do pobrania | START i KONIEC: ul. Modlińska 29, Mc Donald's | Jazdy (2h) 12…" at bounding box center [370, 378] width 123 height 60
select select "12"
select select "14"
select select "30"
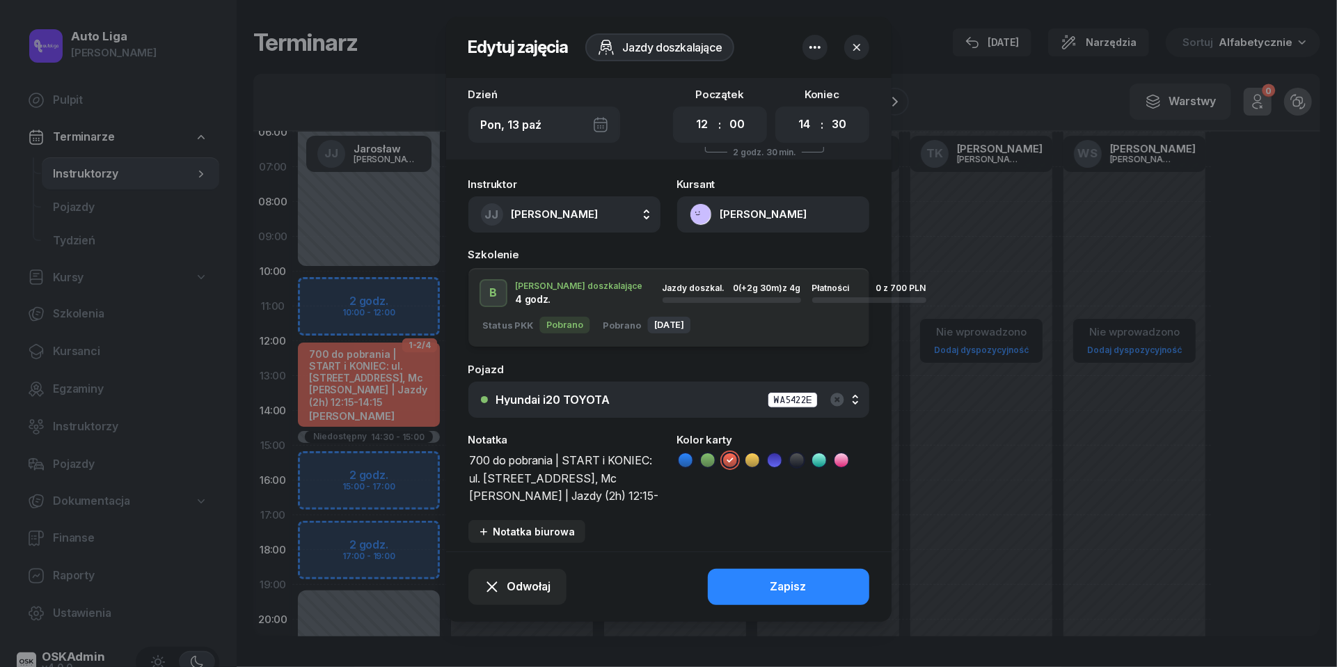
drag, startPoint x: 589, startPoint y: 491, endPoint x: 568, endPoint y: 453, distance: 43.6
click at [568, 453] on textarea "700 do pobrania | START i KONIEC: ul. Modlińska 29, Mc Donald's | Jazdy (2h) 12…" at bounding box center [565, 476] width 192 height 53
click at [862, 45] on icon "button" at bounding box center [857, 47] width 14 height 14
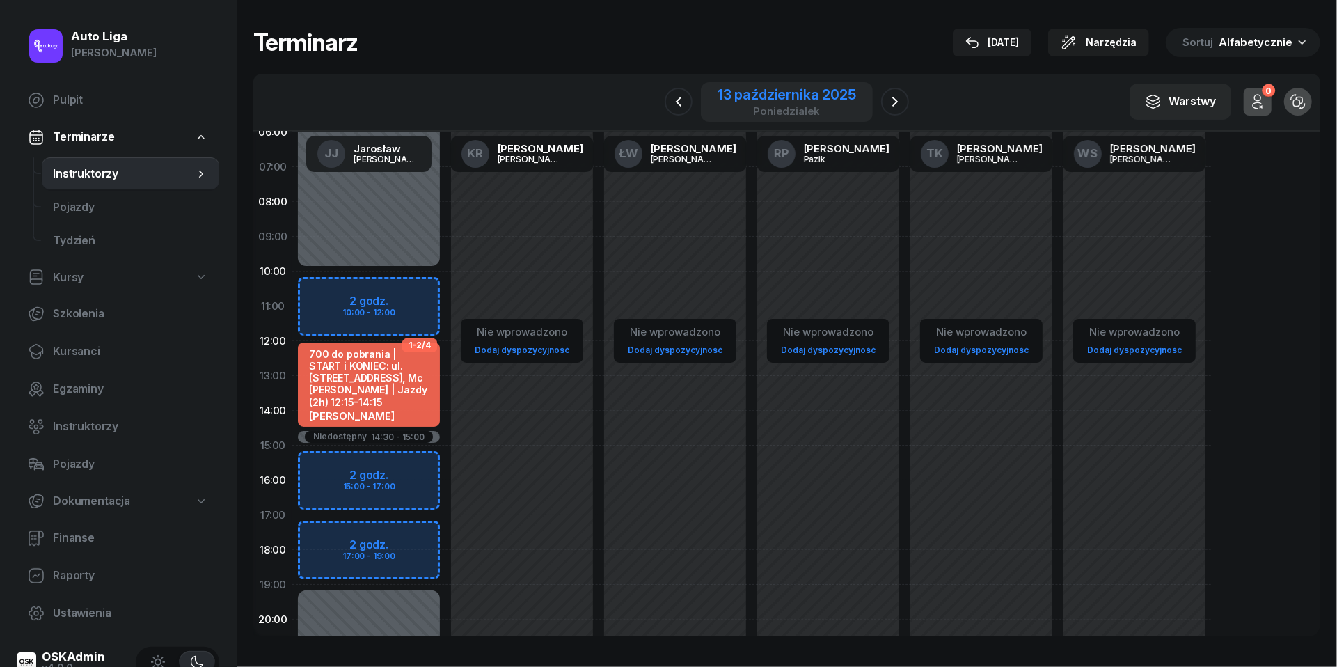
click at [798, 96] on div "13 października 2025" at bounding box center [787, 95] width 139 height 14
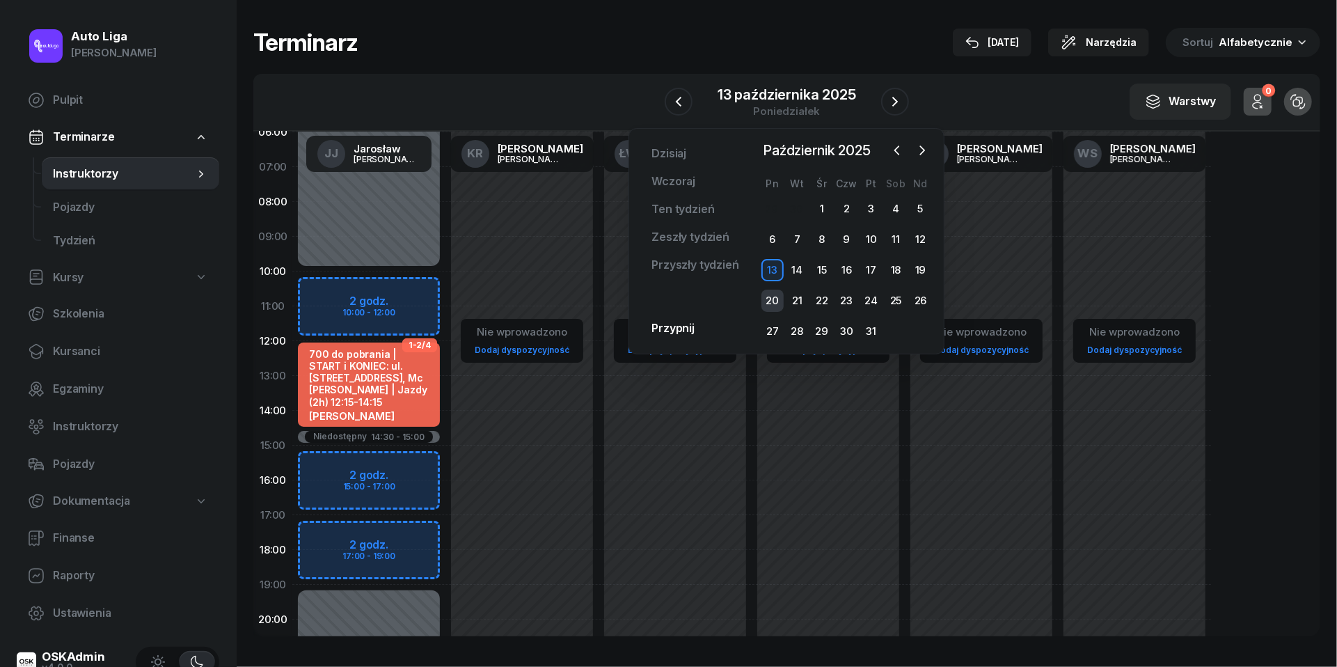
click at [774, 295] on div "20" at bounding box center [773, 301] width 22 height 22
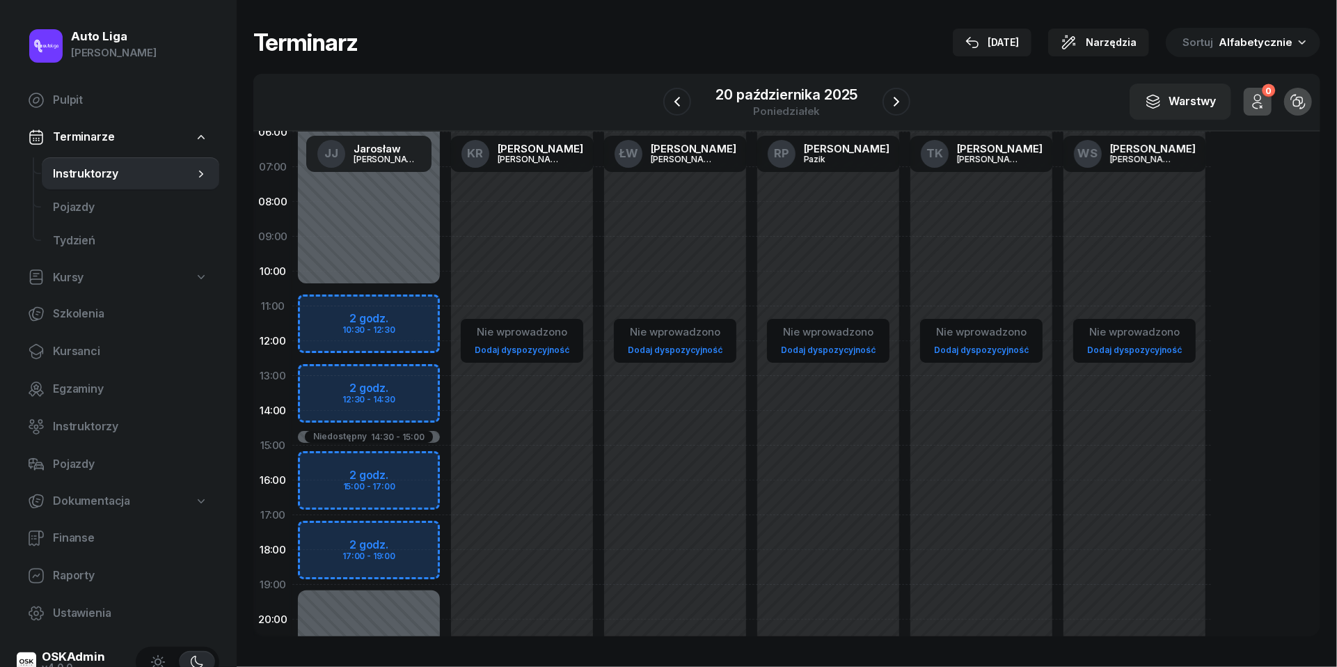
click at [316, 368] on div "Niedostępny 00:00 - 10:30 Niedostępny 19:00 - 23:59 Niedostępny 14:30 - 15:00 2…" at bounding box center [368, 445] width 153 height 661
select select "12"
select select "14"
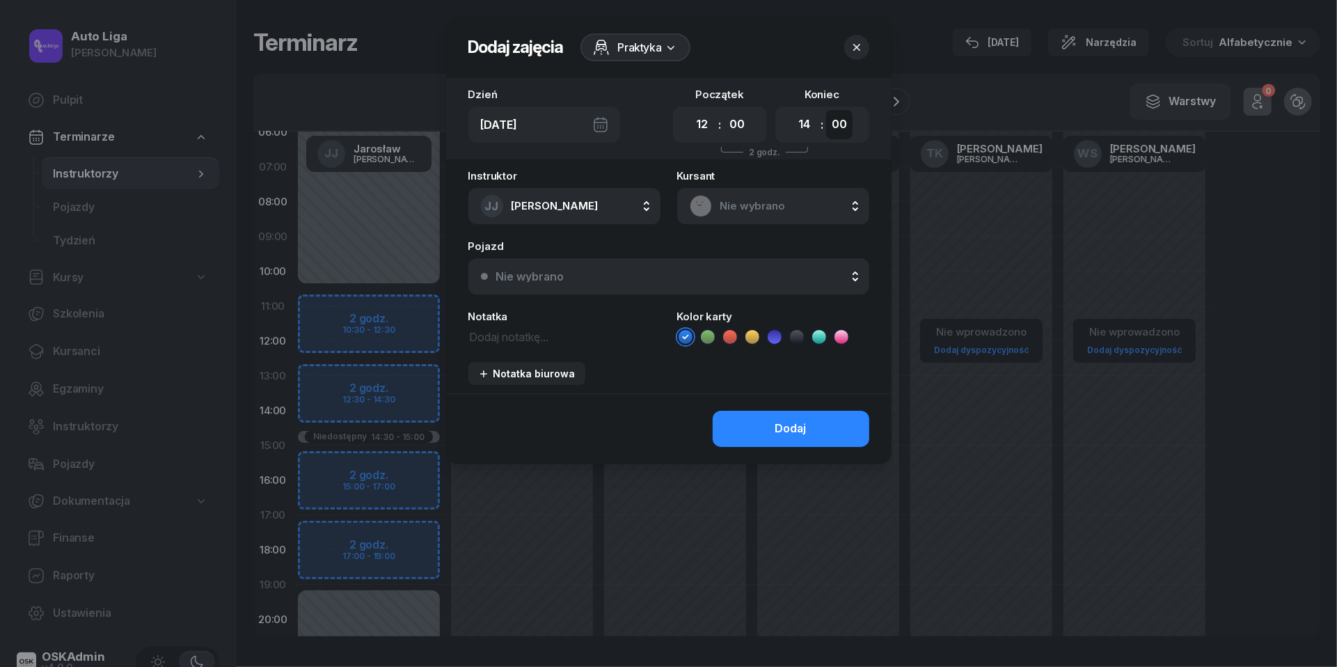
select select "30"
click at [759, 205] on span "Nie wybrano" at bounding box center [789, 206] width 136 height 18
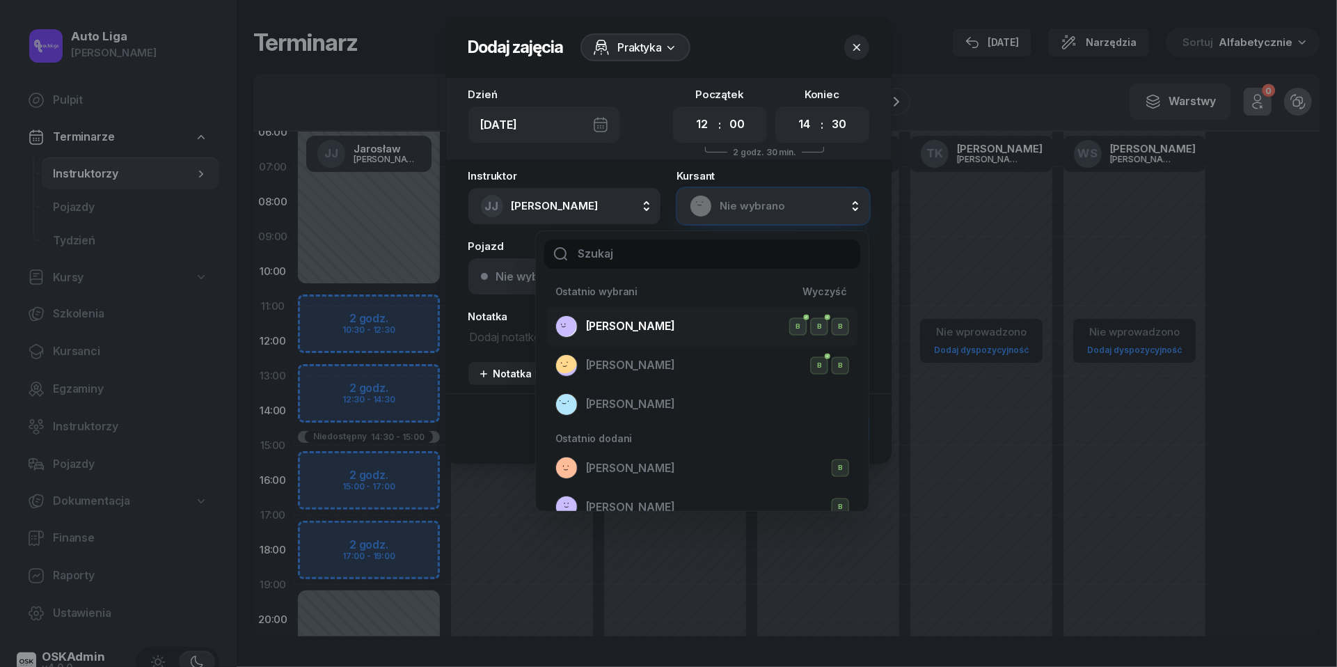
click at [628, 313] on li "Dominika Miętek B B B" at bounding box center [702, 326] width 311 height 39
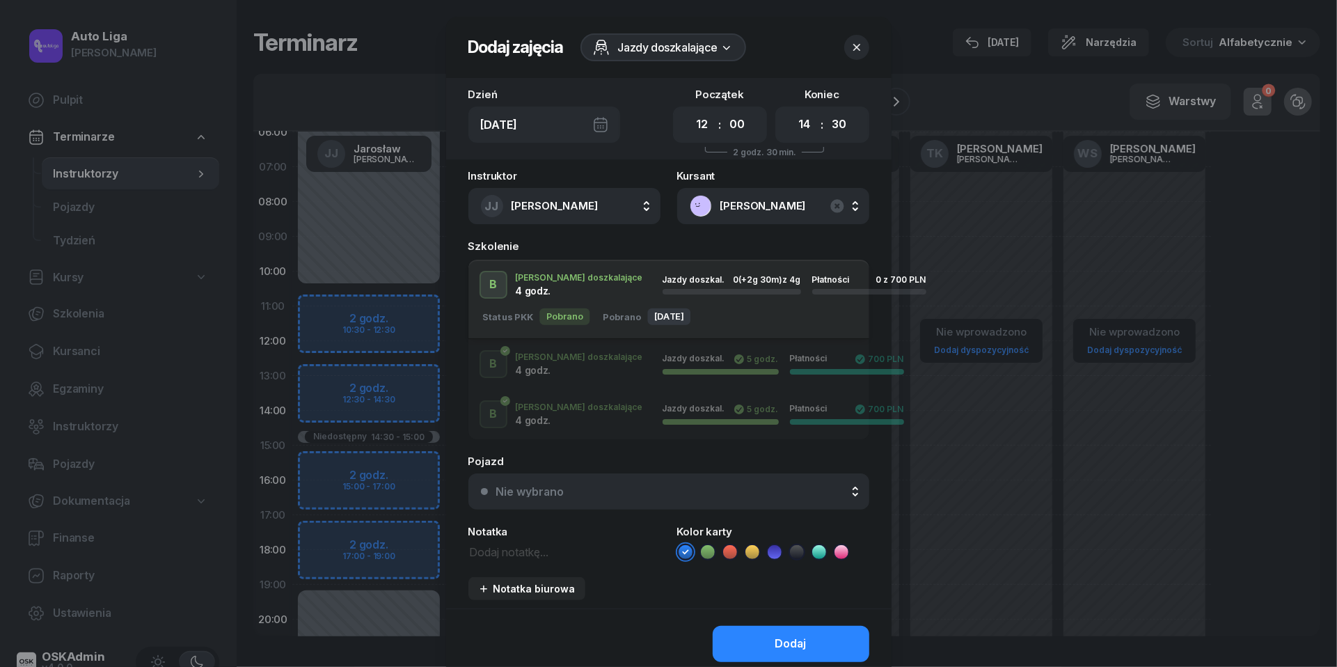
click at [527, 553] on textarea at bounding box center [565, 550] width 192 height 17
paste textarea "START i KONIEC: ul. Modlińska 29, Mc Donald's | Jazdy (2h) 12:15-14:15"
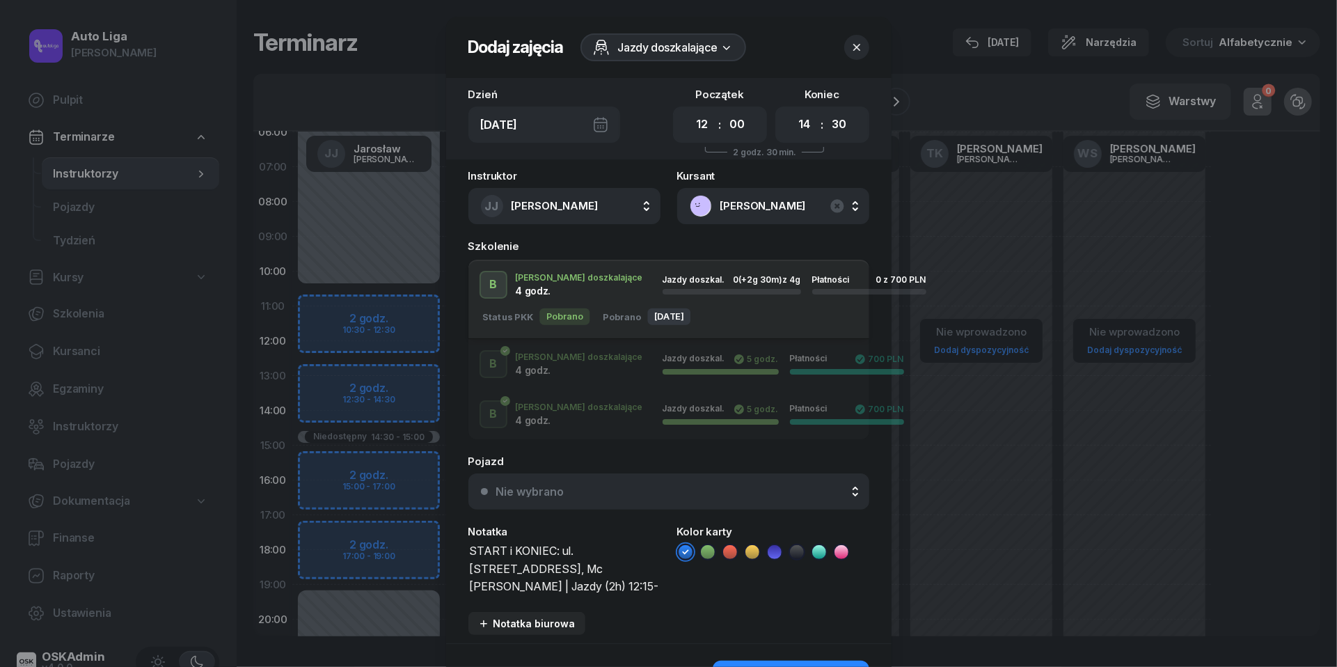
type textarea "START i KONIEC: ul. Modlińska 29, Mc Donald's | Jazdy (2h) 12:15-14:15"
click at [583, 483] on button "Nie wybrano" at bounding box center [669, 491] width 401 height 36
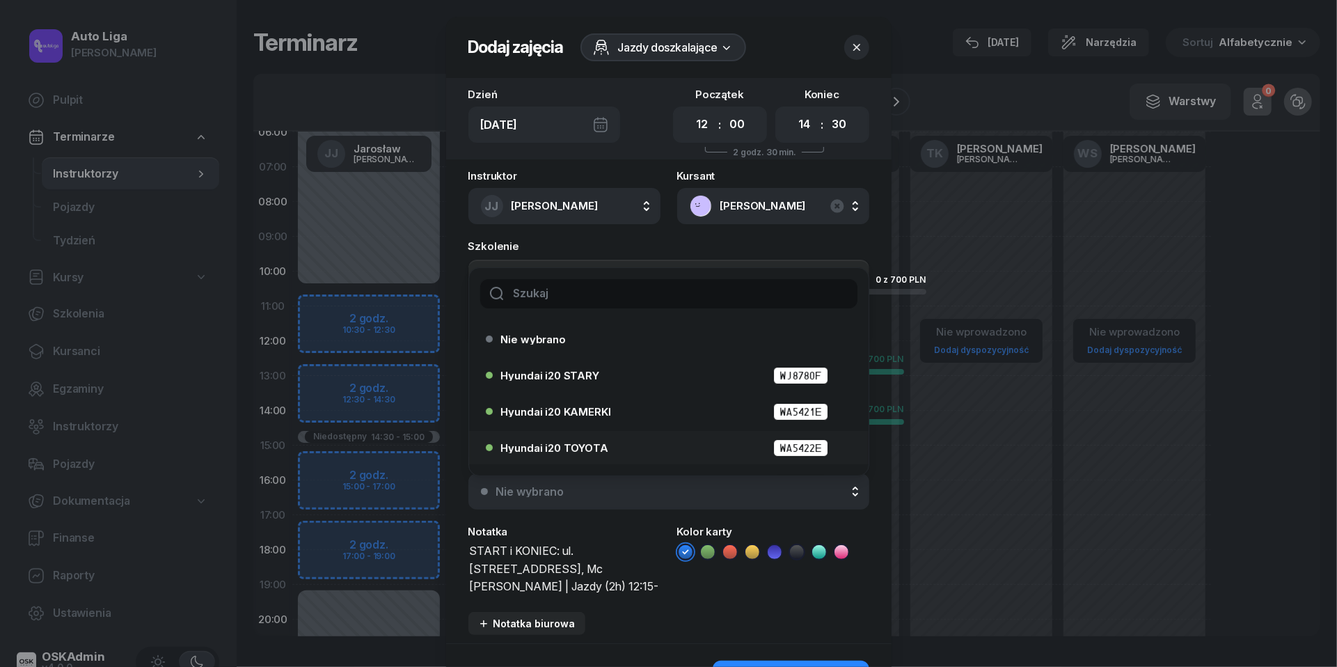
click at [560, 437] on div "Hyundai i20 TOYOTA WA5422E" at bounding box center [665, 448] width 358 height 22
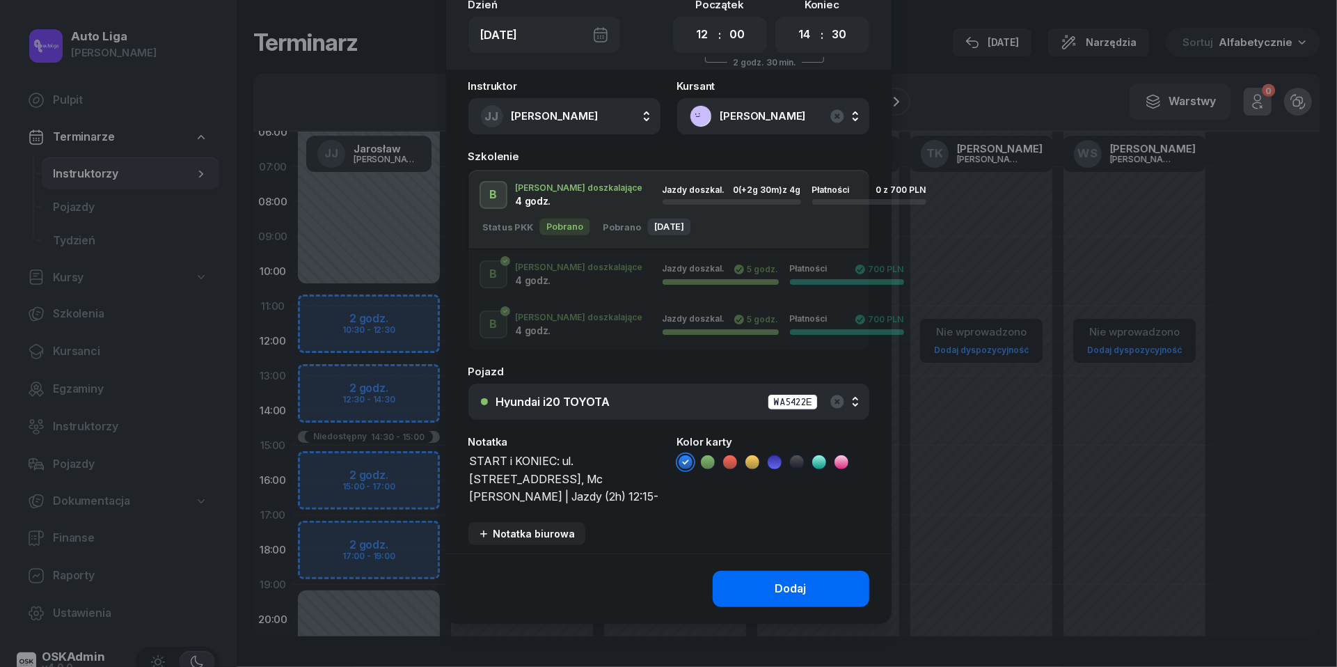
scroll to position [89, 0]
click at [785, 599] on button "Dodaj" at bounding box center [791, 590] width 157 height 36
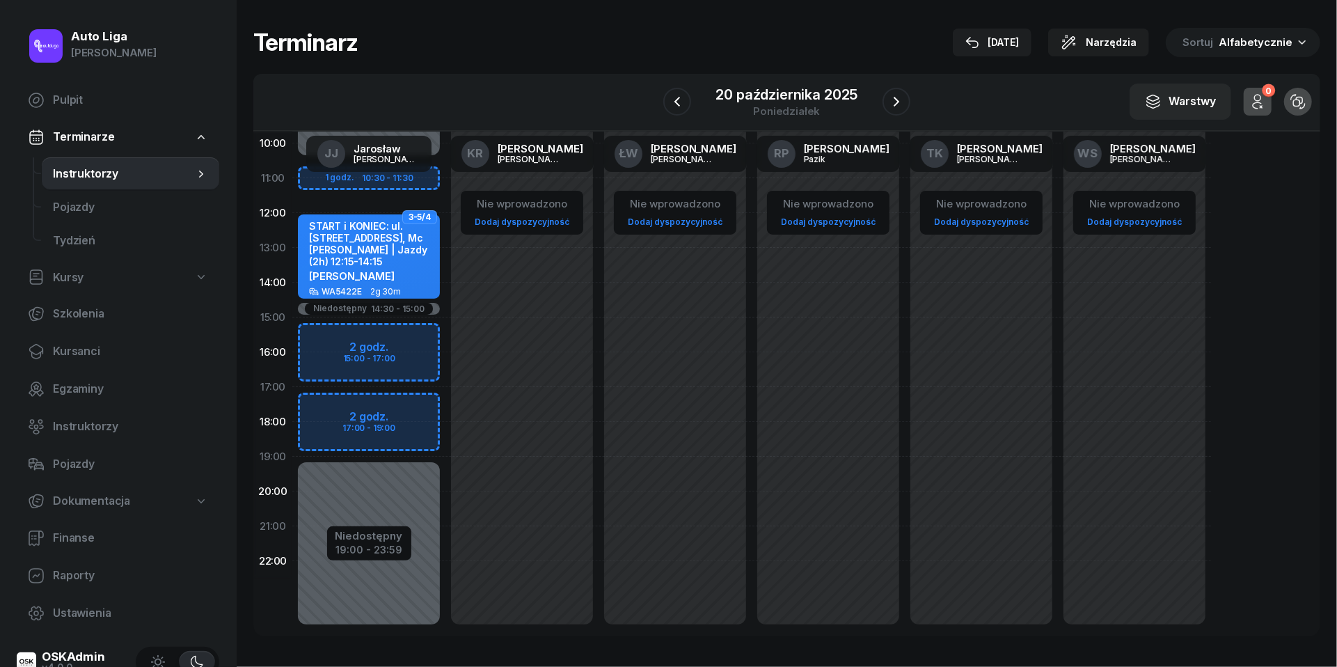
scroll to position [191, 0]
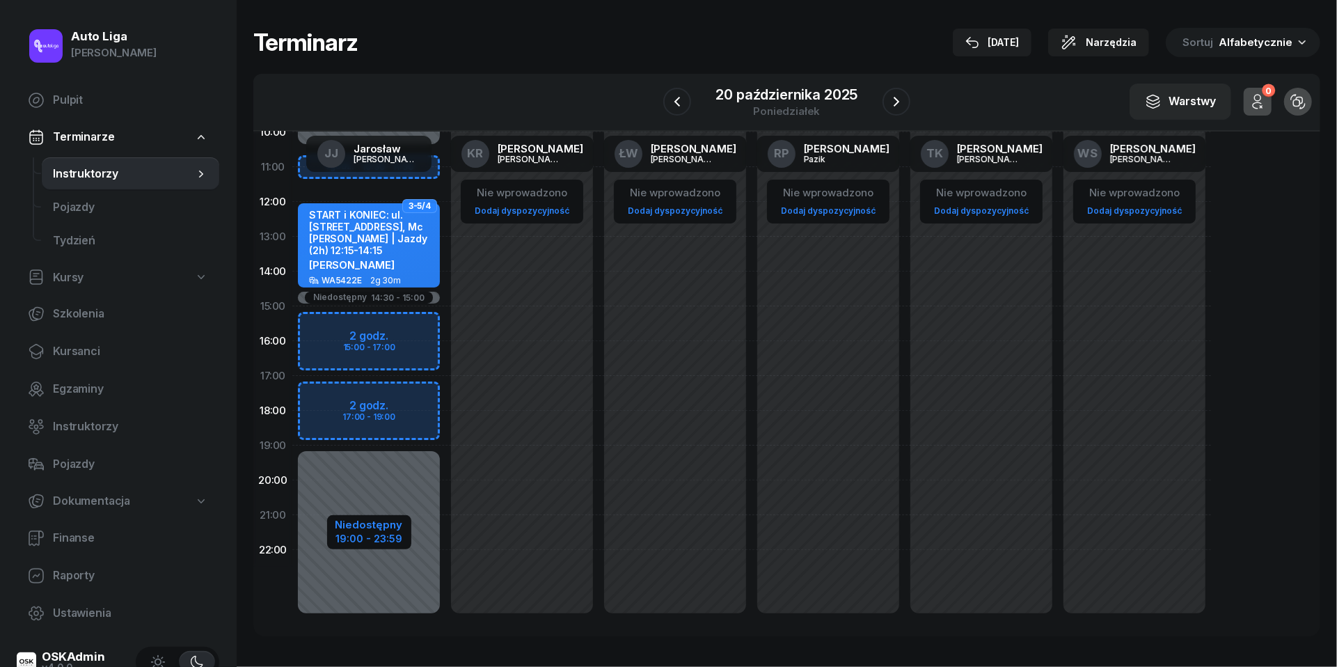
click at [370, 533] on div "19:00 - 23:59" at bounding box center [370, 537] width 68 height 15
select select "10"
select select "30"
select select "14"
select select "30"
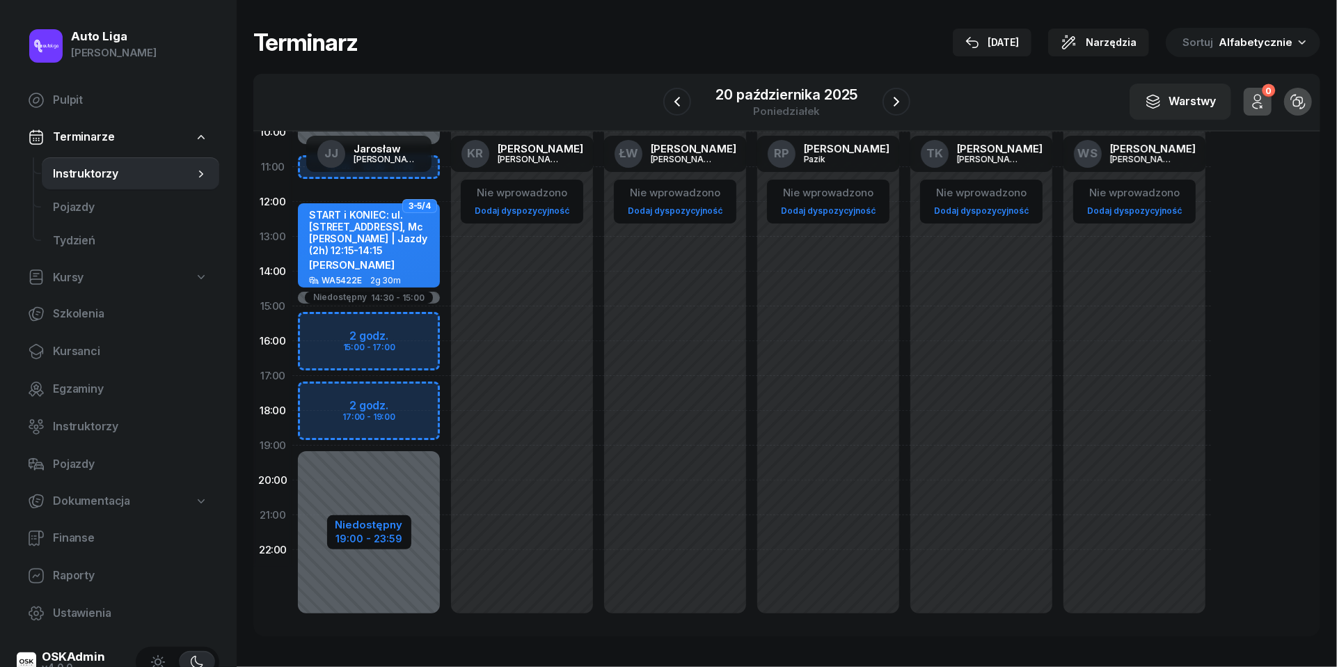
select select "15"
select select "19"
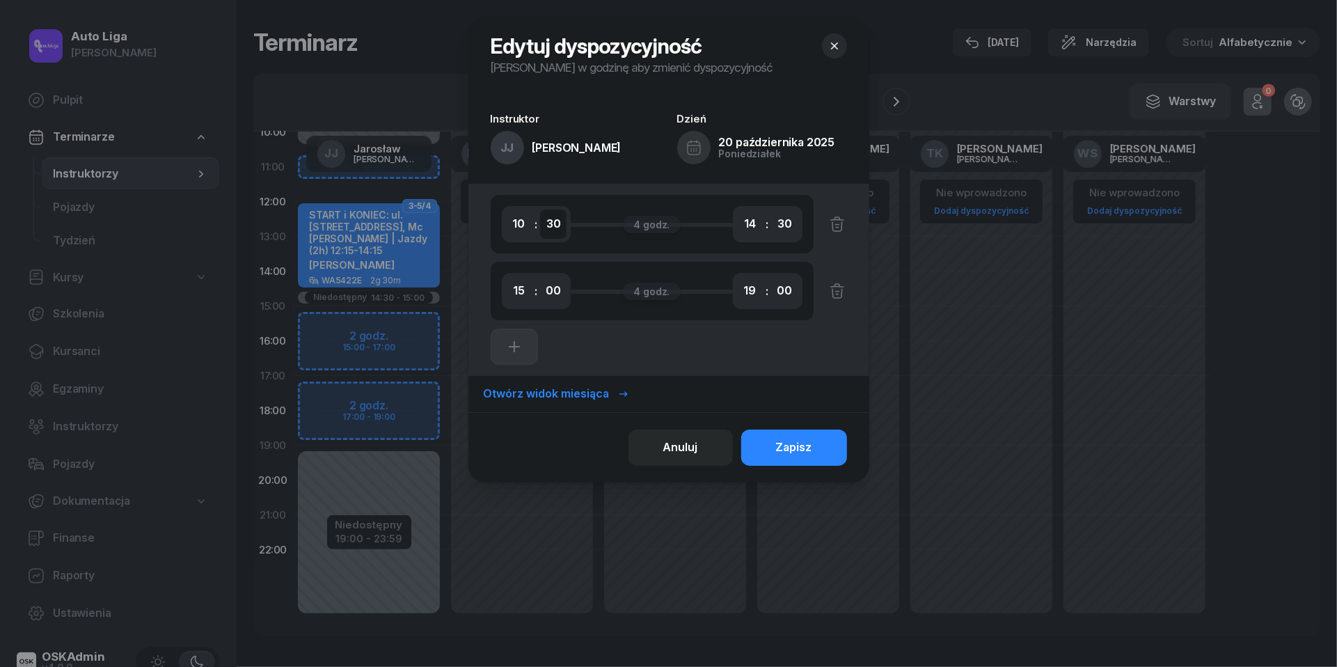
select select "00"
click at [799, 457] on button "Zapisz" at bounding box center [794, 448] width 106 height 36
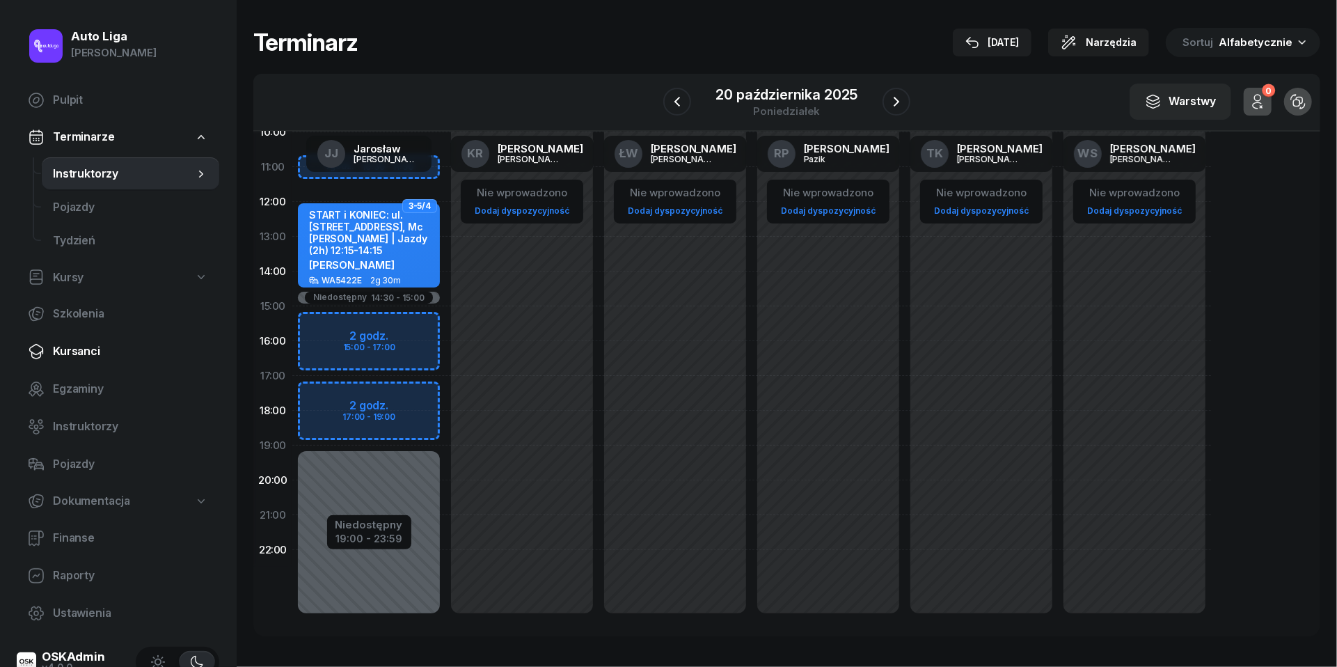
click at [101, 351] on span "Kursanci" at bounding box center [130, 352] width 155 height 18
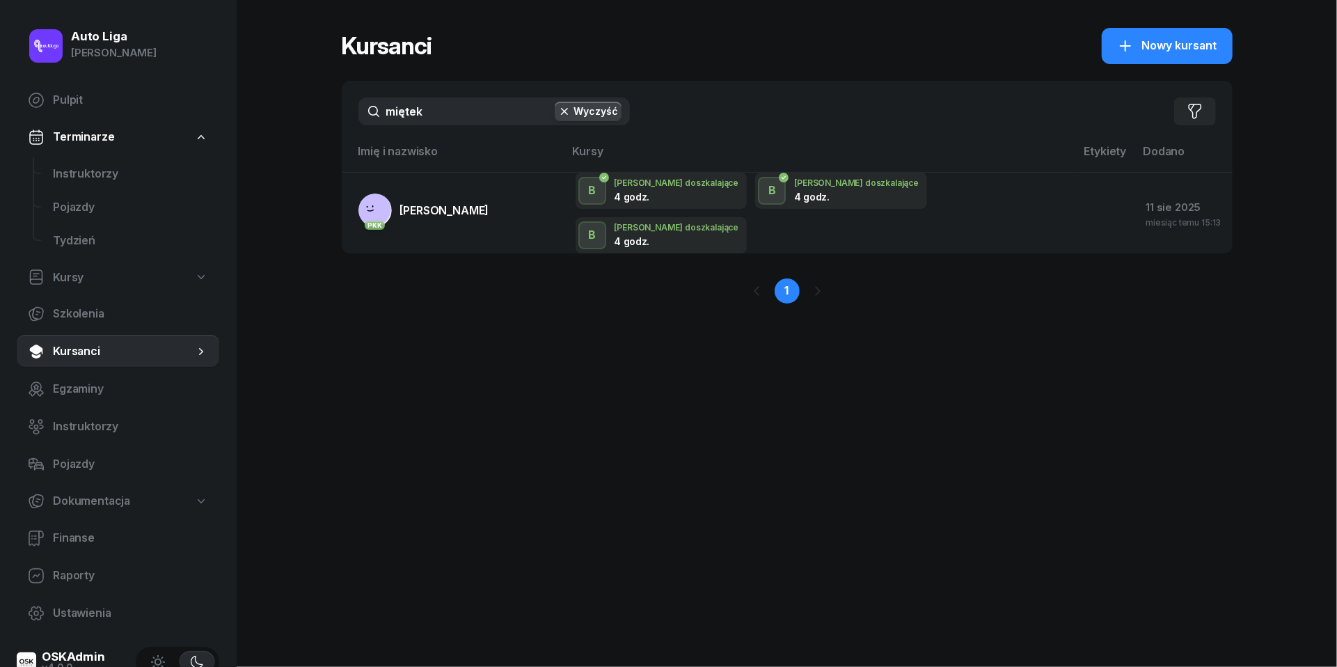
click at [466, 118] on input "miętek" at bounding box center [495, 111] width 272 height 28
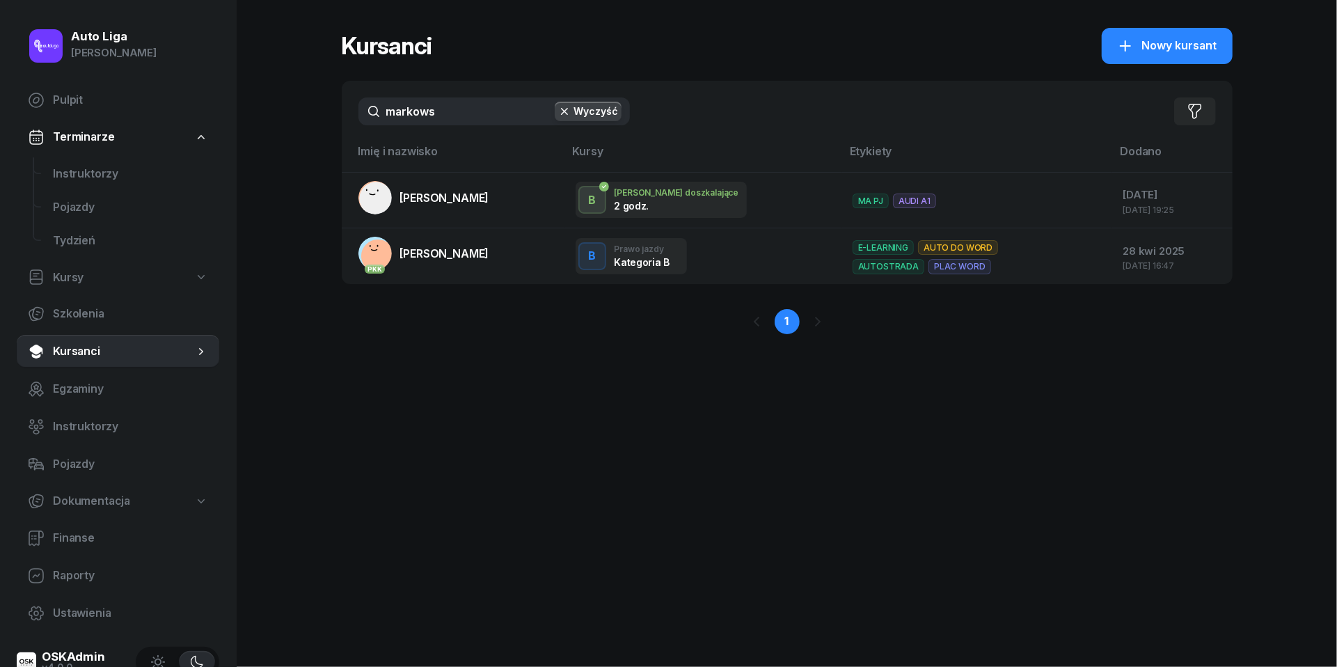
type input "markowi"
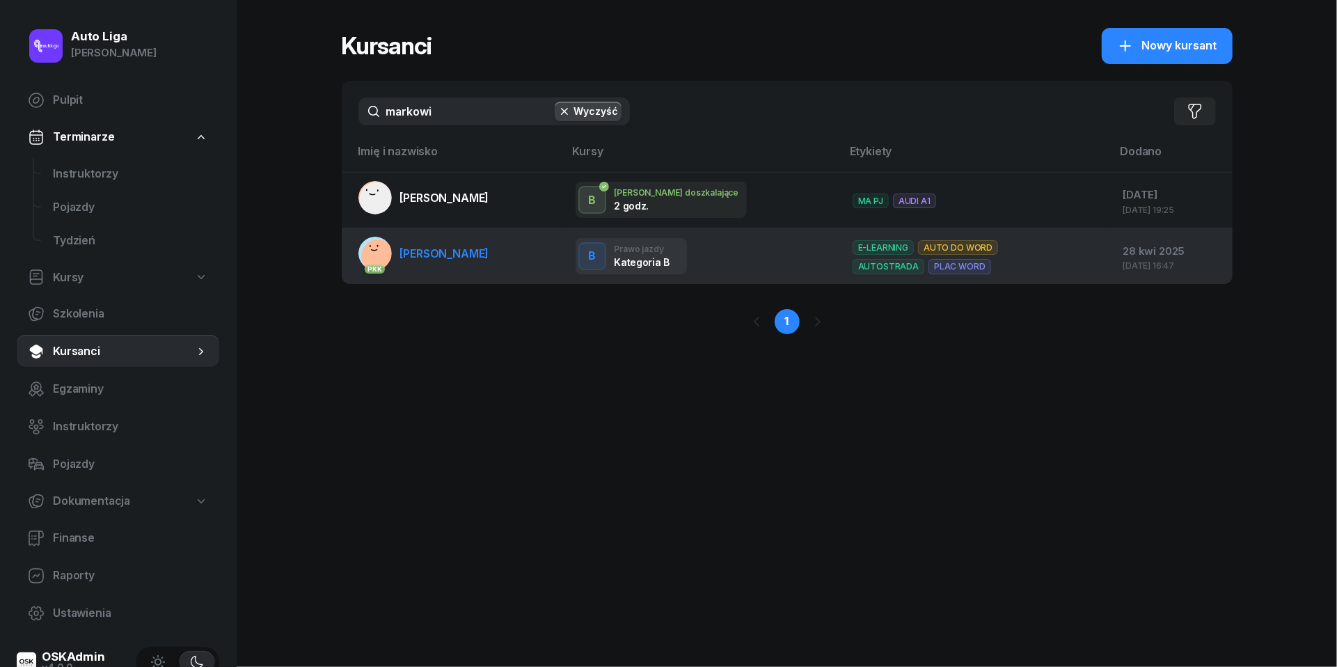
drag, startPoint x: 466, startPoint y: 118, endPoint x: 468, endPoint y: 257, distance: 139.2
click at [468, 257] on span "[PERSON_NAME]" at bounding box center [444, 253] width 89 height 14
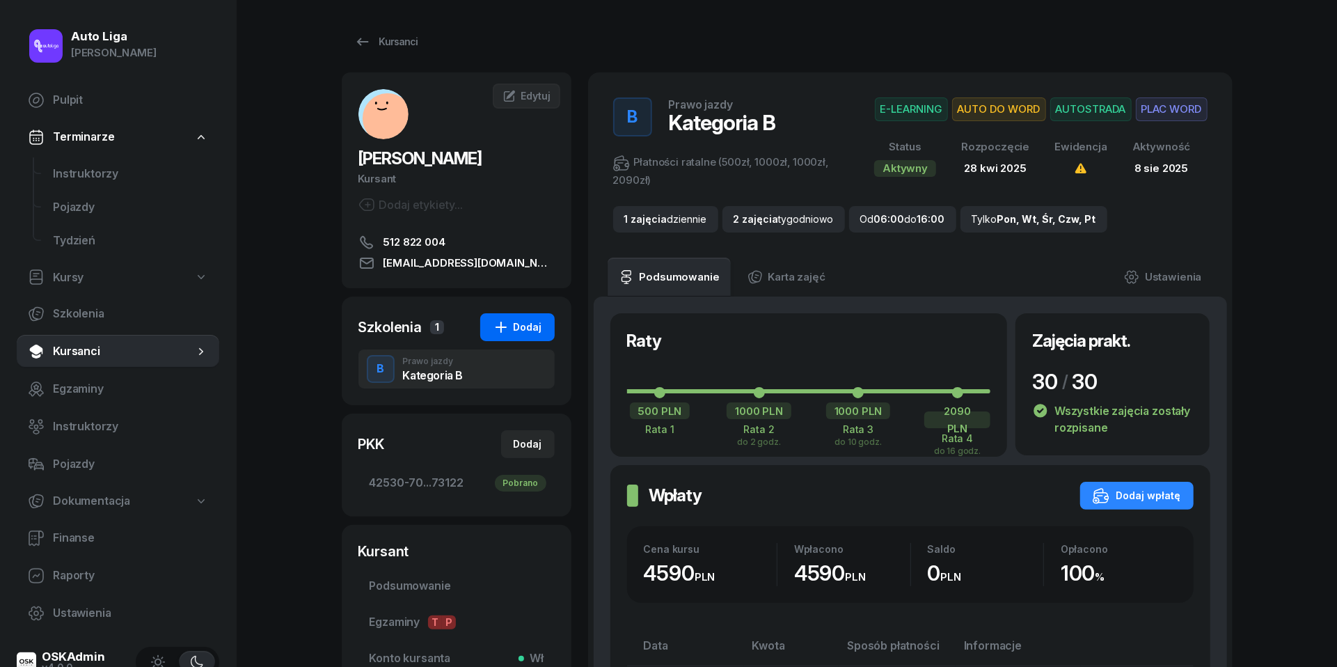
click at [526, 327] on div "Dodaj" at bounding box center [517, 327] width 49 height 17
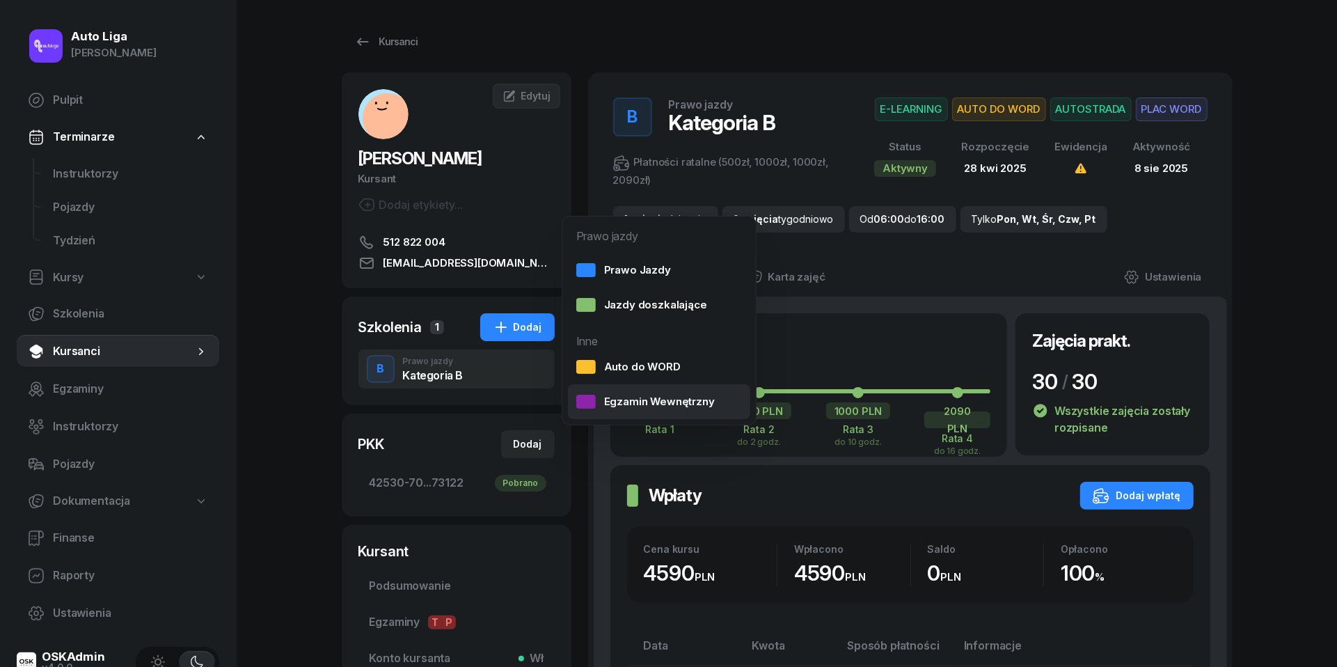
click at [622, 393] on div "Egzamin Wewnętrzny" at bounding box center [645, 402] width 139 height 18
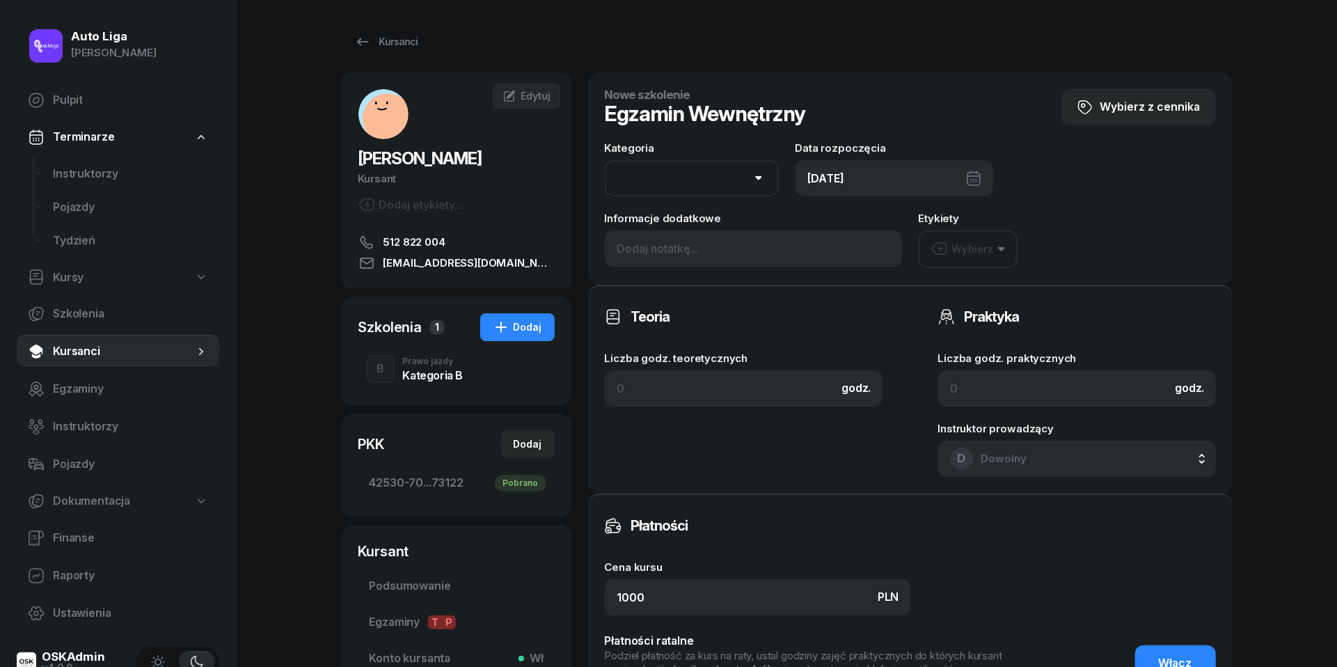
select select "B"
click at [850, 171] on div "10/09/2025" at bounding box center [895, 178] width 198 height 36
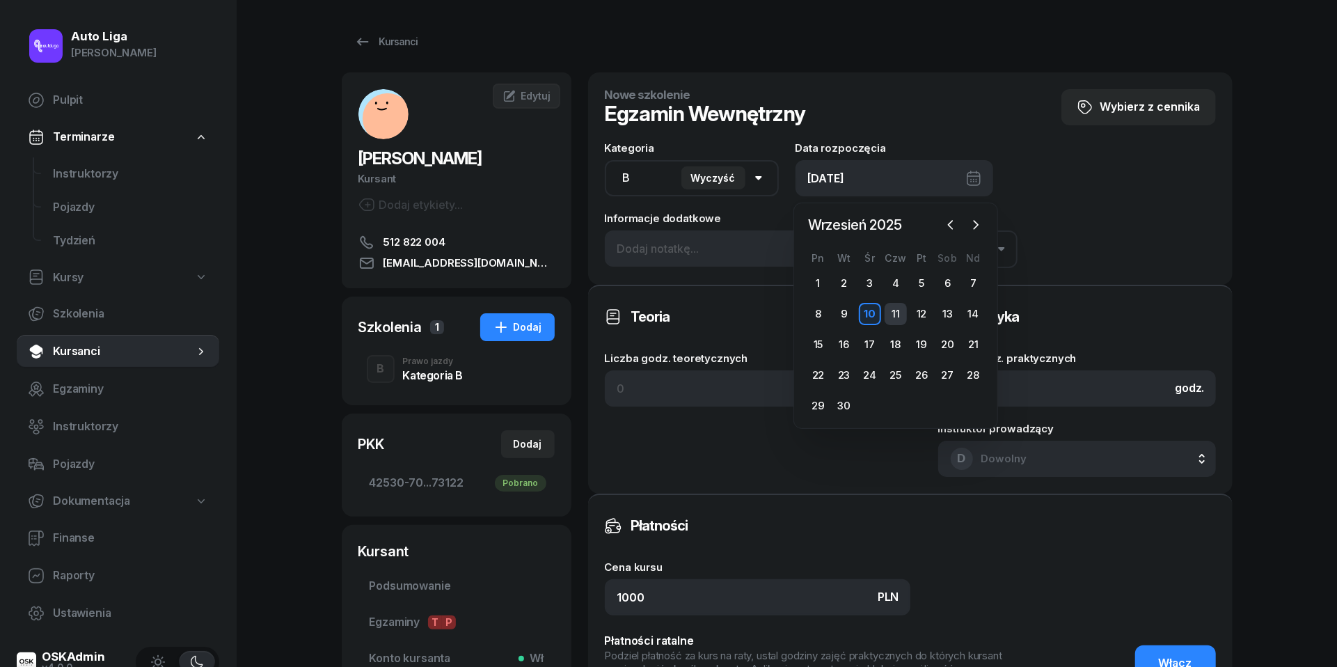
click at [906, 313] on div "11" at bounding box center [896, 314] width 22 height 22
type input "11/09/2025"
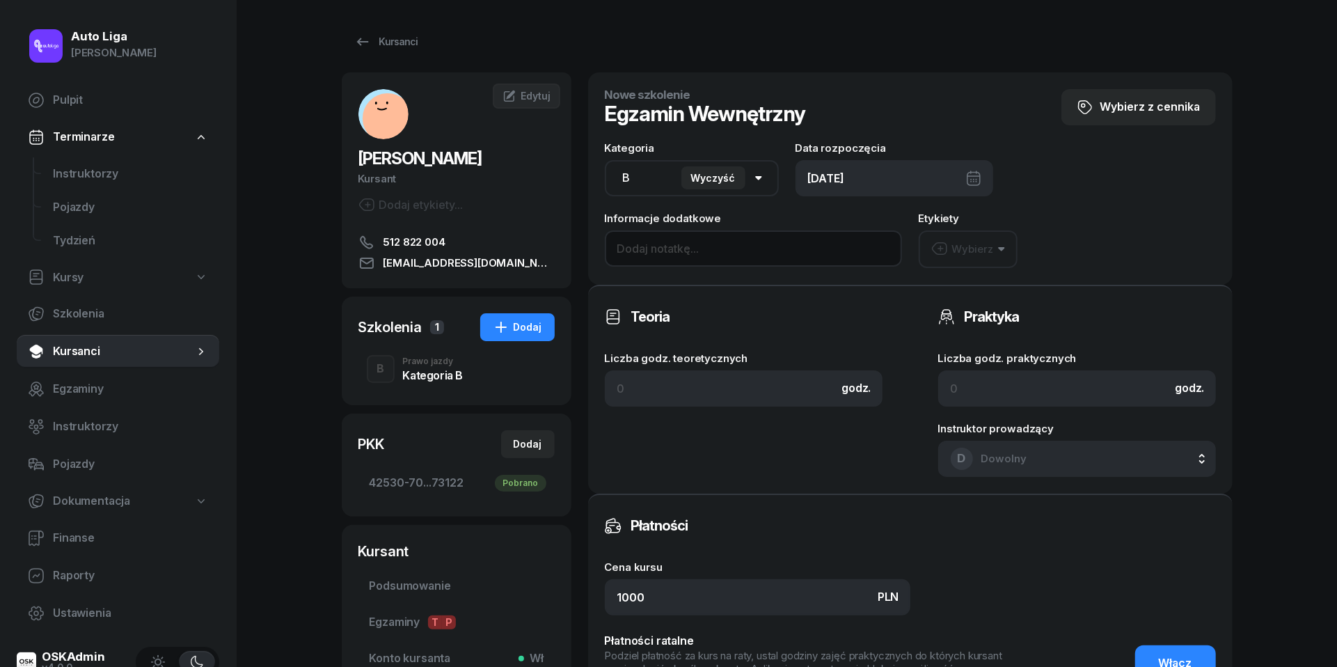
click at [653, 245] on input at bounding box center [753, 248] width 297 height 36
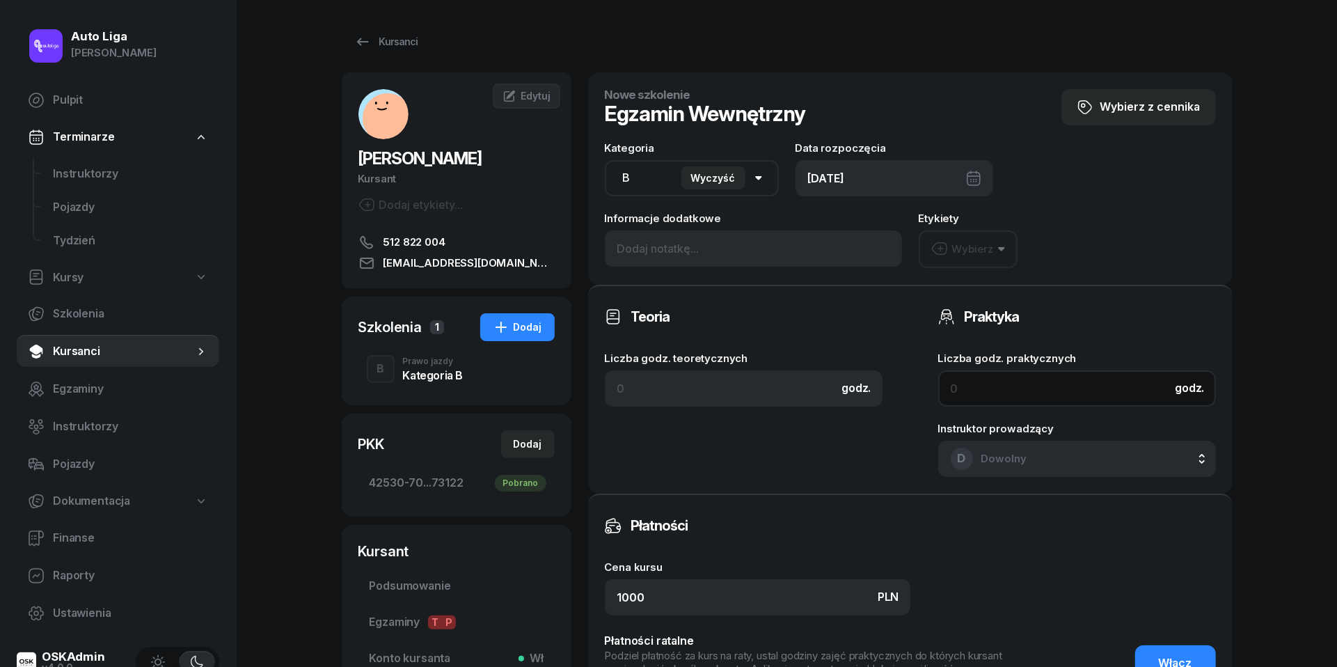
click at [1064, 396] on input at bounding box center [1077, 388] width 278 height 36
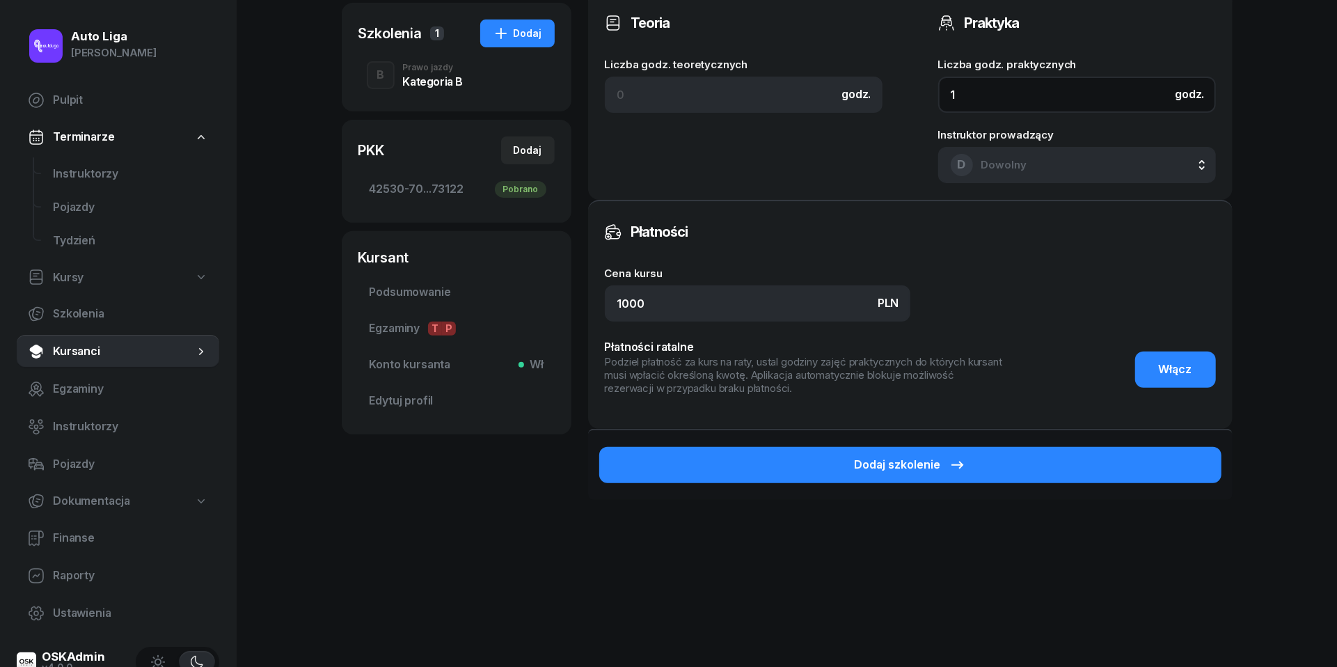
scroll to position [293, 0]
type input "1"
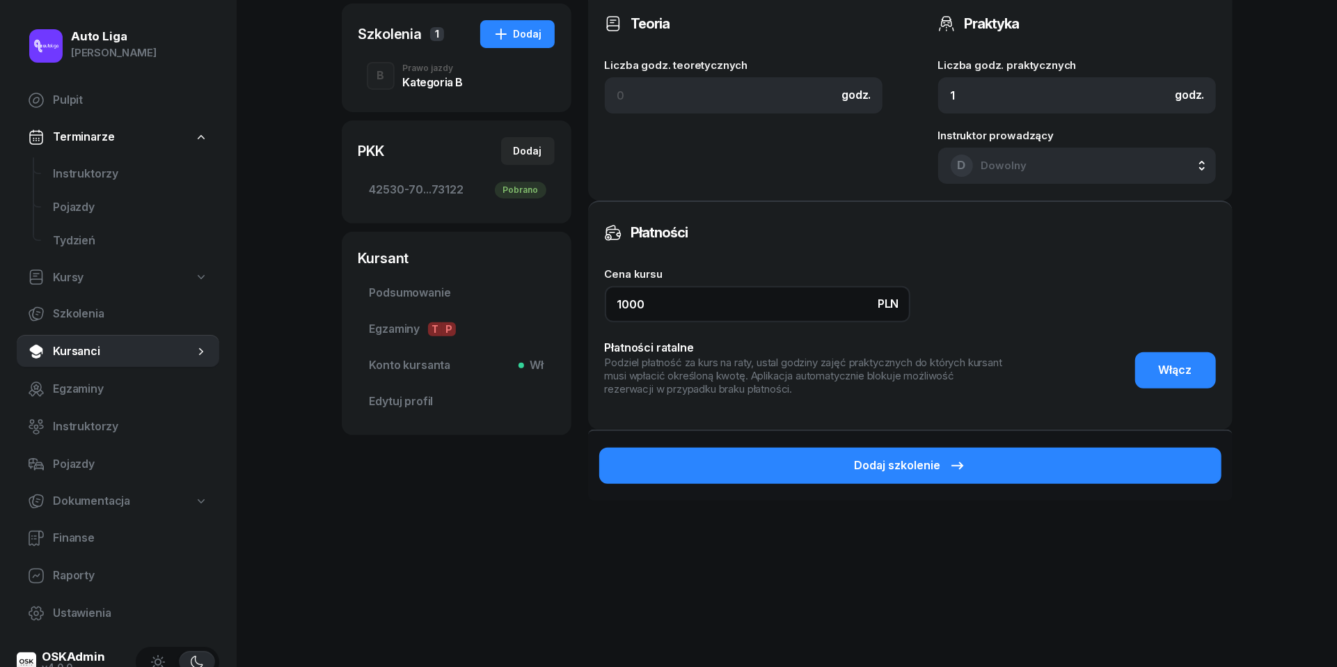
click at [746, 296] on input "1000" at bounding box center [758, 304] width 306 height 36
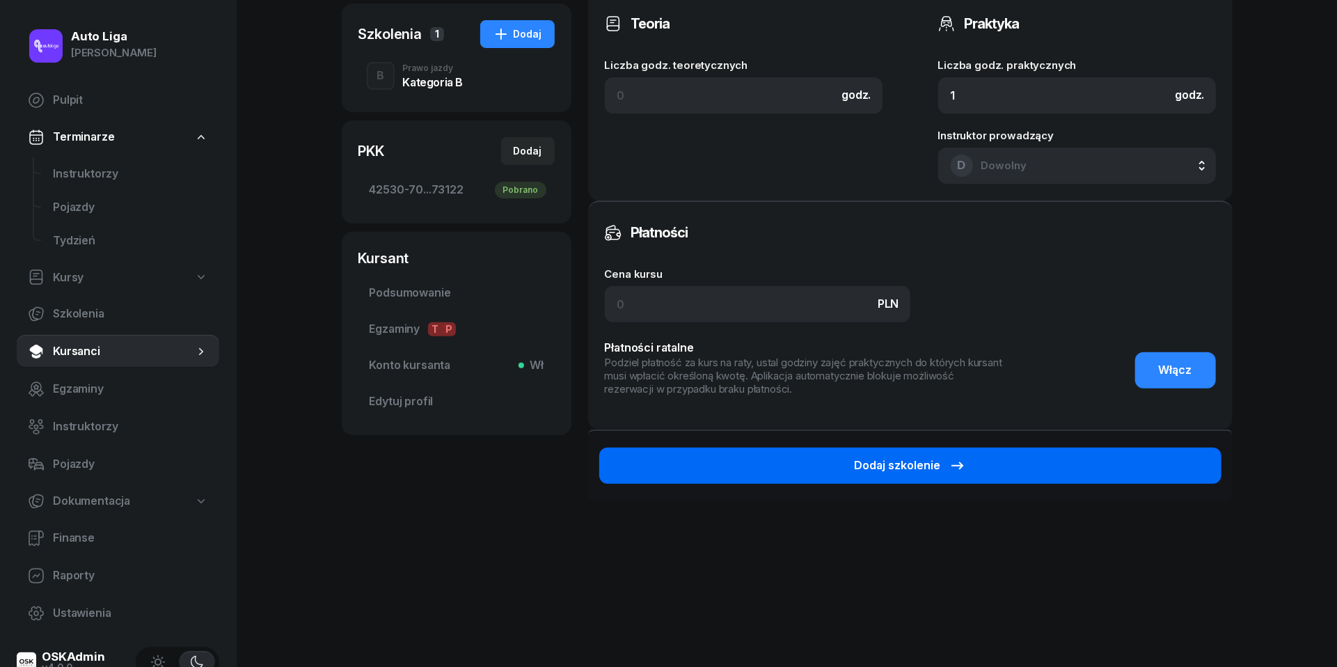
click at [883, 461] on div "Dodaj szkolenie" at bounding box center [910, 466] width 111 height 18
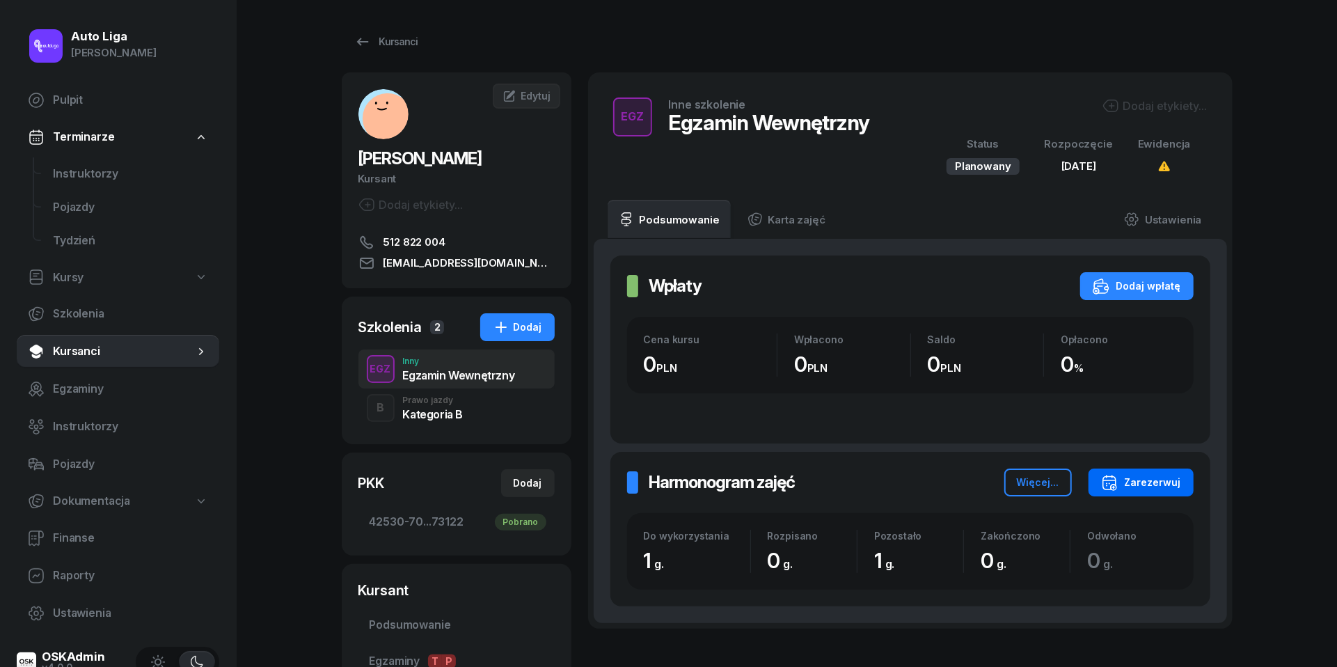
click at [1158, 486] on div "Zarezerwuj" at bounding box center [1141, 482] width 80 height 17
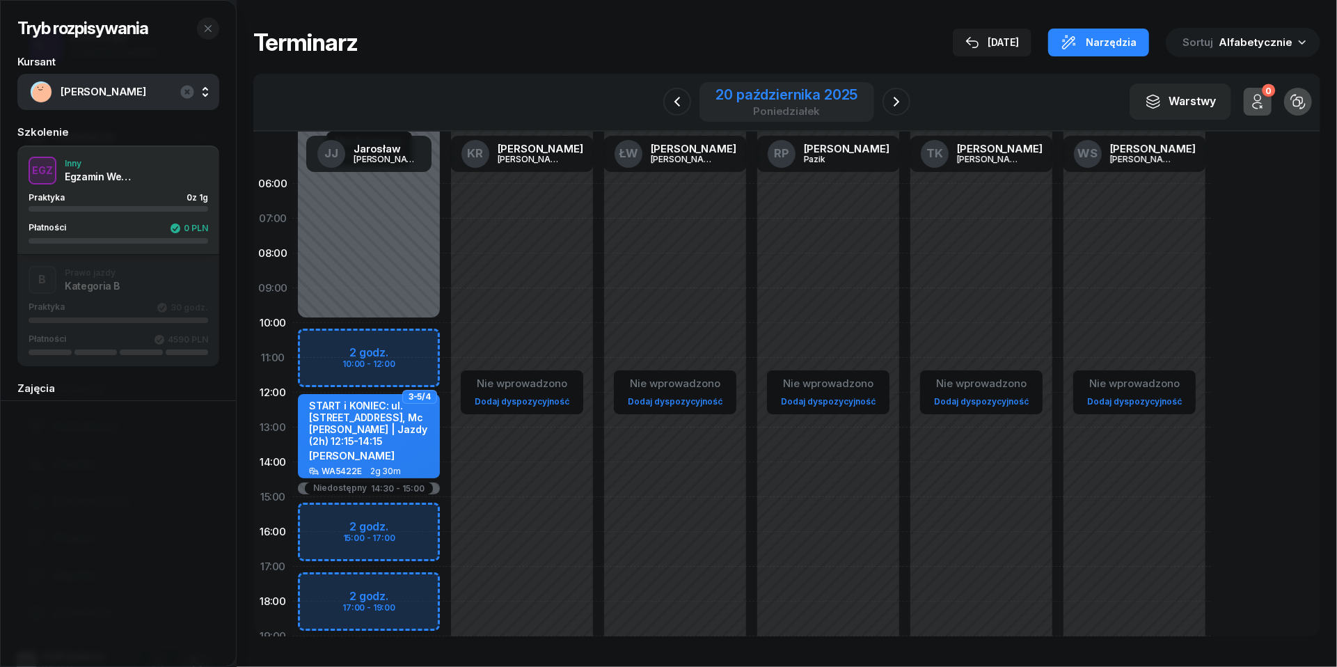
click at [761, 109] on div "poniedziałek" at bounding box center [787, 111] width 142 height 10
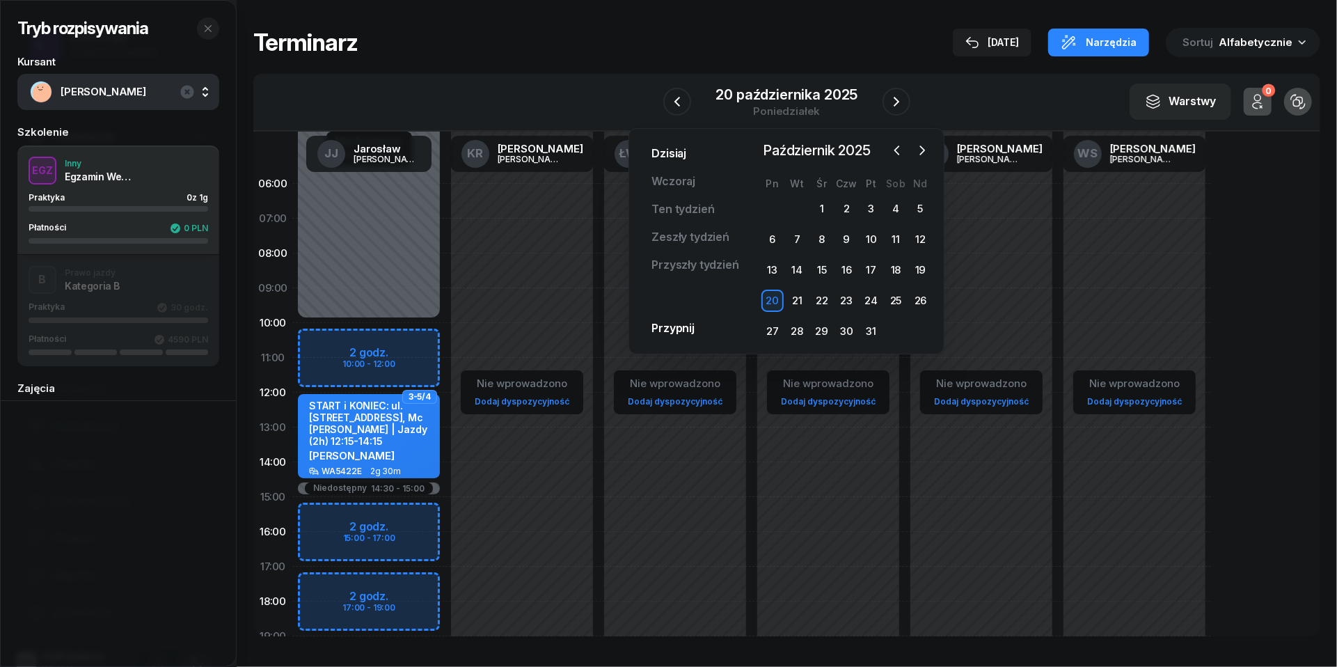
click at [677, 143] on link "Dzisiaj" at bounding box center [669, 154] width 57 height 28
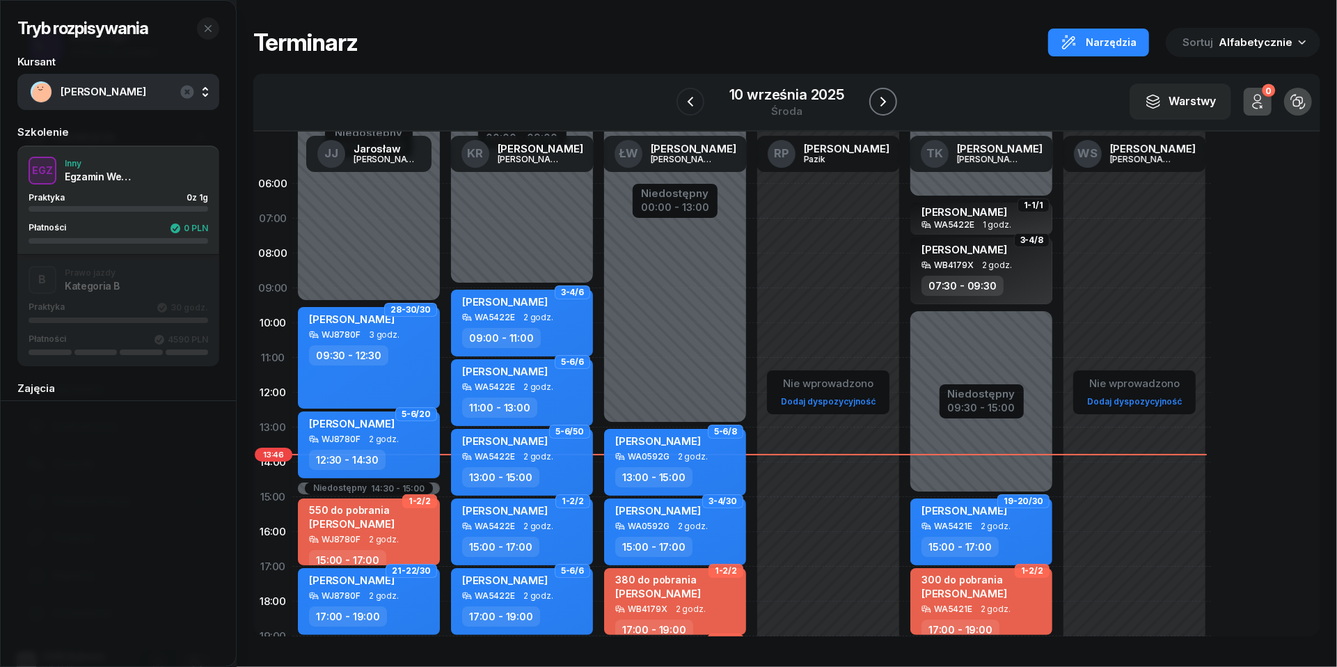
click at [889, 100] on icon "button" at bounding box center [883, 101] width 17 height 17
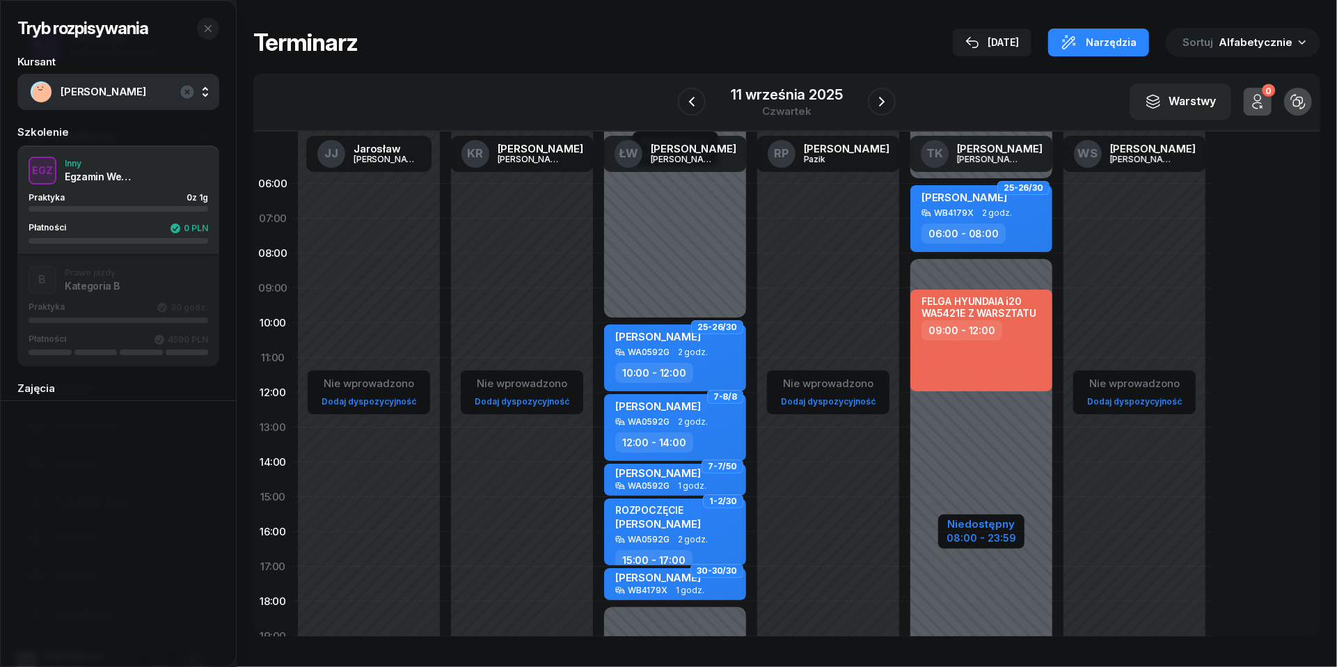
click at [991, 525] on div "Niedostępny" at bounding box center [982, 524] width 70 height 10
select select "06"
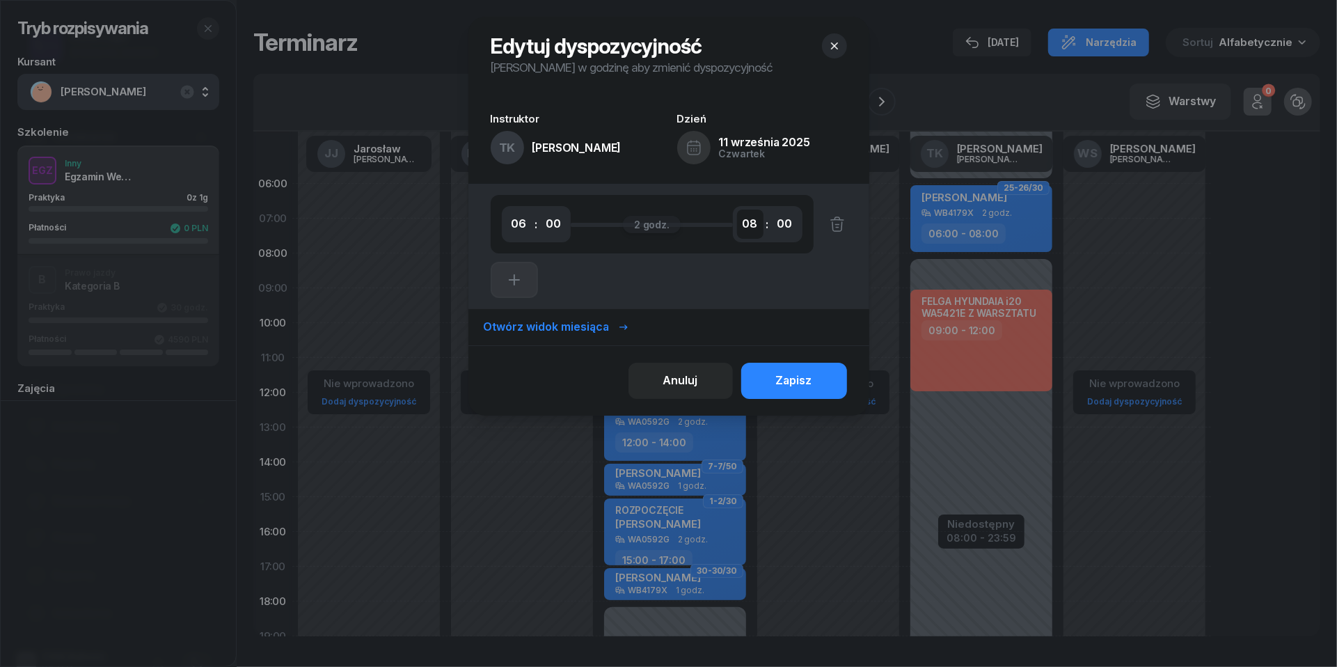
select select "09"
click at [815, 388] on button "Zapisz" at bounding box center [794, 381] width 106 height 36
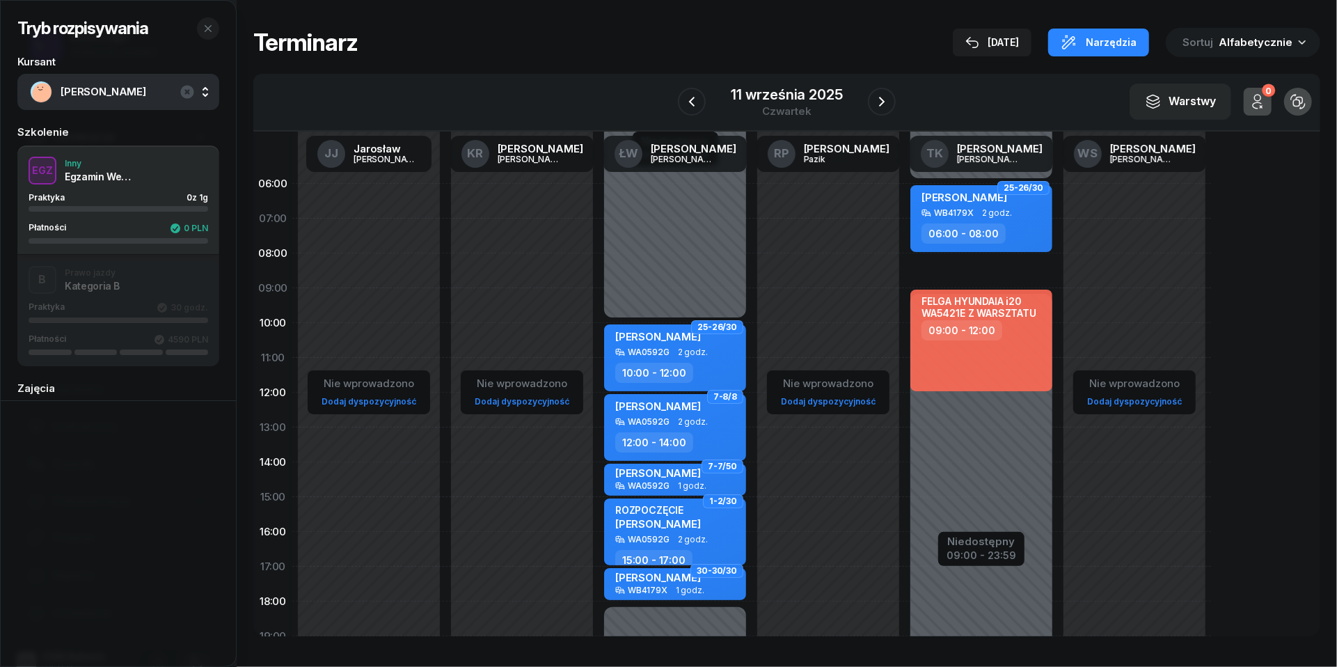
click at [933, 263] on div "25-26/30 Tatiana Matseiko WB4179X 2 godz. 06:00 - 08:00 FELGA HYUNDAIA i20 WA54…" at bounding box center [981, 496] width 153 height 661
select select "08"
select select "09"
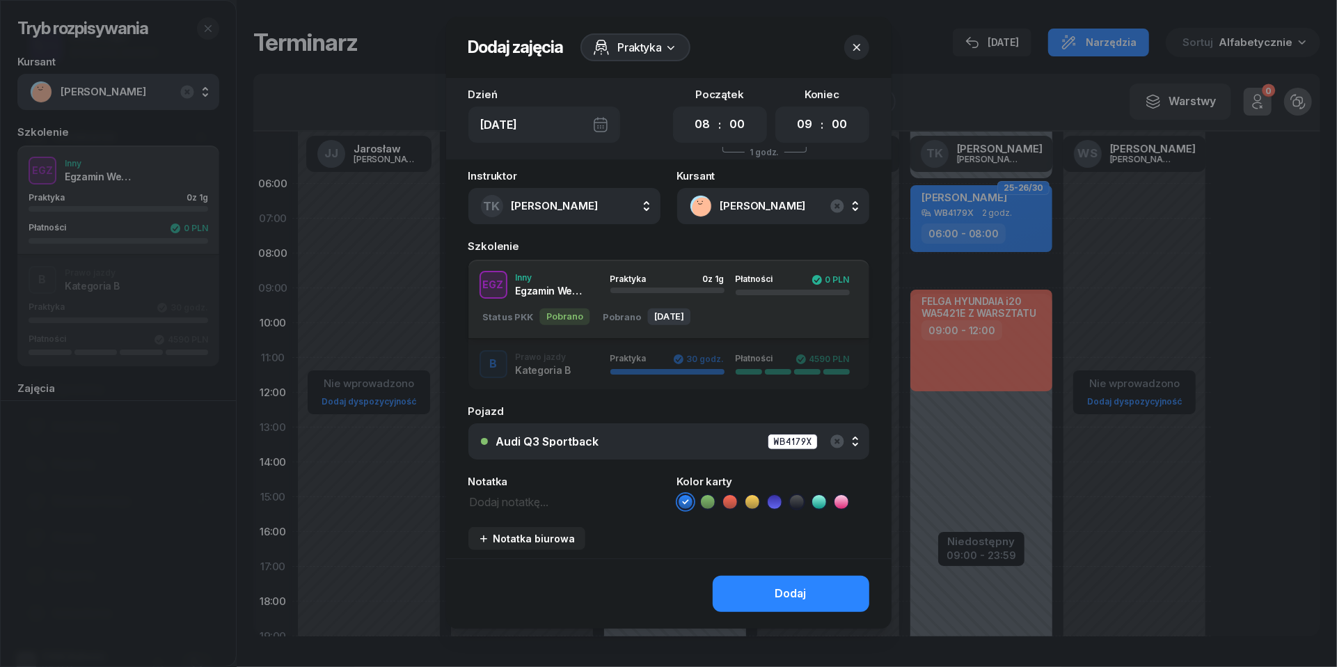
click at [597, 440] on div "Audi Q3 Sportback" at bounding box center [547, 441] width 103 height 11
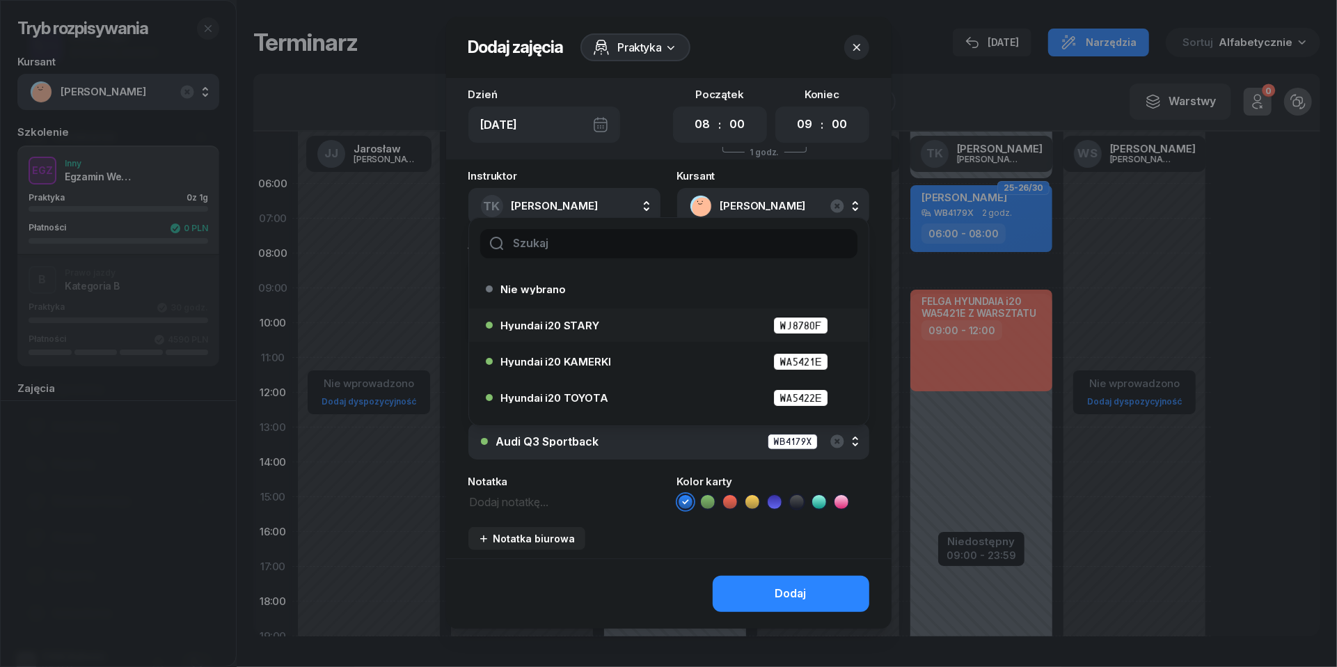
click at [576, 327] on span "Hyundai i20 STARY" at bounding box center [550, 325] width 98 height 10
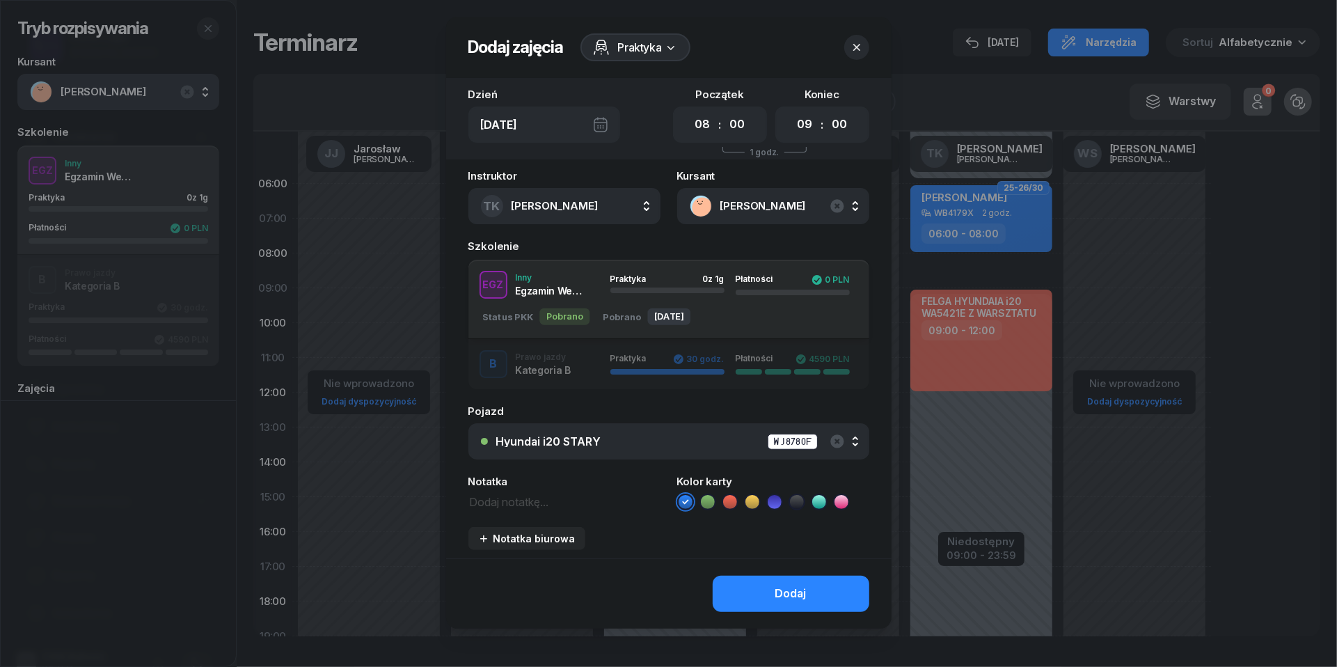
click at [518, 488] on div "Notatka" at bounding box center [565, 493] width 192 height 34
click at [518, 494] on textarea at bounding box center [565, 500] width 192 height 17
type textarea "egz. wew."
click at [774, 504] on icon at bounding box center [775, 502] width 14 height 14
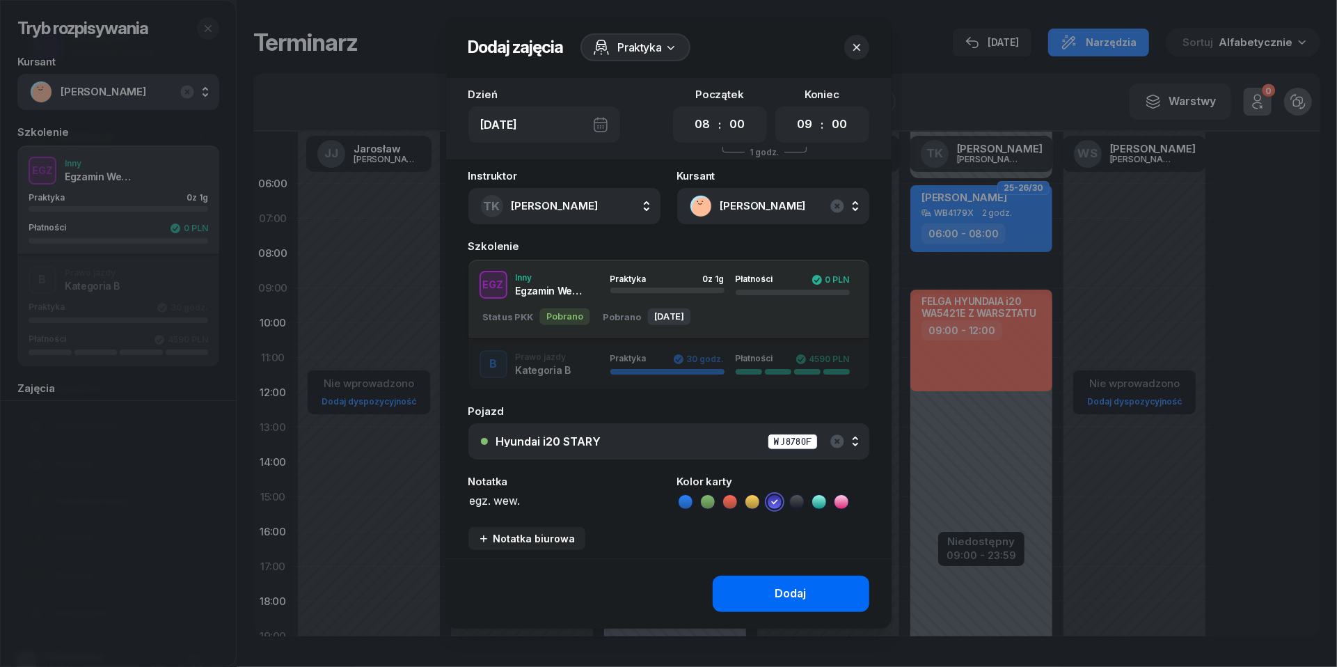
click at [781, 592] on div "Dodaj" at bounding box center [791, 594] width 31 height 18
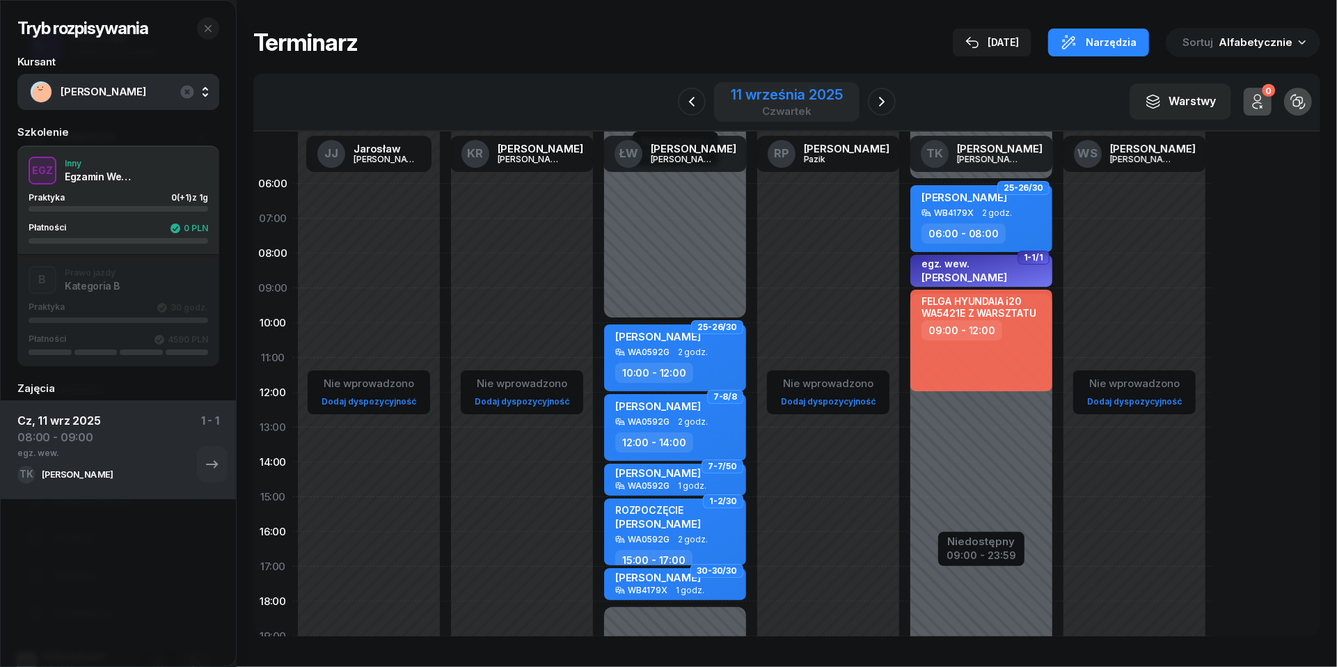
click at [778, 90] on div "11 września 2025" at bounding box center [786, 95] width 111 height 14
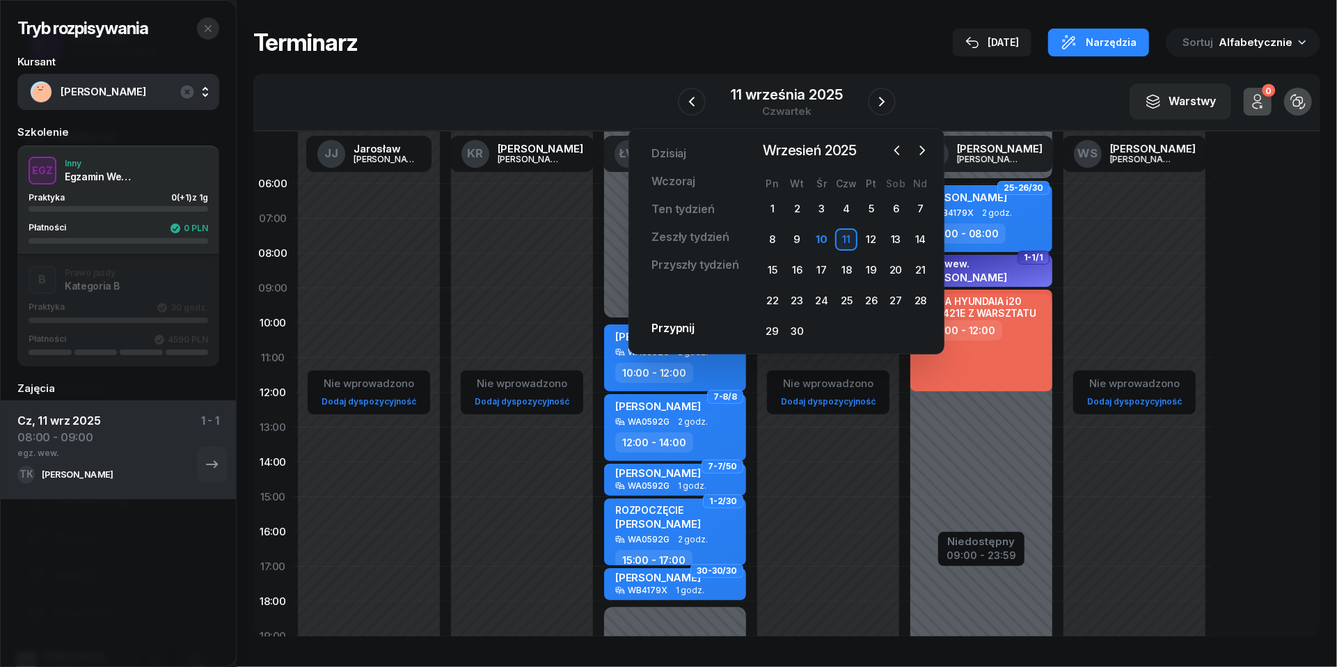
click at [215, 31] on button "button" at bounding box center [208, 28] width 22 height 22
